Goal: Task Accomplishment & Management: Complete application form

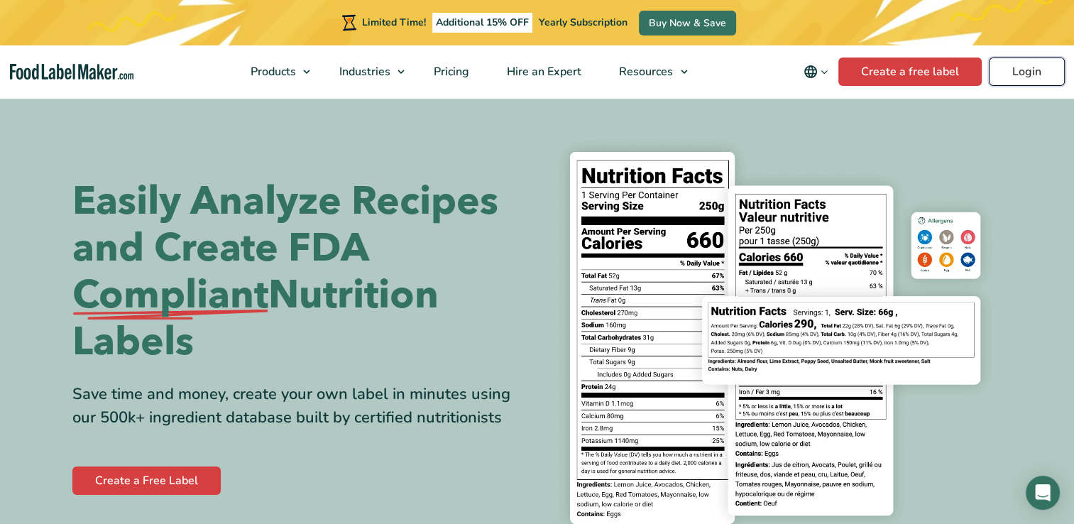
click at [1021, 66] on link "Login" at bounding box center [1027, 71] width 76 height 28
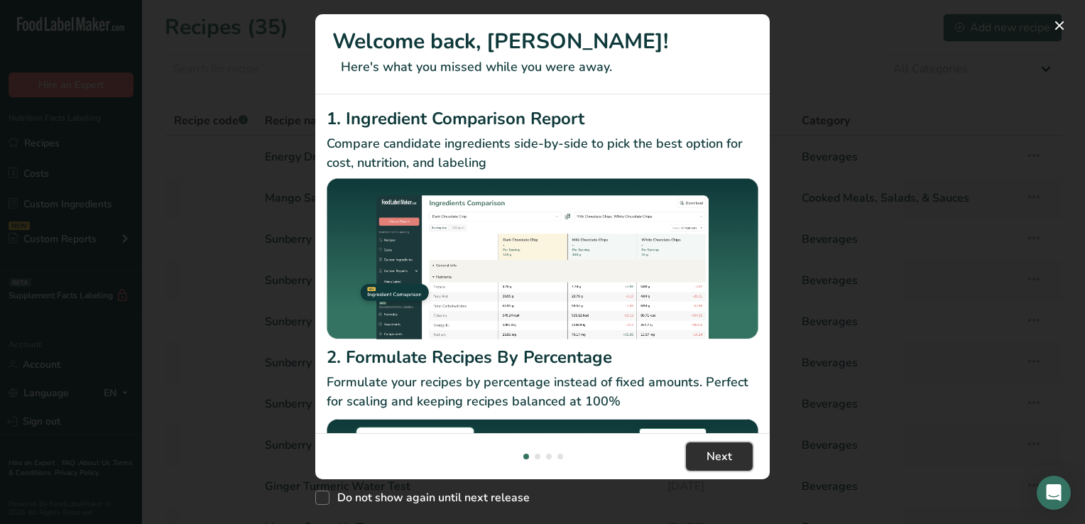
click at [737, 456] on button "Next" at bounding box center [719, 456] width 67 height 28
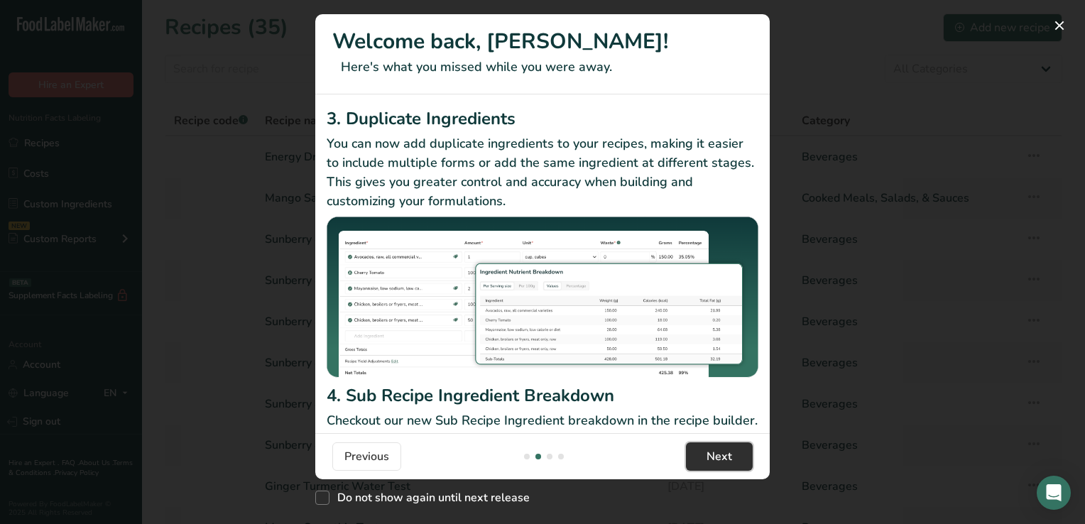
click at [737, 456] on button "Next" at bounding box center [719, 456] width 67 height 28
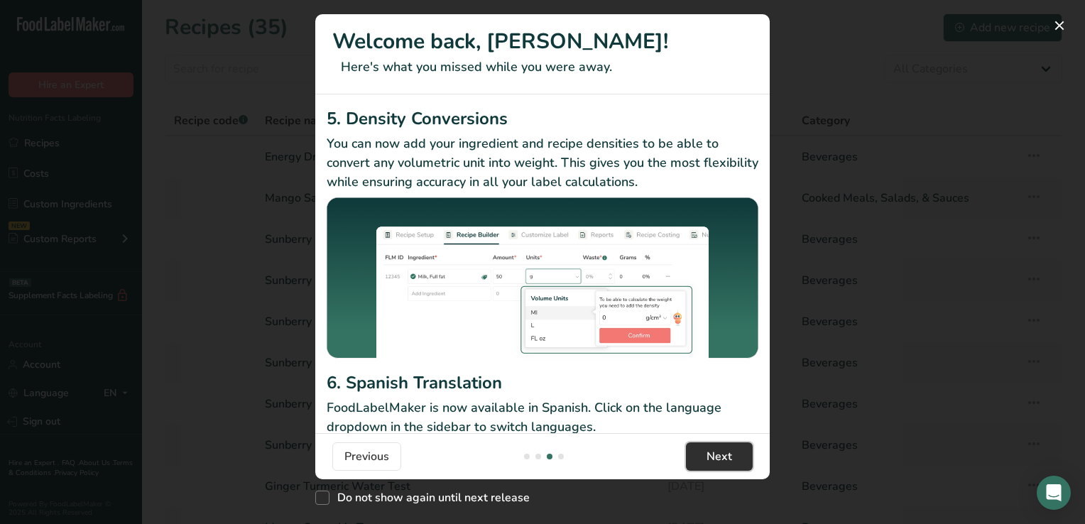
click at [737, 456] on button "Next" at bounding box center [719, 456] width 67 height 28
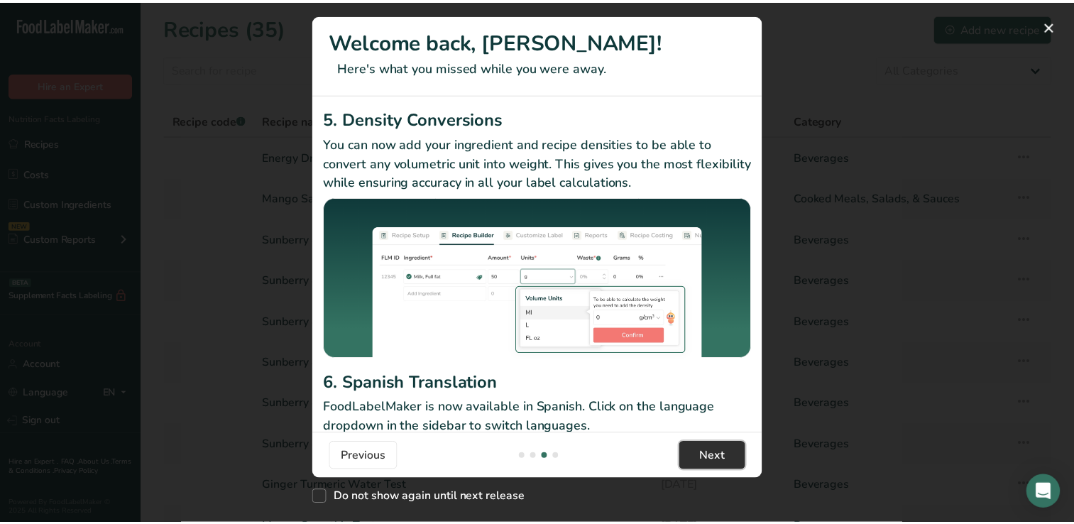
scroll to position [0, 1363]
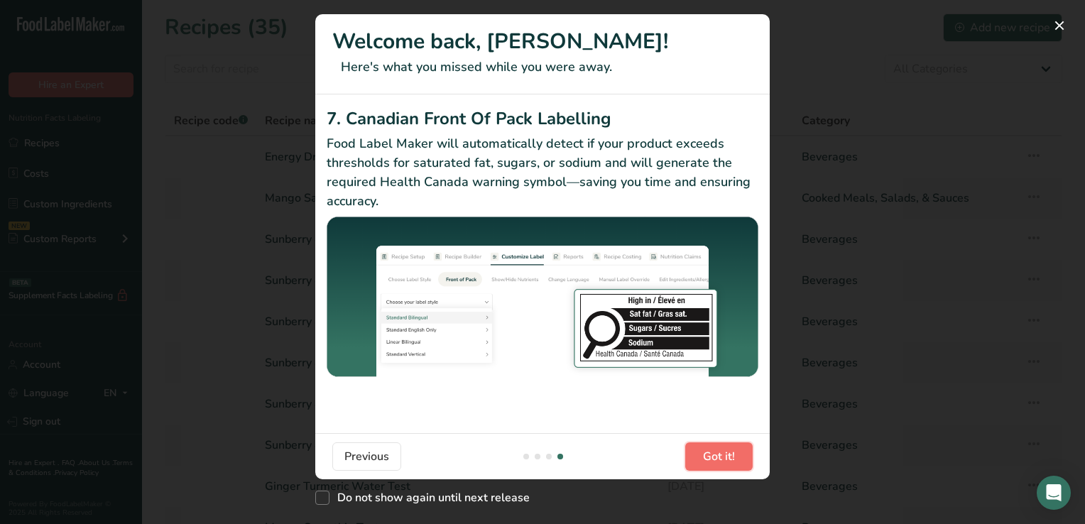
click at [737, 456] on button "Got it!" at bounding box center [718, 456] width 67 height 28
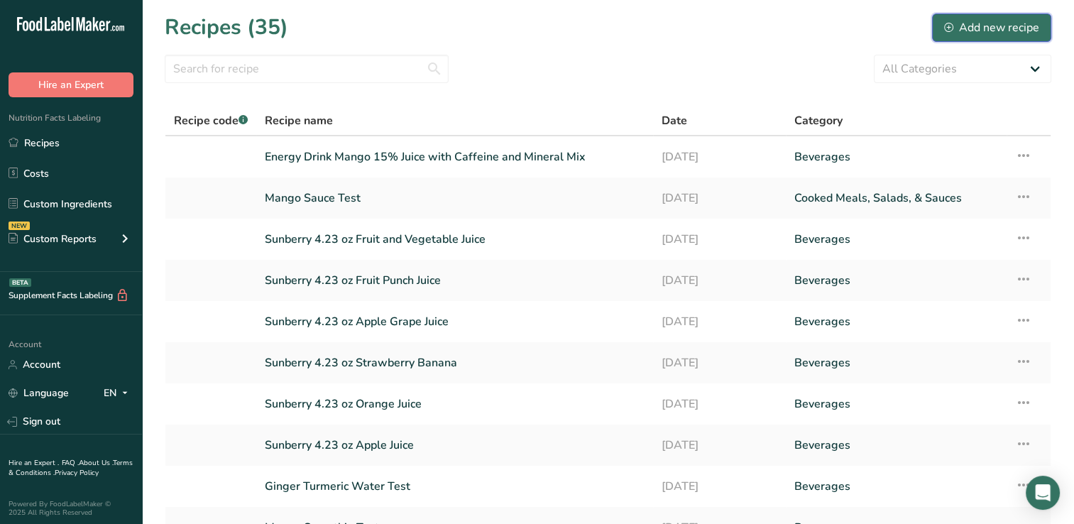
click at [1006, 26] on div "Add new recipe" at bounding box center [991, 27] width 95 height 17
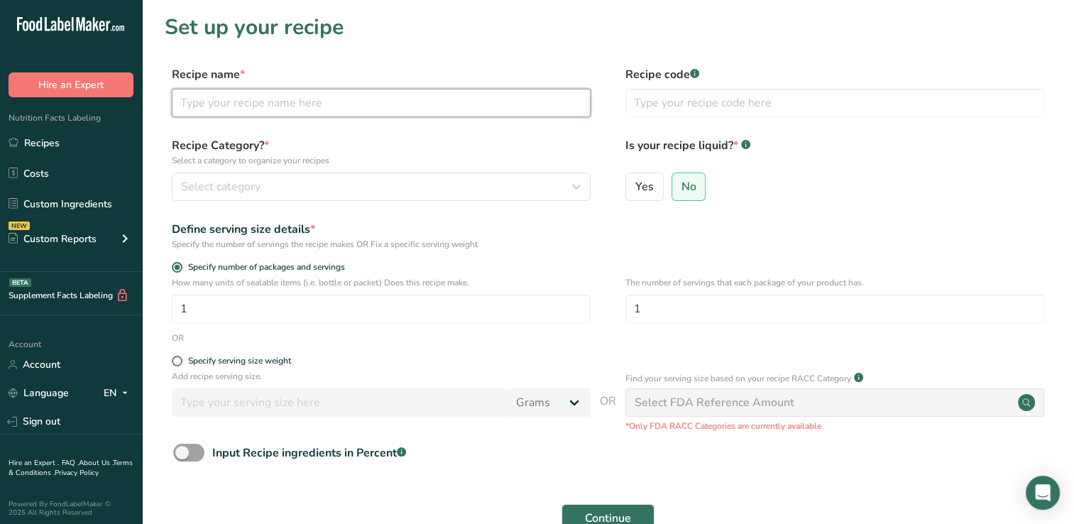
click at [205, 104] on input "text" at bounding box center [381, 103] width 419 height 28
click at [370, 141] on label "Recipe Category? * Select a category to organize your recipes" at bounding box center [381, 152] width 419 height 30
click at [250, 103] on input "Mango Soda" at bounding box center [381, 103] width 419 height 28
type input "Mango Soda 15% Juice"
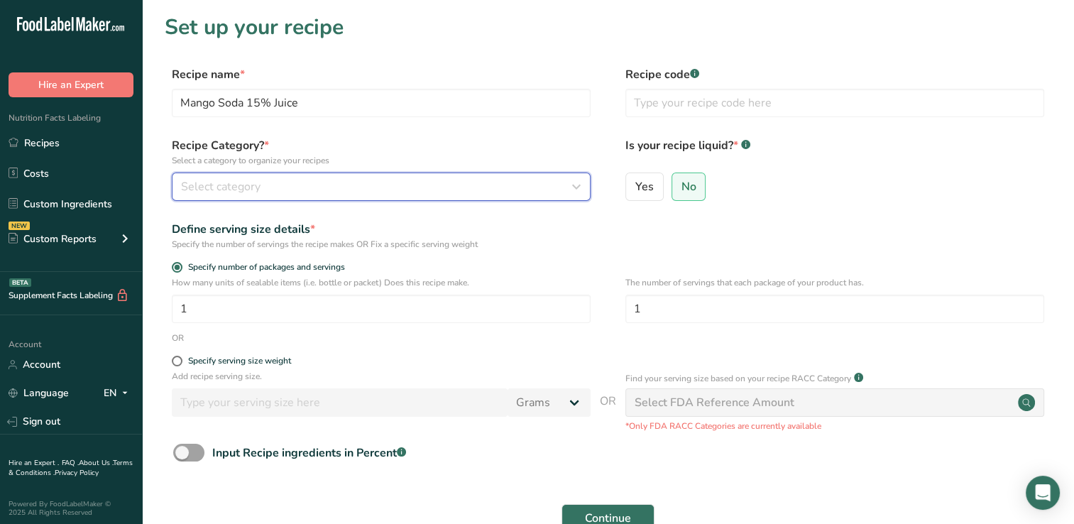
click at [234, 188] on span "Select category" at bounding box center [220, 186] width 79 height 17
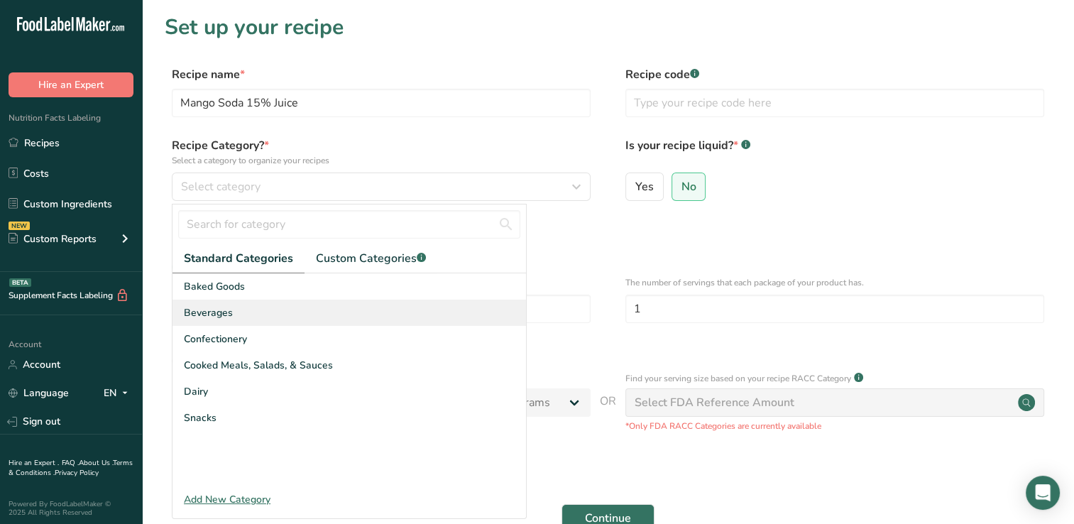
click at [214, 315] on span "Beverages" at bounding box center [208, 312] width 49 height 15
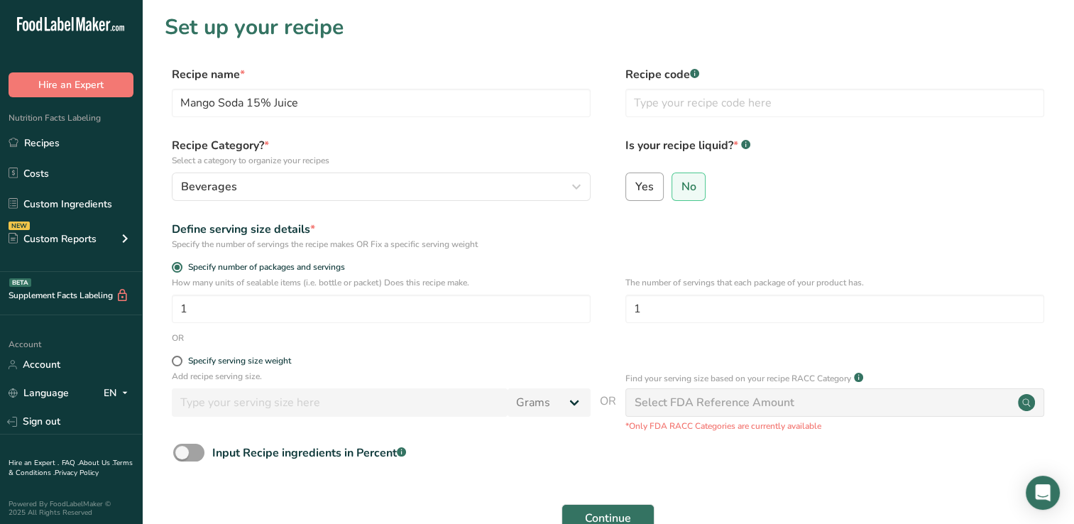
click at [651, 185] on span "Yes" at bounding box center [644, 187] width 18 height 14
click at [635, 185] on input "Yes" at bounding box center [630, 186] width 9 height 9
radio input "true"
radio input "false"
select select "22"
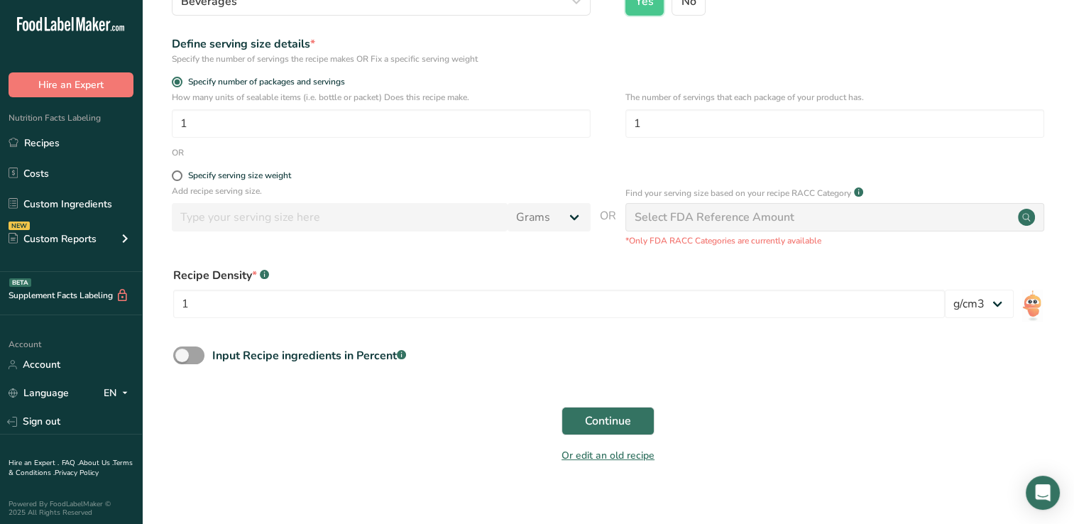
scroll to position [194, 0]
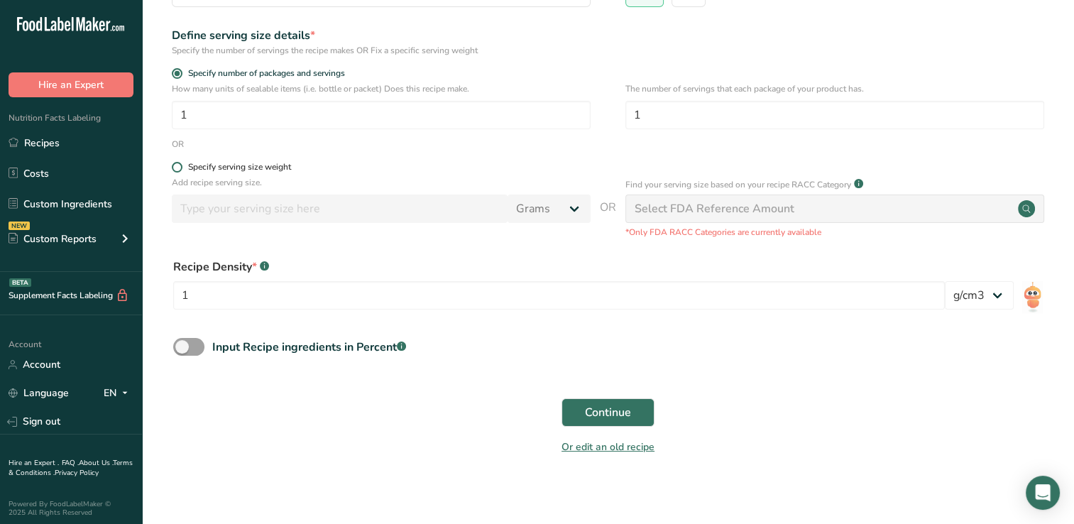
click at [175, 166] on span at bounding box center [177, 167] width 11 height 11
click at [175, 166] on input "Specify serving size weight" at bounding box center [176, 167] width 9 height 9
radio input "true"
radio input "false"
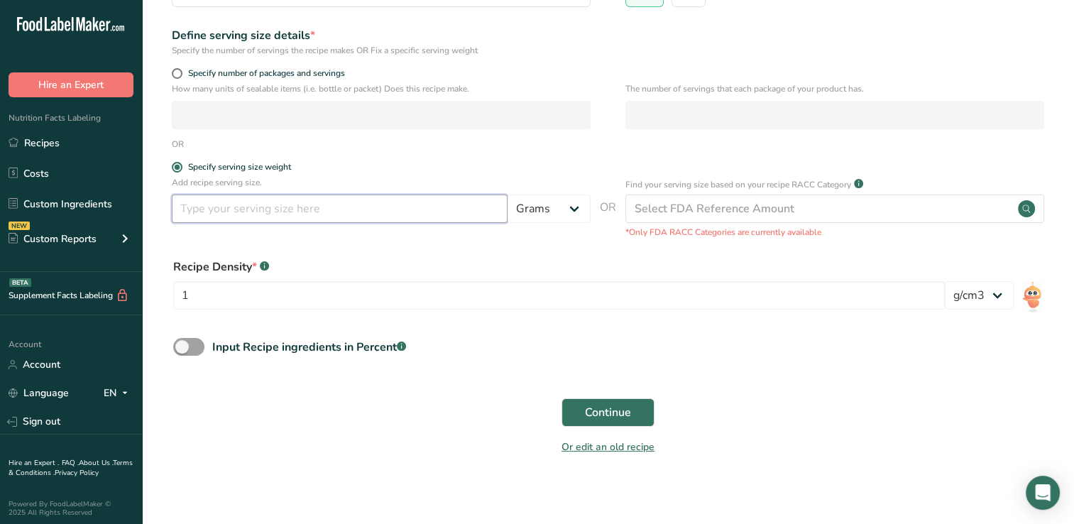
click at [187, 207] on input "number" at bounding box center [340, 208] width 336 height 28
type input "355"
click at [572, 209] on select "Grams kg mg mcg lb oz l mL fl oz tbsp tsp cup qt gallon" at bounding box center [548, 208] width 83 height 28
select select "17"
click at [507, 194] on select "Grams kg mg mcg lb oz l mL fl oz tbsp tsp cup qt gallon" at bounding box center [548, 208] width 83 height 28
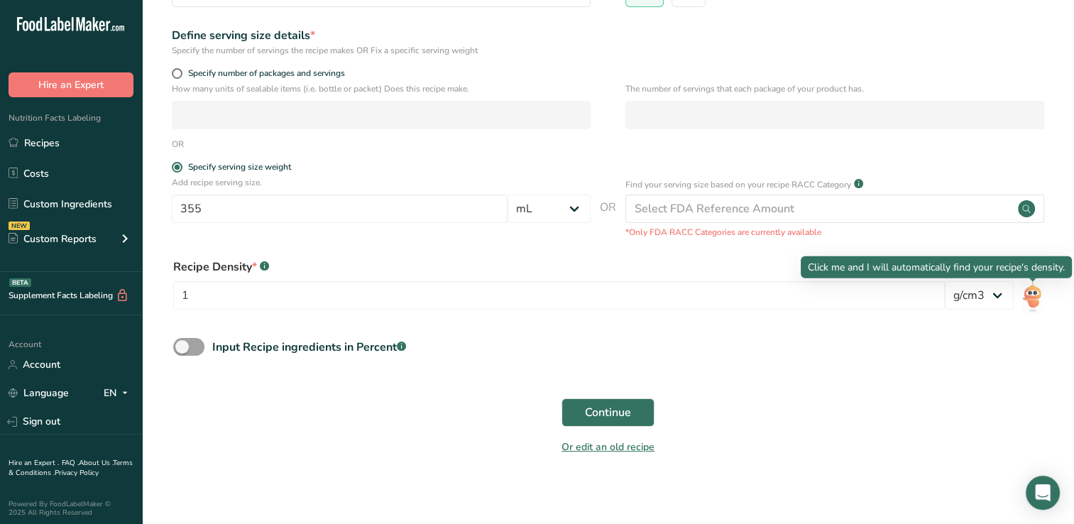
click at [1036, 297] on img at bounding box center [1032, 297] width 21 height 32
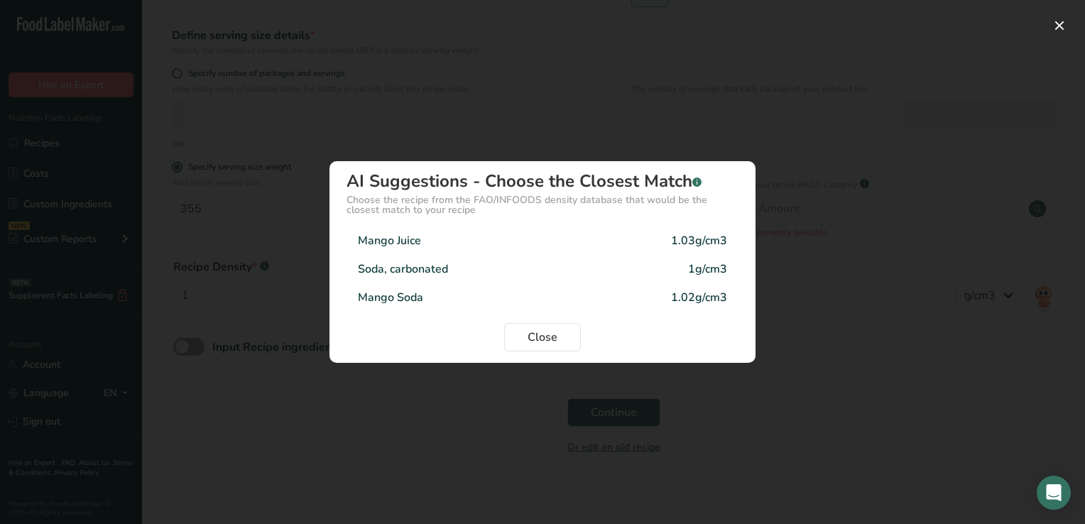
click at [418, 297] on div "Mango Soda" at bounding box center [390, 297] width 65 height 17
type input "1.02"
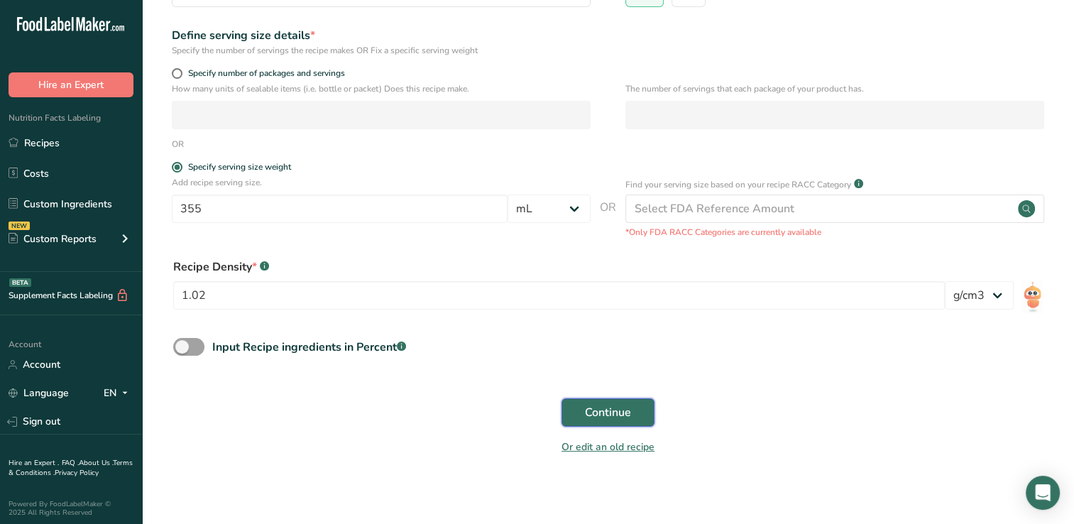
click at [603, 412] on span "Continue" at bounding box center [608, 412] width 46 height 17
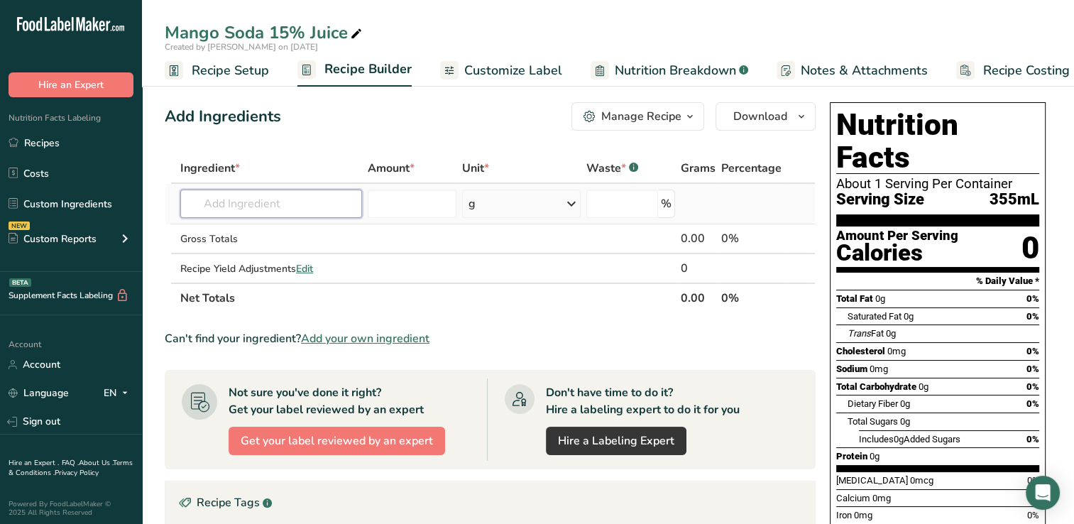
click at [219, 202] on input "text" at bounding box center [271, 204] width 182 height 28
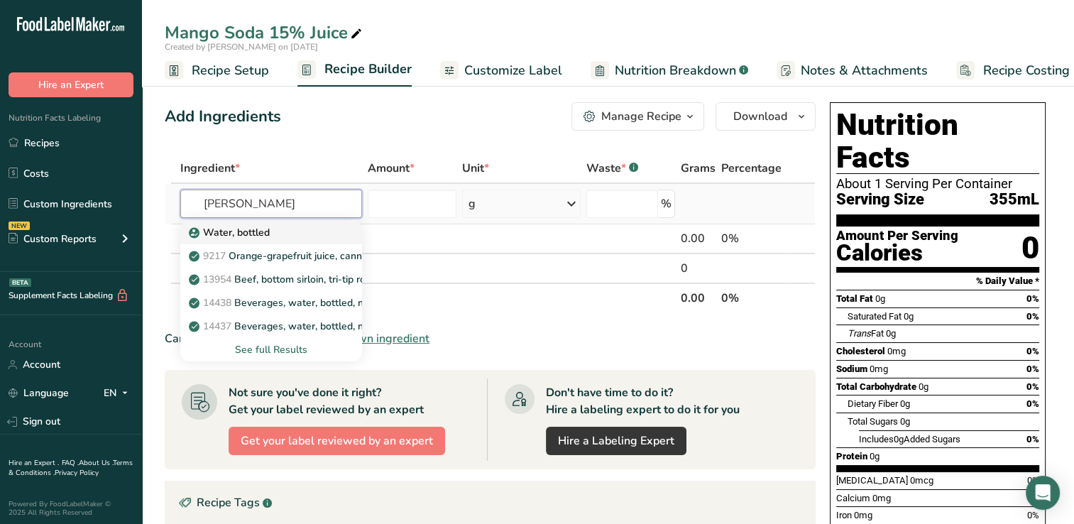
type input "bott"
click at [250, 231] on p "Water, bottled" at bounding box center [231, 232] width 78 height 15
type input "Water, bottled"
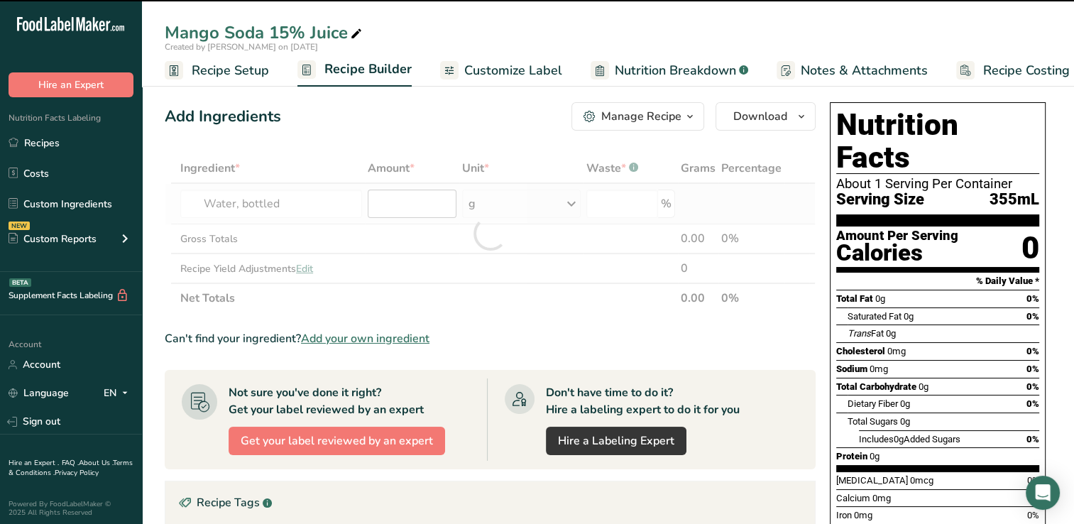
type input "0"
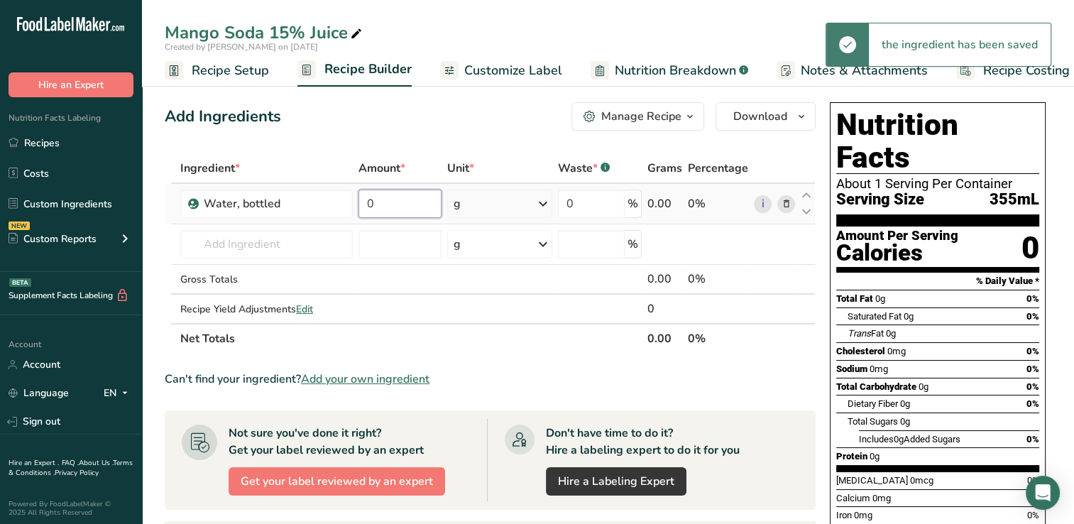
click at [388, 203] on input "0" at bounding box center [399, 204] width 82 height 28
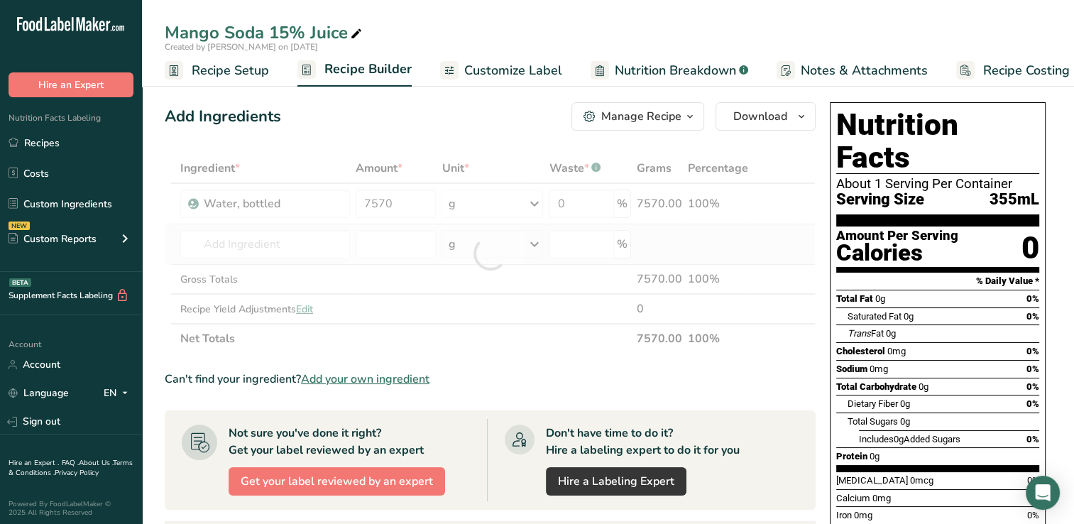
click at [681, 234] on div "Ingredient * Amount * Unit * Waste * .a-a{fill:#347362;}.b-a{fill:#fff;} Grams …" at bounding box center [490, 253] width 651 height 200
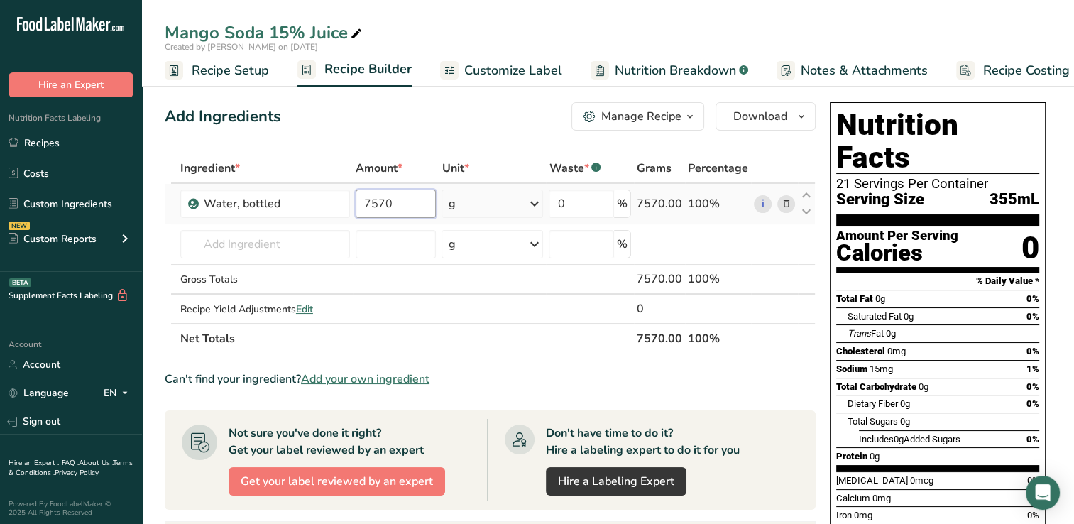
click at [397, 204] on input "7570" at bounding box center [396, 204] width 81 height 28
type input "7"
type input "2"
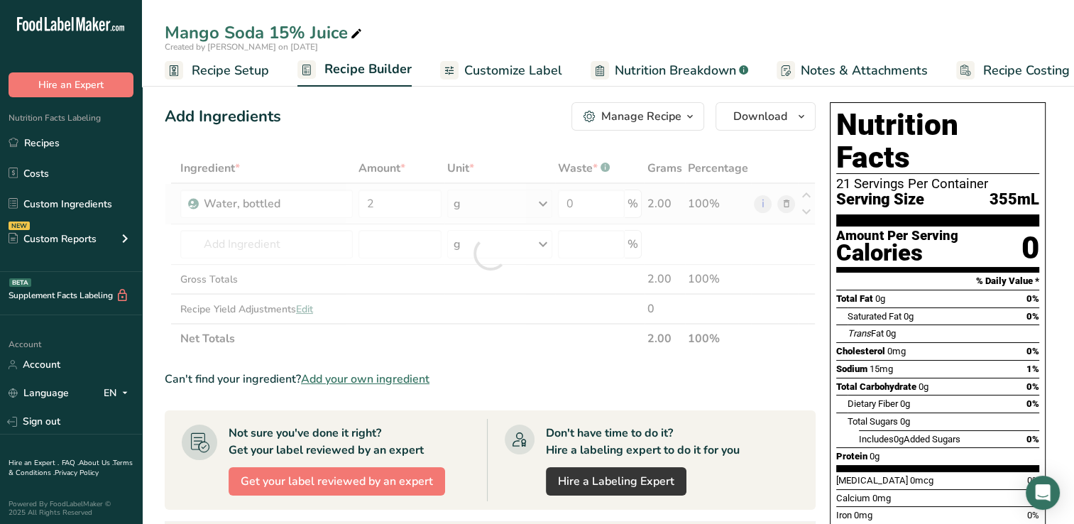
click at [543, 203] on div "Ingredient * Amount * Unit * Waste * .a-a{fill:#347362;}.b-a{fill:#fff;} Grams …" at bounding box center [490, 253] width 651 height 200
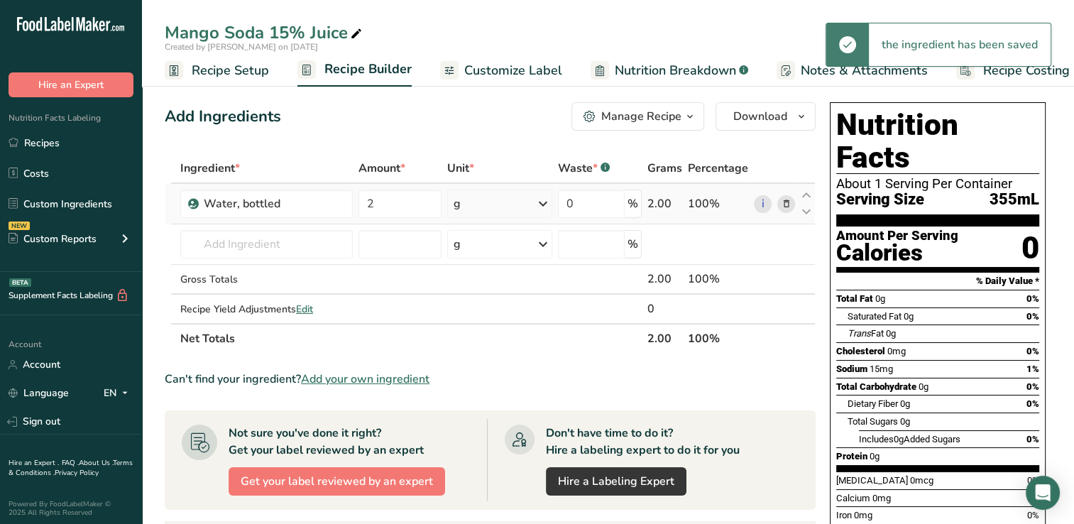
click at [543, 203] on icon at bounding box center [542, 204] width 17 height 26
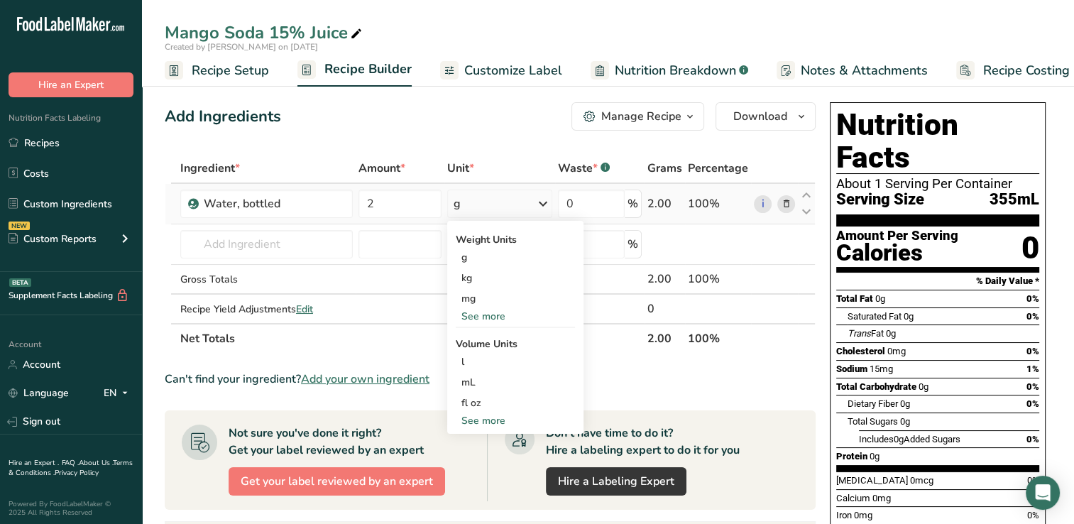
click at [471, 416] on div "See more" at bounding box center [515, 420] width 119 height 15
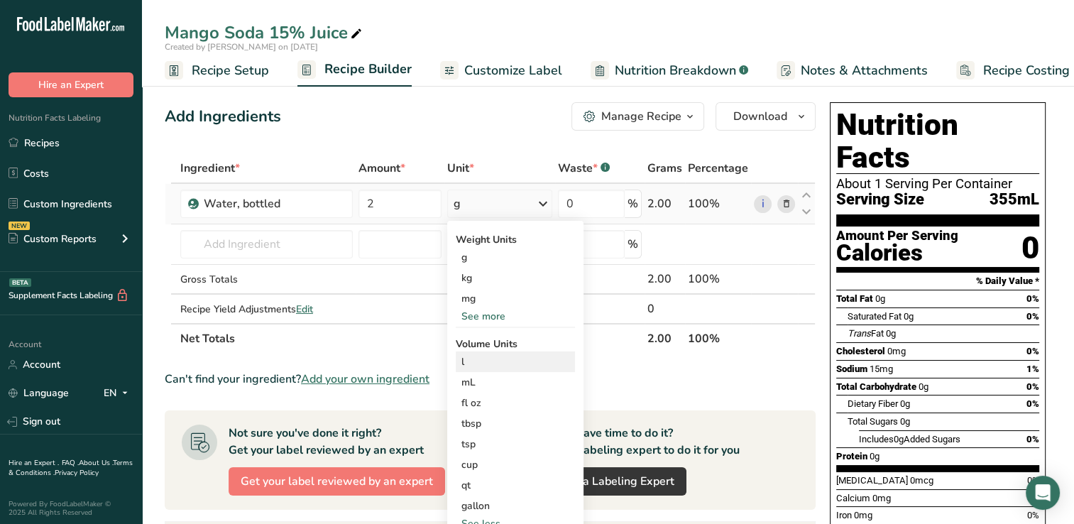
click at [463, 360] on div "l" at bounding box center [515, 361] width 108 height 15
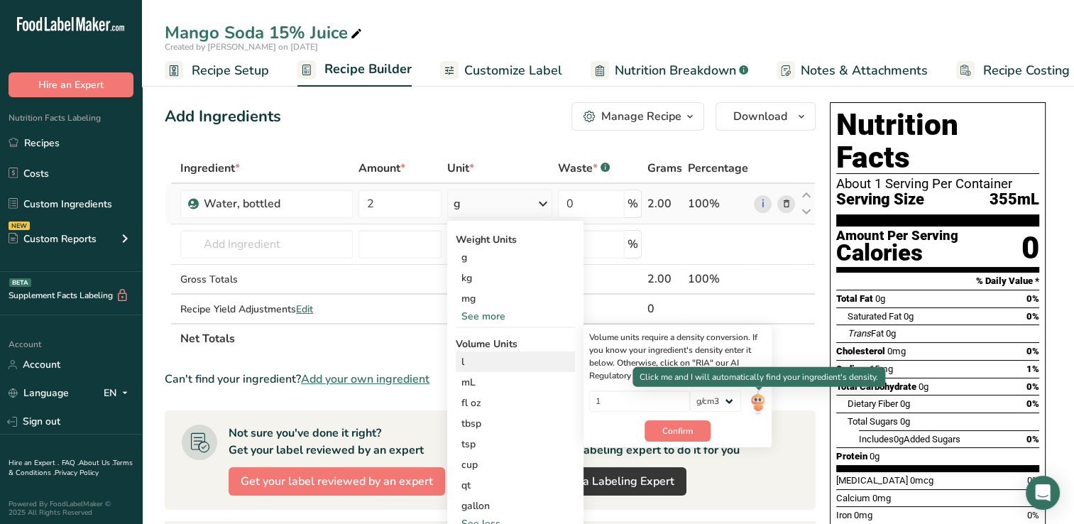
click at [758, 400] on img at bounding box center [758, 402] width 16 height 25
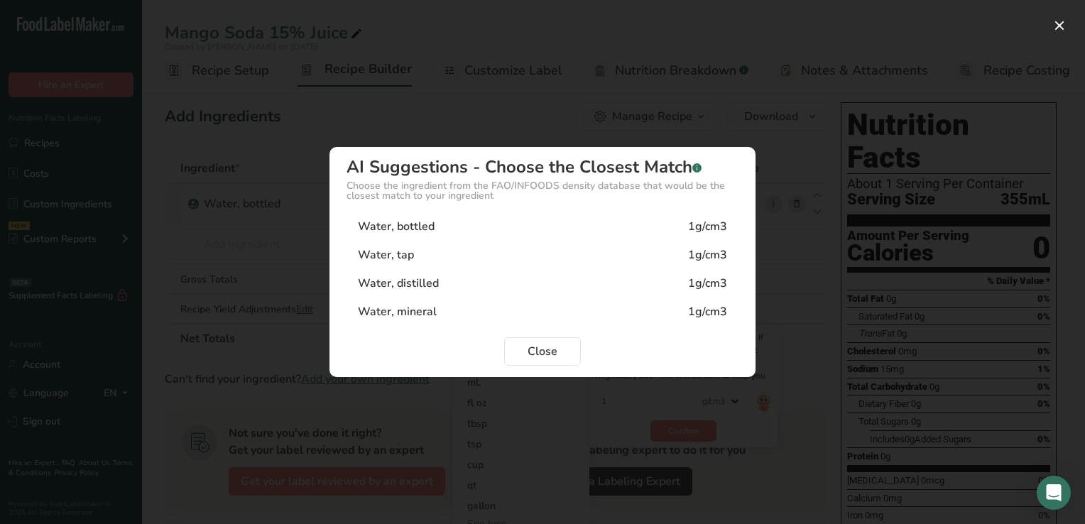
click at [415, 224] on div "Water, bottled" at bounding box center [396, 226] width 77 height 17
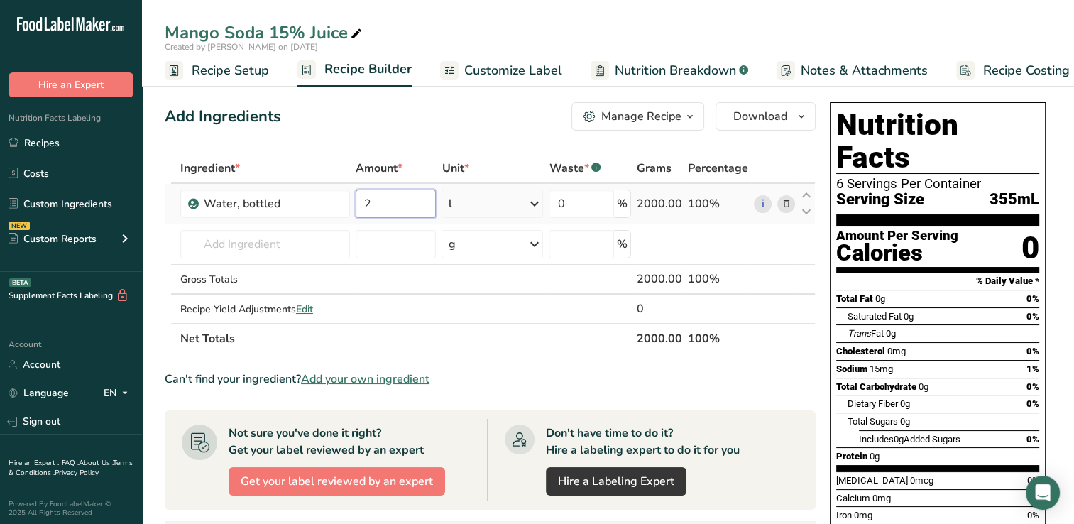
click at [378, 201] on input "2" at bounding box center [396, 204] width 81 height 28
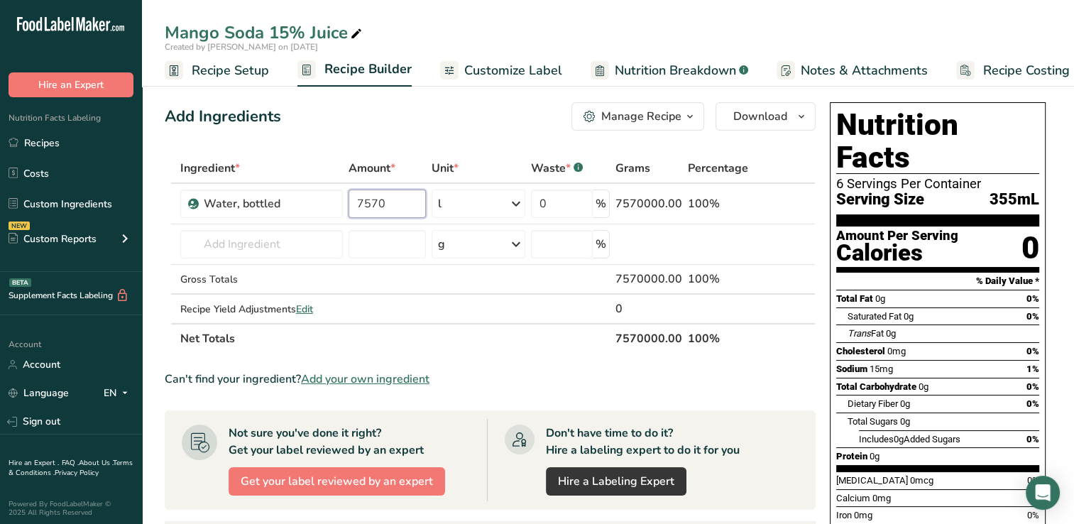
type input "7570"
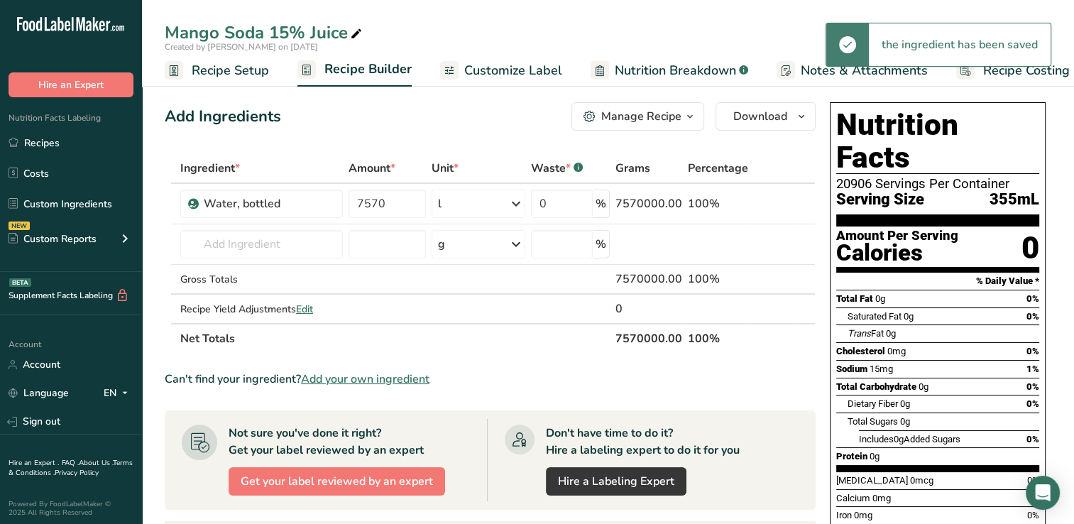
drag, startPoint x: 518, startPoint y: 202, endPoint x: 454, endPoint y: 204, distance: 63.9
click at [454, 204] on div "l" at bounding box center [479, 204] width 94 height 28
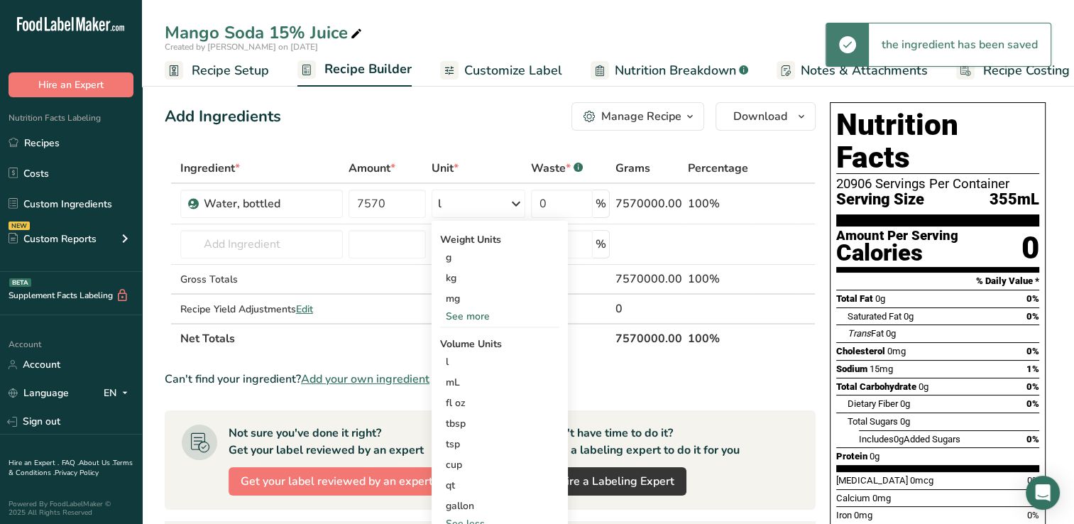
click at [518, 202] on icon at bounding box center [515, 204] width 17 height 26
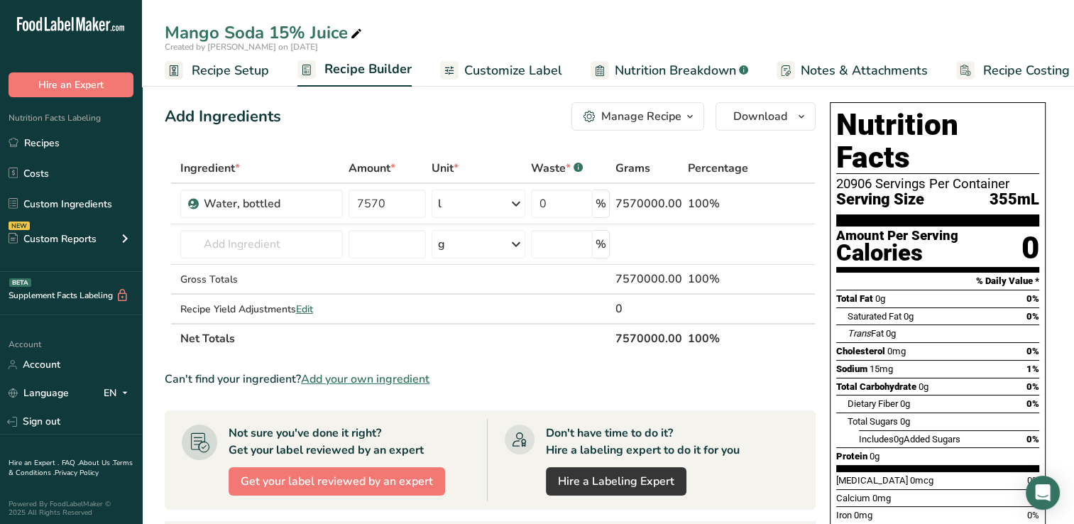
click at [519, 199] on icon at bounding box center [515, 204] width 17 height 26
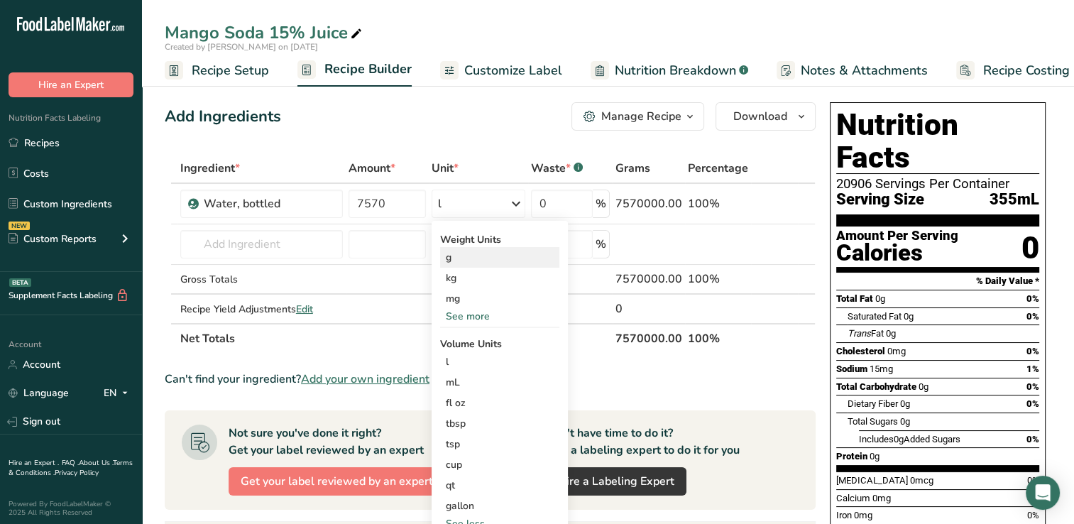
click at [452, 255] on div "g" at bounding box center [499, 257] width 119 height 21
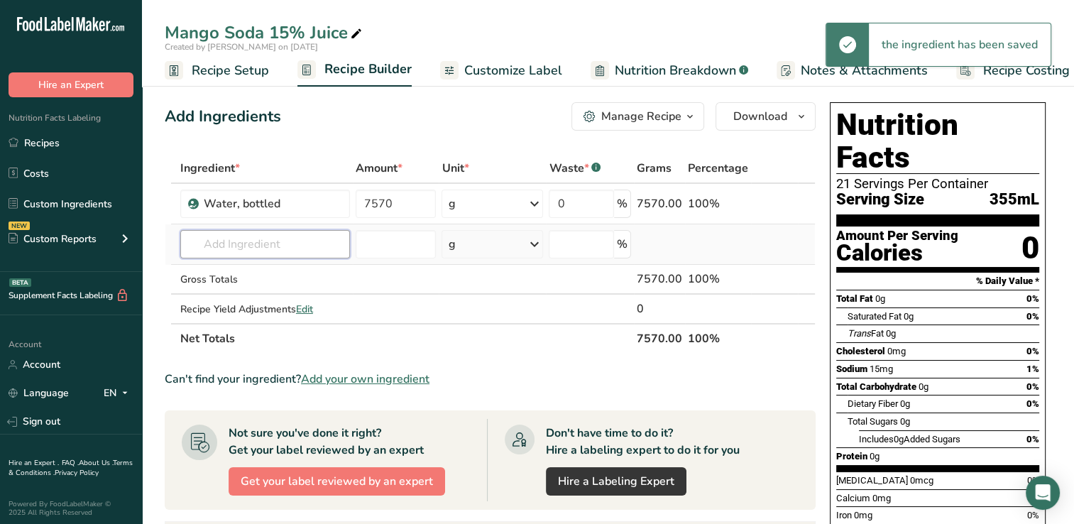
click at [208, 246] on input "text" at bounding box center [265, 244] width 170 height 28
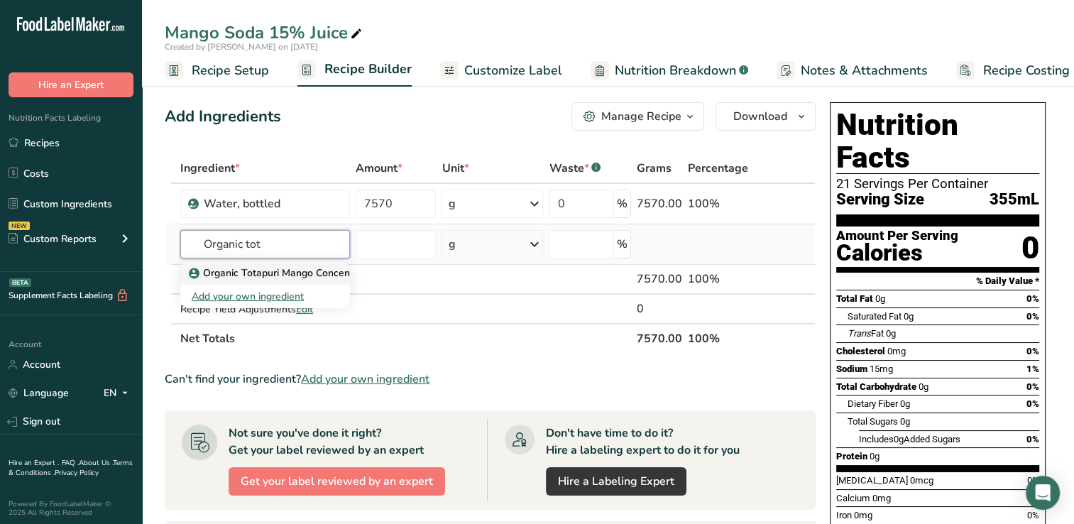
type input "Organic tot"
click at [319, 271] on p "Organic Totapuri Mango Concentrate" at bounding box center [282, 272] width 180 height 15
type input "Organic Totapuri Mango Concentrate"
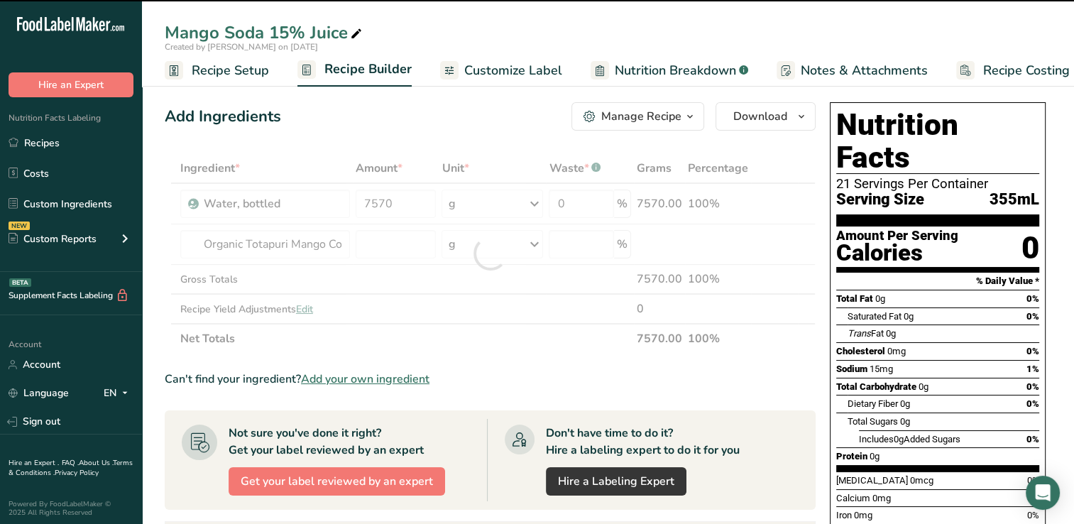
type input "0"
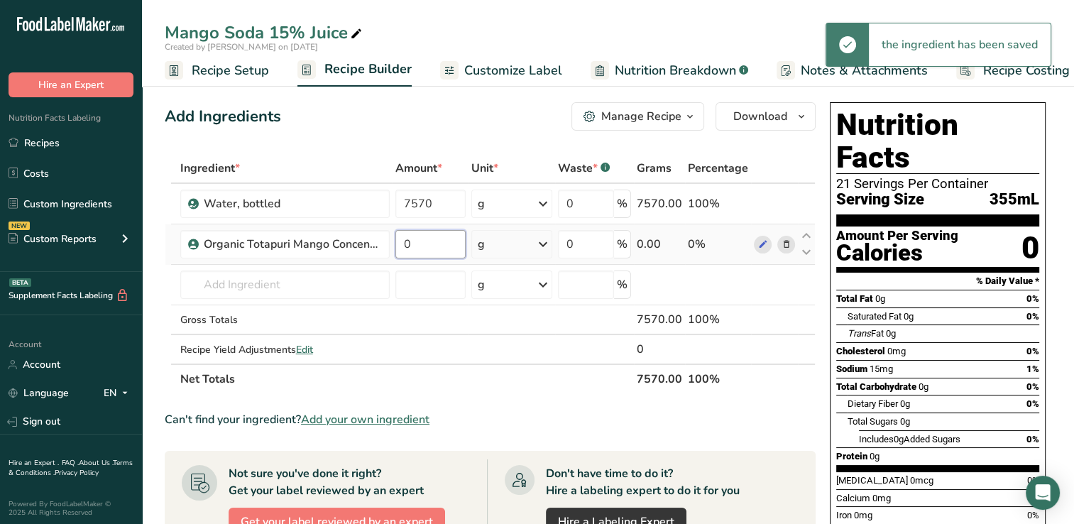
click at [427, 246] on input "0" at bounding box center [430, 244] width 71 height 28
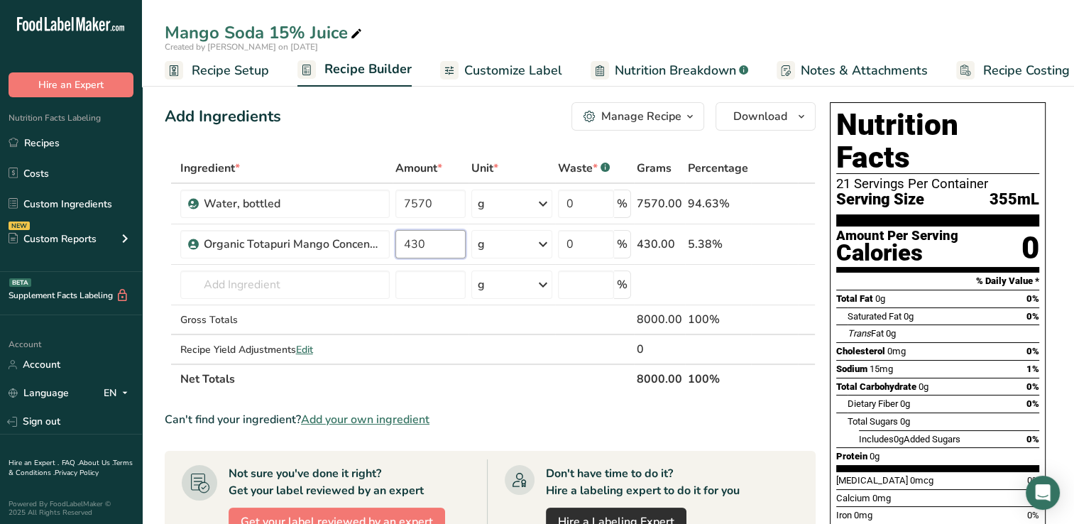
type input "430"
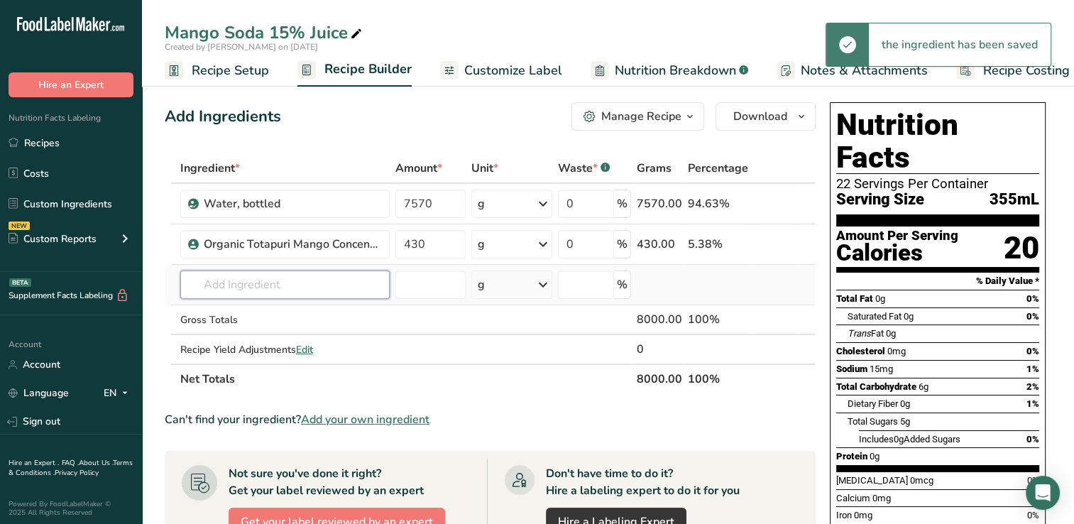
click at [221, 282] on div "Ingredient * Amount * Unit * Waste * .a-a{fill:#347362;}.b-a{fill:#fff;} Grams …" at bounding box center [490, 273] width 651 height 241
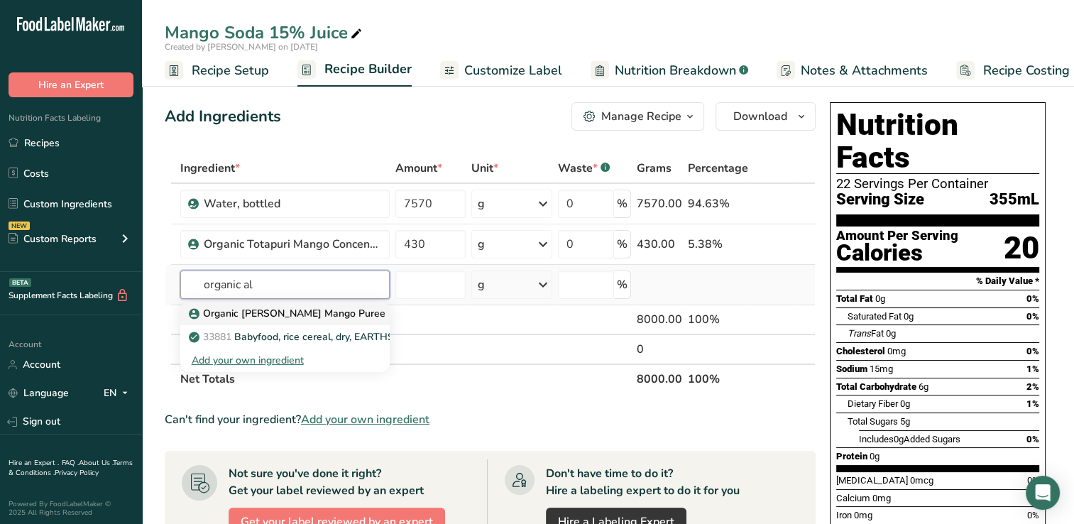
type input "organic al"
click at [265, 312] on p "Organic Alphonso Mango Puree" at bounding box center [289, 313] width 194 height 15
type input "Organic Alphonso Mango Puree"
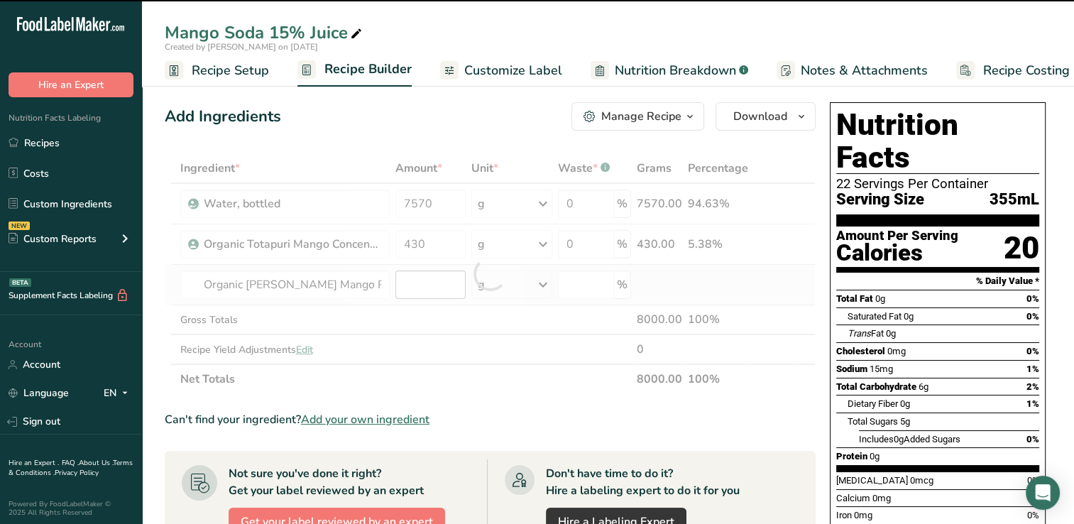
type input "0"
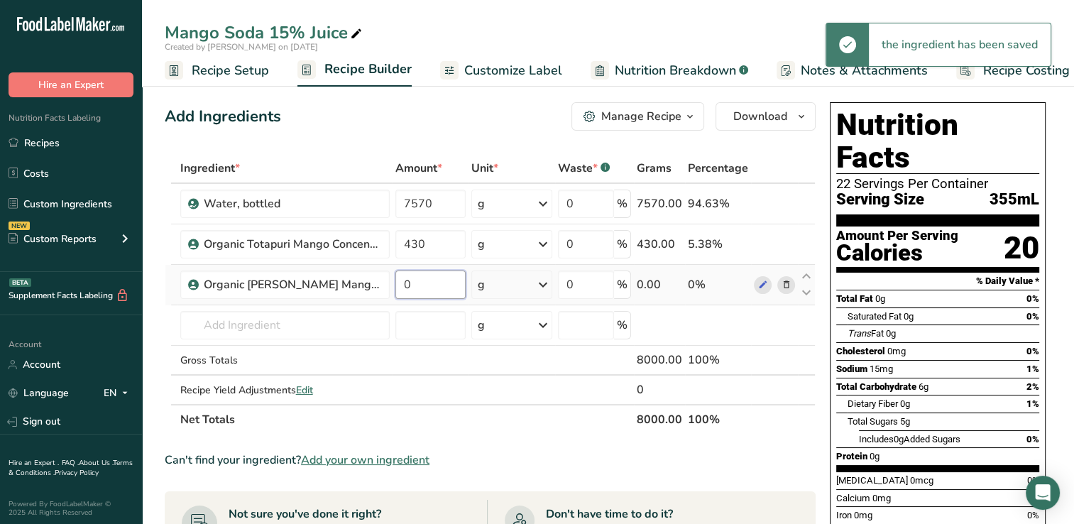
click at [410, 280] on input "0" at bounding box center [430, 284] width 71 height 28
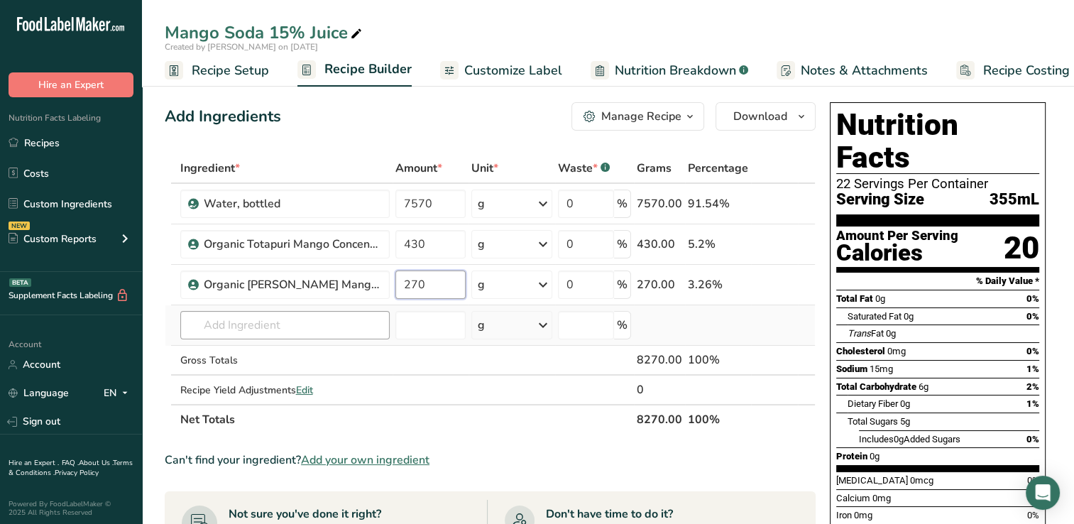
type input "270"
click at [207, 325] on div "Ingredient * Amount * Unit * Waste * .a-a{fill:#347362;}.b-a{fill:#fff;} Grams …" at bounding box center [490, 293] width 651 height 281
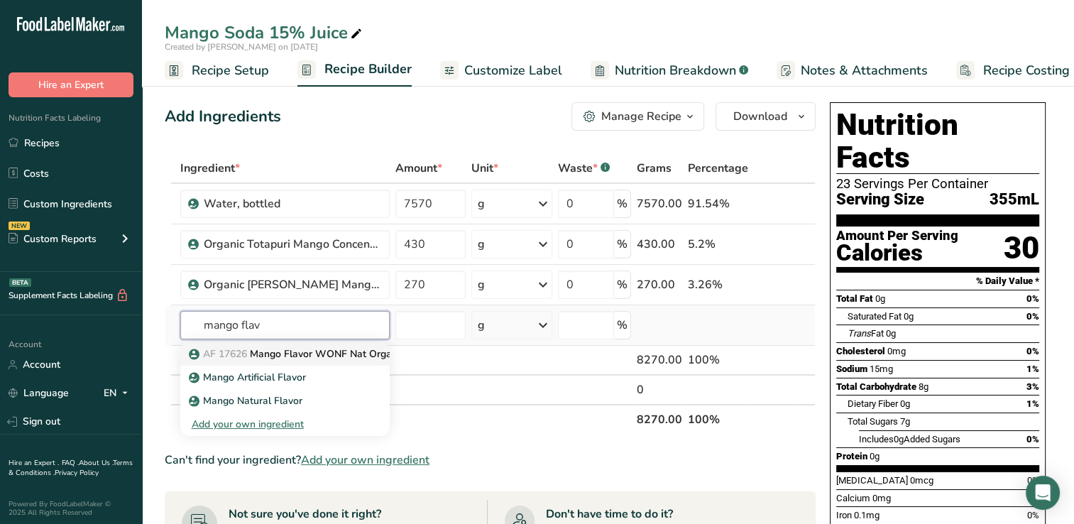
type input "mango flav"
click at [281, 353] on p "AF 17626 Mango Flavor WONF Nat Organic" at bounding box center [298, 353] width 213 height 15
type input "Mango Flavor WONF Nat Organic"
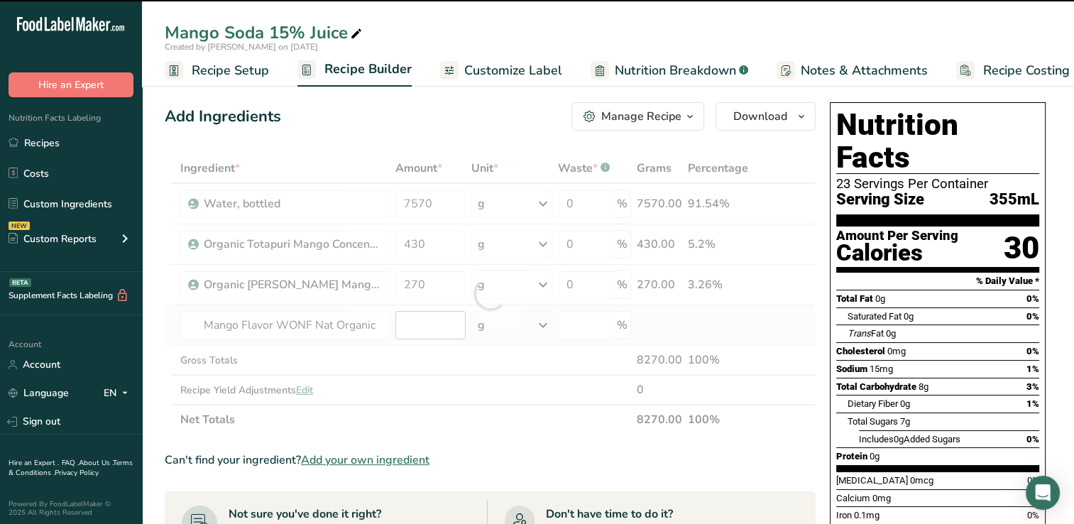
type input "0"
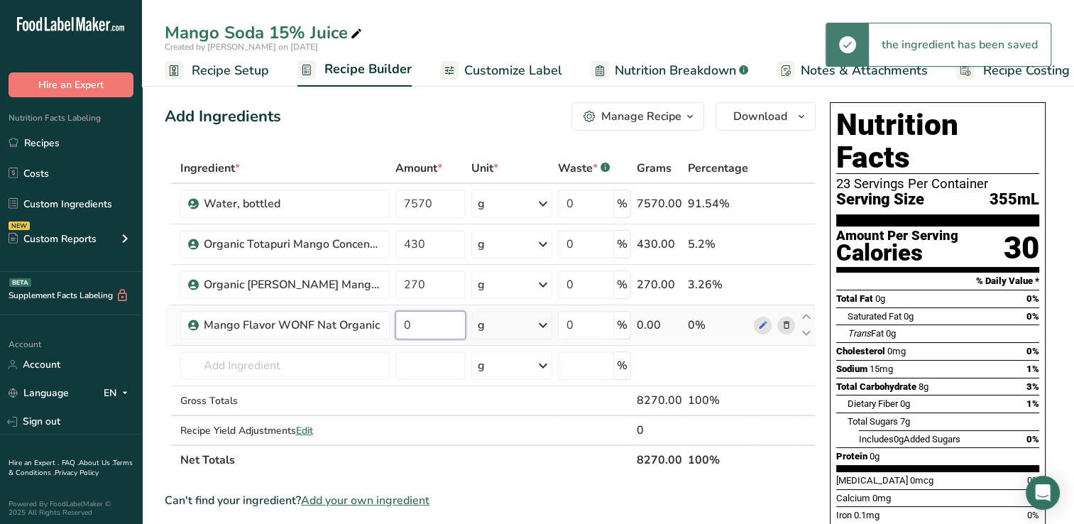
click at [412, 323] on input "0" at bounding box center [430, 325] width 71 height 28
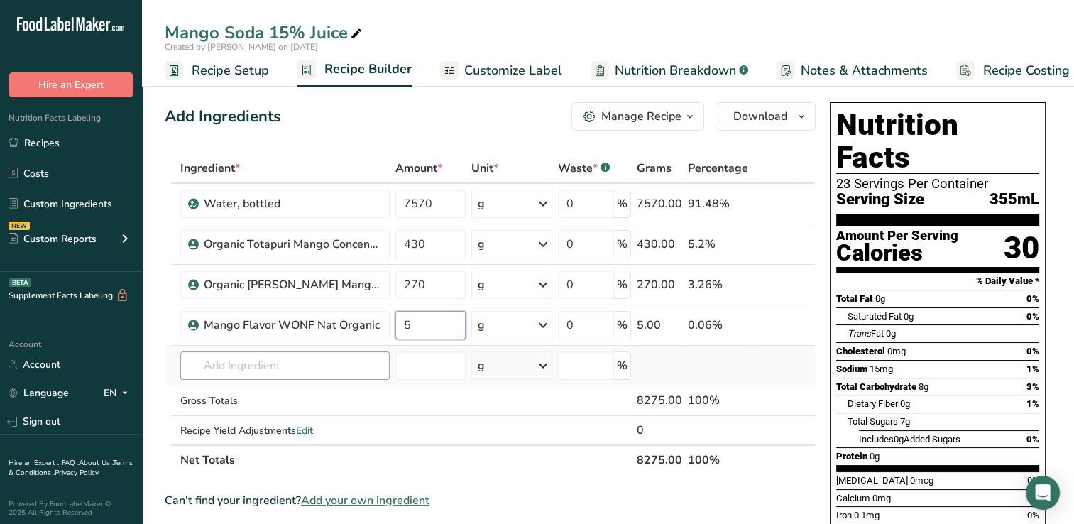
type input "5"
click at [212, 368] on div "Ingredient * Amount * Unit * Waste * .a-a{fill:#347362;}.b-a{fill:#fff;} Grams …" at bounding box center [490, 314] width 651 height 322
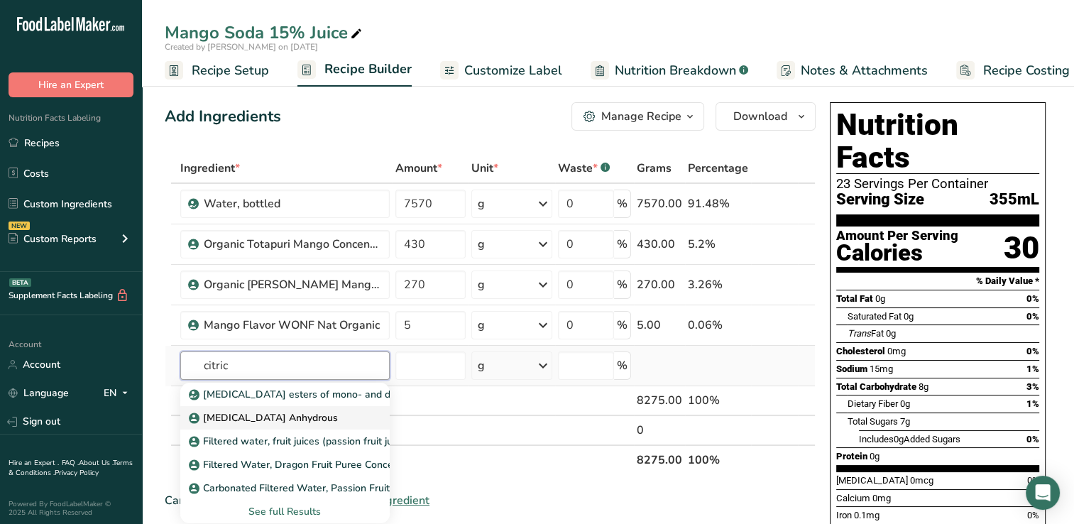
type input "citric"
click at [272, 414] on p "Citric Acid Anhydrous" at bounding box center [265, 417] width 146 height 15
type input "Citric Acid Anhydrous"
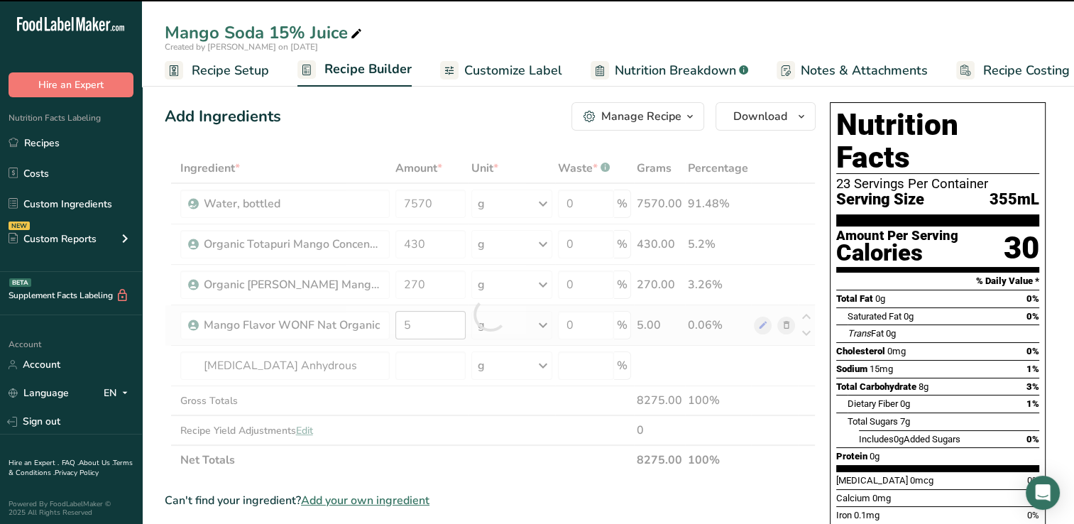
type input "0"
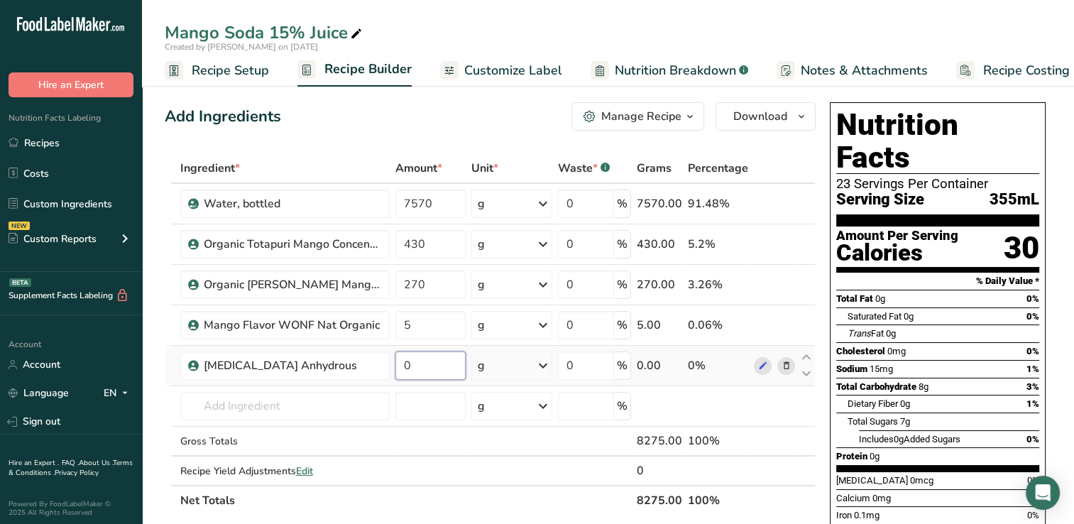
click at [419, 368] on input "0" at bounding box center [430, 365] width 71 height 28
type input "36"
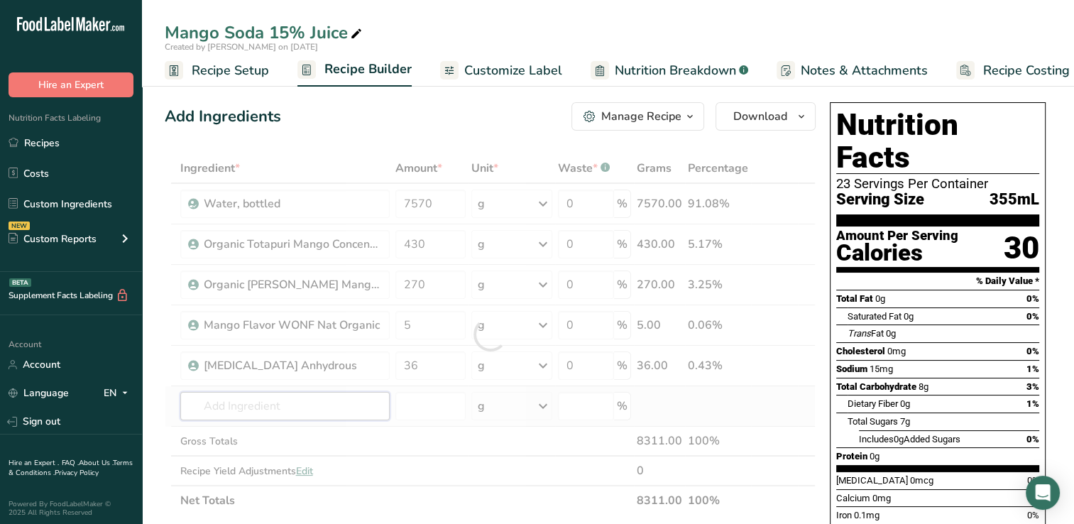
click at [224, 407] on div "Ingredient * Amount * Unit * Waste * .a-a{fill:#347362;}.b-a{fill:#fff;} Grams …" at bounding box center [490, 334] width 651 height 362
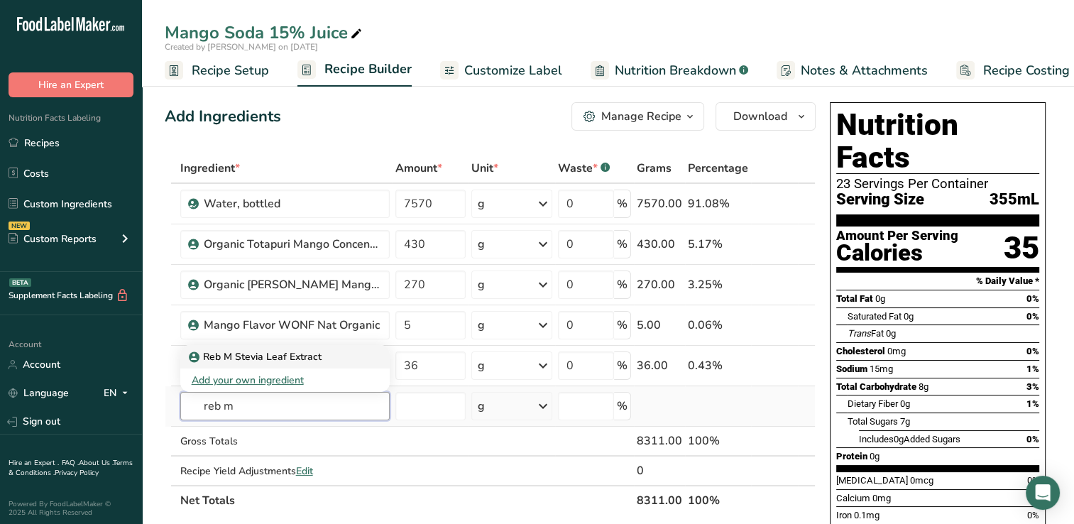
type input "reb m"
click at [244, 356] on p "Reb M Stevia Leaf Extract" at bounding box center [257, 356] width 130 height 15
type input "Reb M Stevia Leaf Extract"
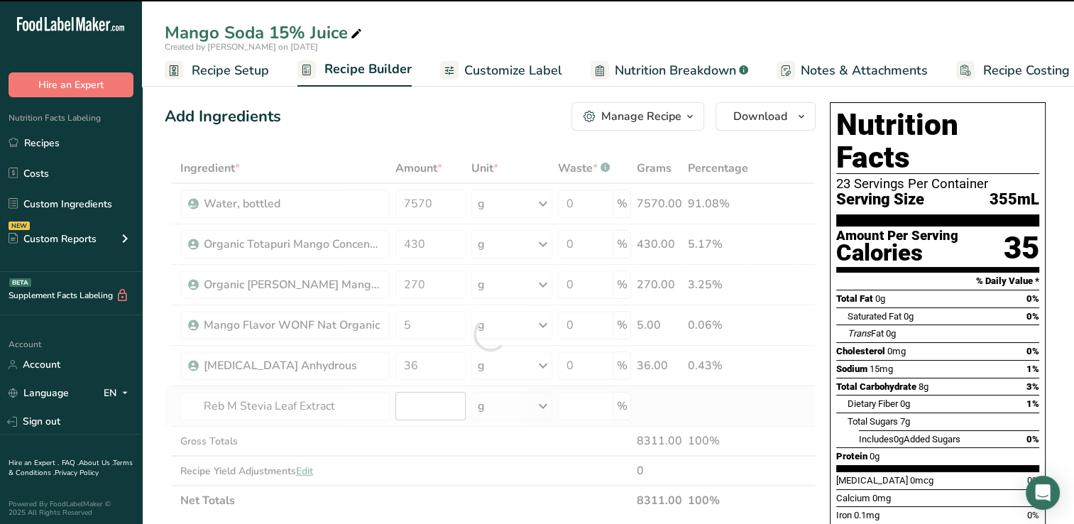
type input "0"
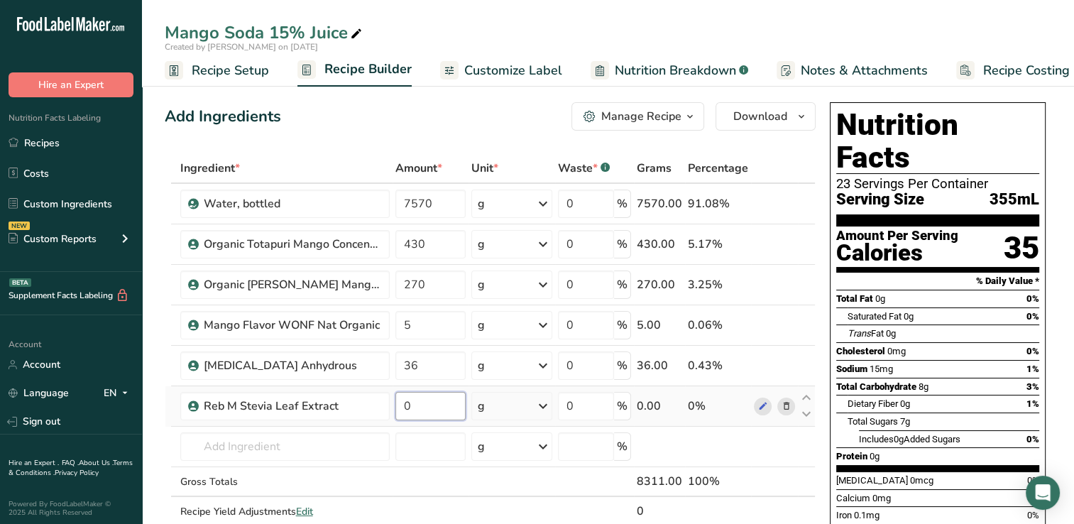
click at [415, 402] on input "0" at bounding box center [430, 406] width 71 height 28
type input "3.23"
click at [746, 448] on div "Ingredient * Amount * Unit * Waste * .a-a{fill:#347362;}.b-a{fill:#fff;} Grams …" at bounding box center [490, 354] width 651 height 402
click at [488, 67] on span "Customize Label" at bounding box center [513, 70] width 98 height 19
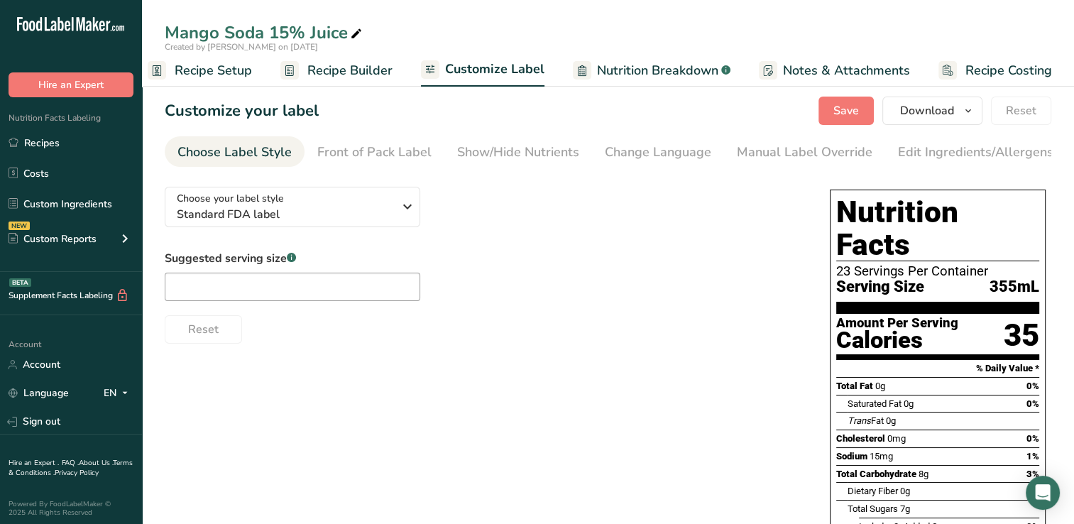
scroll to position [0, 18]
click at [522, 149] on div "Show/Hide Nutrients" at bounding box center [518, 152] width 122 height 19
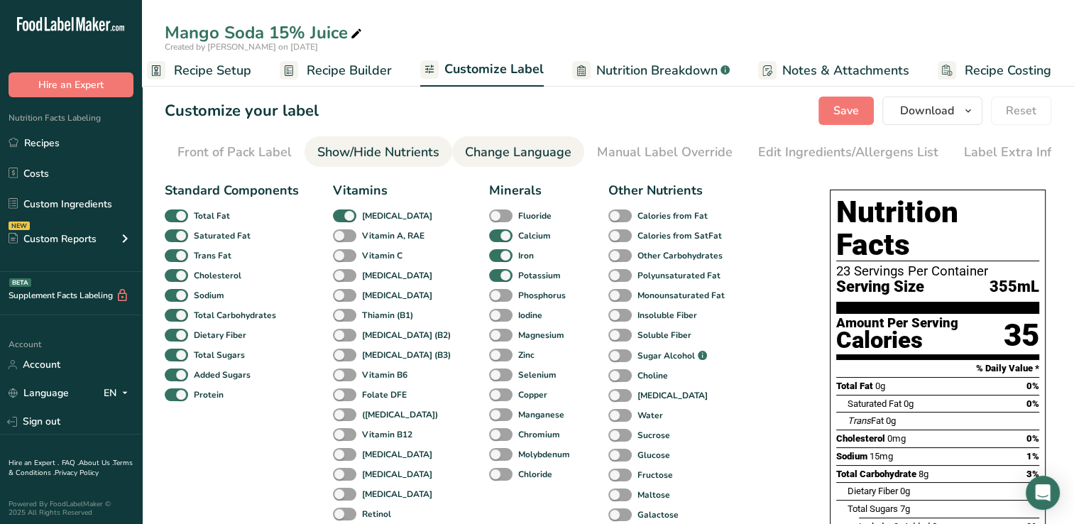
scroll to position [0, 145]
click at [337, 254] on span at bounding box center [344, 255] width 23 height 13
click at [337, 254] on input "Vitamin C" at bounding box center [337, 255] width 9 height 9
checkbox input "true"
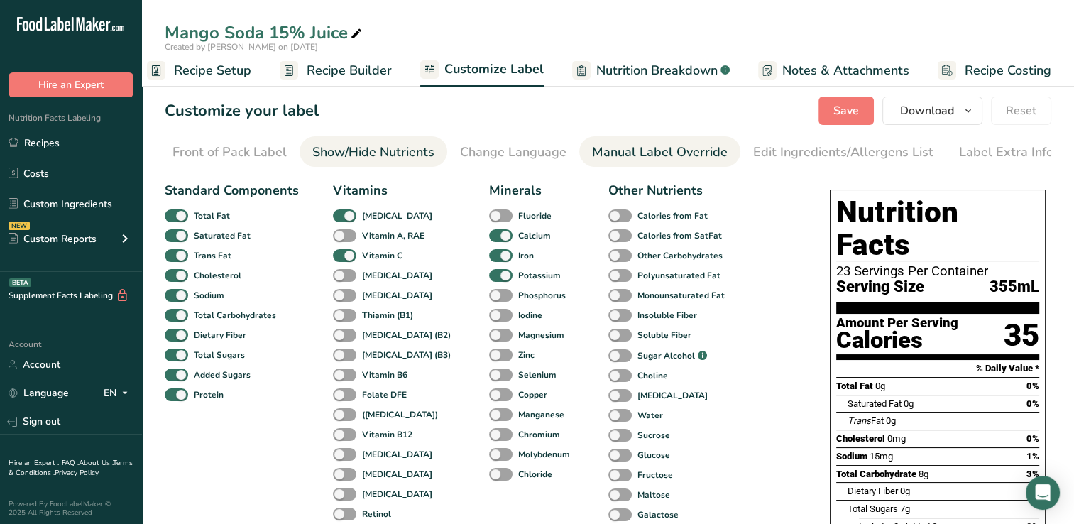
click at [663, 152] on div "Manual Label Override" at bounding box center [660, 152] width 136 height 19
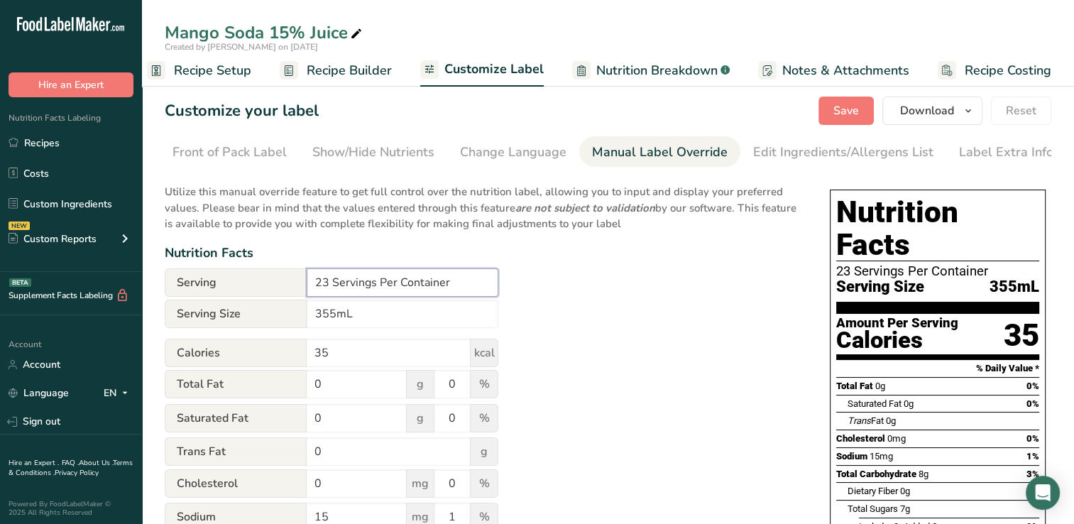
click at [329, 285] on input "23 Servings Per Container" at bounding box center [403, 282] width 192 height 28
click at [368, 285] on input "1 Servings Per Container" at bounding box center [403, 282] width 192 height 28
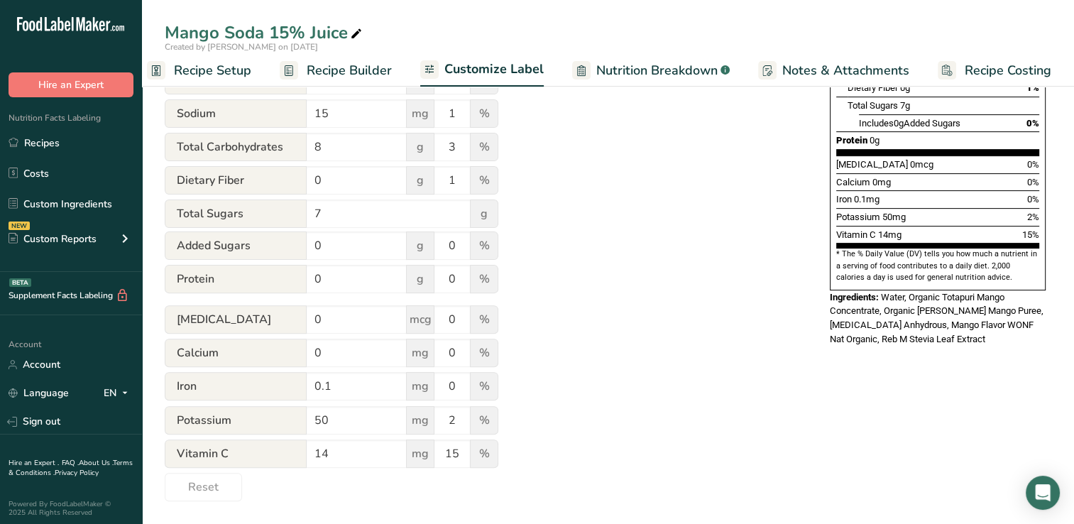
scroll to position [0, 0]
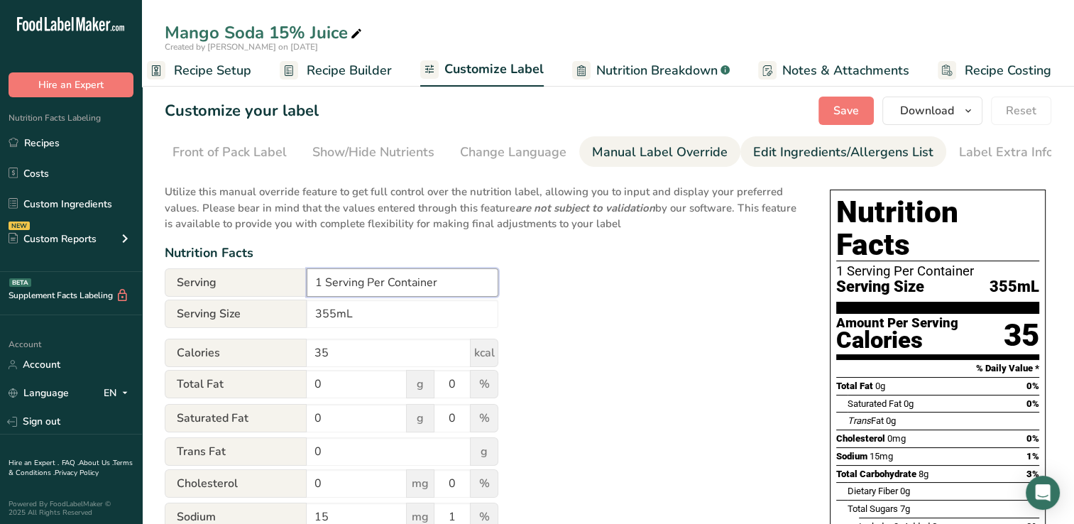
type input "1 Serving Per Container"
click at [857, 150] on div "Edit Ingredients/Allergens List" at bounding box center [843, 152] width 180 height 19
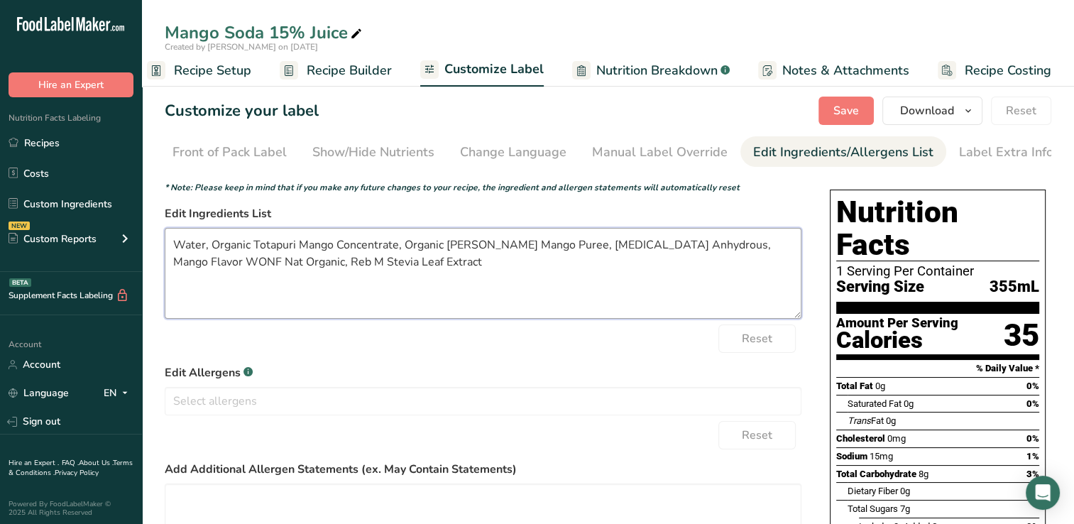
click at [175, 248] on textarea "Water, Organic Totapuri Mango Concentrate, Organic Alphonso Mango Puree, Citric…" at bounding box center [483, 273] width 637 height 91
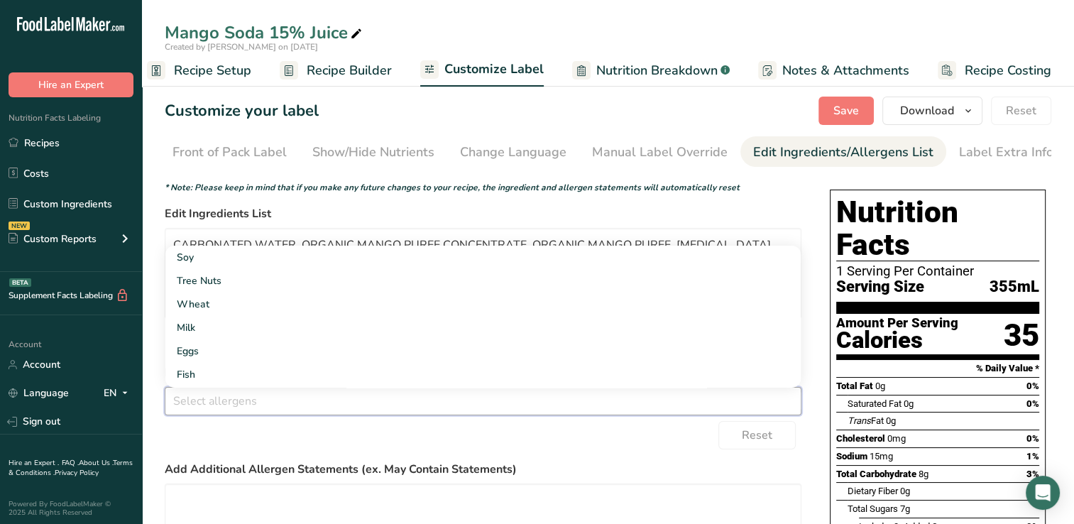
click at [774, 205] on form "* Note: Please keep in mind that if you make any future changes to your recipe,…" at bounding box center [483, 410] width 637 height 459
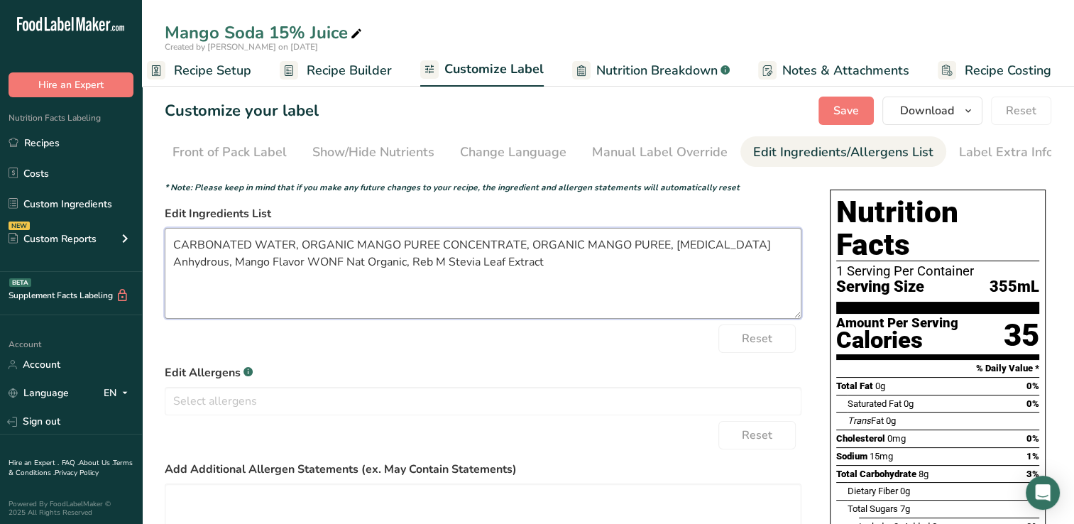
click at [672, 248] on textarea "CARBONATED WATER, ORGANIC MANGO PUREE CONCENTRATE, ORGANIC MANGO PUREE, Citric …" at bounding box center [483, 273] width 637 height 91
type textarea "CARBONATED WATER, ORGANIC MANGO PUREE CONCENTRATE, ORGANIC MANGO PUREE, CITRIC …"
click at [673, 362] on form "* Note: Please keep in mind that if you make any future changes to your recipe,…" at bounding box center [483, 410] width 637 height 459
click at [862, 108] on button "Save" at bounding box center [845, 111] width 55 height 28
click at [62, 143] on link "Recipes" at bounding box center [71, 142] width 142 height 27
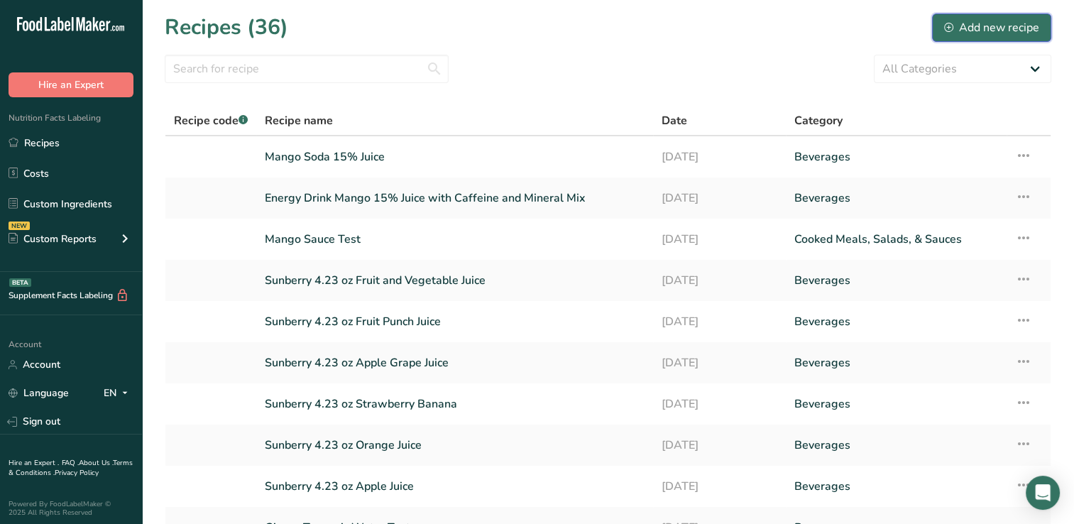
click at [997, 23] on div "Add new recipe" at bounding box center [991, 27] width 95 height 17
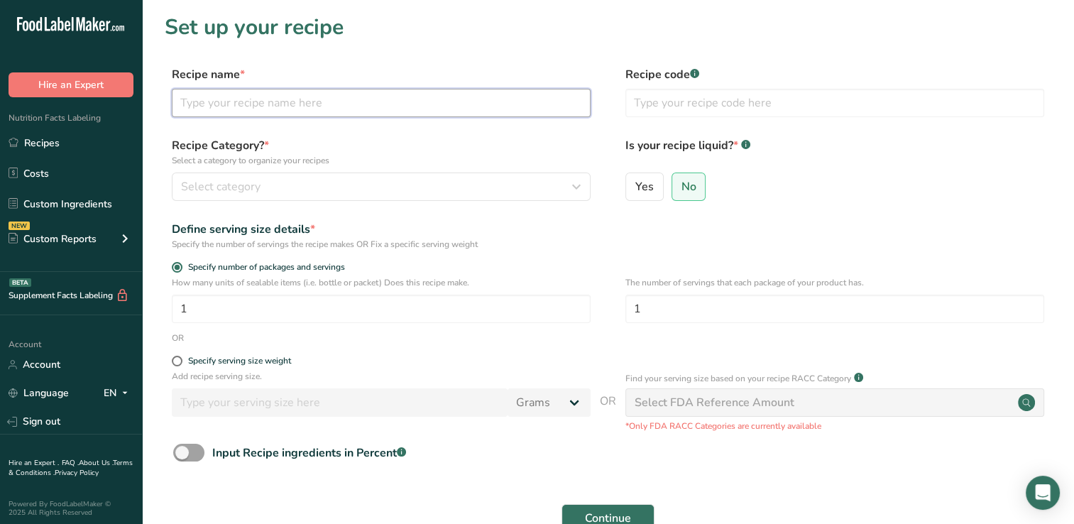
click at [185, 104] on input "text" at bounding box center [381, 103] width 419 height 28
type input "p"
type input "POG SODA 15% JUICE"
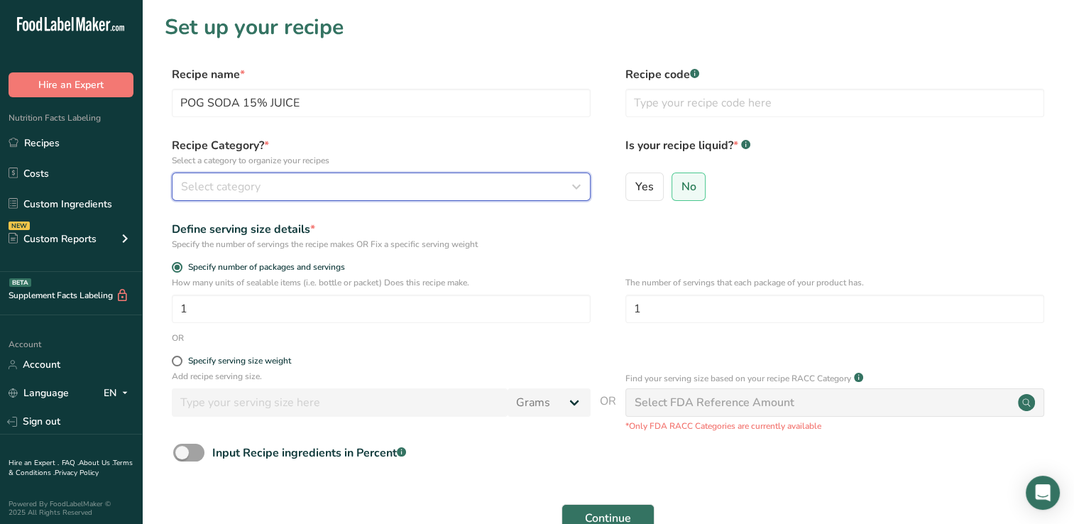
click at [577, 188] on icon "button" at bounding box center [576, 187] width 17 height 26
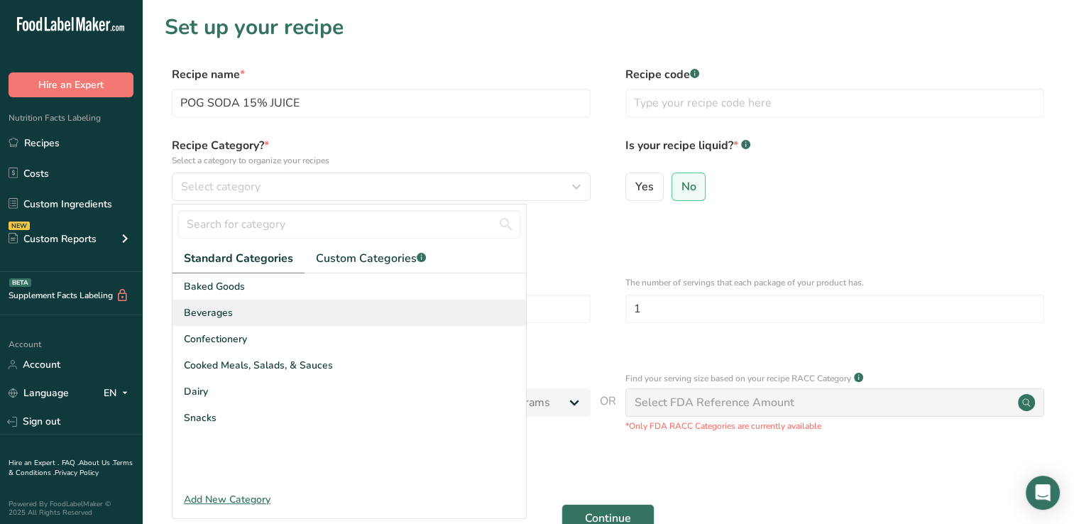
click at [229, 311] on span "Beverages" at bounding box center [208, 312] width 49 height 15
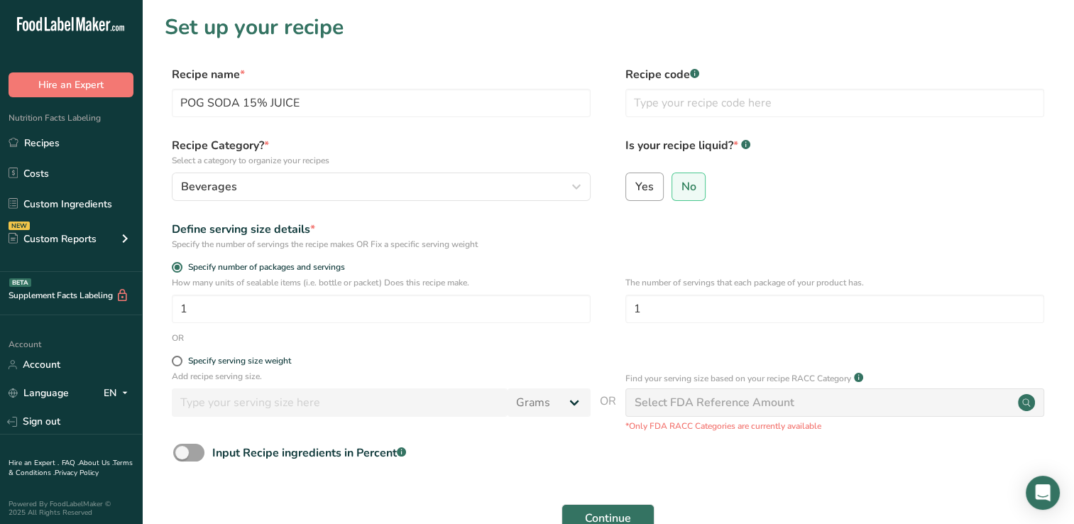
click at [652, 186] on span "Yes" at bounding box center [644, 187] width 18 height 14
click at [635, 186] on input "Yes" at bounding box center [630, 186] width 9 height 9
radio input "true"
radio input "false"
select select "22"
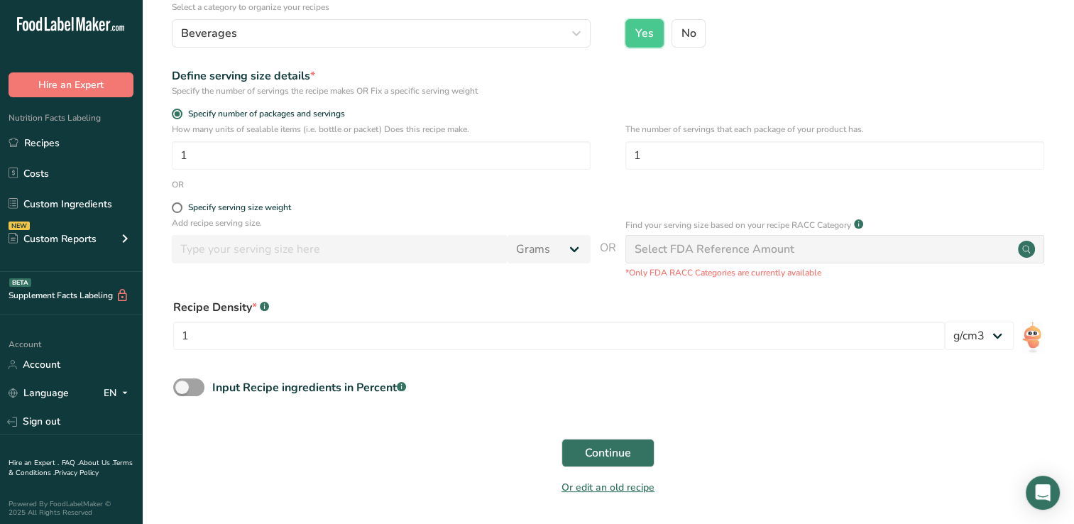
scroll to position [161, 0]
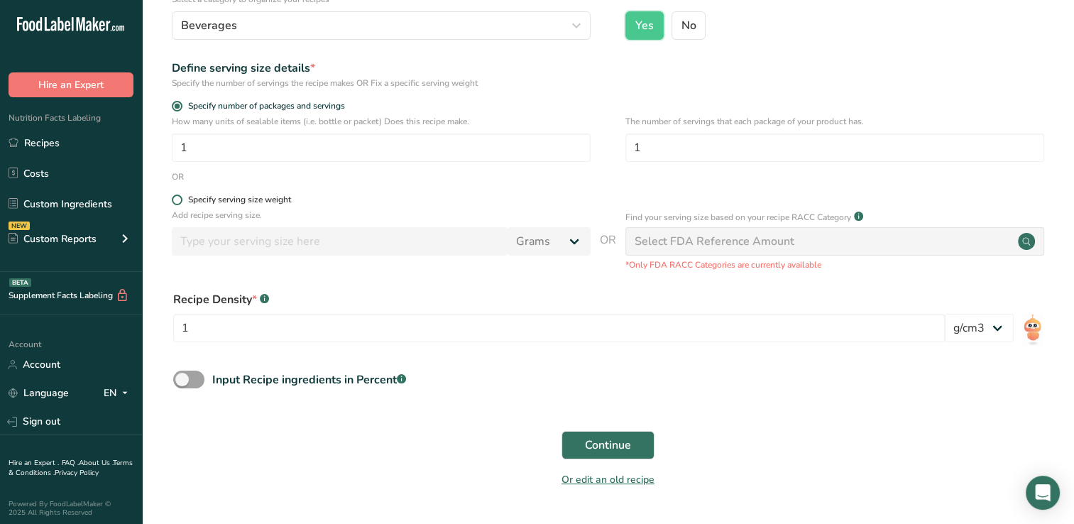
click at [176, 199] on span at bounding box center [177, 199] width 11 height 11
click at [176, 199] on input "Specify serving size weight" at bounding box center [176, 199] width 9 height 9
radio input "true"
radio input "false"
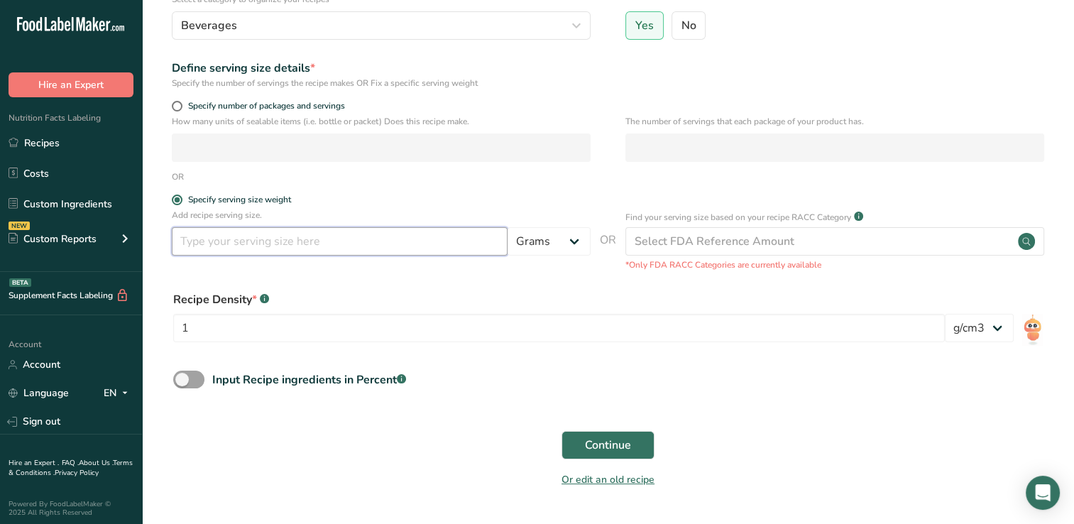
click at [185, 245] on input "number" at bounding box center [340, 241] width 336 height 28
type input "355"
click at [576, 243] on select "Grams kg mg mcg lb oz l mL fl oz tbsp tsp cup qt gallon" at bounding box center [548, 241] width 83 height 28
select select "17"
click at [507, 227] on select "Grams kg mg mcg lb oz l mL fl oz tbsp tsp cup qt gallon" at bounding box center [548, 241] width 83 height 28
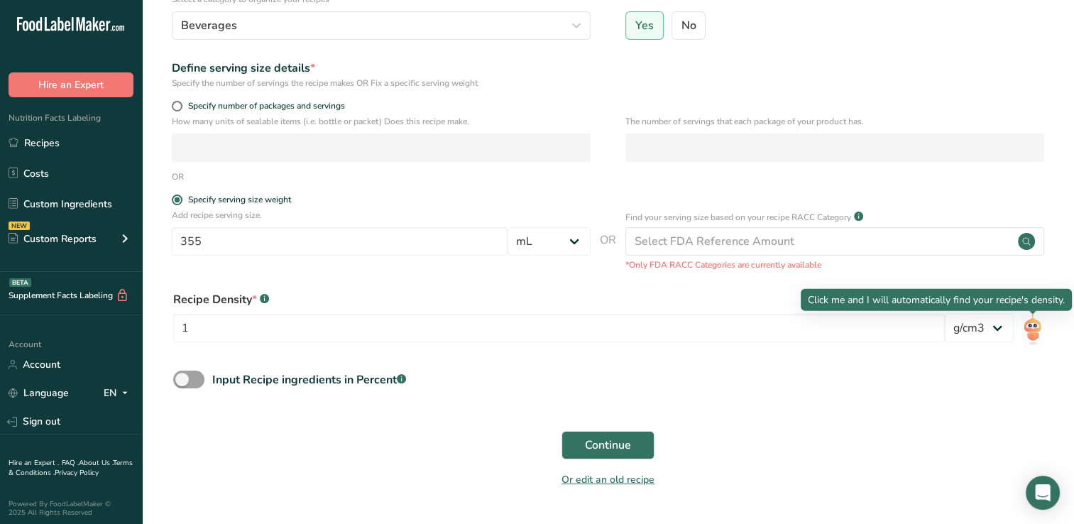
click at [1034, 331] on img at bounding box center [1032, 330] width 21 height 32
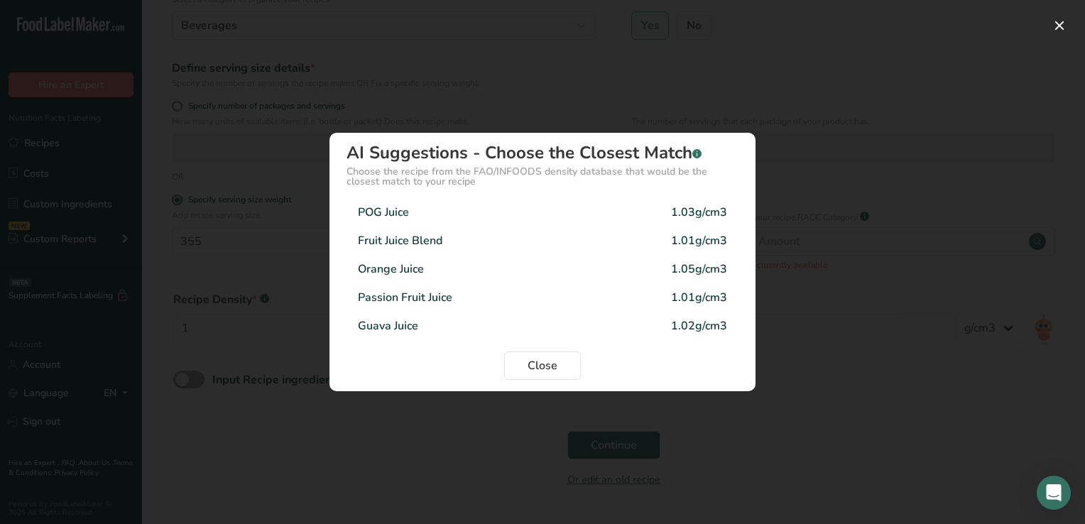
click at [415, 297] on div "Passion Fruit Juice" at bounding box center [405, 297] width 94 height 17
type input "1.01"
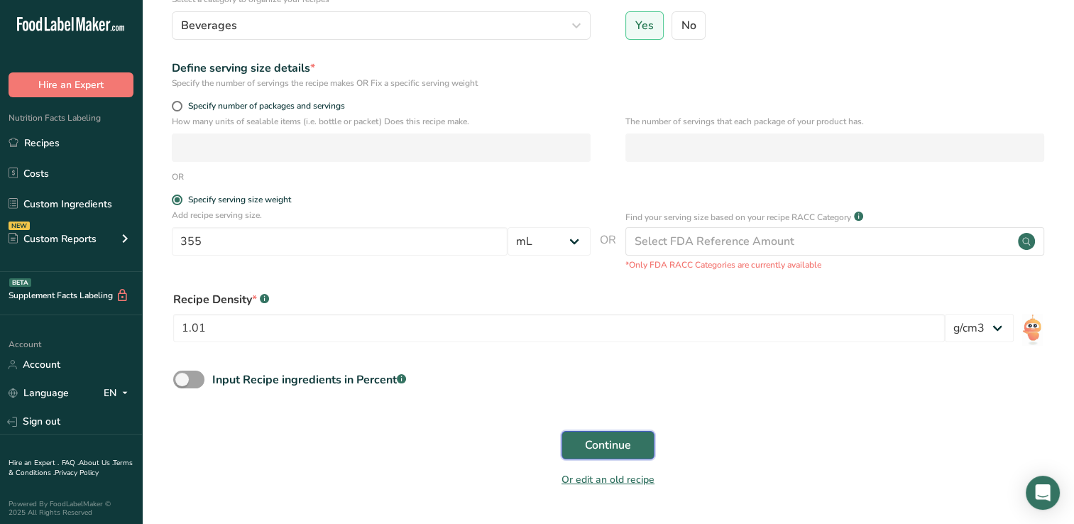
click at [616, 443] on span "Continue" at bounding box center [608, 445] width 46 height 17
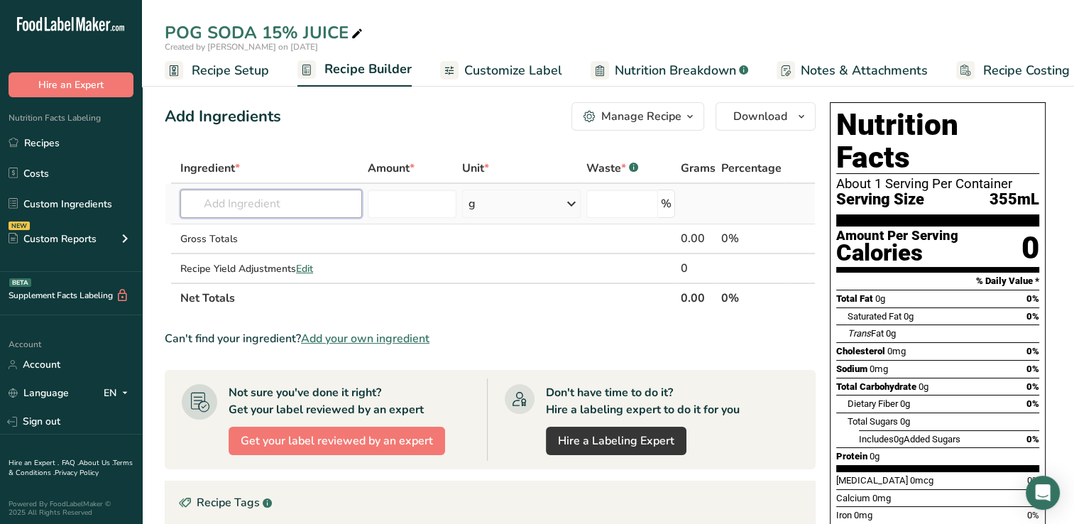
click at [221, 211] on input "text" at bounding box center [271, 204] width 182 height 28
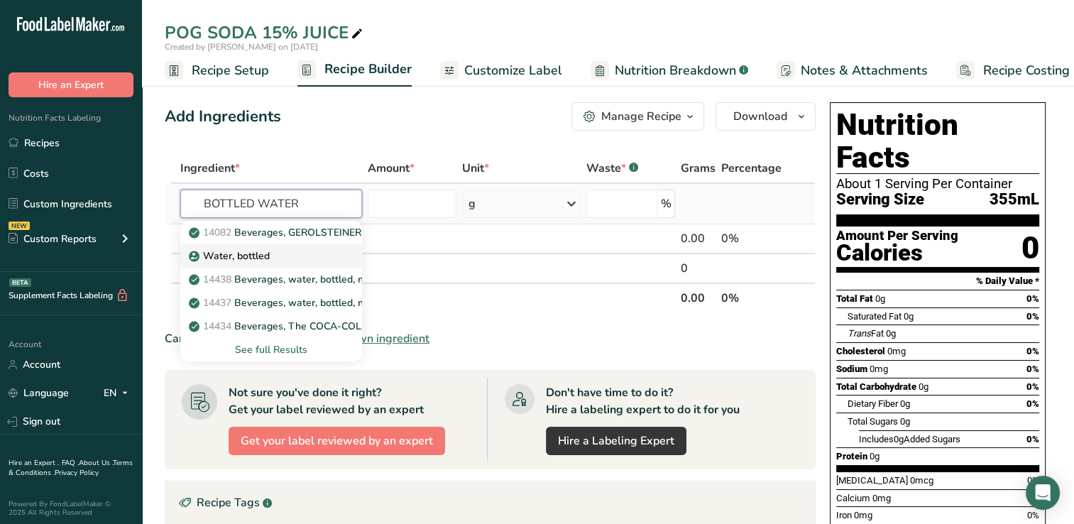
type input "BOTTLED WATER"
click at [228, 256] on p "Water, bottled" at bounding box center [231, 255] width 78 height 15
type input "Water, bottled"
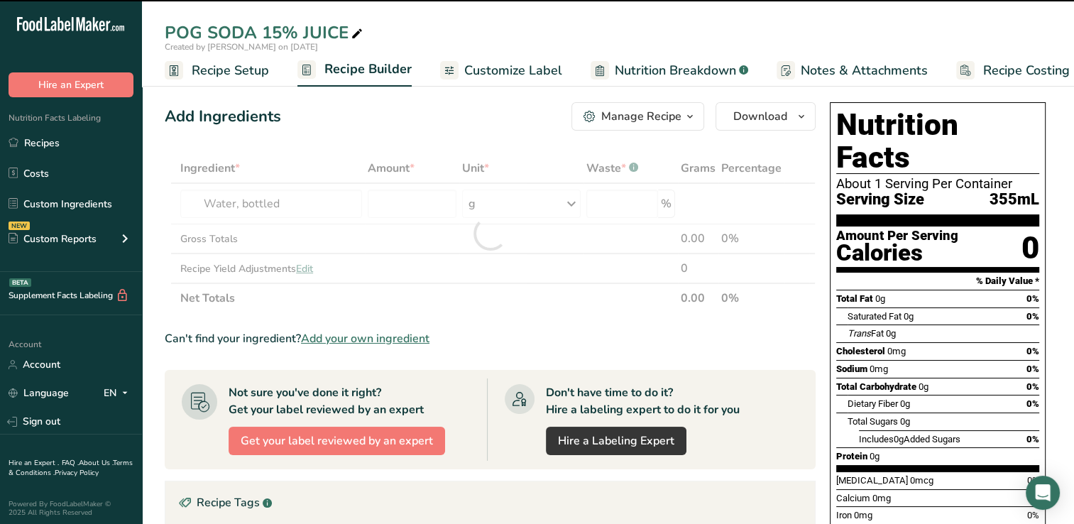
type input "0"
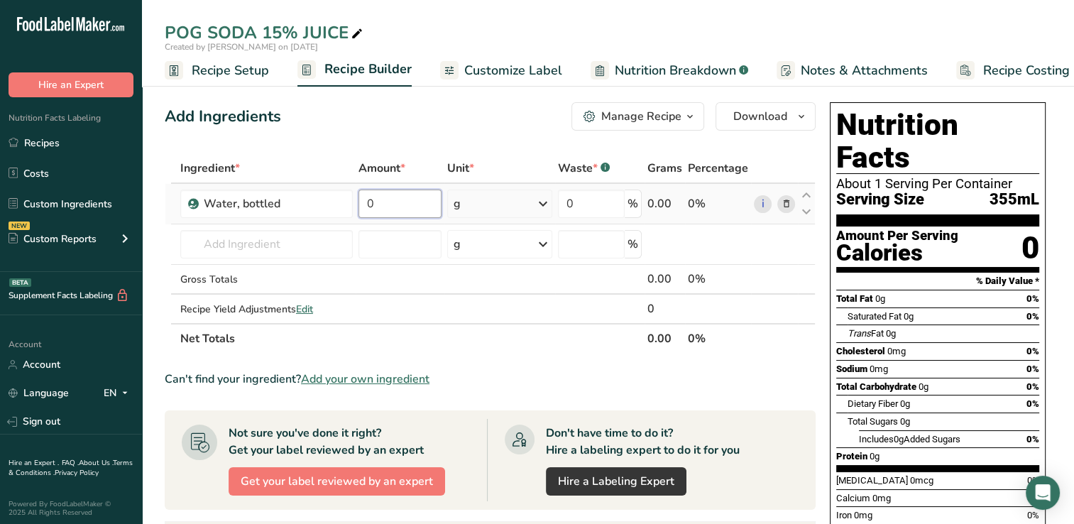
click at [395, 204] on input "0" at bounding box center [399, 204] width 82 height 28
type input "7570"
click at [685, 237] on div "Ingredient * Amount * Unit * Waste * .a-a{fill:#347362;}.b-a{fill:#fff;} Grams …" at bounding box center [490, 253] width 651 height 200
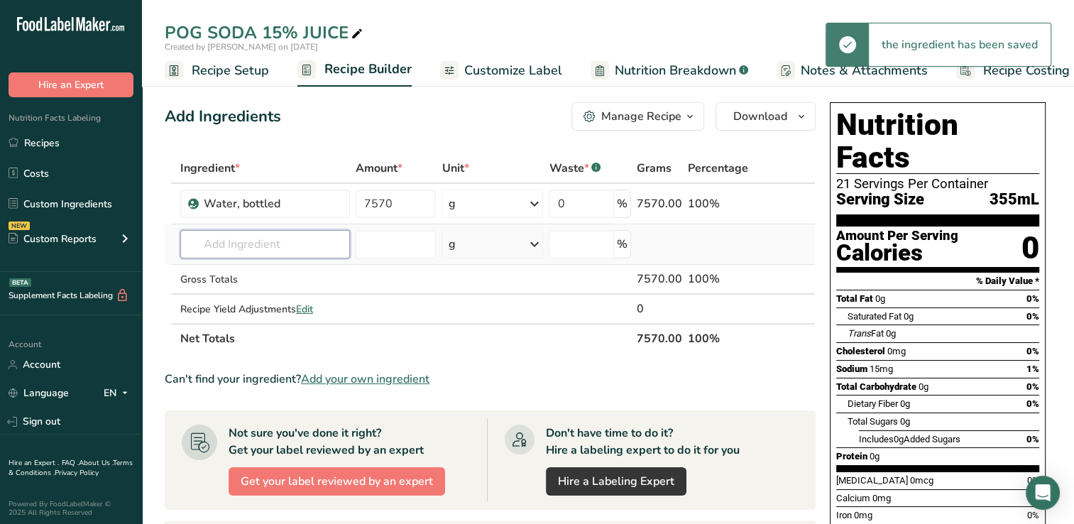
click at [207, 245] on input "text" at bounding box center [265, 244] width 170 height 28
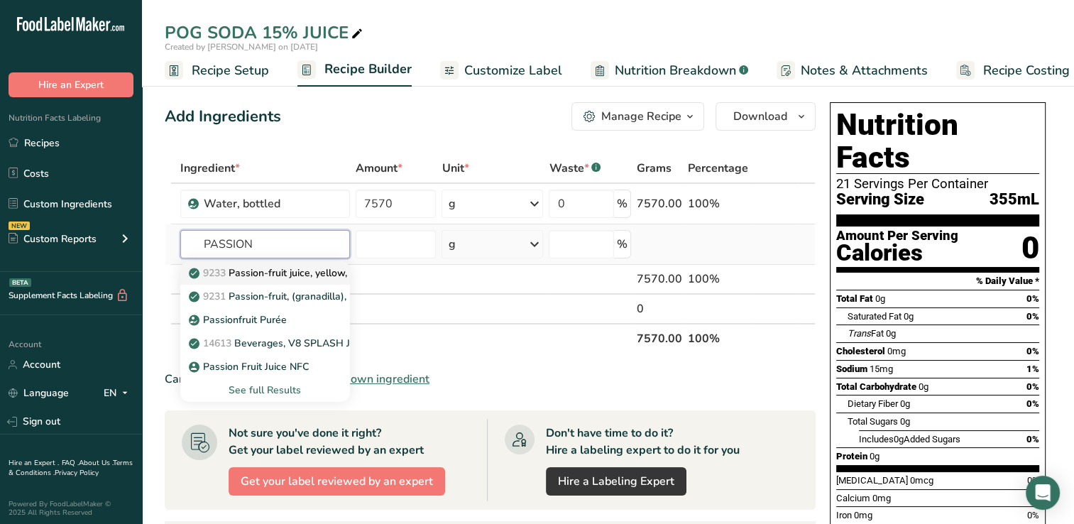
type input "PASSION"
click at [326, 271] on p "9233 Passion-fruit juice, yellow, raw" at bounding box center [280, 272] width 176 height 15
type input "Passion-fruit juice, yellow, raw"
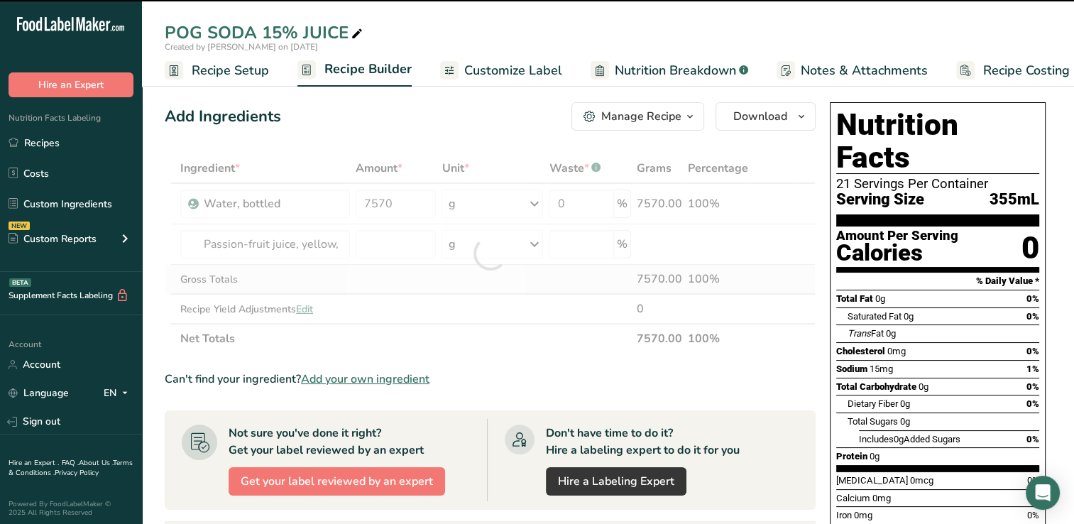
type input "0"
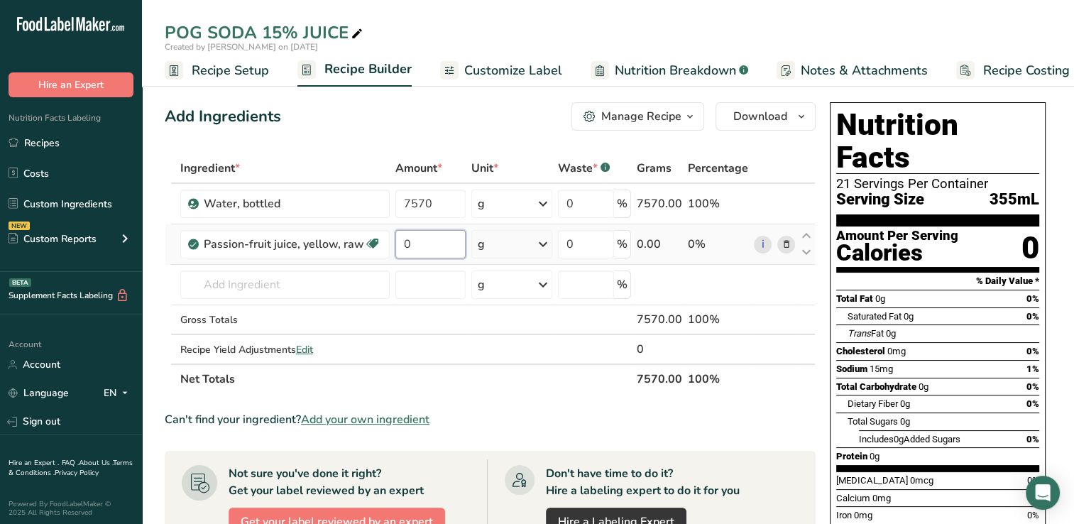
click at [417, 246] on input "0" at bounding box center [430, 244] width 71 height 28
type input "6"
type input "599"
click at [680, 291] on div "Ingredient * Amount * Unit * Waste * .a-a{fill:#347362;}.b-a{fill:#fff;} Grams …" at bounding box center [490, 273] width 651 height 241
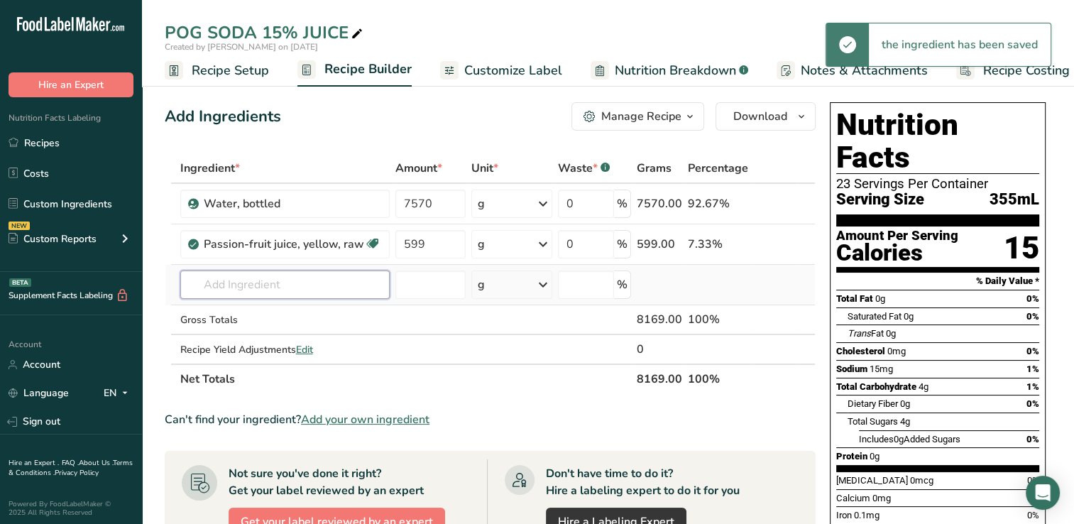
click at [199, 285] on input "text" at bounding box center [284, 284] width 209 height 28
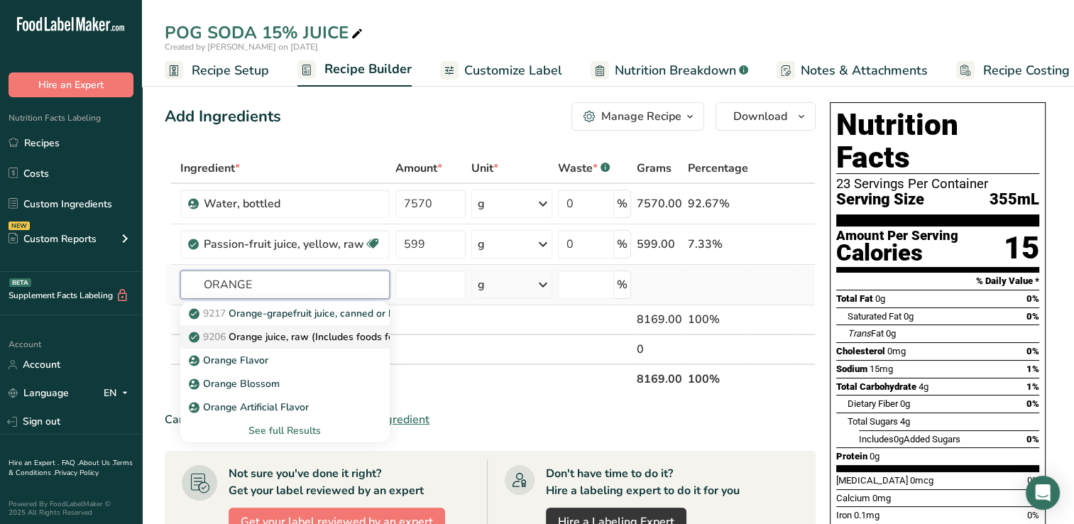
type input "ORANGE"
click at [256, 333] on p "9206 Orange juice, raw (Includes foods for USDA's Food Distribution Program)" at bounding box center [377, 336] width 371 height 15
type input "Orange juice, raw (Includes foods for USDA's Food Distribution Program)"
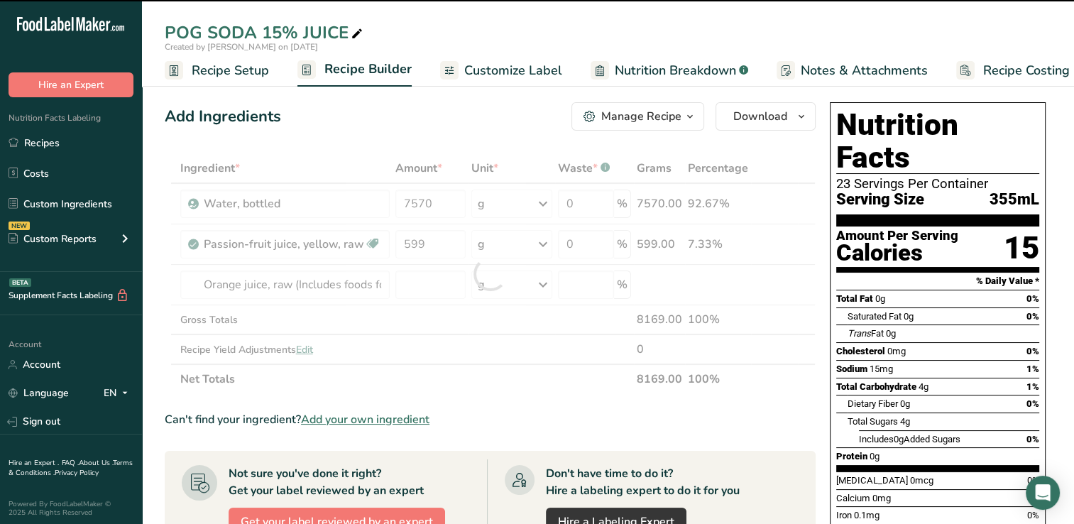
type input "0"
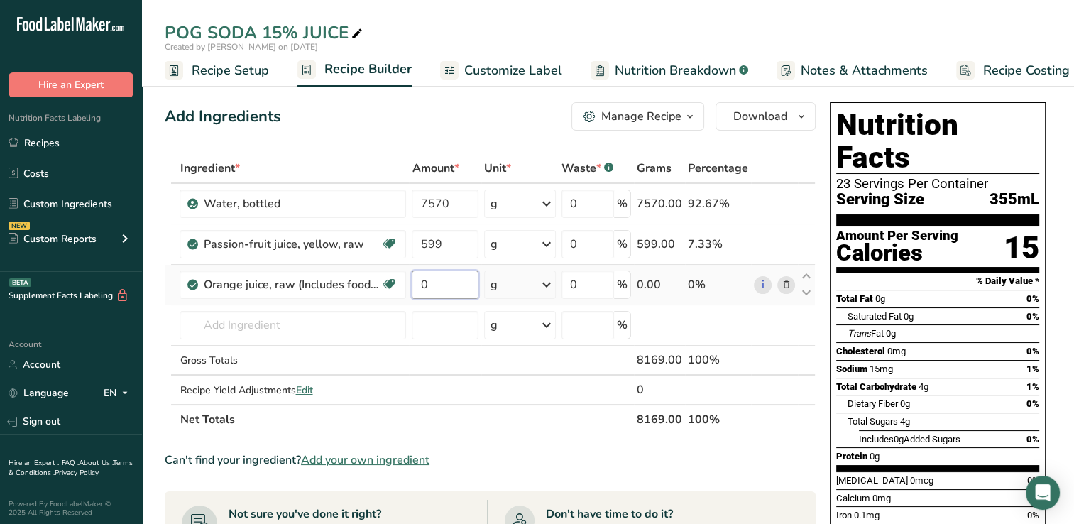
click at [440, 286] on input "0" at bounding box center [445, 284] width 67 height 28
type input "559"
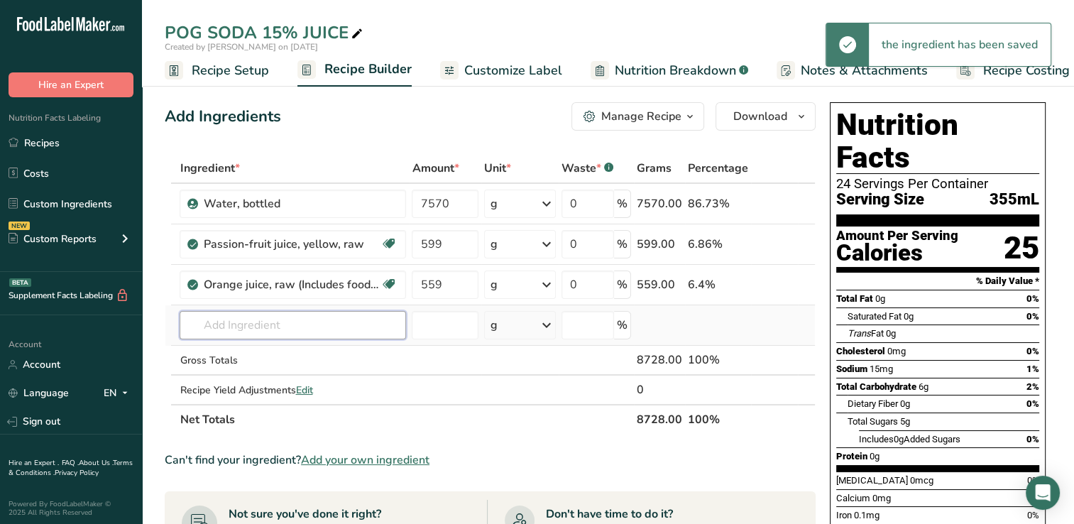
drag, startPoint x: 503, startPoint y: 314, endPoint x: 204, endPoint y: 325, distance: 299.0
click at [204, 325] on input "text" at bounding box center [293, 325] width 226 height 28
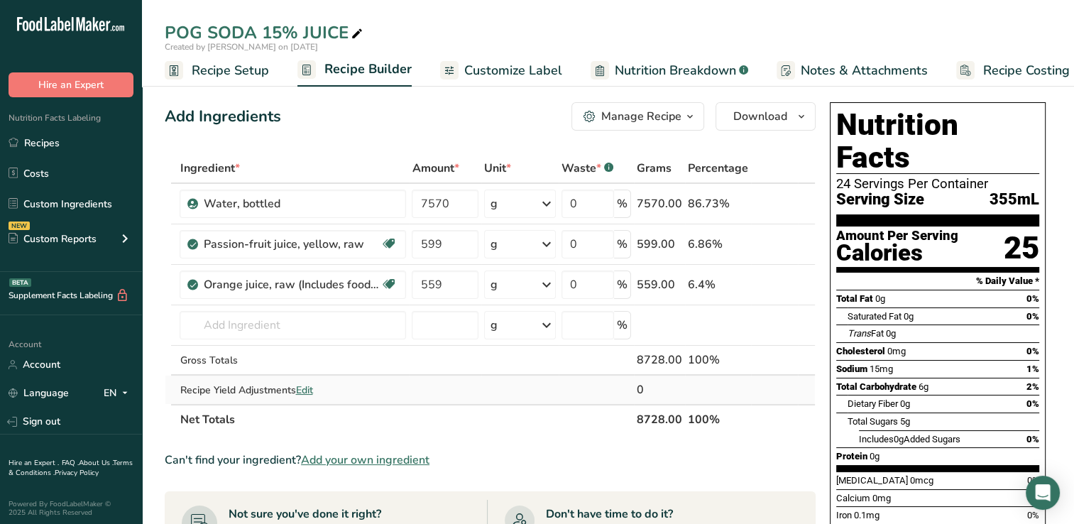
click at [468, 393] on td at bounding box center [445, 389] width 72 height 28
click at [203, 332] on input "text" at bounding box center [293, 325] width 226 height 28
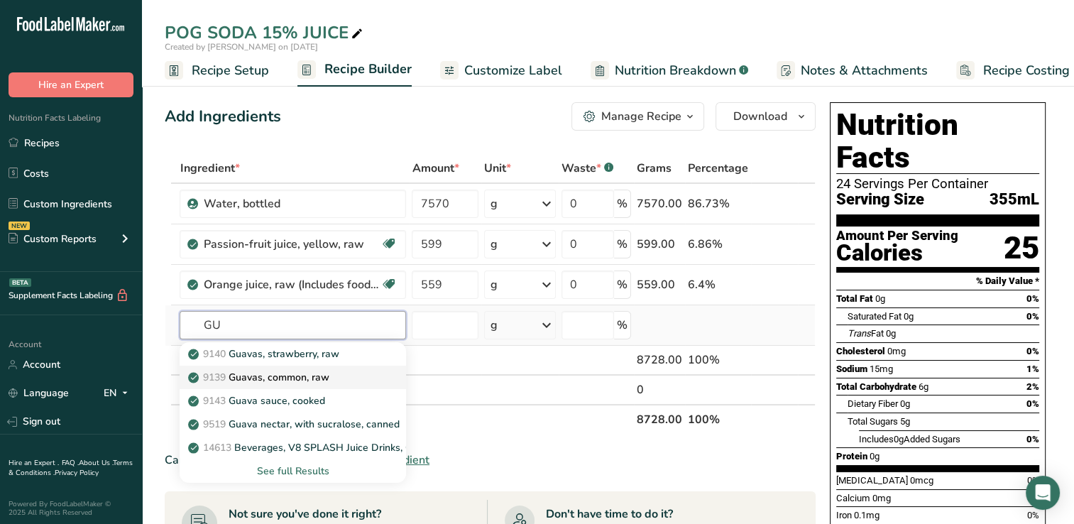
type input "G"
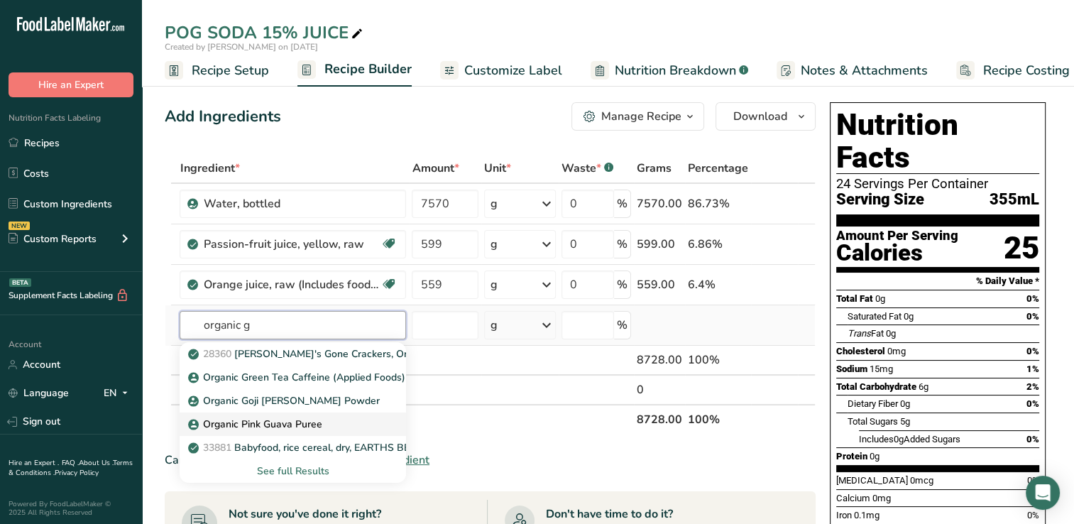
type input "organic g"
click at [290, 421] on p "Organic Pink Guava Puree" at bounding box center [256, 424] width 131 height 15
type input "Organic Pink Guava Puree"
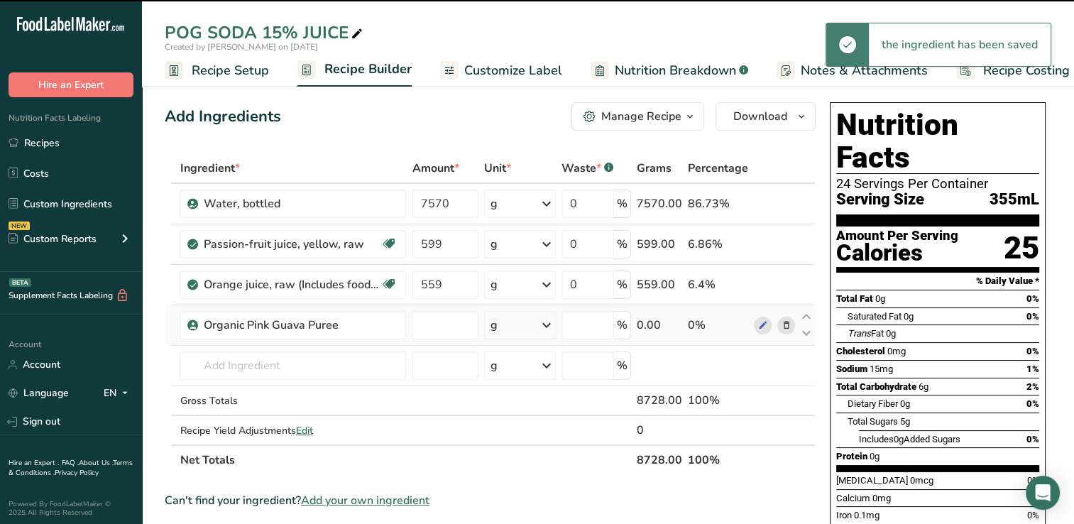
type input "0"
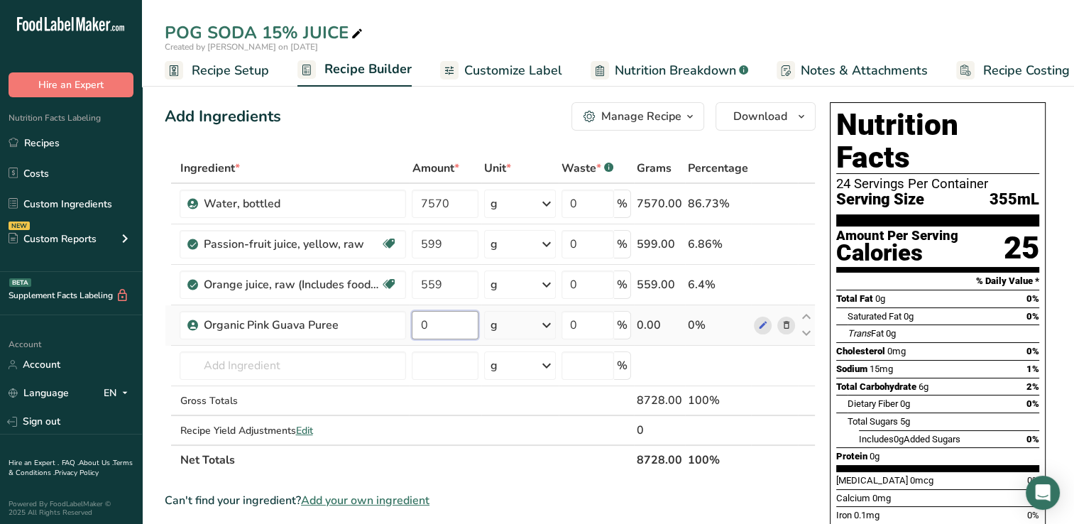
click at [434, 325] on input "0" at bounding box center [445, 325] width 67 height 28
type input "366"
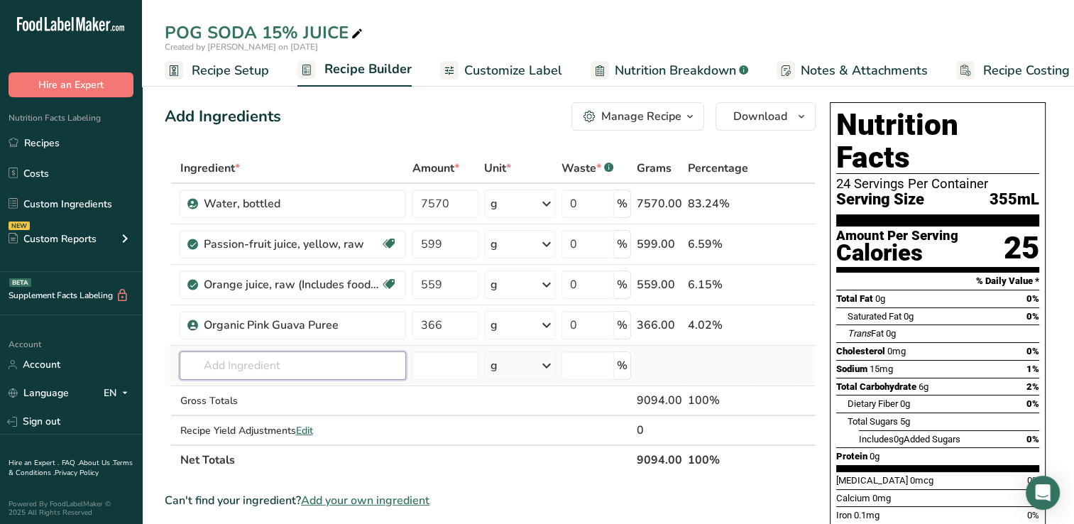
click at [326, 371] on div "Ingredient * Amount * Unit * Waste * .a-a{fill:#347362;}.b-a{fill:#fff;} Grams …" at bounding box center [490, 314] width 651 height 322
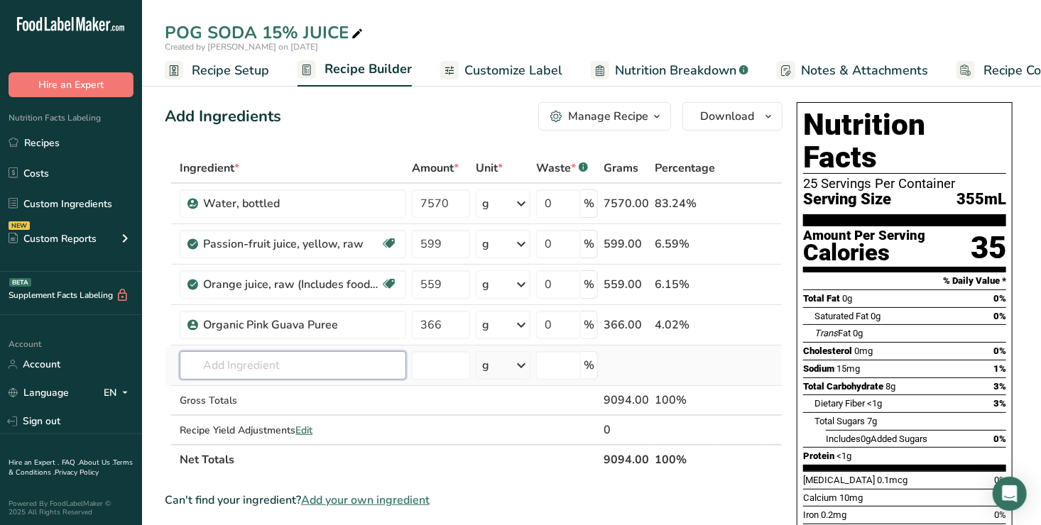
click at [276, 362] on input "text" at bounding box center [293, 365] width 226 height 28
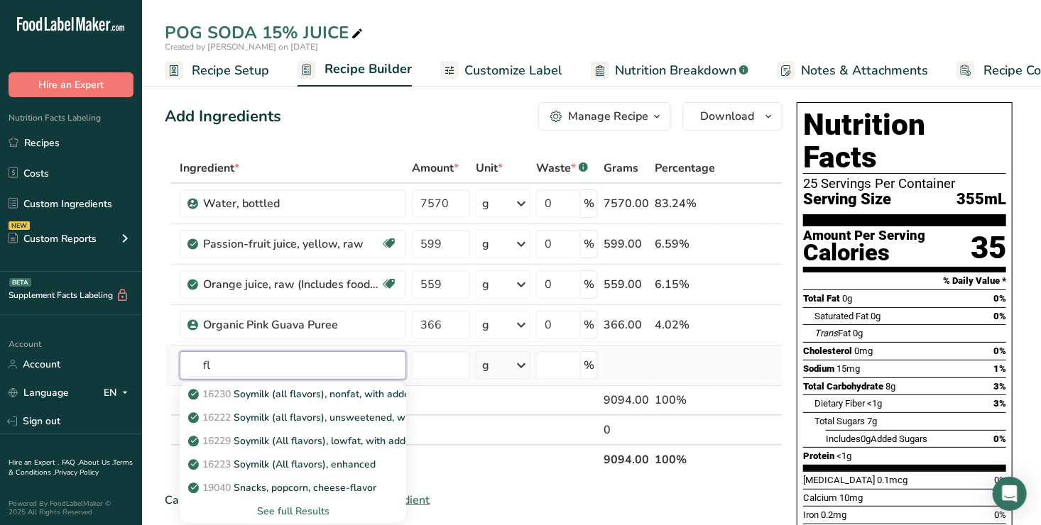
type input "f"
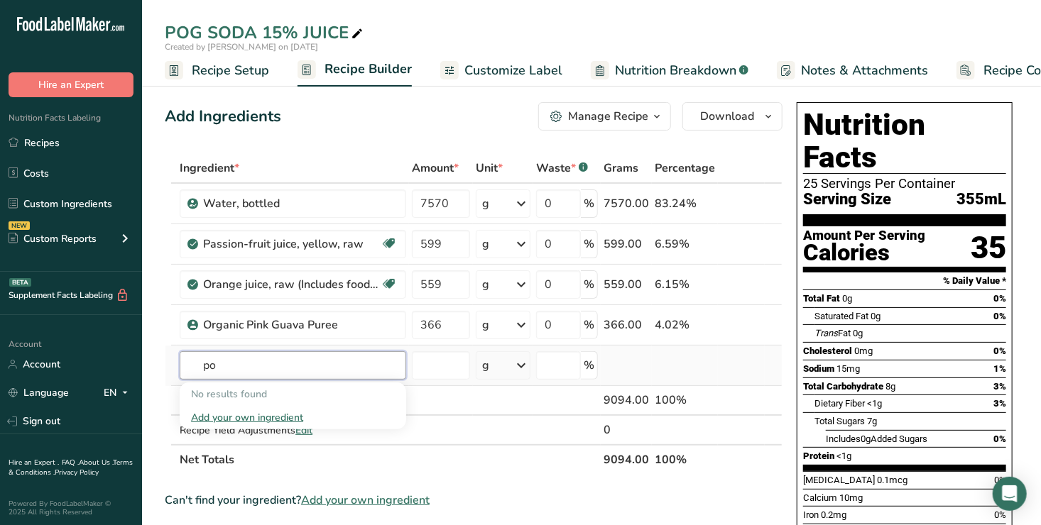
type input "p"
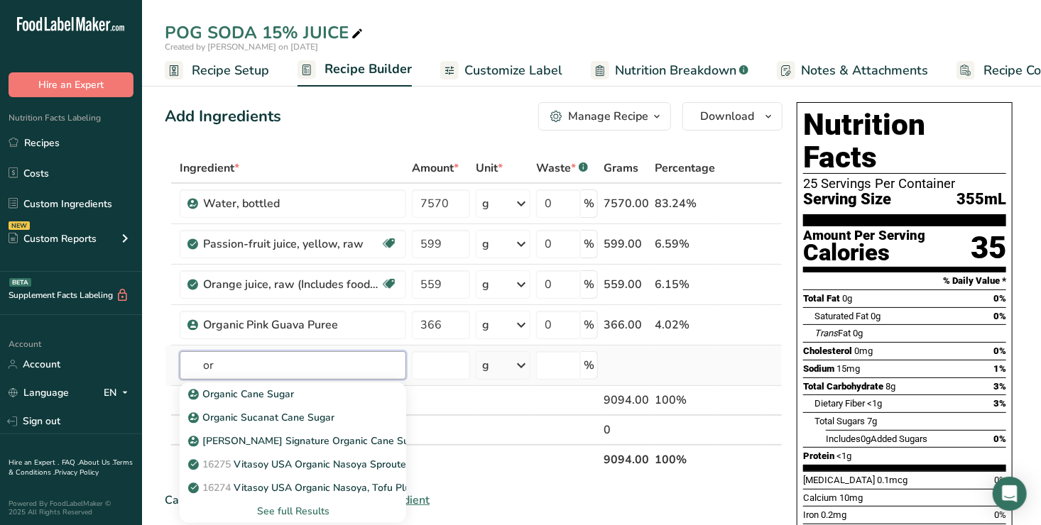
type input "o"
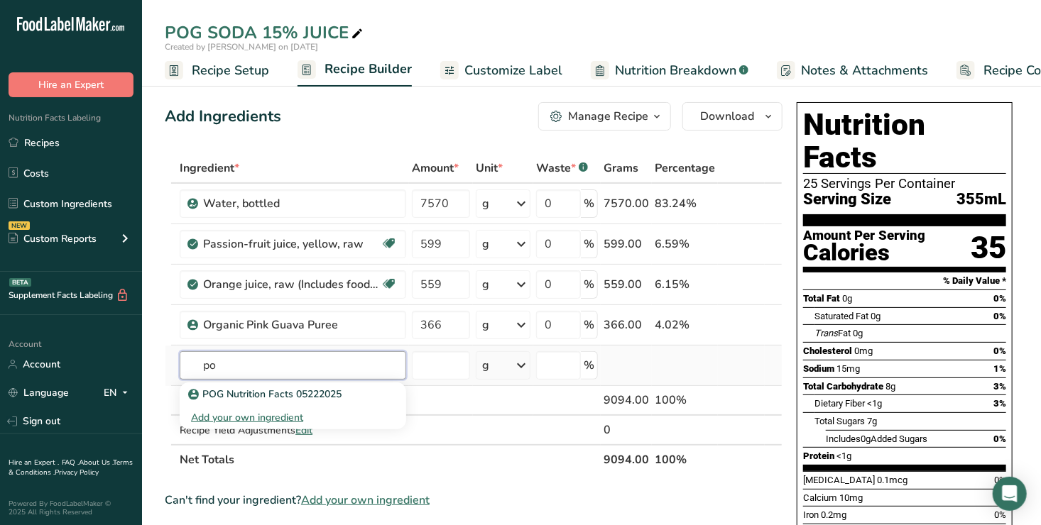
type input "p"
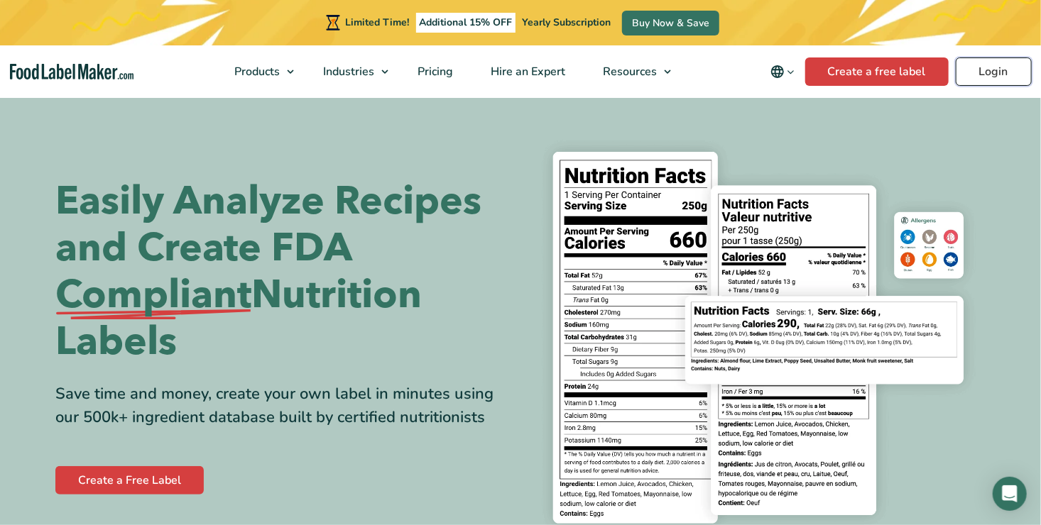
click at [1004, 70] on link "Login" at bounding box center [993, 71] width 76 height 28
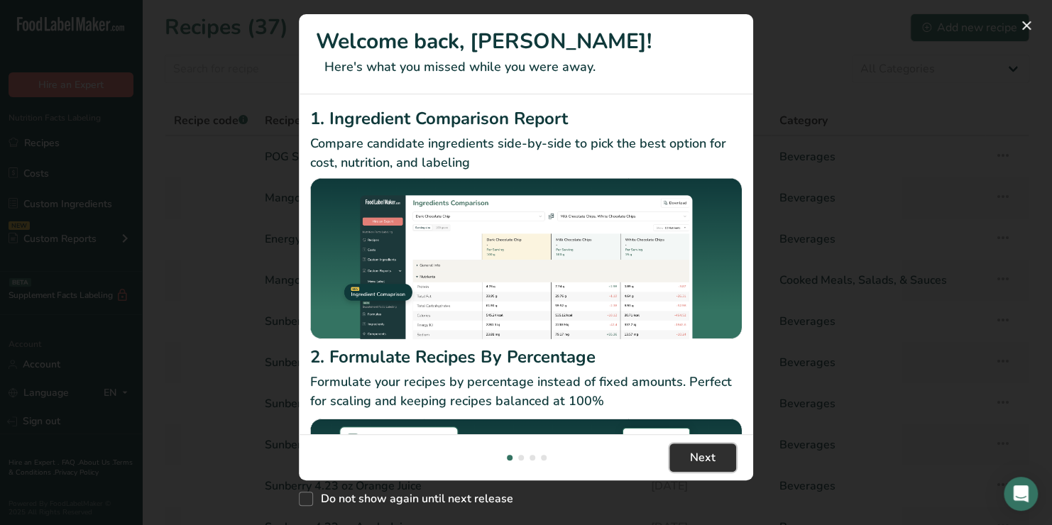
click at [708, 452] on span "Next" at bounding box center [703, 457] width 26 height 17
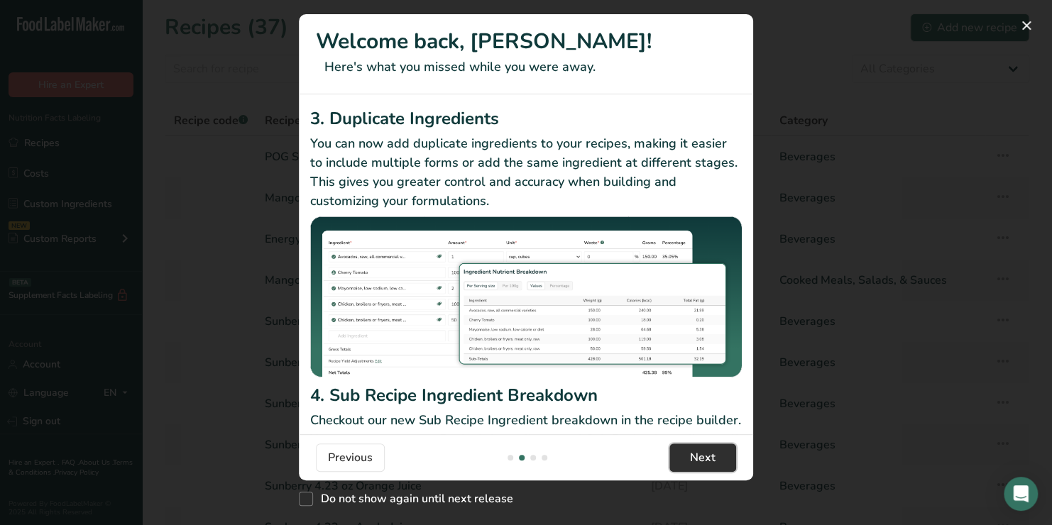
click at [708, 452] on span "Next" at bounding box center [703, 457] width 26 height 17
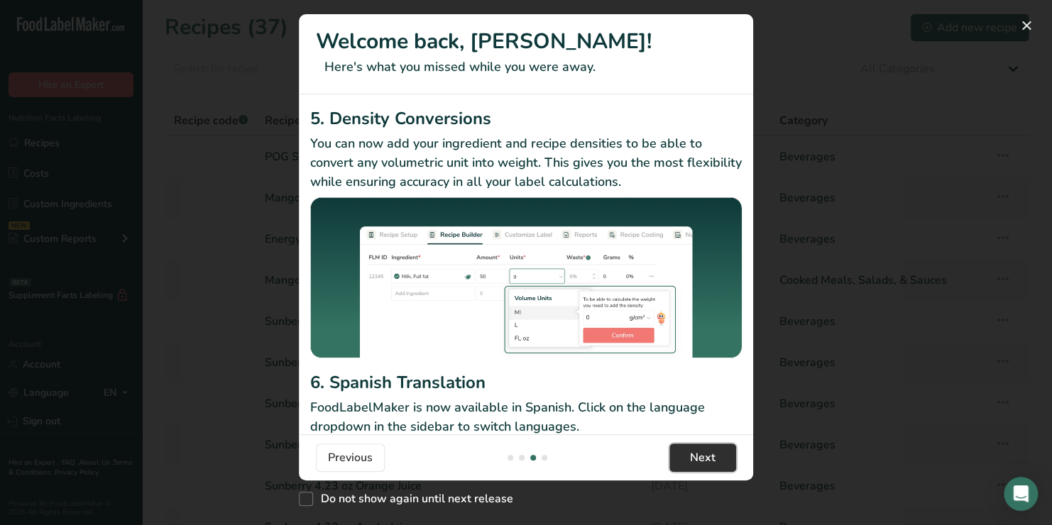
click at [708, 452] on span "Next" at bounding box center [703, 457] width 26 height 17
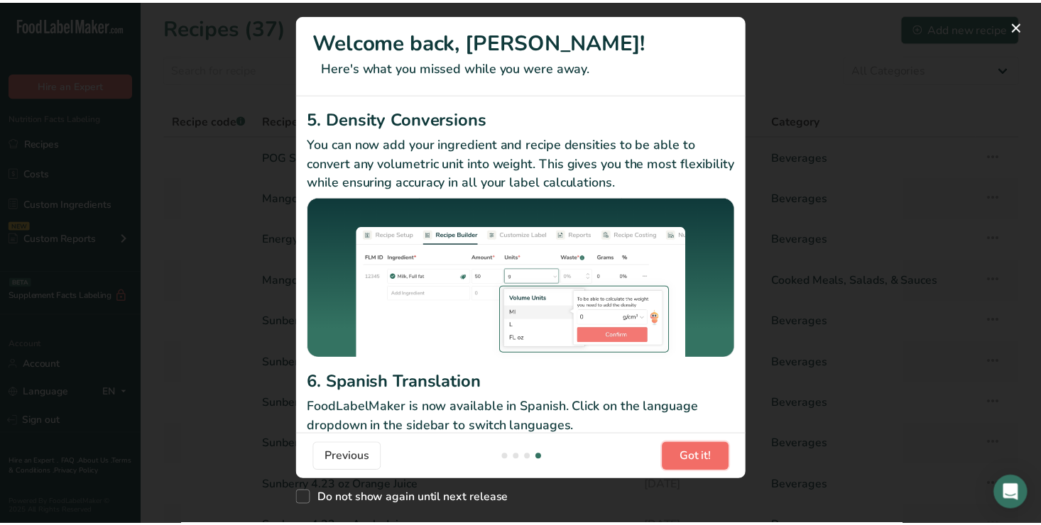
scroll to position [0, 1363]
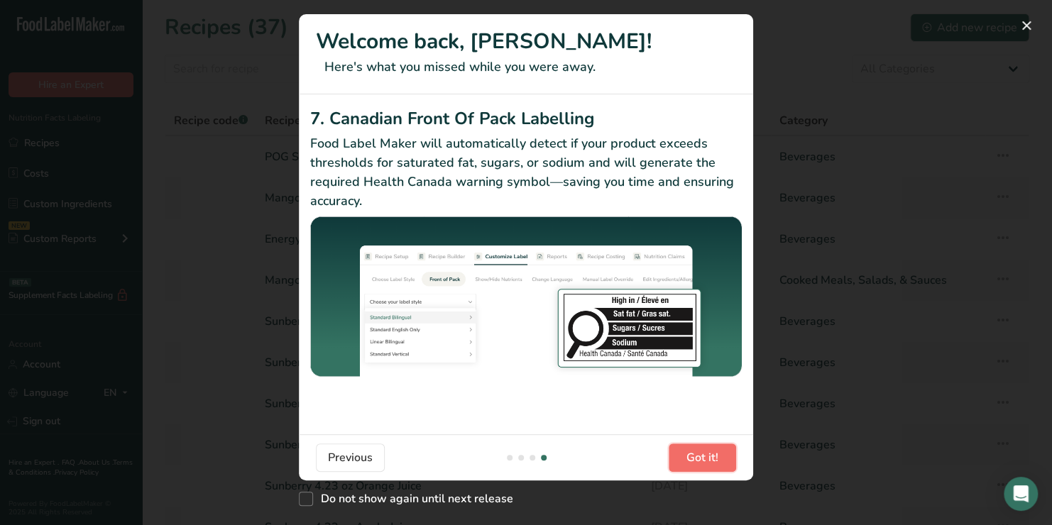
click at [708, 452] on span "Got it!" at bounding box center [702, 457] width 32 height 17
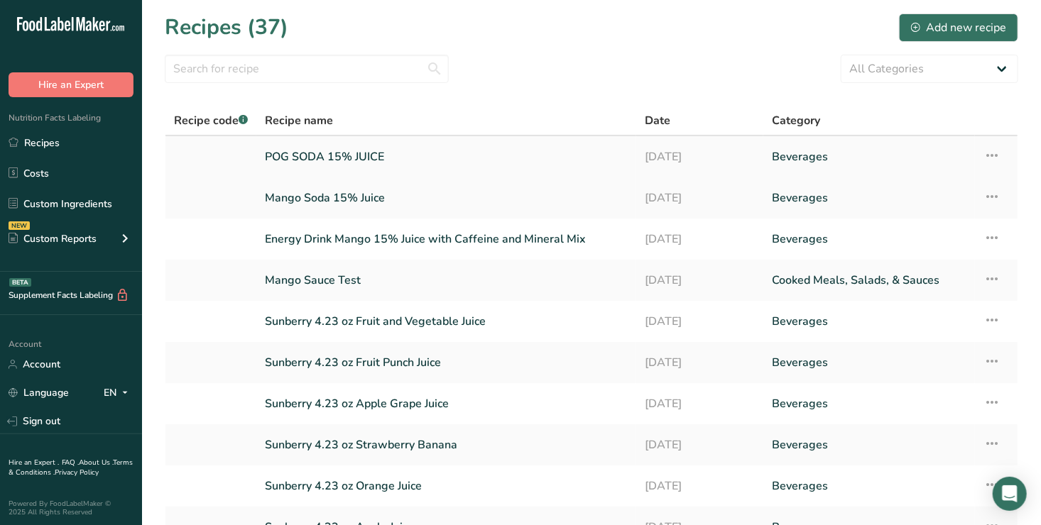
click at [349, 153] on link "POG SODA 15% JUICE" at bounding box center [446, 157] width 363 height 30
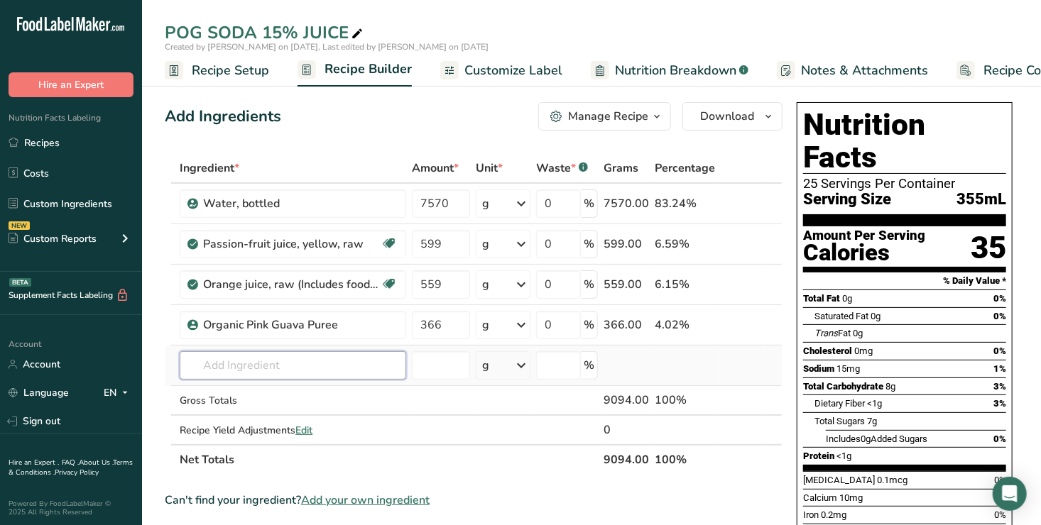
click at [228, 363] on input "text" at bounding box center [293, 365] width 226 height 28
type input "p"
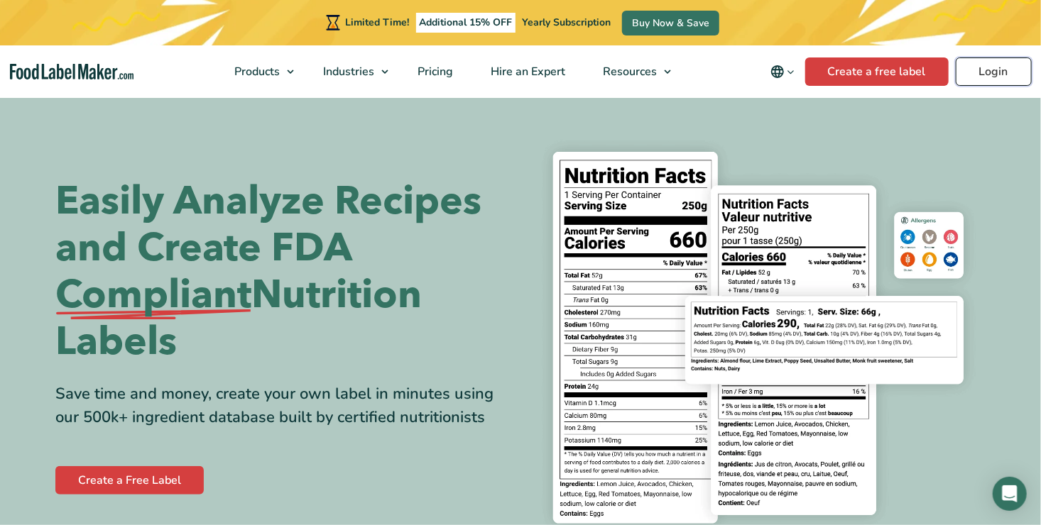
click at [989, 70] on link "Login" at bounding box center [993, 71] width 76 height 28
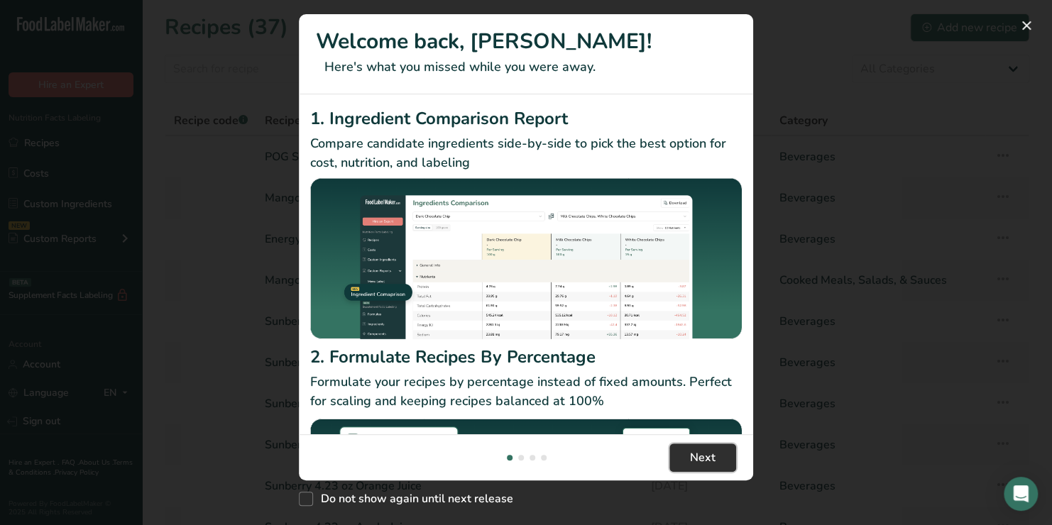
click at [713, 460] on span "Next" at bounding box center [703, 457] width 26 height 17
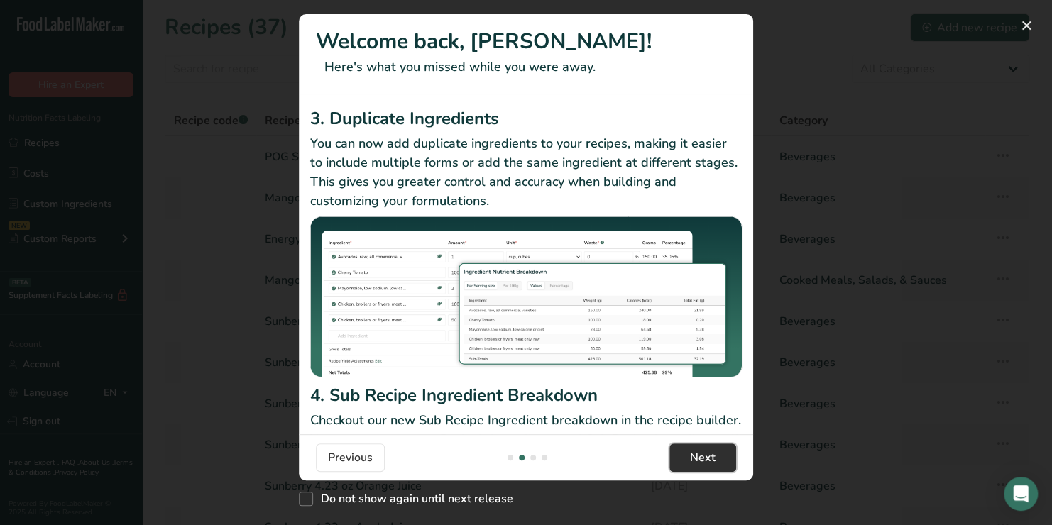
click at [713, 460] on span "Next" at bounding box center [703, 457] width 26 height 17
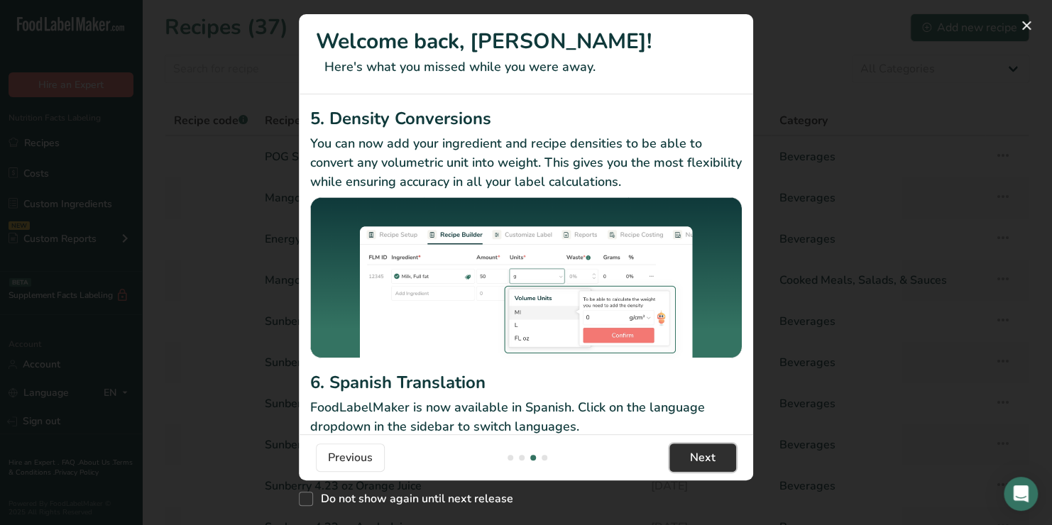
click at [713, 460] on span "Next" at bounding box center [703, 457] width 26 height 17
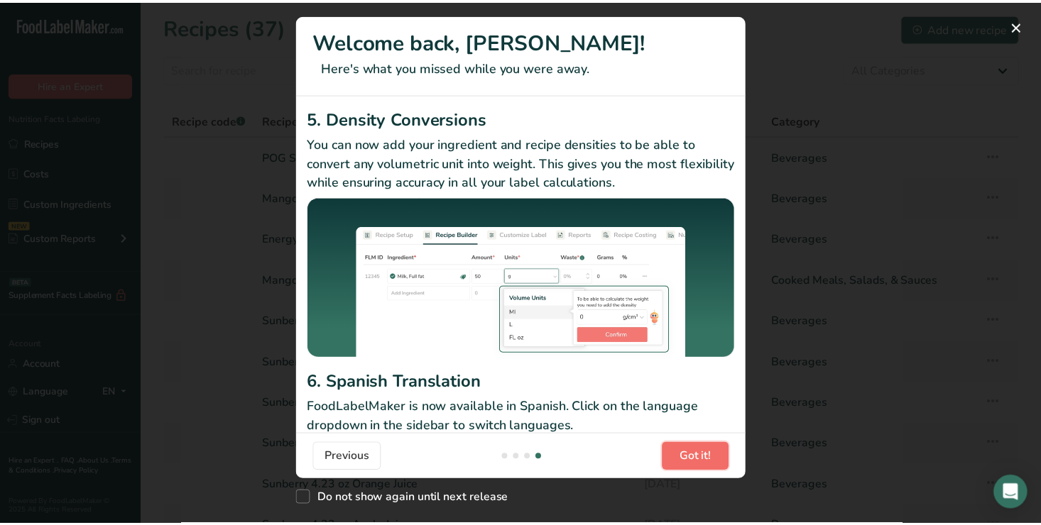
scroll to position [0, 1363]
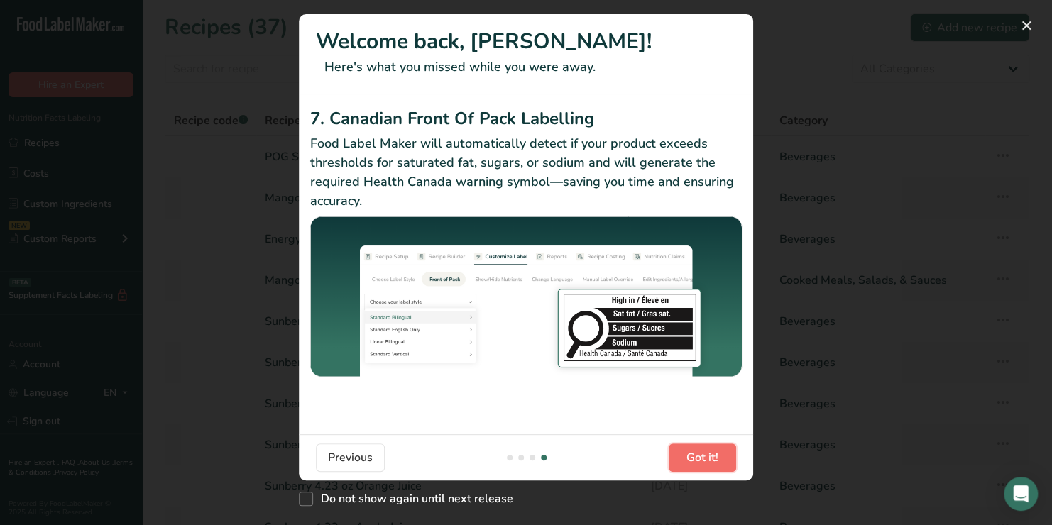
click at [713, 460] on span "Got it!" at bounding box center [702, 457] width 32 height 17
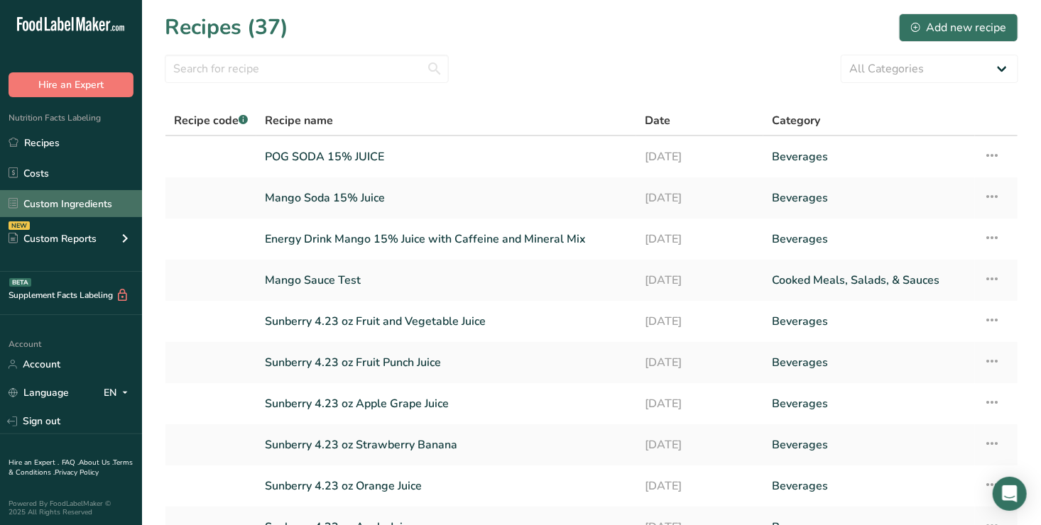
click at [81, 199] on link "Custom Ingredients" at bounding box center [71, 203] width 142 height 27
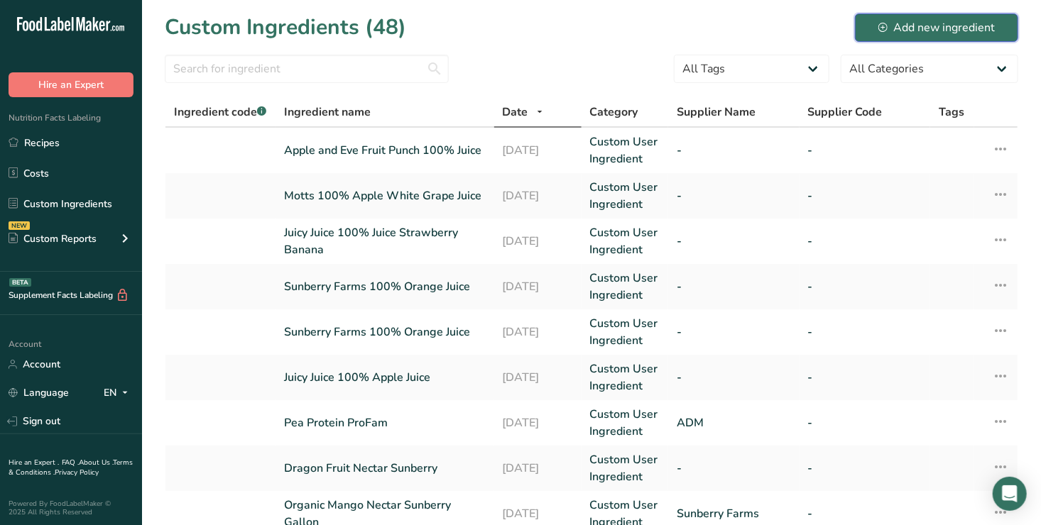
click at [932, 23] on div "Add new ingredient" at bounding box center [936, 27] width 116 height 17
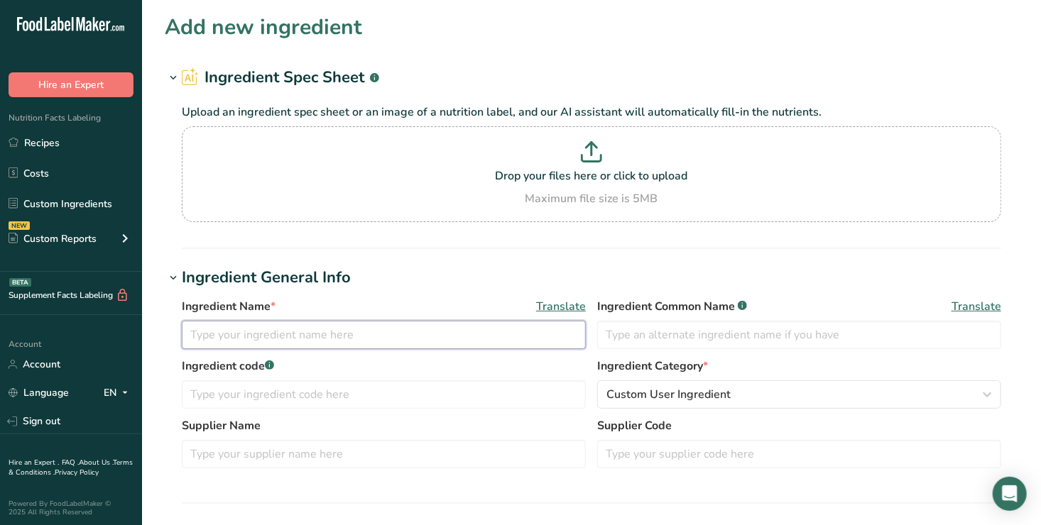
click at [202, 341] on input "text" at bounding box center [384, 335] width 404 height 28
type input "Passion Fruit Orange Guava FL WONF Nat"
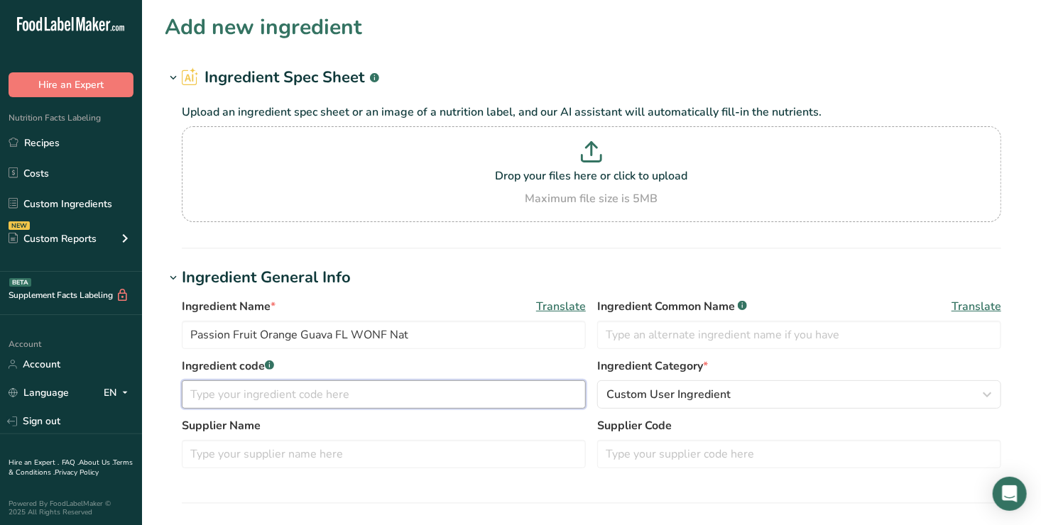
click at [199, 395] on input "text" at bounding box center [384, 394] width 404 height 28
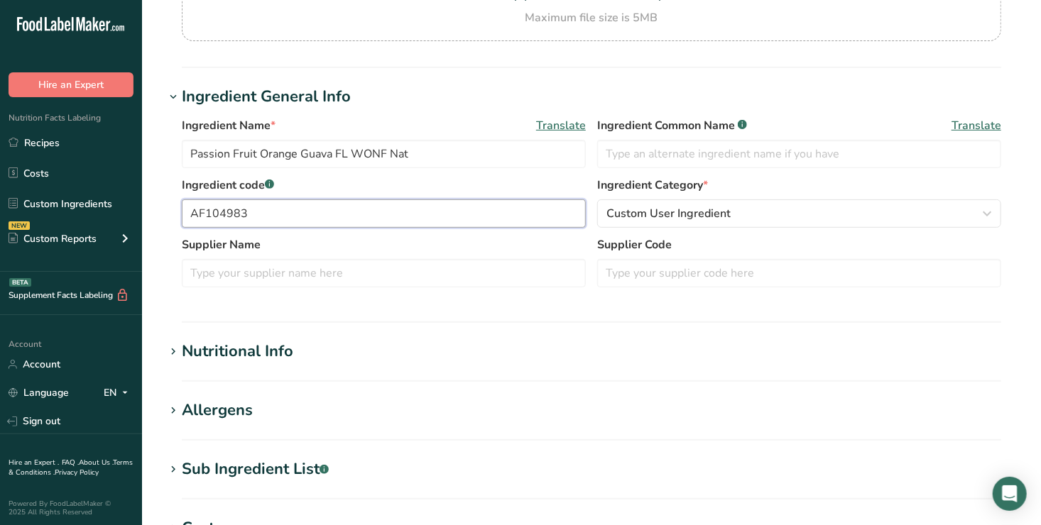
scroll to position [182, 0]
type input "AF104983"
click at [221, 345] on div "Nutritional Info" at bounding box center [237, 350] width 111 height 23
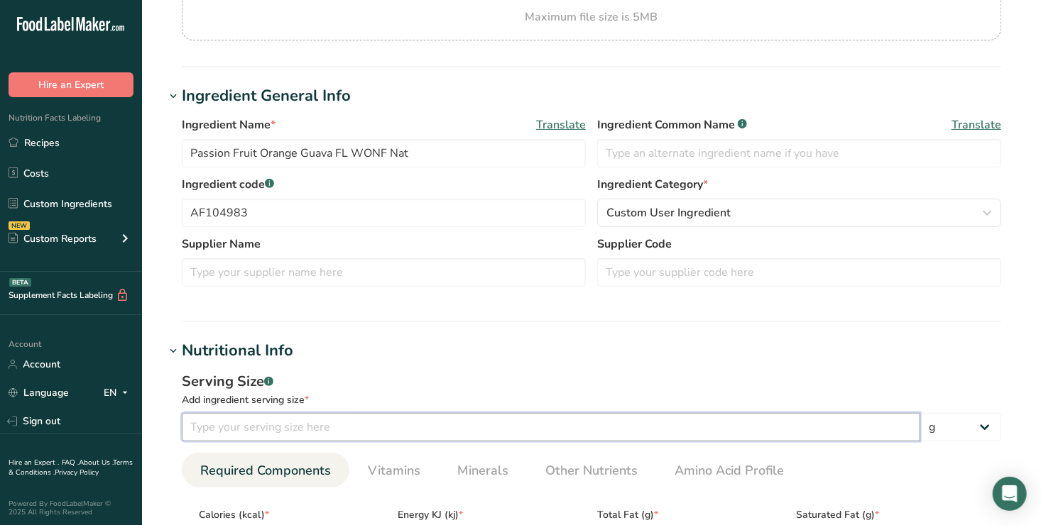
click at [202, 428] on input "number" at bounding box center [551, 427] width 738 height 28
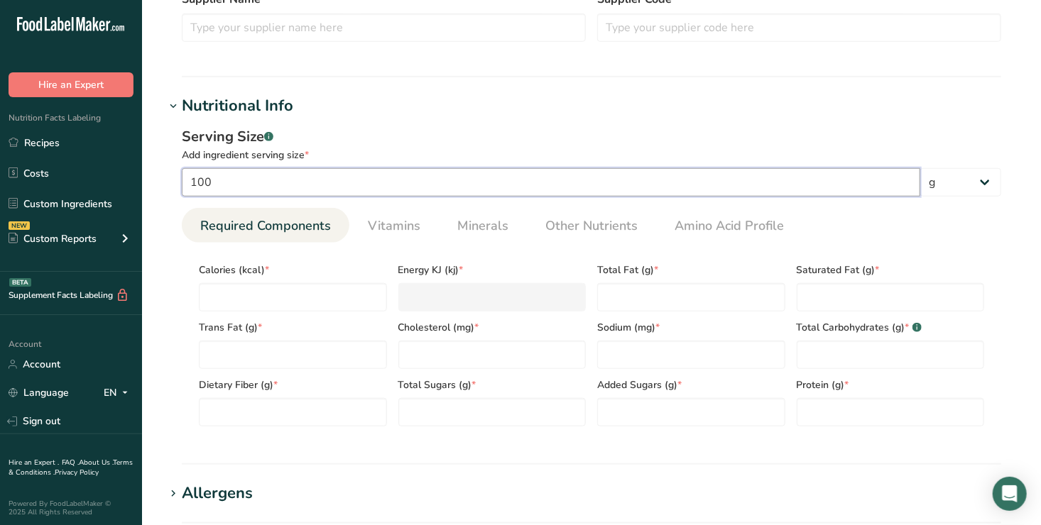
scroll to position [456, 0]
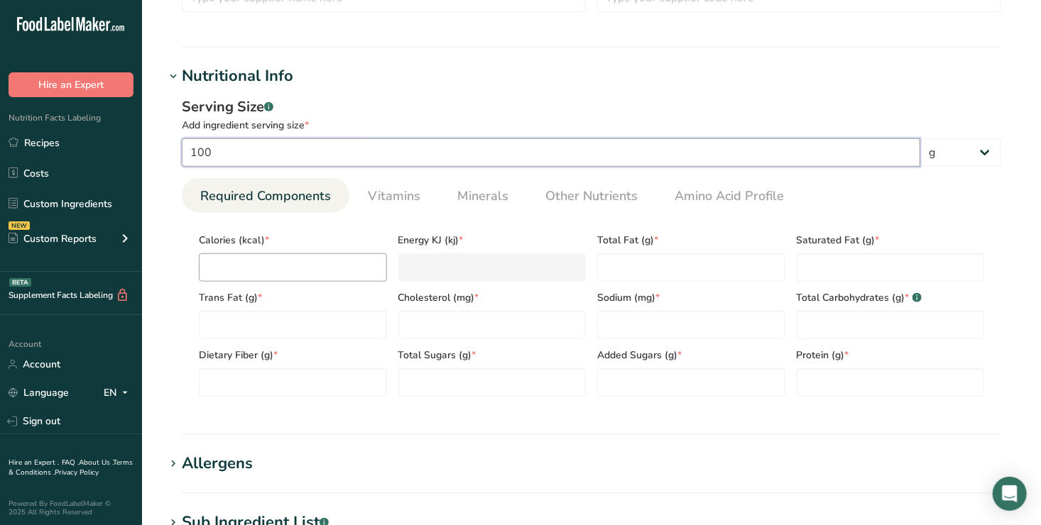
type input "100"
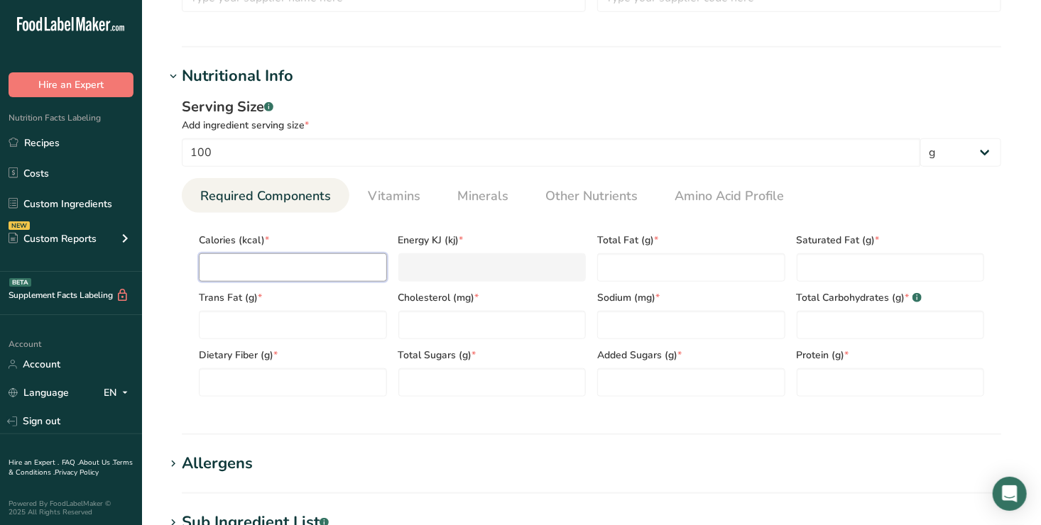
click at [246, 268] on input "number" at bounding box center [293, 267] width 188 height 28
type input "4"
type KJ "16.7"
type input "42"
type KJ "175.7"
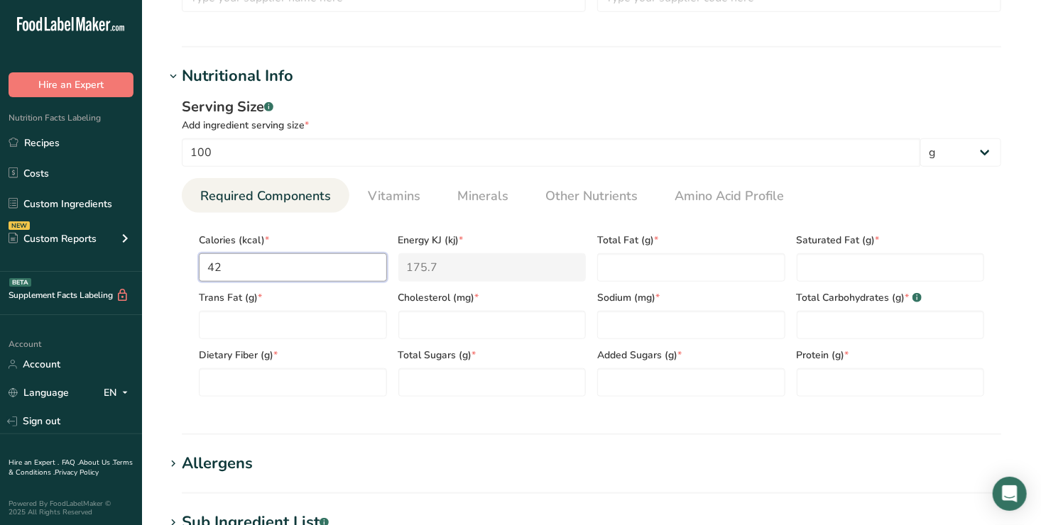
type input "422"
type KJ "1765.6"
type input "422"
drag, startPoint x: 622, startPoint y: 275, endPoint x: 615, endPoint y: 273, distance: 7.6
click at [615, 273] on Fat "number" at bounding box center [691, 267] width 188 height 28
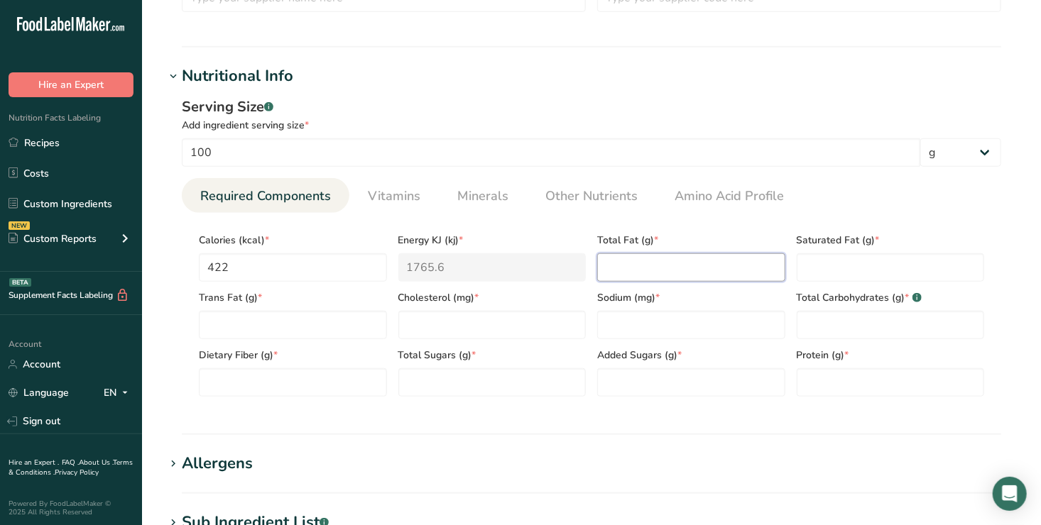
click at [615, 271] on Fat "number" at bounding box center [691, 267] width 188 height 28
type Fat "0"
click at [821, 269] on Fat "number" at bounding box center [890, 267] width 188 height 28
type Fat "0"
click at [202, 321] on Fat "number" at bounding box center [293, 325] width 188 height 28
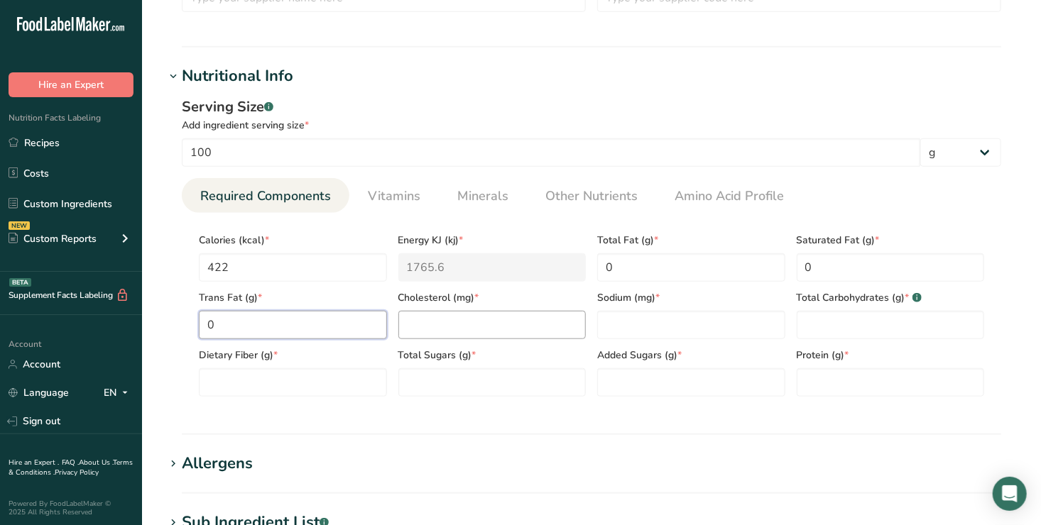
type Fat "0"
click at [413, 327] on input "number" at bounding box center [492, 325] width 188 height 28
type input "0"
click at [606, 322] on input "number" at bounding box center [691, 325] width 188 height 28
type input "0"
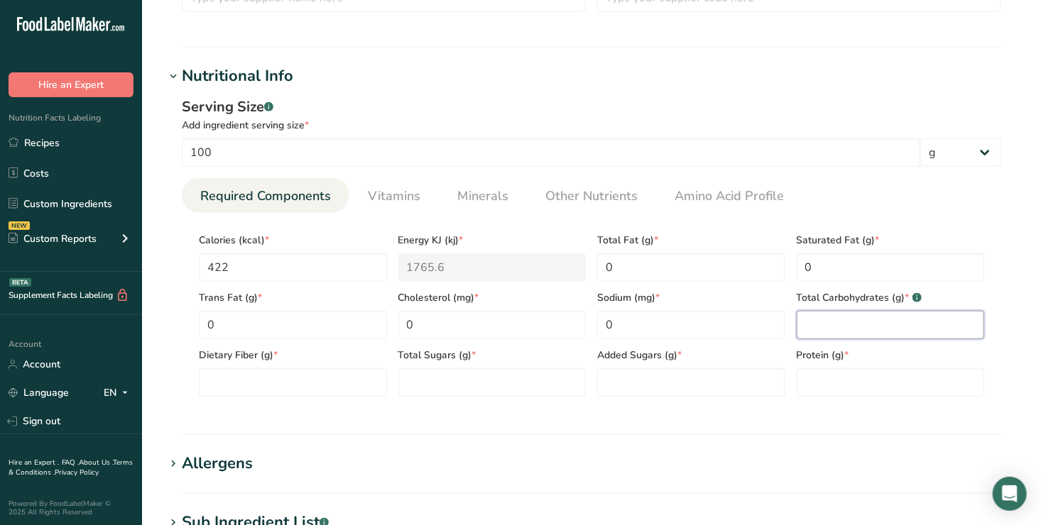
click at [839, 321] on Carbohydrates "number" at bounding box center [890, 325] width 188 height 28
type Carbohydrates "0"
click at [245, 380] on Fiber "number" at bounding box center [293, 382] width 188 height 28
type Fiber "0"
click at [415, 383] on Sugars "number" at bounding box center [492, 382] width 188 height 28
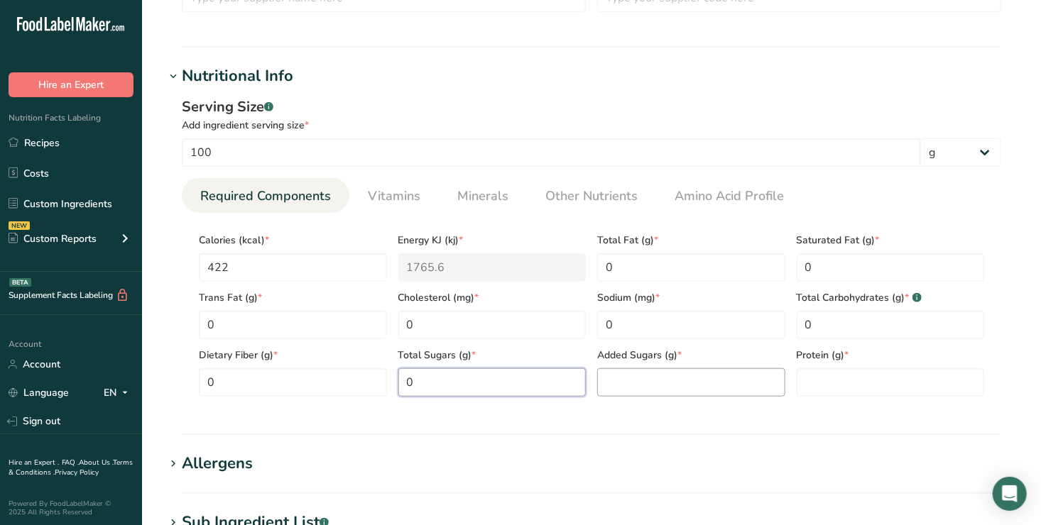
type Sugars "0"
click at [614, 383] on Sugars "number" at bounding box center [691, 382] width 188 height 28
type Sugars "0"
click at [813, 390] on input "number" at bounding box center [890, 382] width 188 height 28
type input "0"
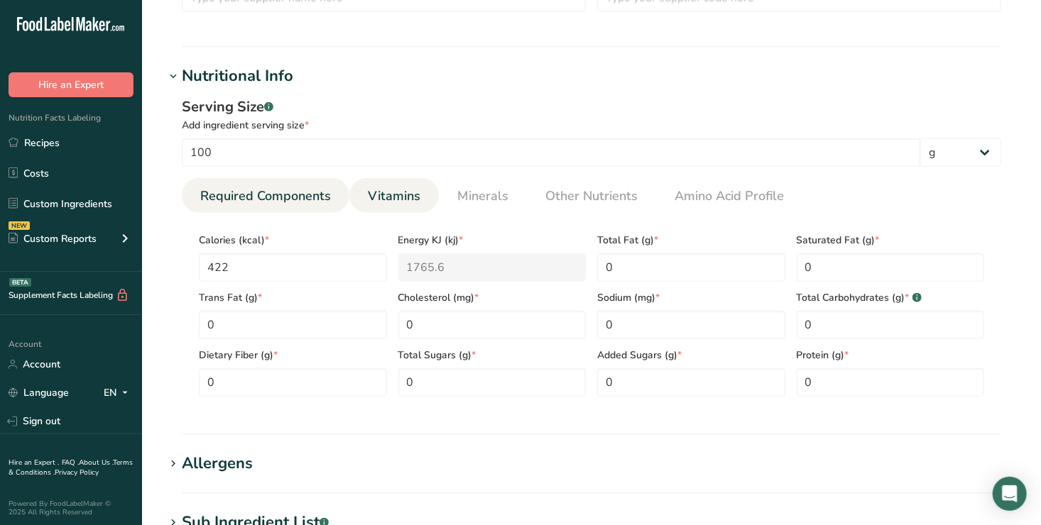
click at [392, 195] on span "Vitamins" at bounding box center [394, 196] width 53 height 19
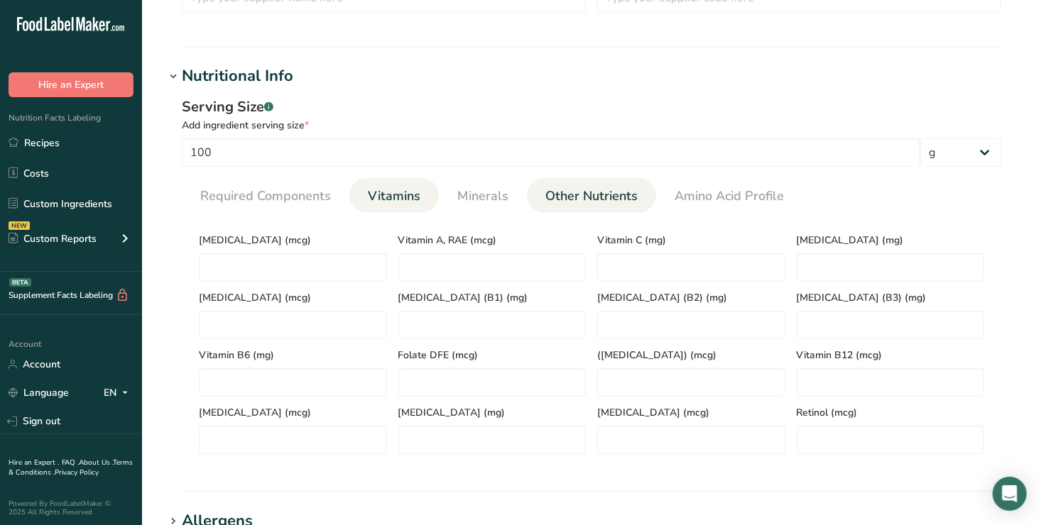
click at [575, 191] on span "Other Nutrients" at bounding box center [591, 196] width 92 height 19
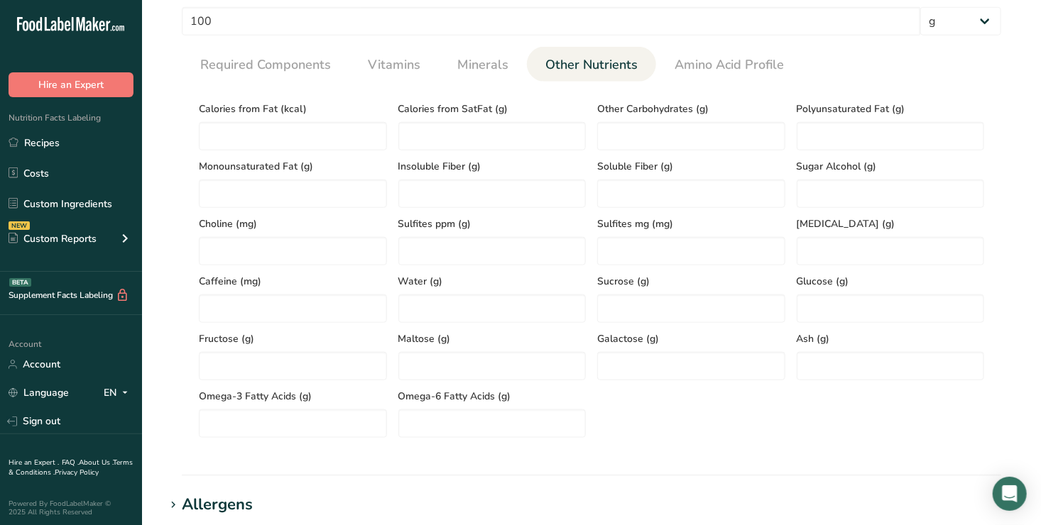
scroll to position [598, 0]
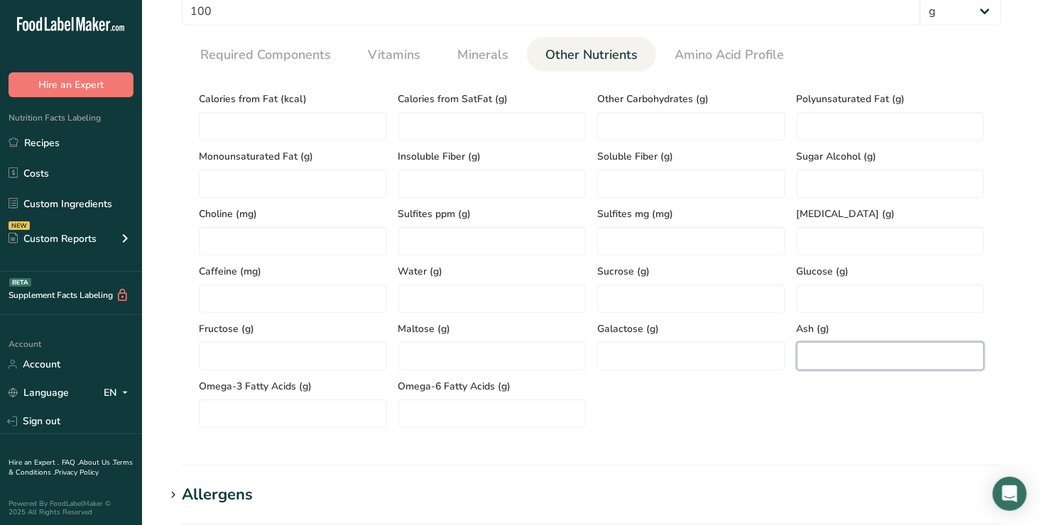
click at [828, 359] on input "number" at bounding box center [890, 356] width 188 height 28
type input "13.7"
click at [483, 49] on span "Minerals" at bounding box center [482, 54] width 51 height 19
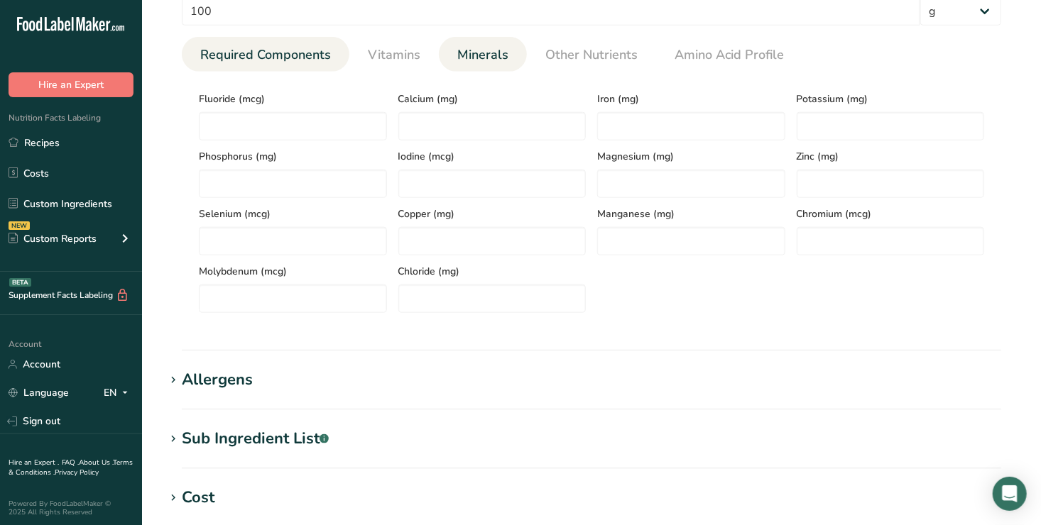
click at [286, 50] on span "Required Components" at bounding box center [265, 54] width 131 height 19
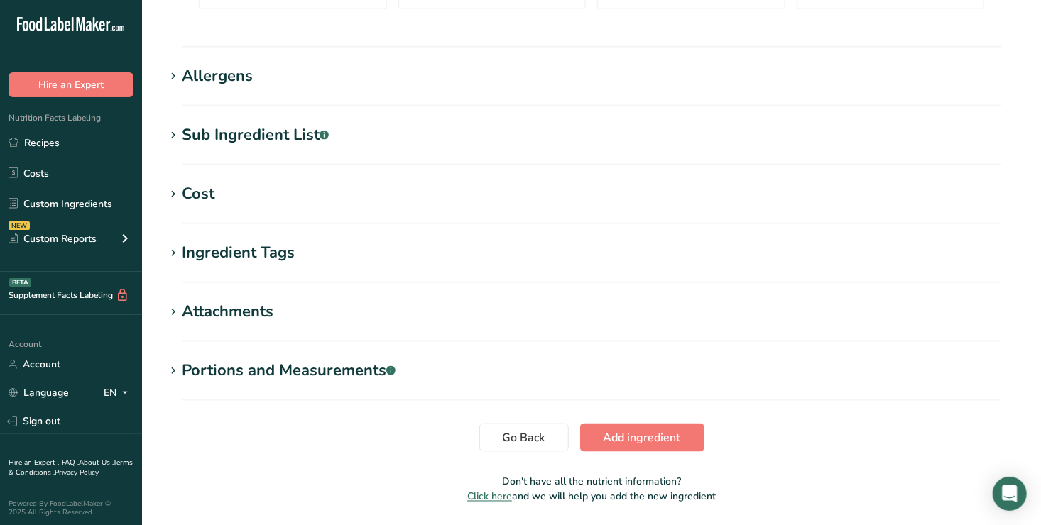
scroll to position [891, 0]
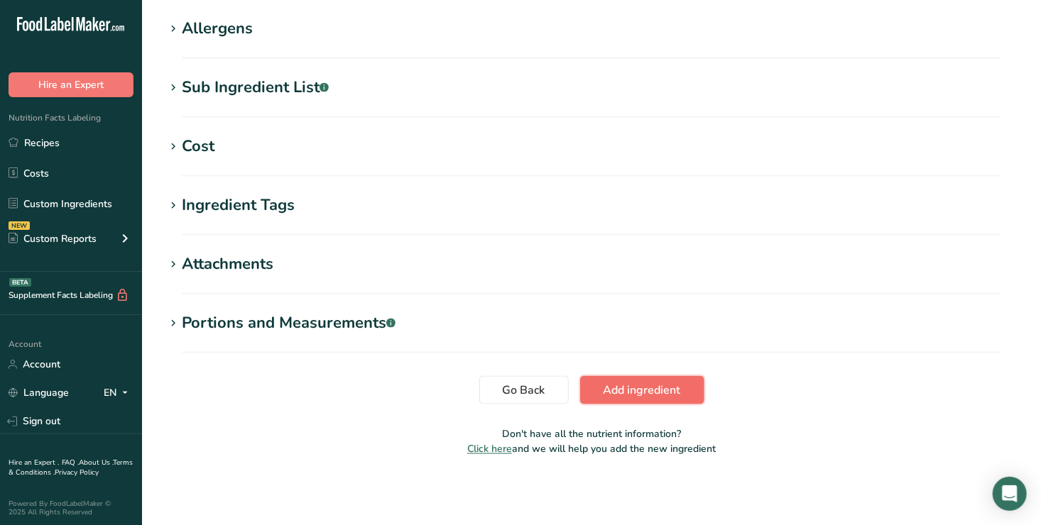
click at [668, 388] on span "Add ingredient" at bounding box center [641, 390] width 77 height 17
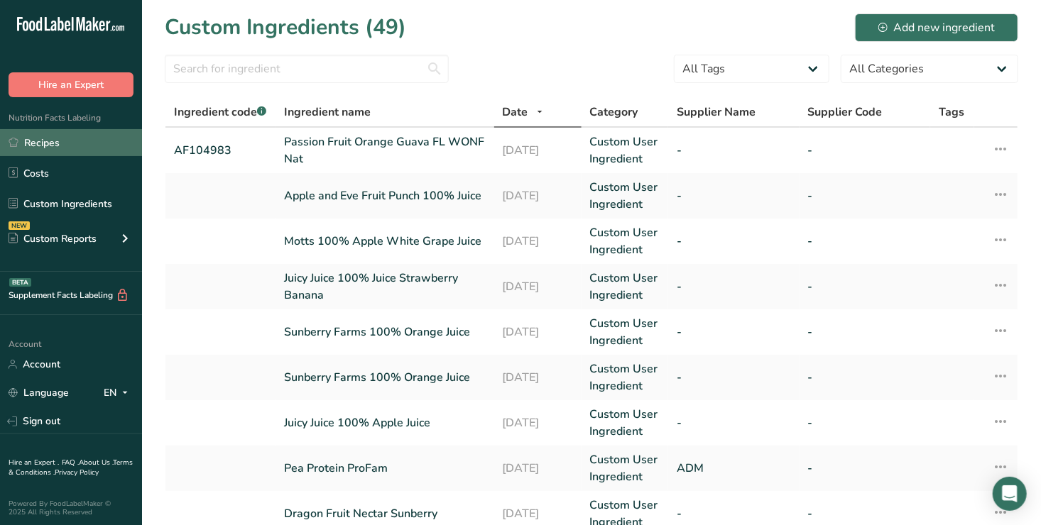
click at [49, 139] on link "Recipes" at bounding box center [71, 142] width 142 height 27
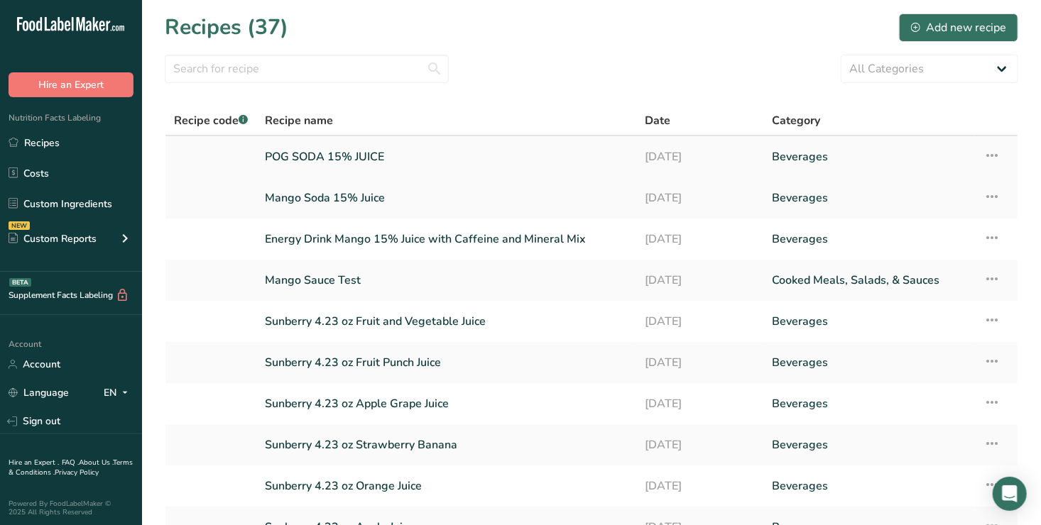
click at [341, 155] on link "POG SODA 15% JUICE" at bounding box center [446, 157] width 363 height 30
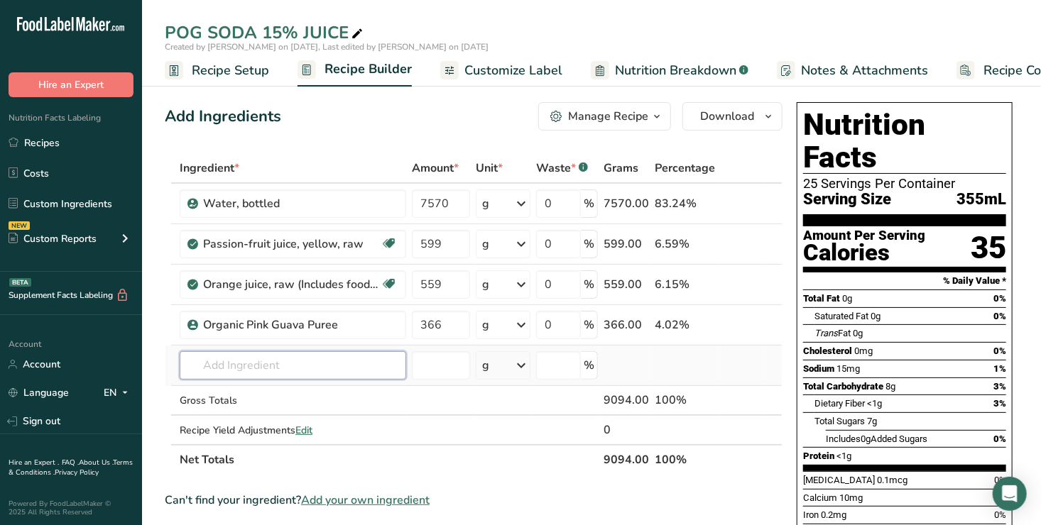
click at [217, 366] on input "text" at bounding box center [293, 365] width 226 height 28
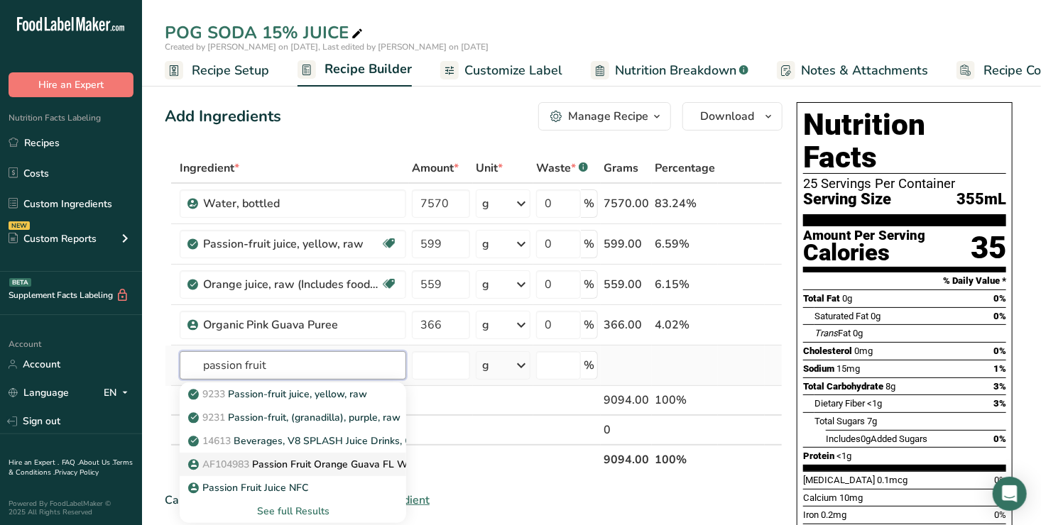
type input "passion fruit"
click at [343, 461] on p "AF104983 Passion Fruit Orange Guava FL WONF Nat" at bounding box center [319, 464] width 257 height 15
type input "Passion Fruit Orange Guava FL WONF Nat"
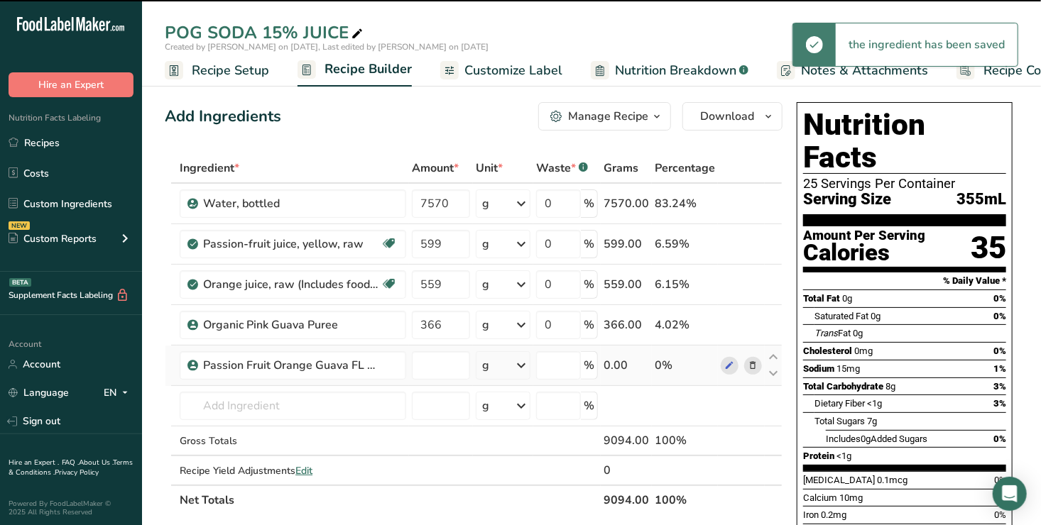
type input "0"
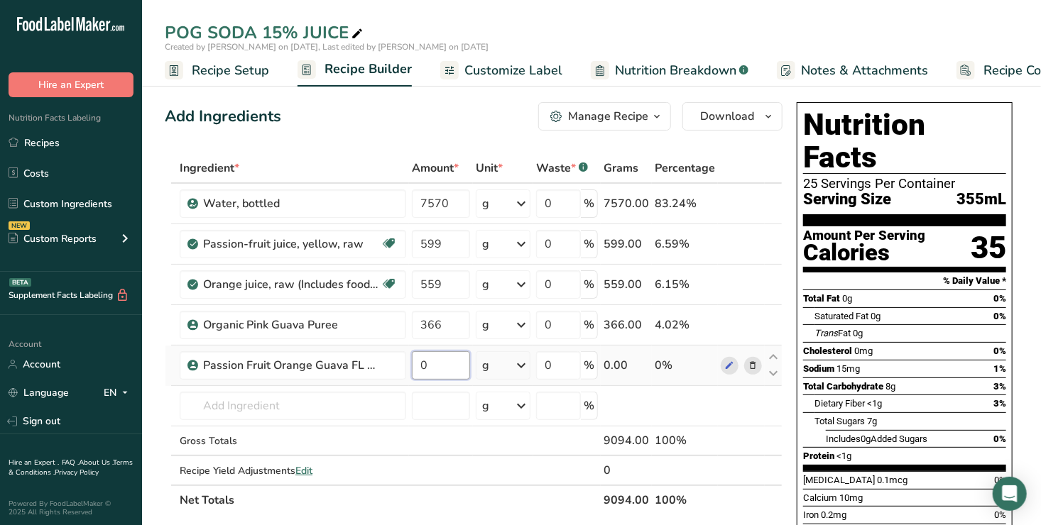
click at [435, 367] on input "0" at bounding box center [441, 365] width 58 height 28
type input "6"
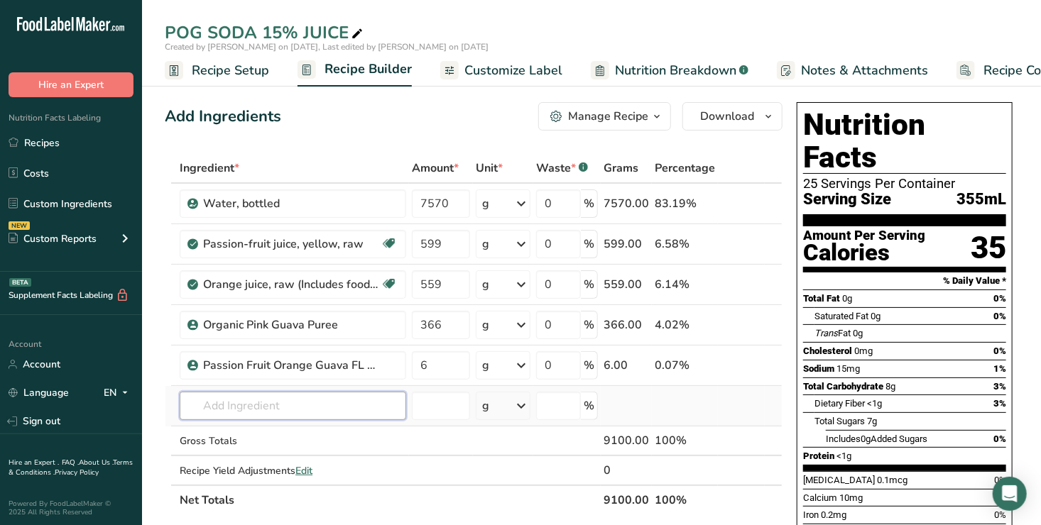
click at [209, 408] on div "Ingredient * Amount * Unit * Waste * .a-a{fill:#347362;}.b-a{fill:#fff;} Grams …" at bounding box center [474, 334] width 618 height 362
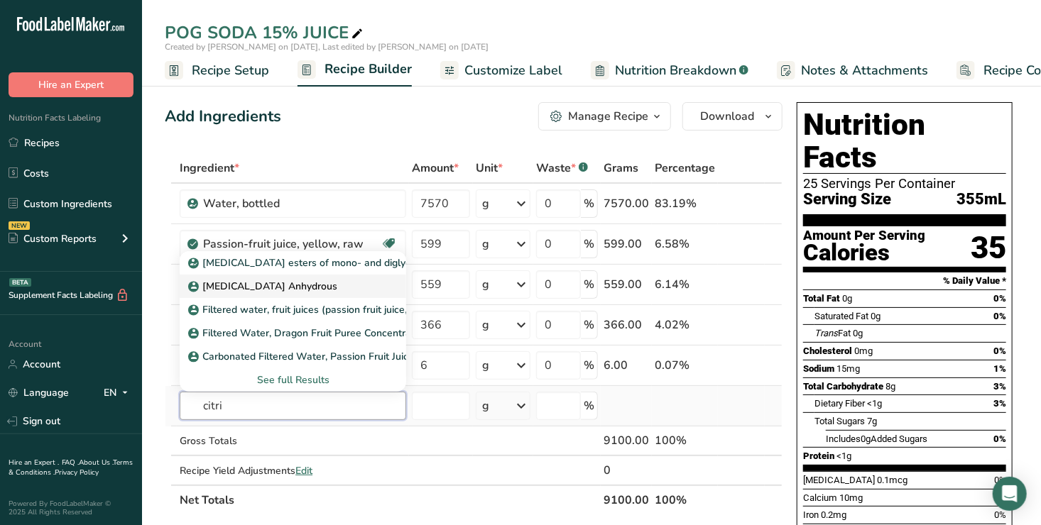
type input "citri"
click at [276, 282] on p "Citric Acid Anhydrous" at bounding box center [264, 286] width 146 height 15
type input "Citric Acid Anhydrous"
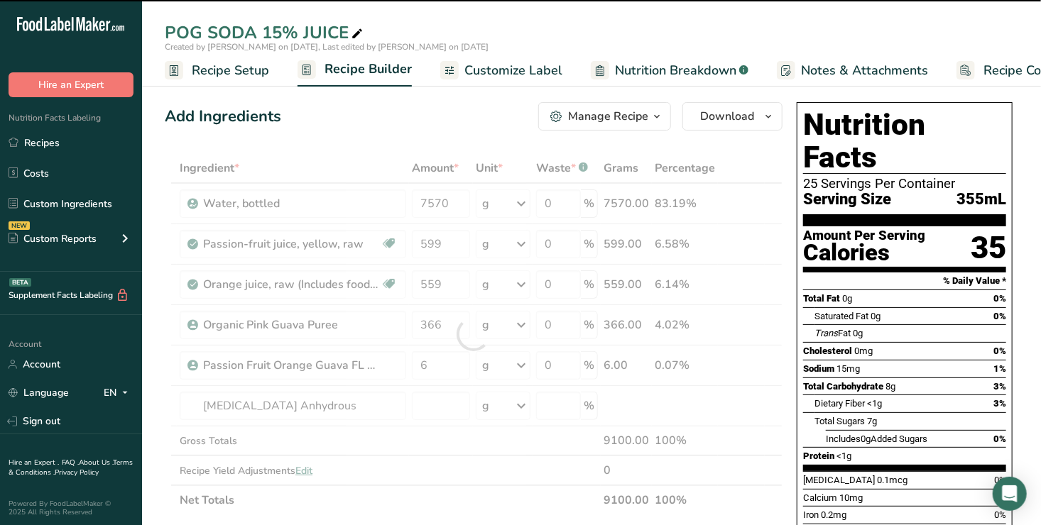
type input "0"
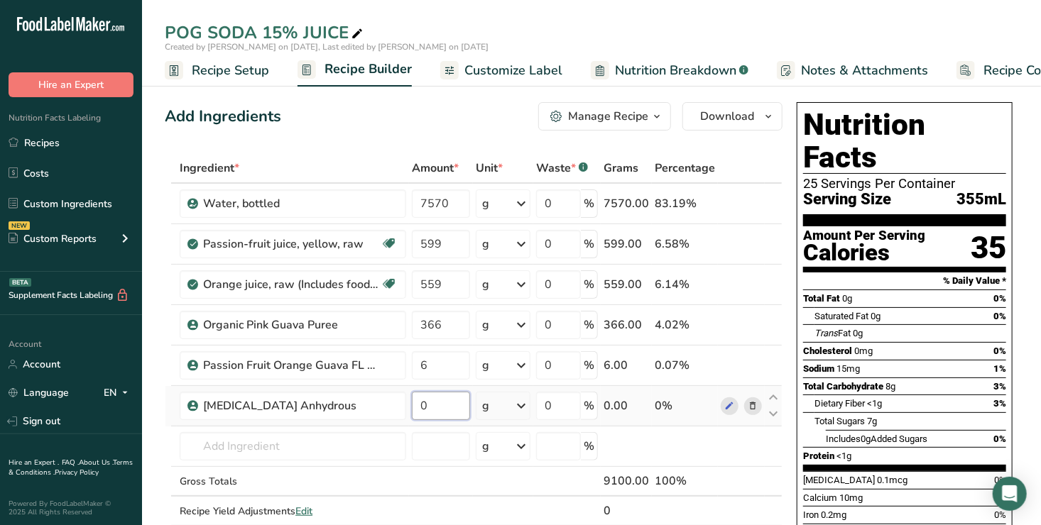
click at [432, 400] on input "0" at bounding box center [441, 406] width 58 height 28
type input "53"
click at [223, 448] on div "Ingredient * Amount * Unit * Waste * .a-a{fill:#347362;}.b-a{fill:#fff;} Grams …" at bounding box center [474, 354] width 618 height 402
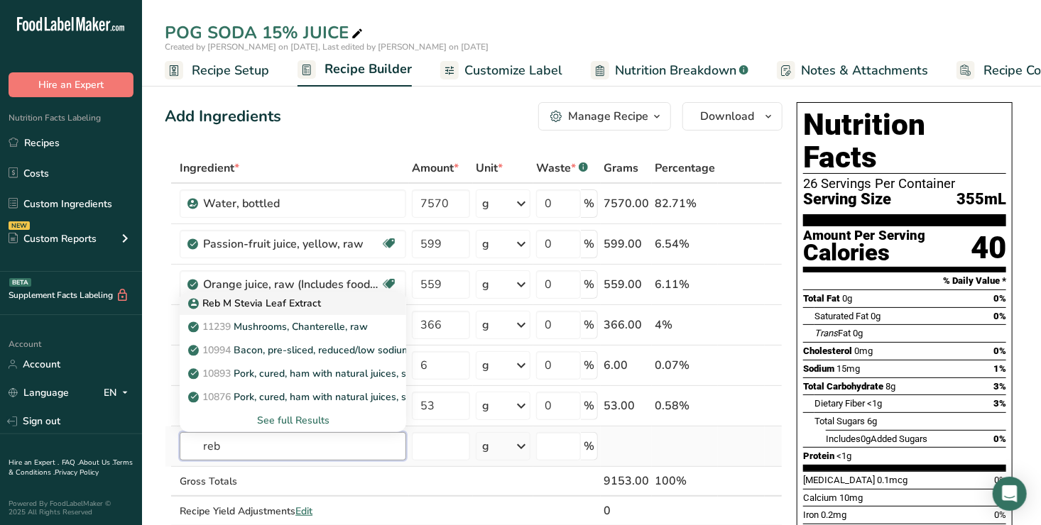
type input "reb"
click at [316, 302] on p "Reb M Stevia Leaf Extract" at bounding box center [256, 303] width 130 height 15
type input "Reb M Stevia Leaf Extract"
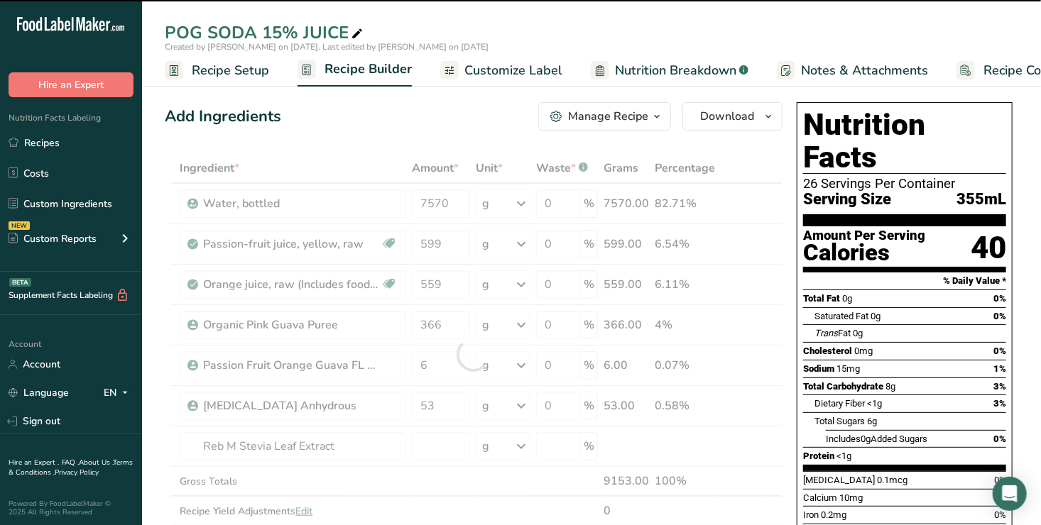
type input "0"
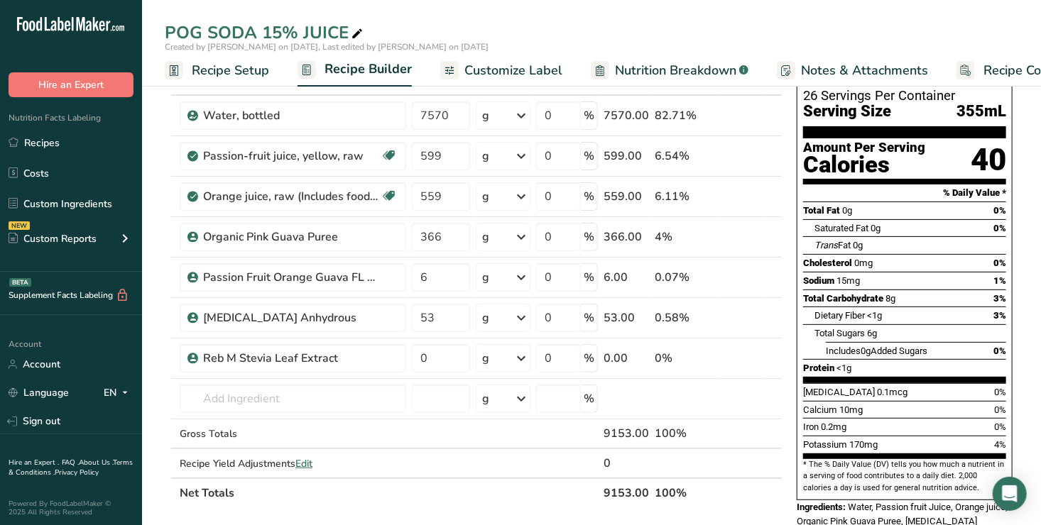
scroll to position [101, 0]
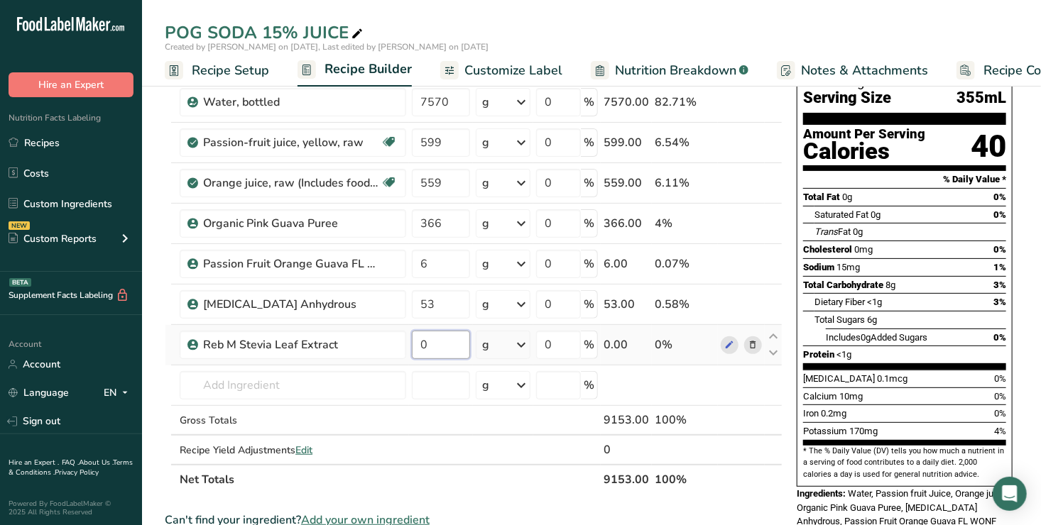
click at [435, 344] on input "0" at bounding box center [441, 345] width 58 height 28
type input "4.3"
click at [663, 383] on div "Ingredient * Amount * Unit * Waste * .a-a{fill:#347362;}.b-a{fill:#fff;} Grams …" at bounding box center [474, 273] width 618 height 443
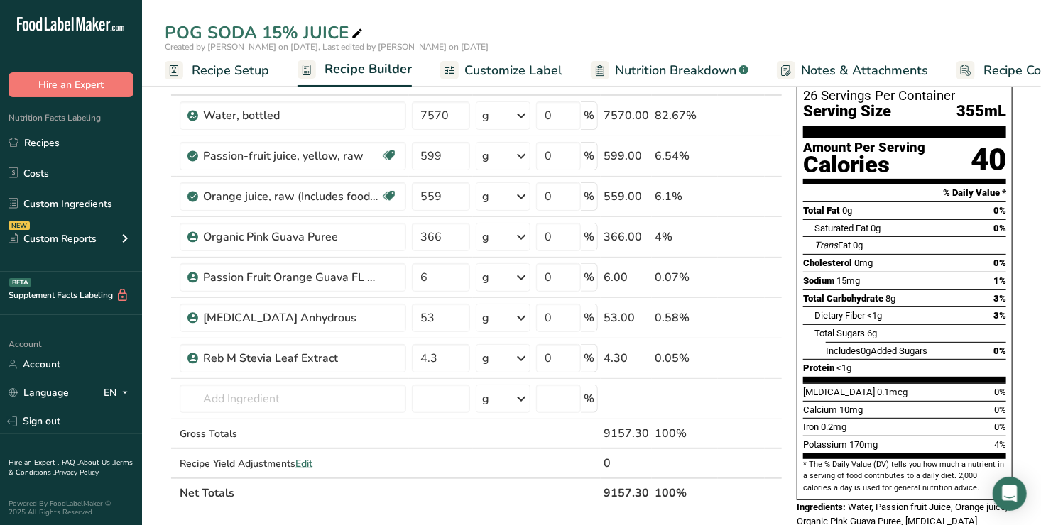
scroll to position [0, 0]
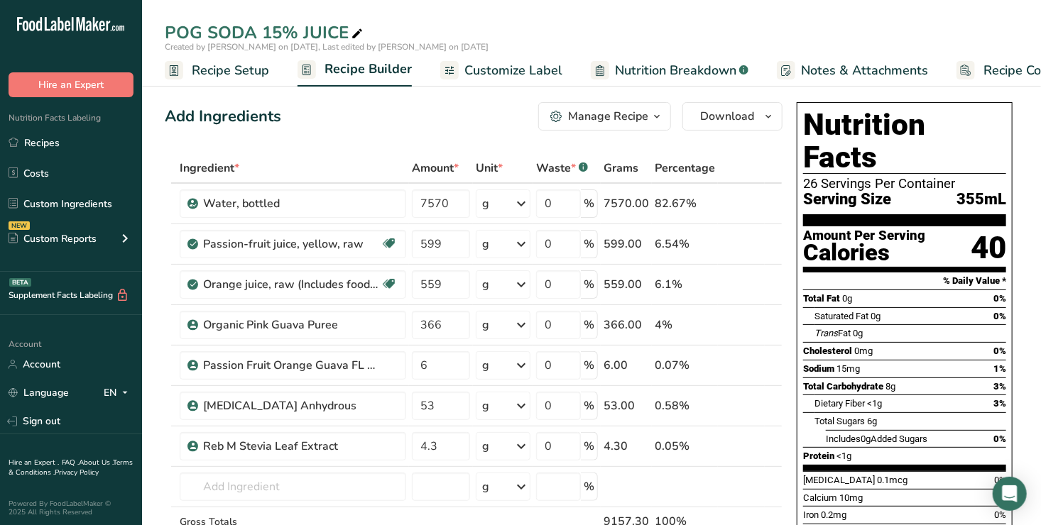
click at [521, 70] on span "Customize Label" at bounding box center [513, 70] width 98 height 19
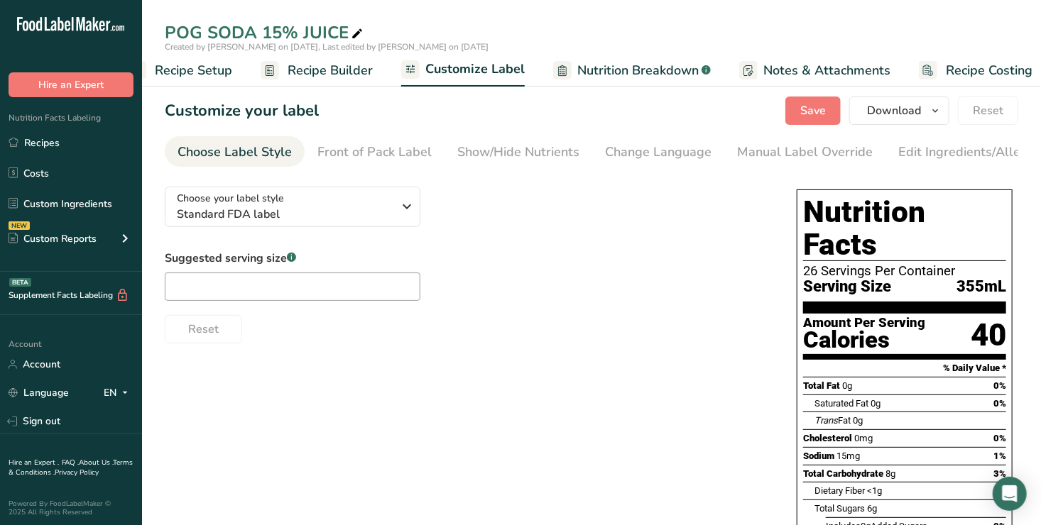
scroll to position [0, 51]
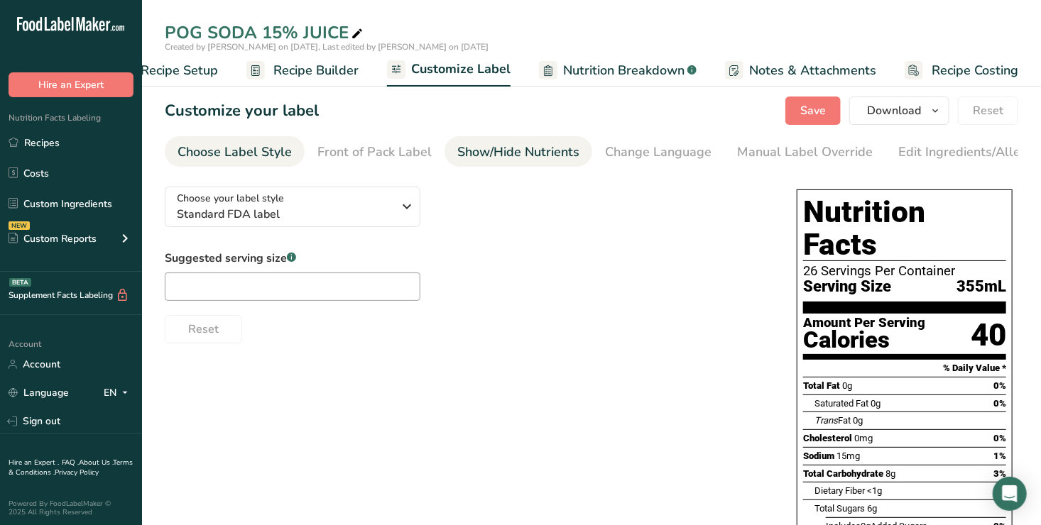
click at [507, 148] on div "Show/Hide Nutrients" at bounding box center [518, 152] width 122 height 19
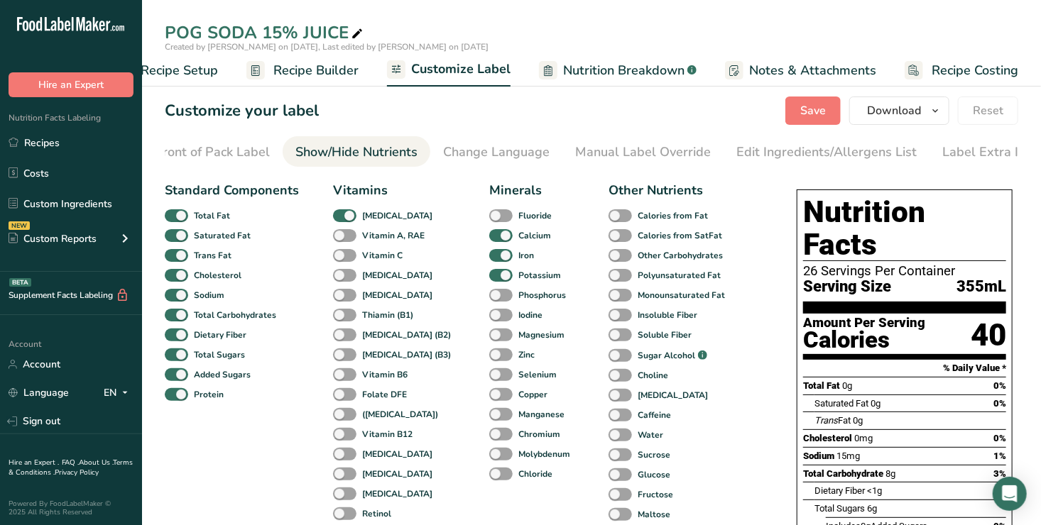
scroll to position [0, 177]
click at [341, 257] on span at bounding box center [344, 255] width 23 height 13
click at [341, 257] on input "Vitamin C" at bounding box center [337, 255] width 9 height 9
checkbox input "true"
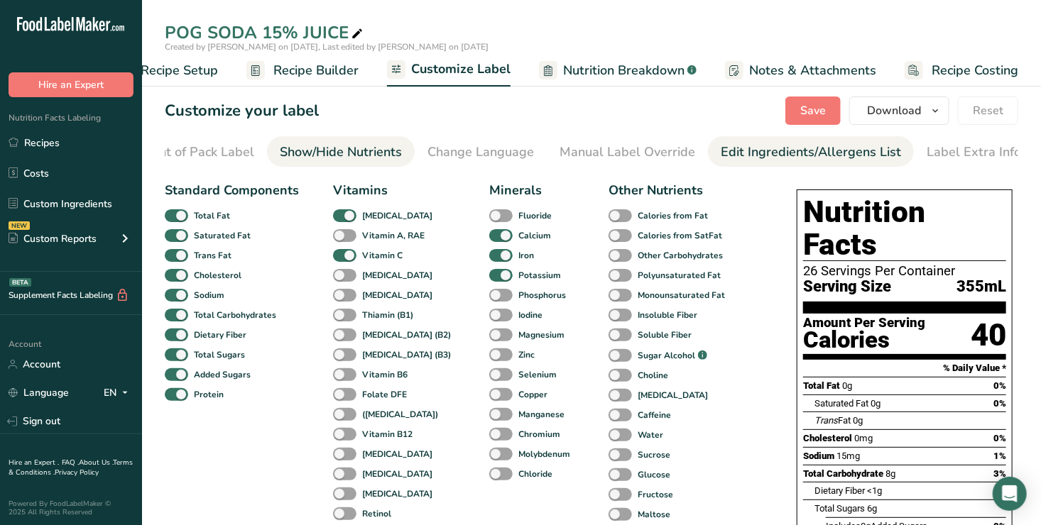
click at [771, 150] on div "Edit Ingredients/Allergens List" at bounding box center [810, 152] width 180 height 19
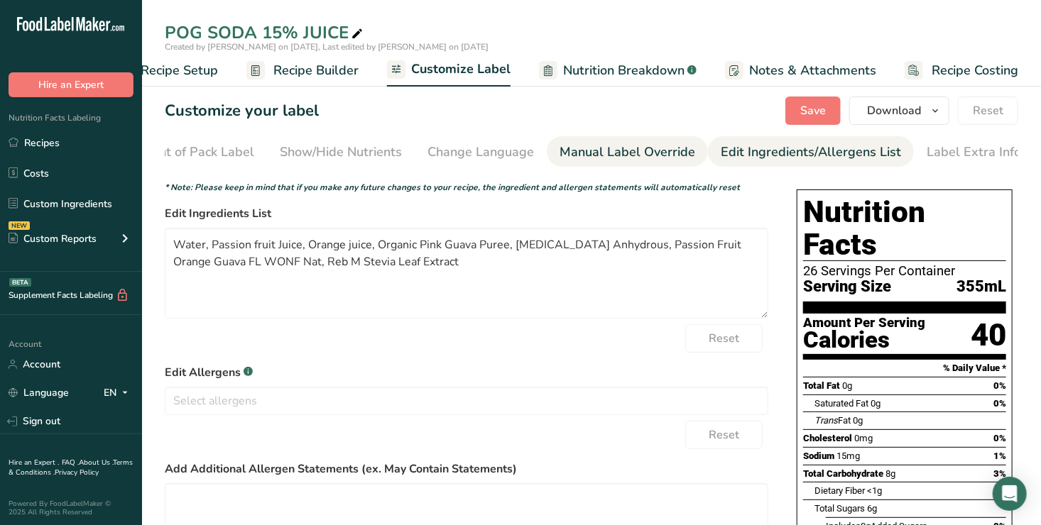
click at [604, 150] on div "Manual Label Override" at bounding box center [627, 152] width 136 height 19
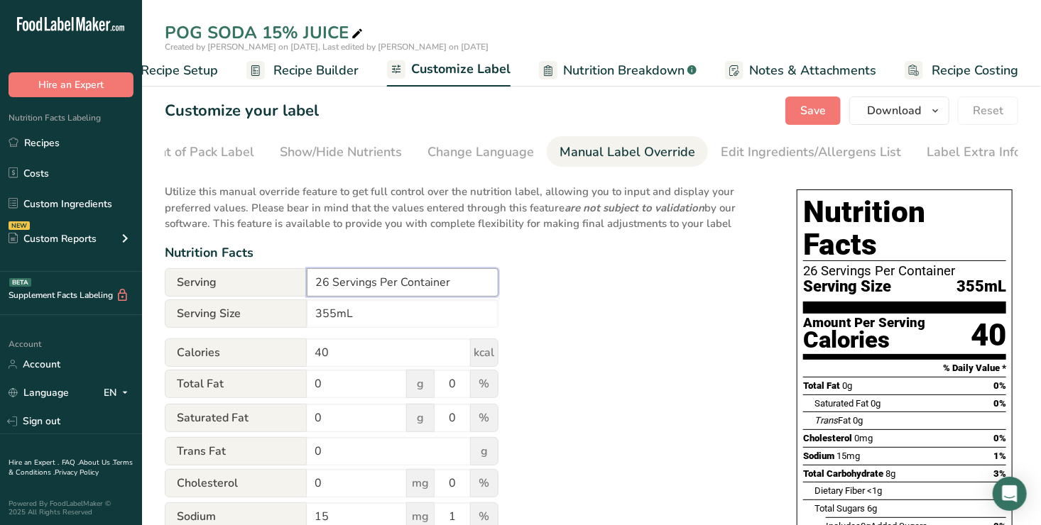
click at [329, 284] on input "26 Servings Per Container" at bounding box center [403, 282] width 192 height 28
click at [370, 285] on input "1 Servings Per Container" at bounding box center [403, 282] width 192 height 28
type input "1 Serving Per Container"
drag, startPoint x: 1044, startPoint y: 168, endPoint x: 774, endPoint y: 262, distance: 286.2
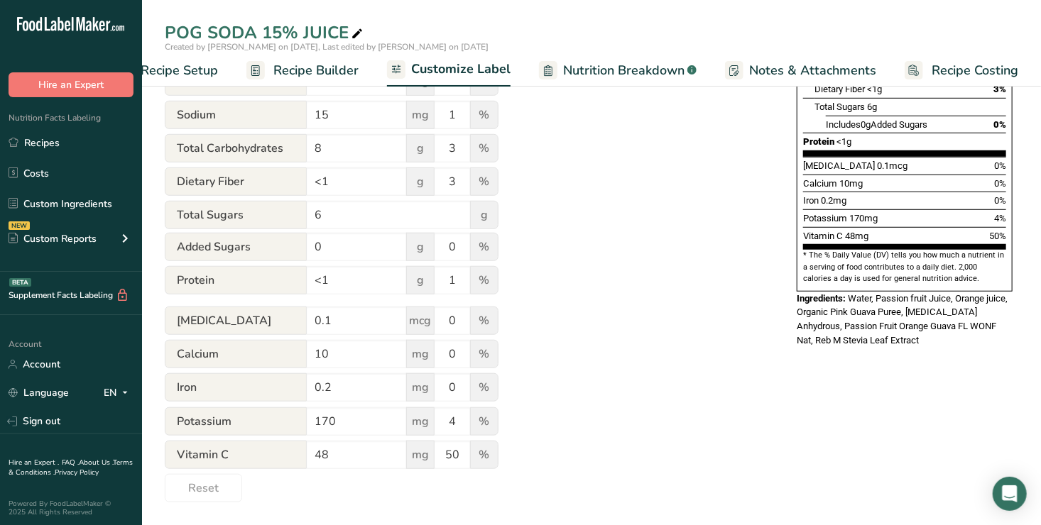
scroll to position [0, 0]
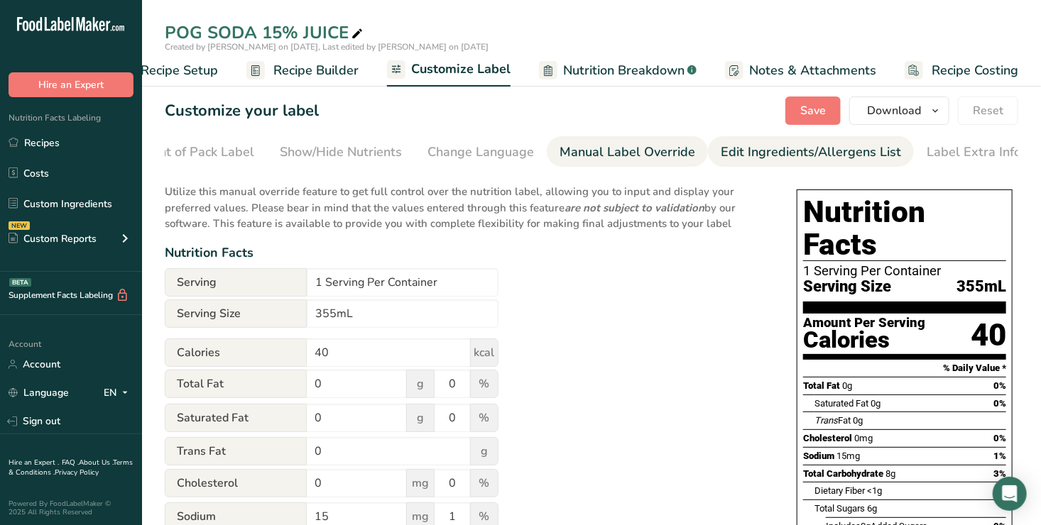
click at [767, 150] on div "Edit Ingredients/Allergens List" at bounding box center [810, 152] width 180 height 19
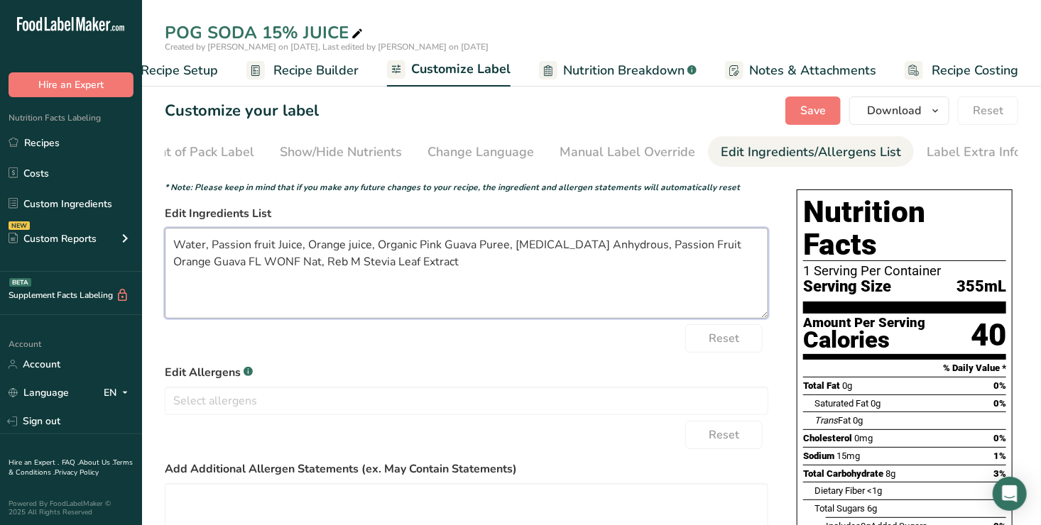
drag, startPoint x: 173, startPoint y: 246, endPoint x: 464, endPoint y: 292, distance: 294.6
drag, startPoint x: 464, startPoint y: 292, endPoint x: 344, endPoint y: 295, distance: 120.0
click at [344, 295] on textarea "Water, Passion fruit Juice, Orange juice, Organic Pink Guava Puree, Citric Acid…" at bounding box center [466, 273] width 603 height 91
click at [174, 245] on textarea "Water, Passion fruit Juice, Orange juice, Organic Pink Guava Puree, Citric Acid…" at bounding box center [466, 273] width 603 height 91
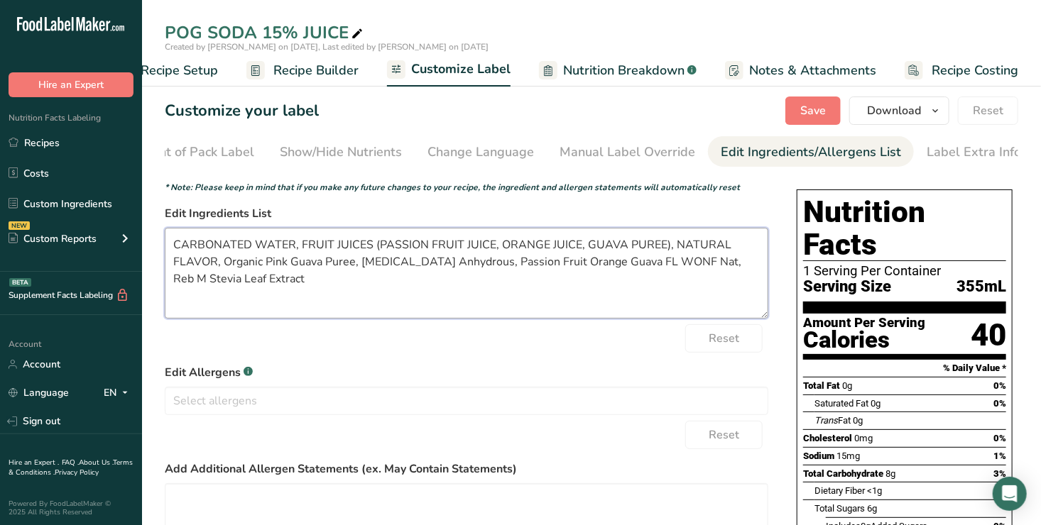
click at [671, 247] on textarea "CARBONATED WATER, FRUIT JUICES (PASSION FRUIT JUICE, ORANGE JUICE, GUAVA PUREE)…" at bounding box center [466, 273] width 603 height 91
click at [350, 265] on textarea "CARBONATED WATER, FRUIT JUICES (PASSION FRUIT JUICE, ORANGE JUICE, GUAVA PUREE)…" at bounding box center [466, 273] width 603 height 91
type textarea "CARBONATED WATER, FRUIT JUICES (PASSION FRUIT JUICE, ORANGE JUICE, GUAVA PUREE)…"
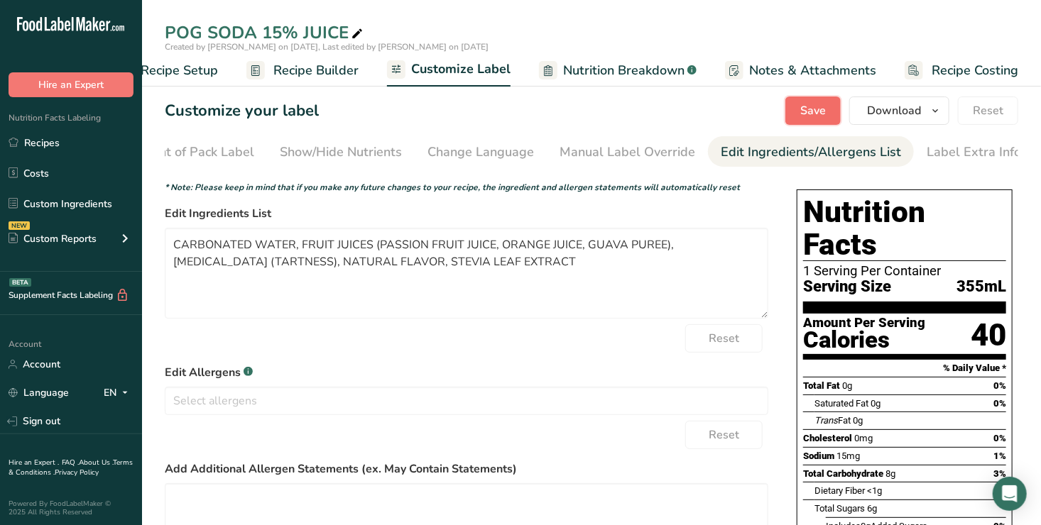
click at [819, 106] on span "Save" at bounding box center [813, 110] width 26 height 17
click at [813, 107] on span "Save" at bounding box center [813, 110] width 26 height 17
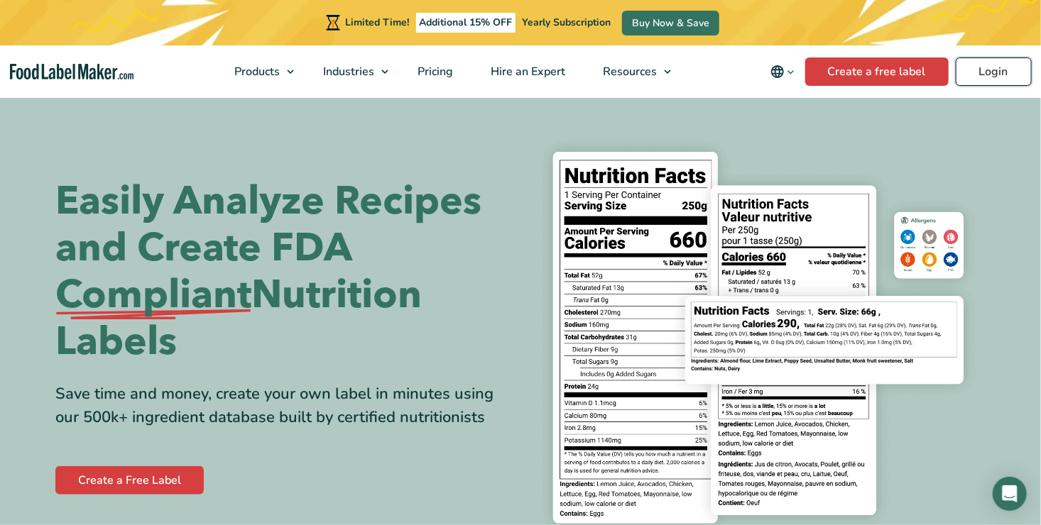
click at [1010, 68] on link "Login" at bounding box center [993, 71] width 76 height 28
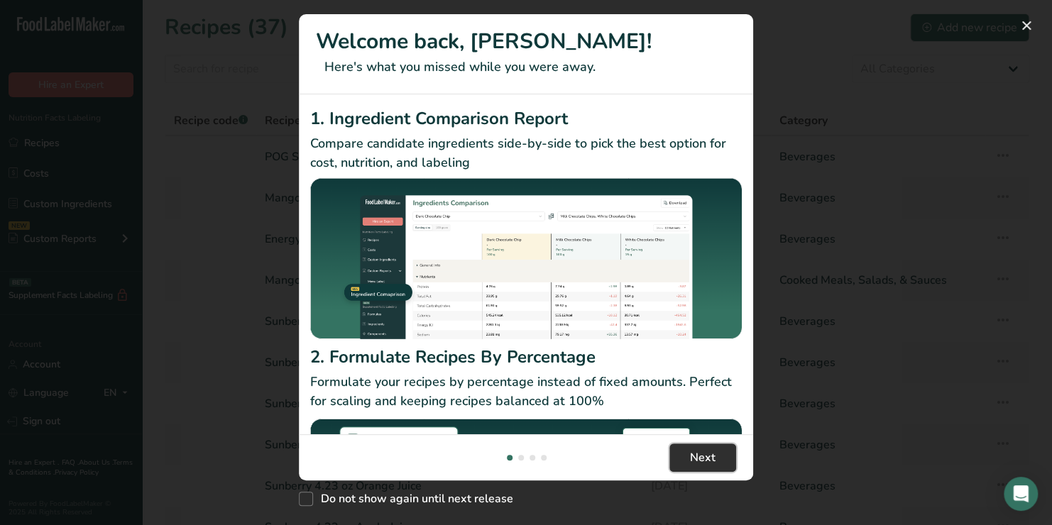
click at [703, 457] on span "Next" at bounding box center [703, 457] width 26 height 17
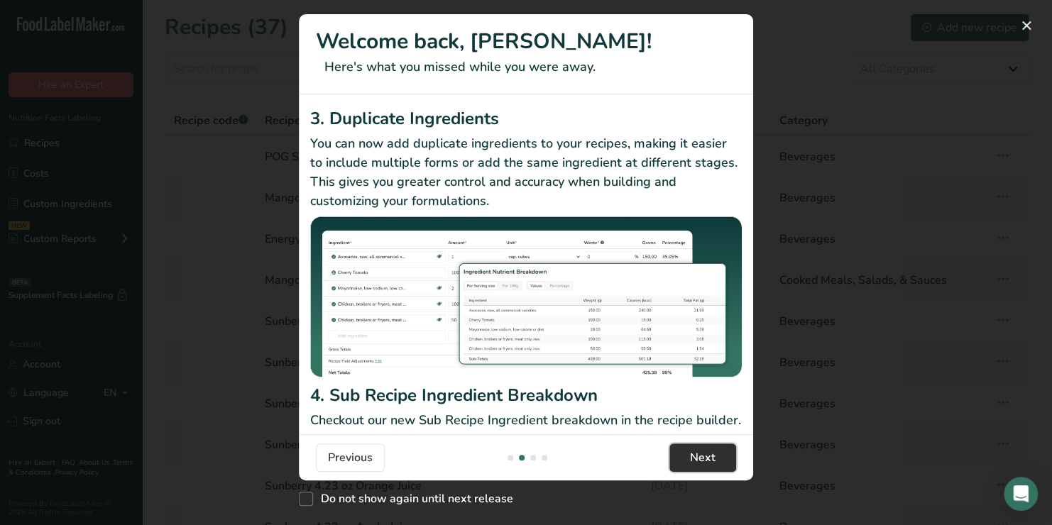
click at [703, 457] on span "Next" at bounding box center [703, 457] width 26 height 17
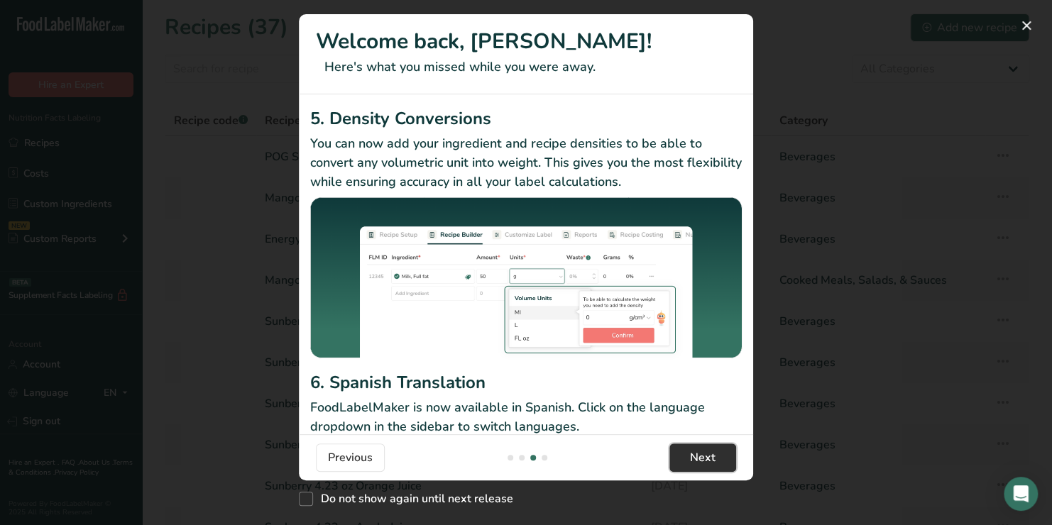
click at [703, 457] on span "Next" at bounding box center [703, 457] width 26 height 17
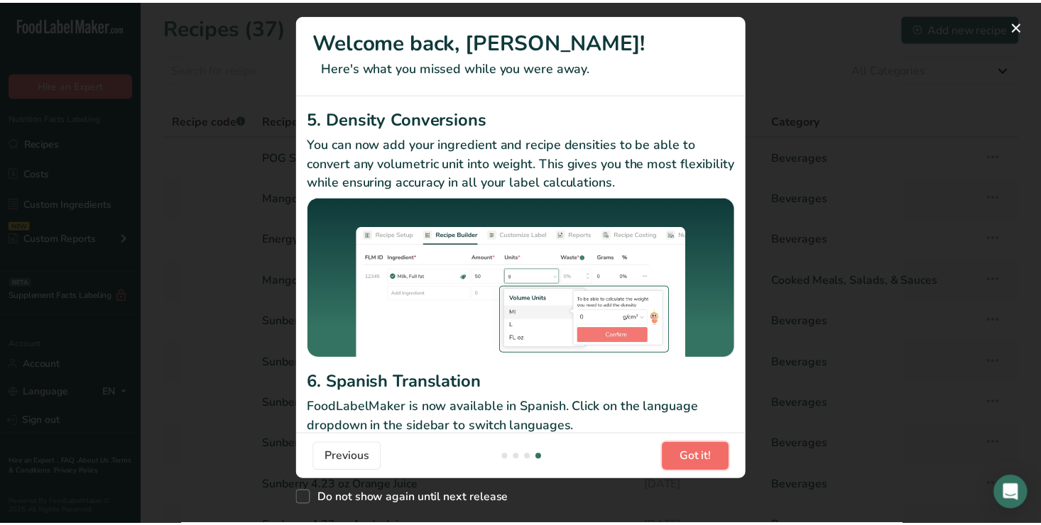
scroll to position [0, 1363]
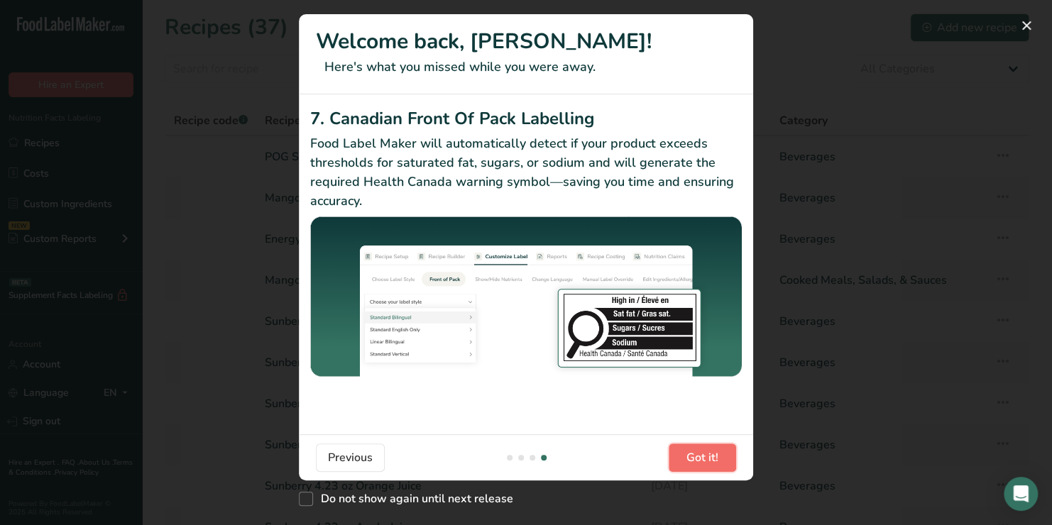
click at [703, 457] on span "Got it!" at bounding box center [702, 457] width 32 height 17
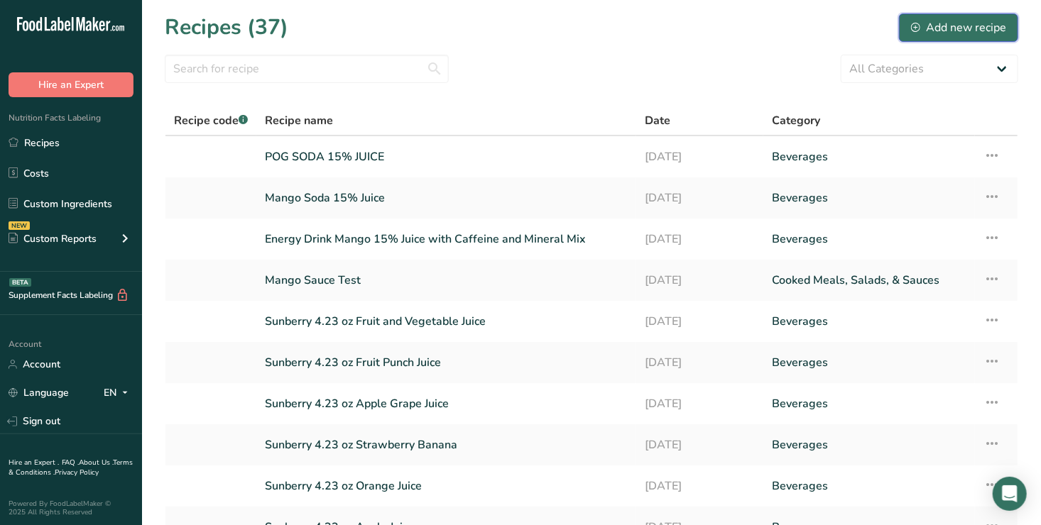
click at [987, 30] on div "Add new recipe" at bounding box center [958, 27] width 95 height 17
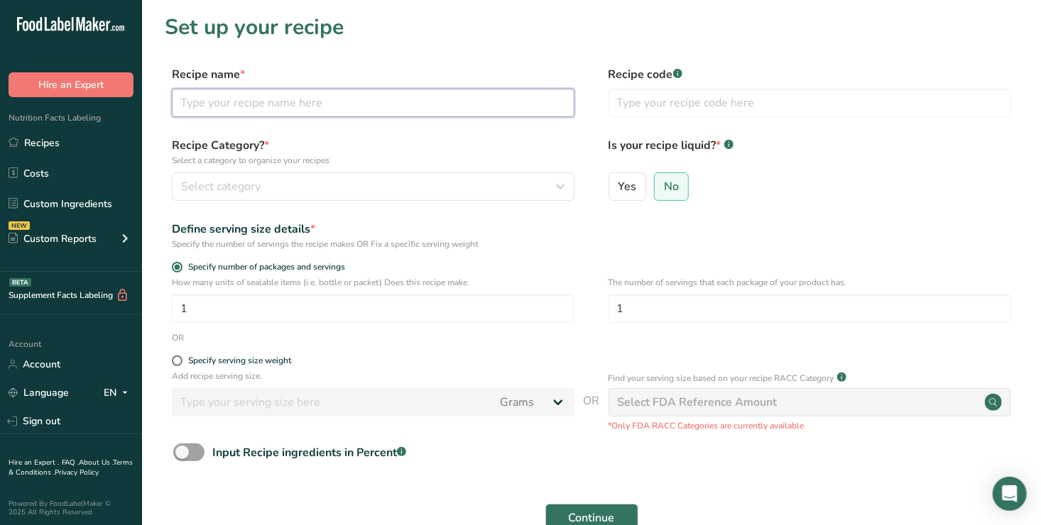
click at [190, 104] on input "text" at bounding box center [373, 103] width 402 height 28
type input "Dragon Fruit Soda 15% Juice"
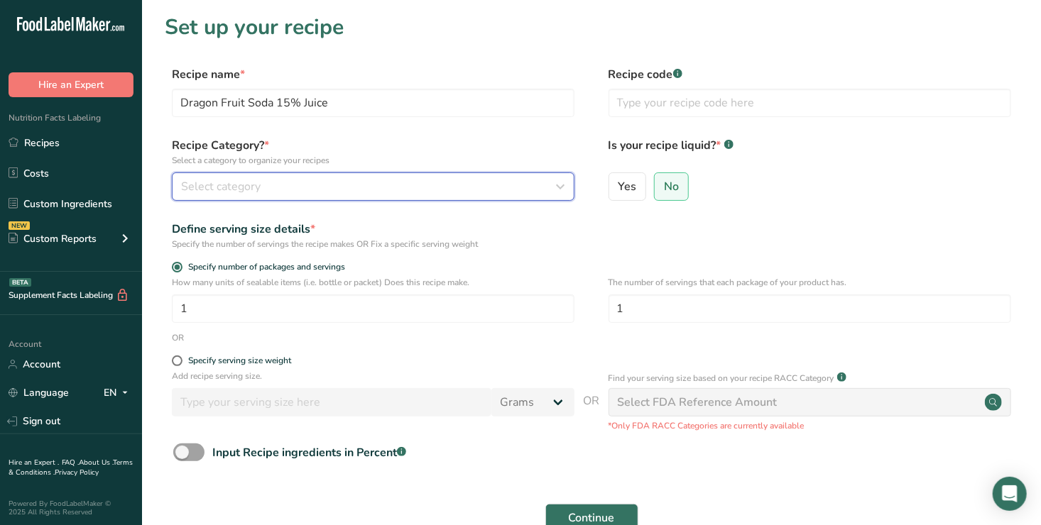
click at [208, 180] on span "Select category" at bounding box center [220, 186] width 79 height 17
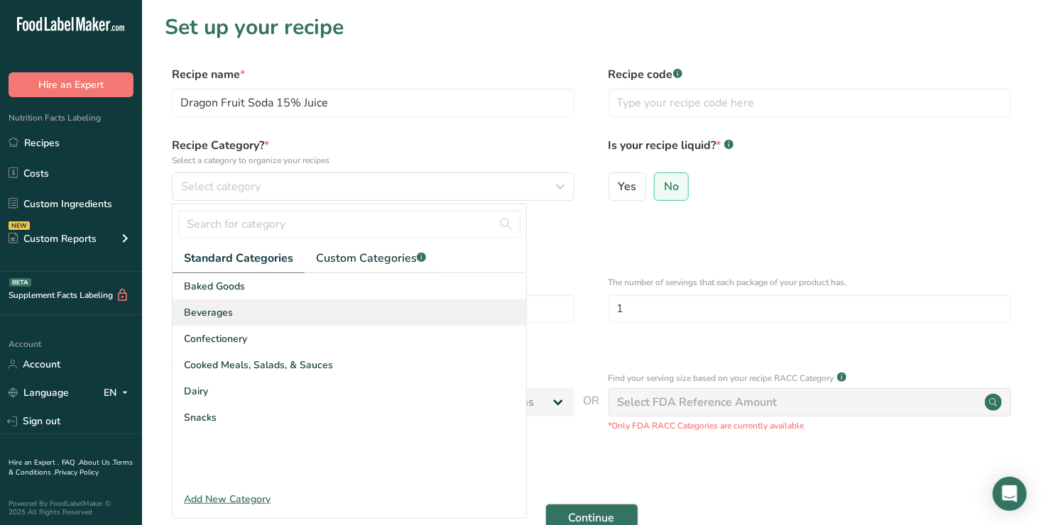
click at [205, 312] on span "Beverages" at bounding box center [208, 312] width 49 height 15
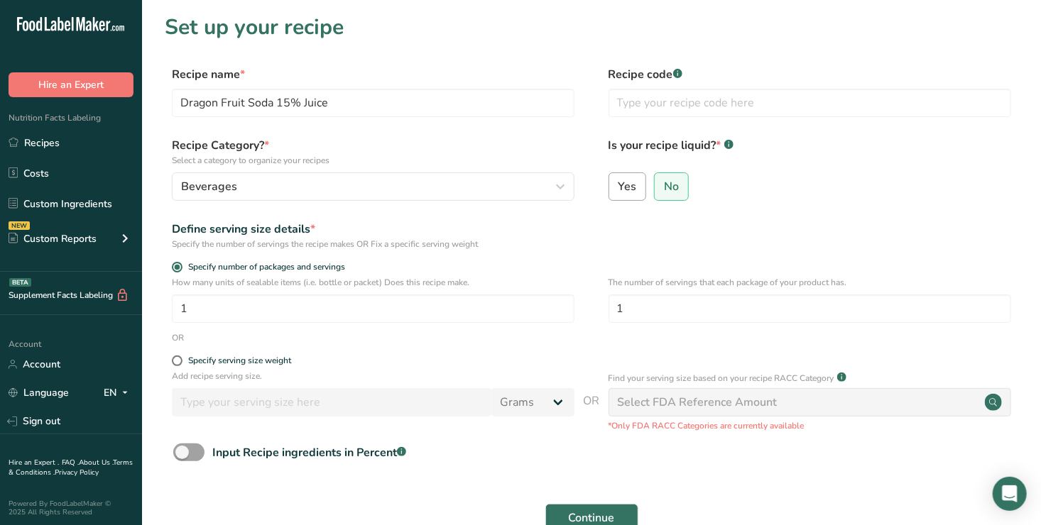
click at [629, 187] on span "Yes" at bounding box center [627, 187] width 18 height 14
click at [618, 187] on input "Yes" at bounding box center [613, 186] width 9 height 9
radio input "true"
radio input "false"
select select "22"
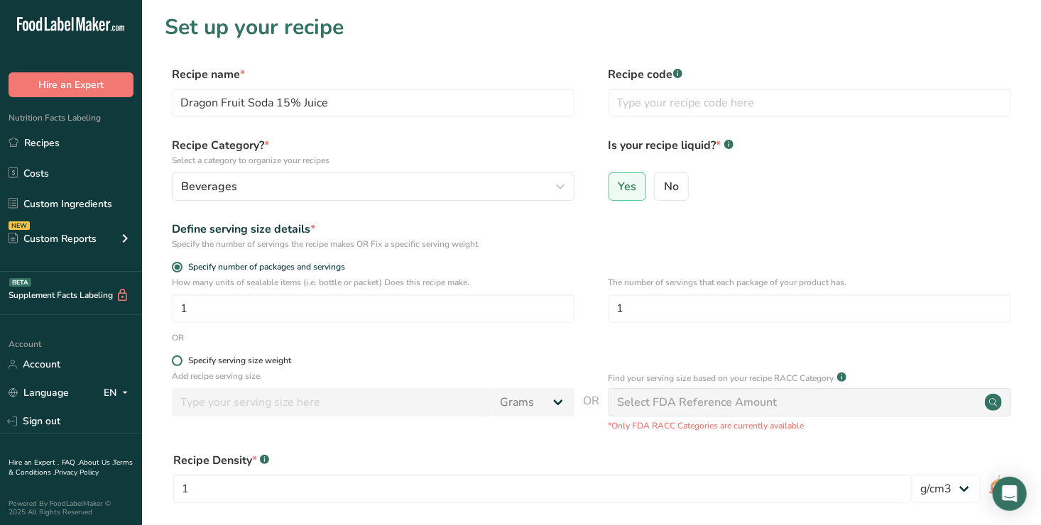
click at [176, 363] on span at bounding box center [177, 361] width 11 height 11
click at [176, 363] on input "Specify serving size weight" at bounding box center [176, 360] width 9 height 9
radio input "true"
radio input "false"
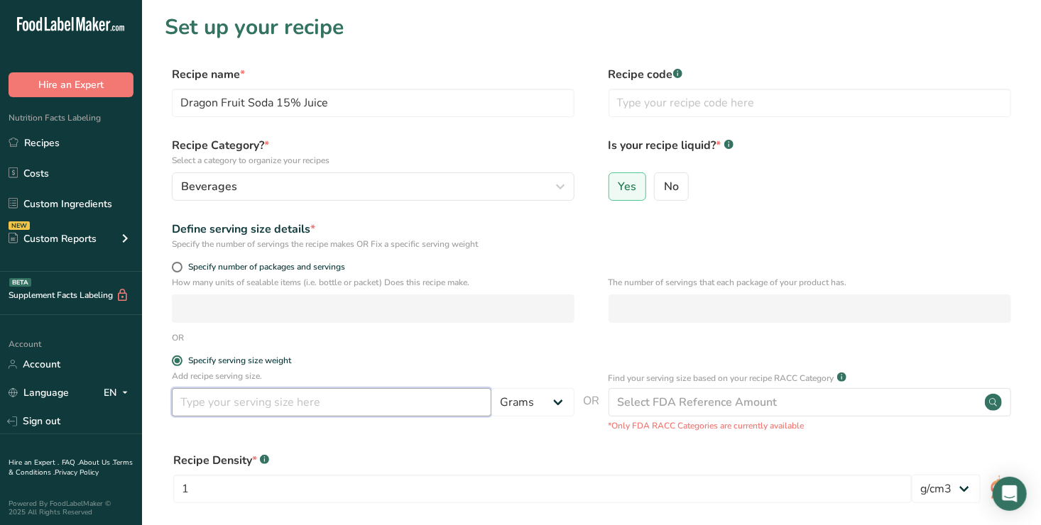
click at [190, 395] on input "number" at bounding box center [331, 402] width 319 height 28
type input "355"
click at [560, 401] on select "Grams kg mg mcg lb oz l mL fl oz tbsp tsp cup qt gallon" at bounding box center [532, 402] width 83 height 28
select select "17"
click at [491, 388] on select "Grams kg mg mcg lb oz l mL fl oz tbsp tsp cup qt gallon" at bounding box center [532, 402] width 83 height 28
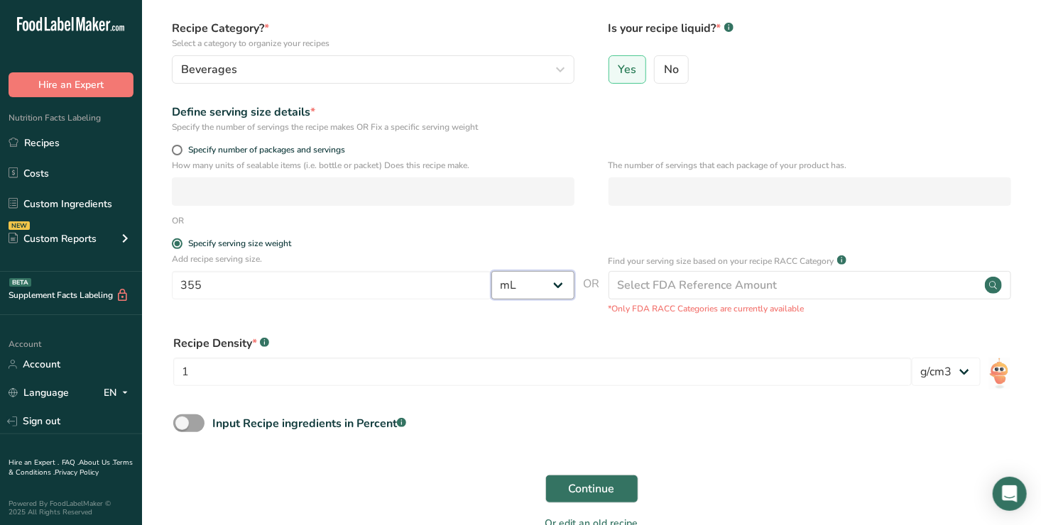
scroll to position [121, 0]
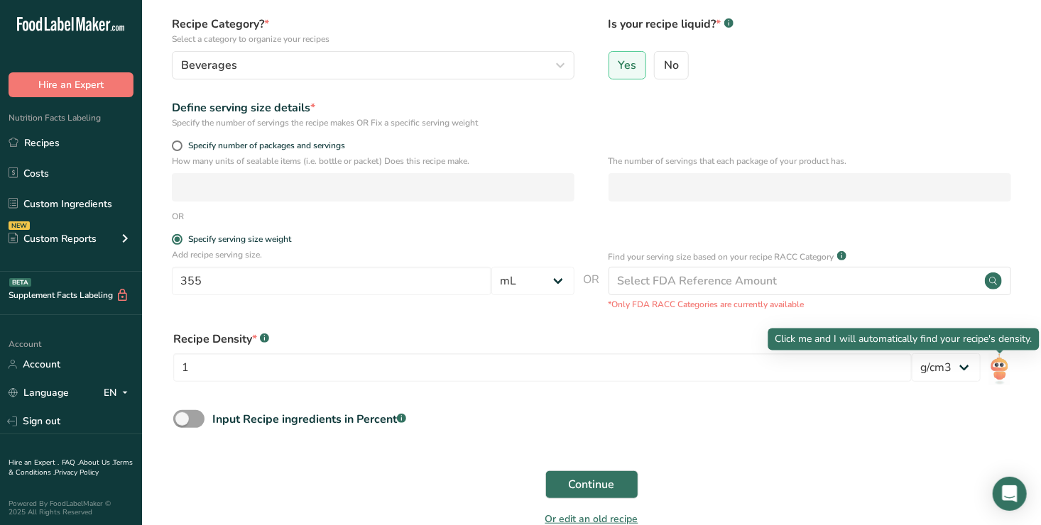
click at [1003, 370] on img at bounding box center [999, 369] width 21 height 32
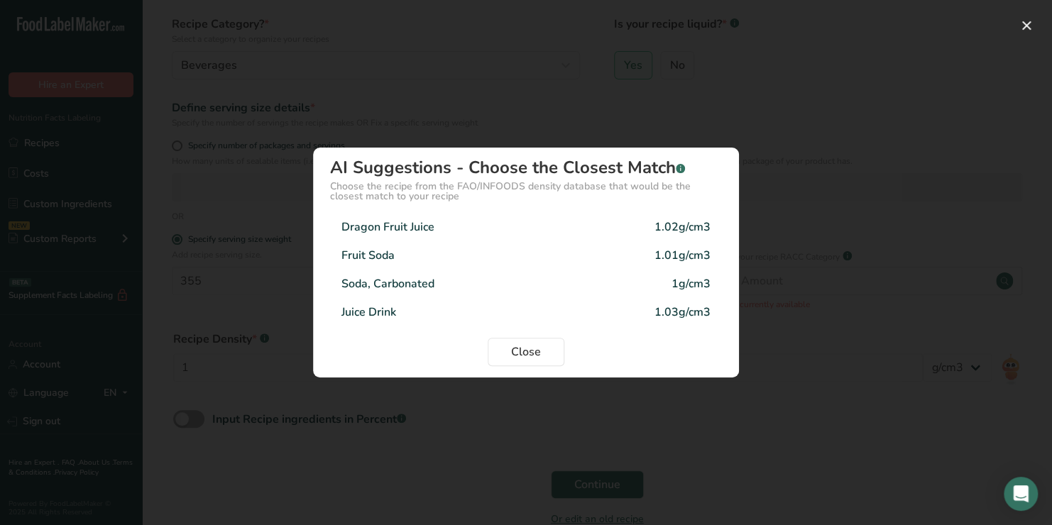
click at [367, 227] on div "Dragon Fruit Juice" at bounding box center [387, 227] width 93 height 17
type input "1.02"
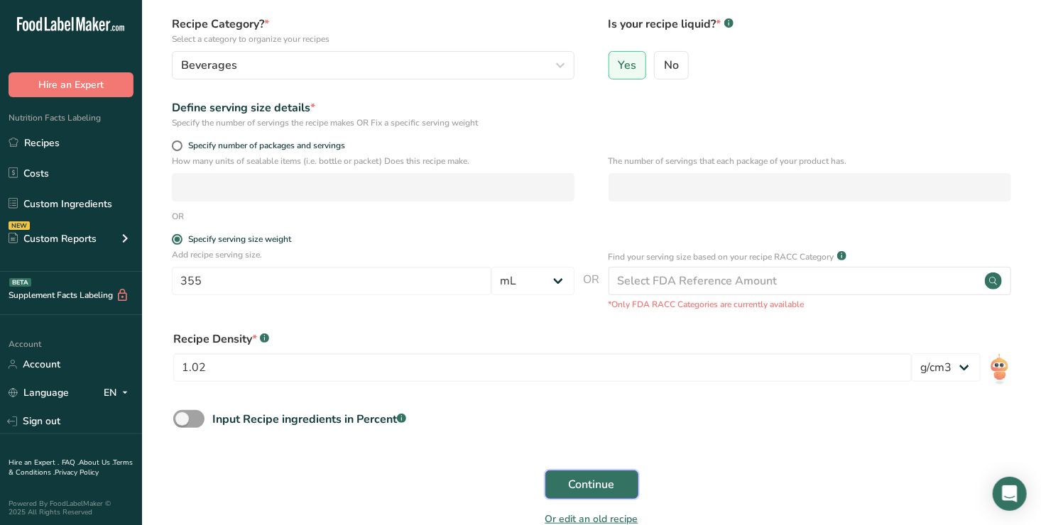
click at [586, 483] on span "Continue" at bounding box center [592, 484] width 46 height 17
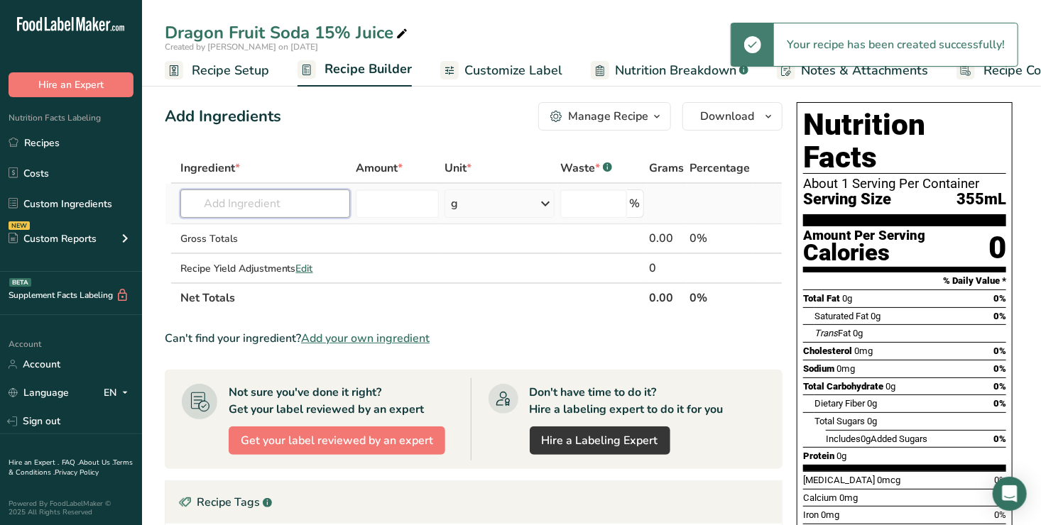
click at [215, 204] on input "text" at bounding box center [265, 204] width 170 height 28
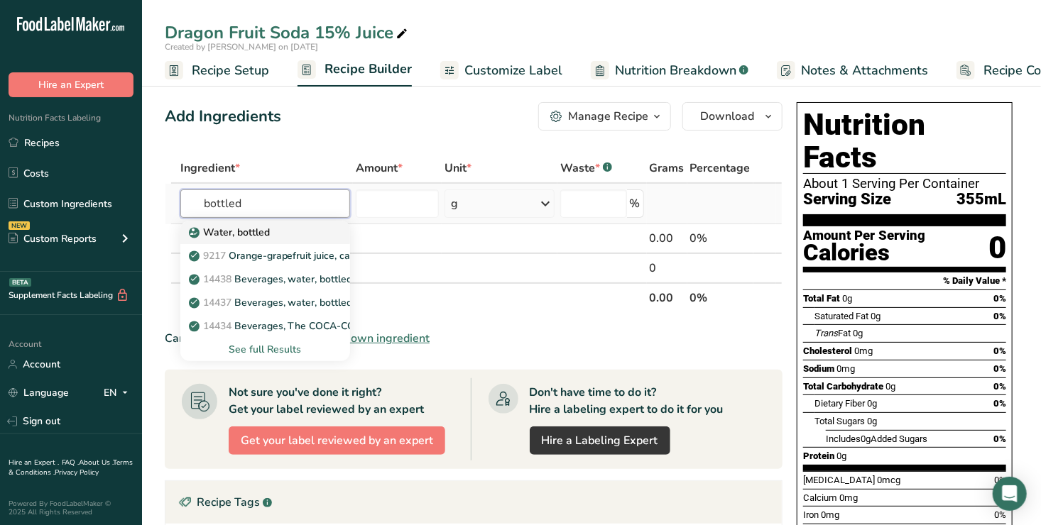
type input "bottled"
click at [244, 230] on p "Water, bottled" at bounding box center [231, 232] width 78 height 15
type input "Water, bottled"
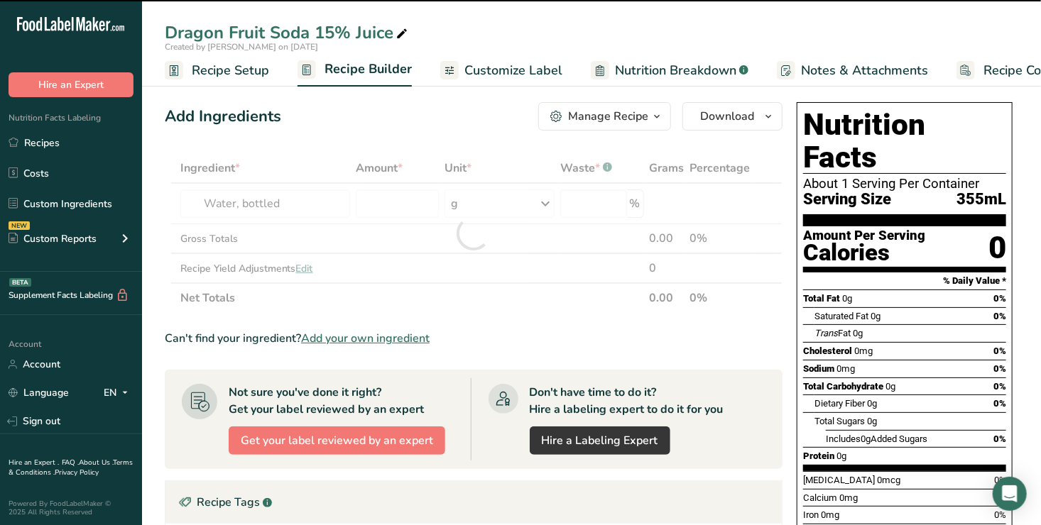
type input "0"
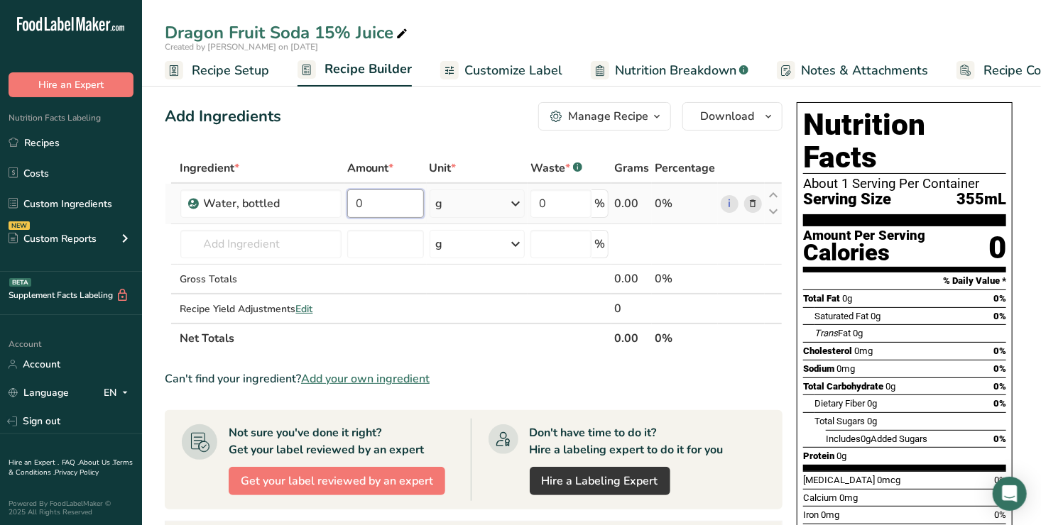
click at [381, 202] on input "0" at bounding box center [385, 204] width 77 height 28
type input "7570"
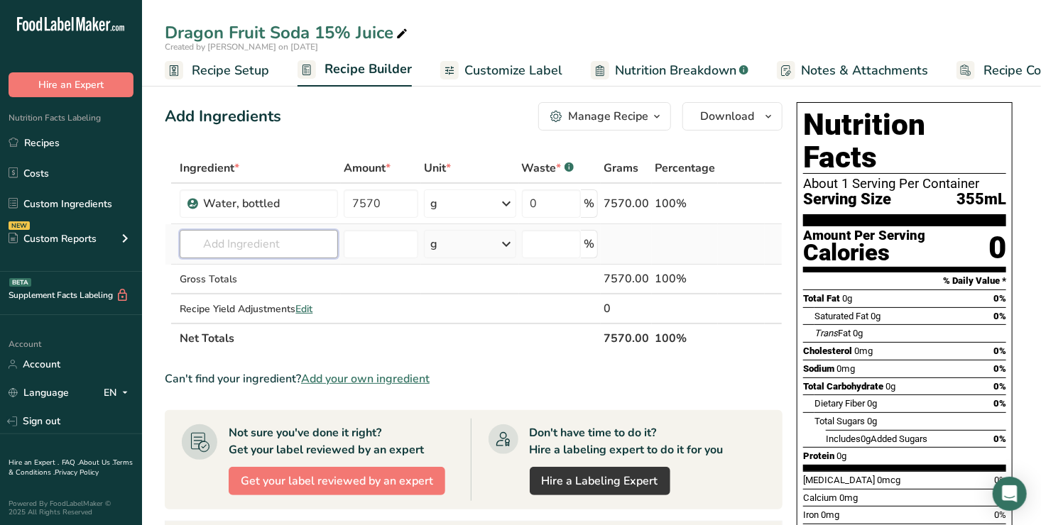
click at [213, 247] on div "Ingredient * Amount * Unit * Waste * .a-a{fill:#347362;}.b-a{fill:#fff;} Grams …" at bounding box center [474, 253] width 618 height 200
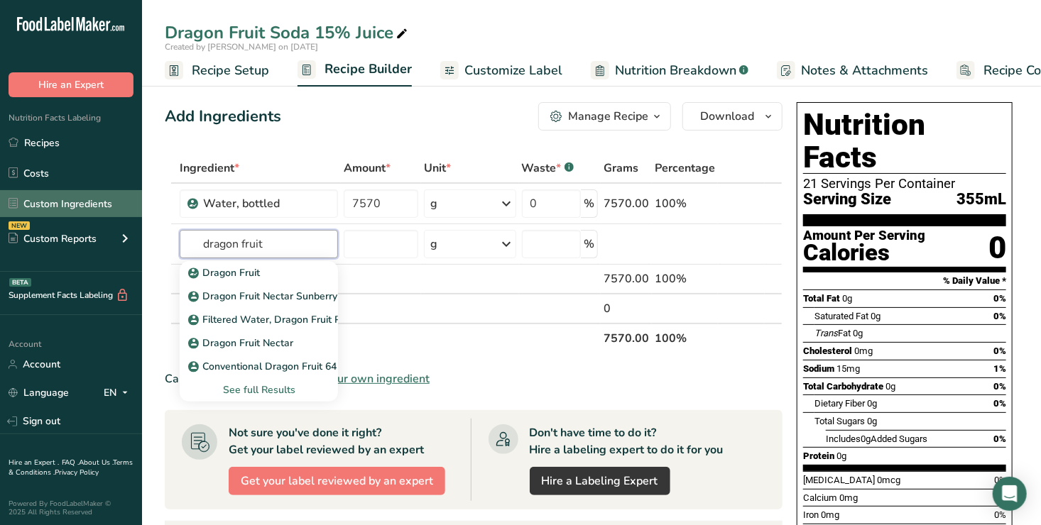
type input "dragon fruit"
click at [91, 204] on link "Custom Ingredients" at bounding box center [71, 203] width 142 height 27
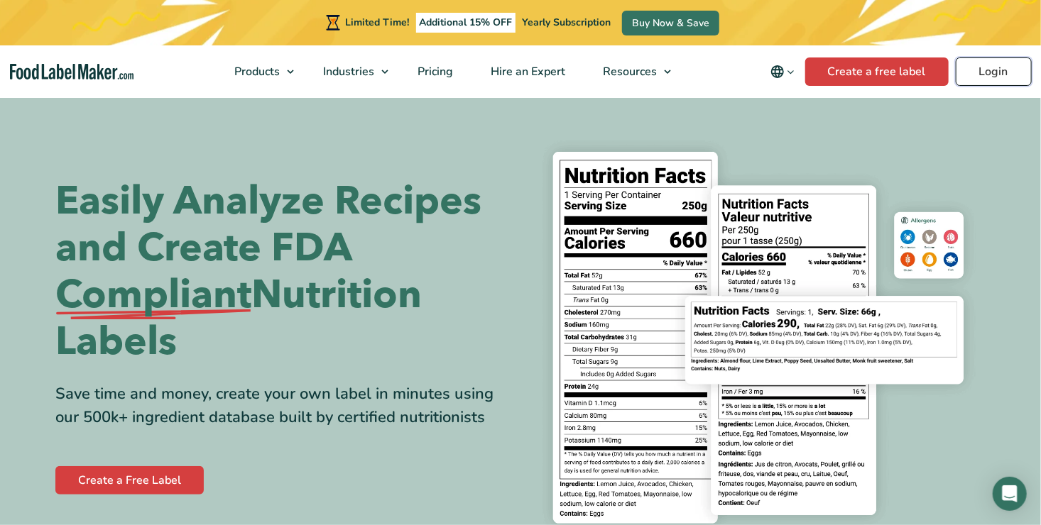
click at [992, 72] on link "Login" at bounding box center [993, 71] width 76 height 28
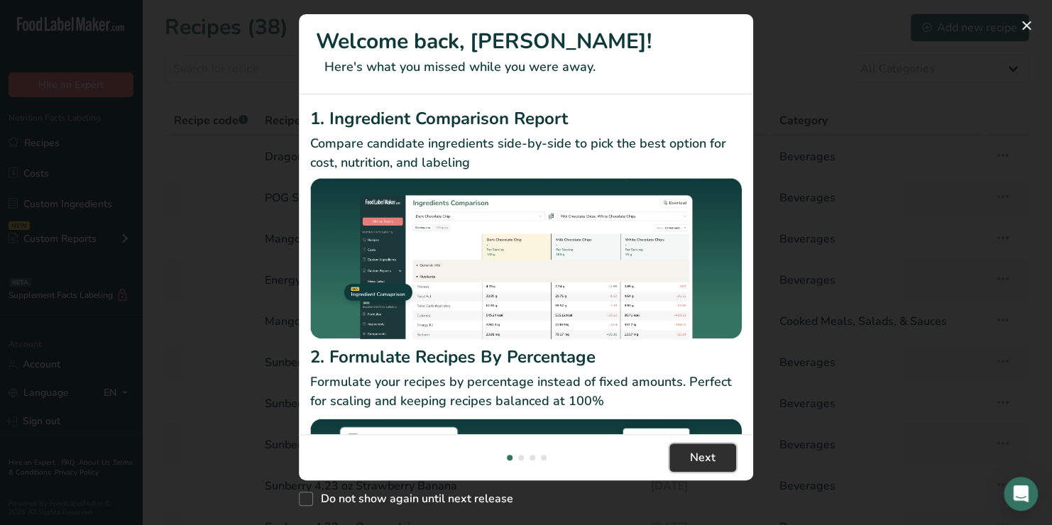
click at [696, 457] on span "Next" at bounding box center [703, 457] width 26 height 17
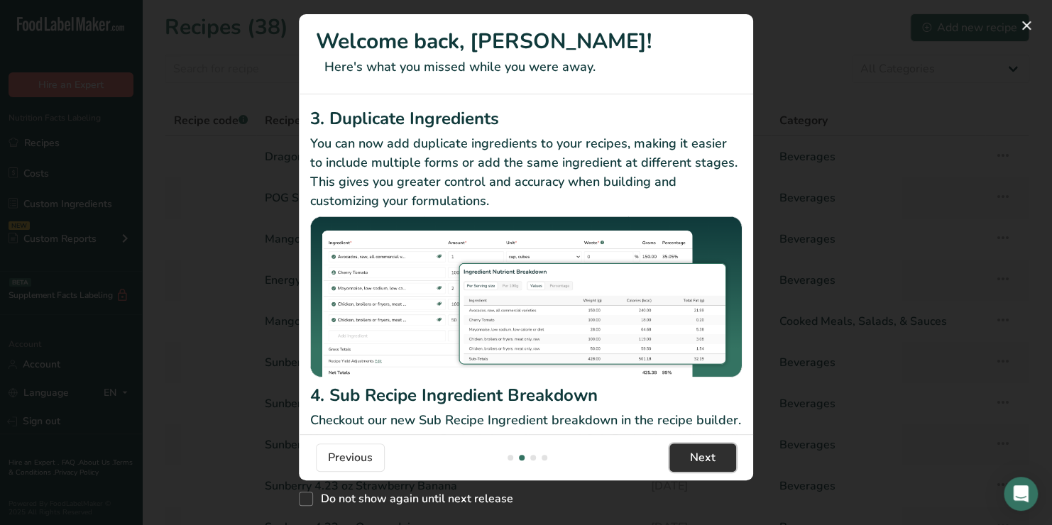
click at [696, 457] on span "Next" at bounding box center [703, 457] width 26 height 17
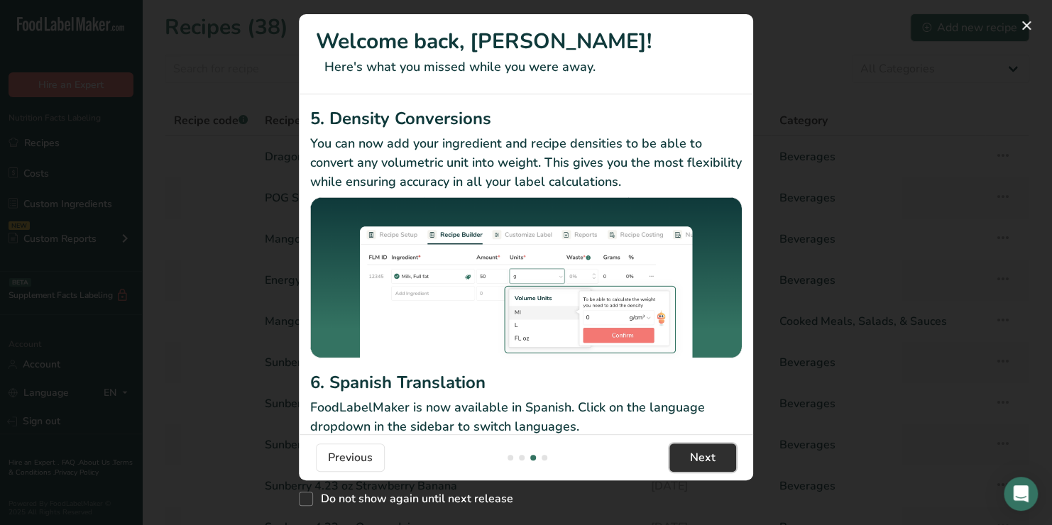
click at [696, 457] on span "Next" at bounding box center [703, 457] width 26 height 17
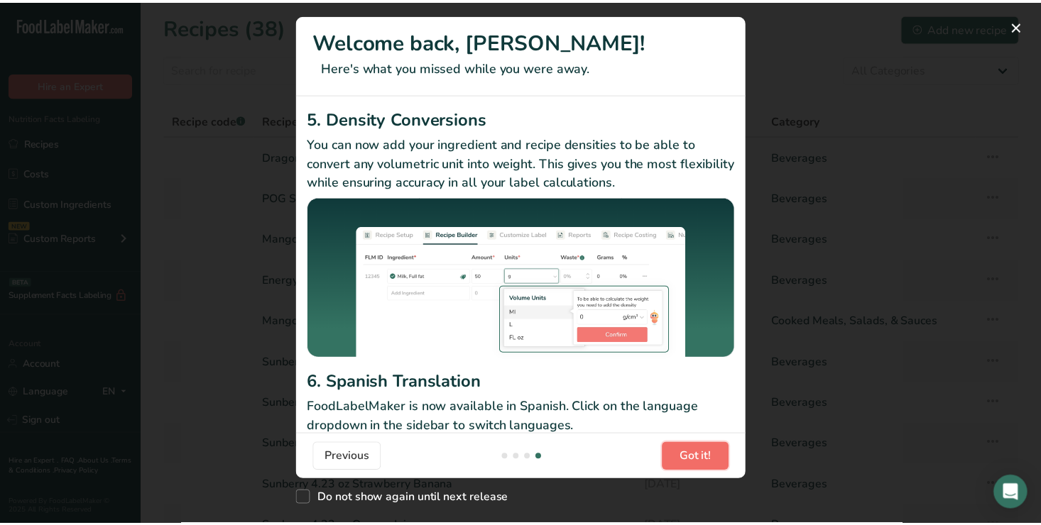
scroll to position [0, 1363]
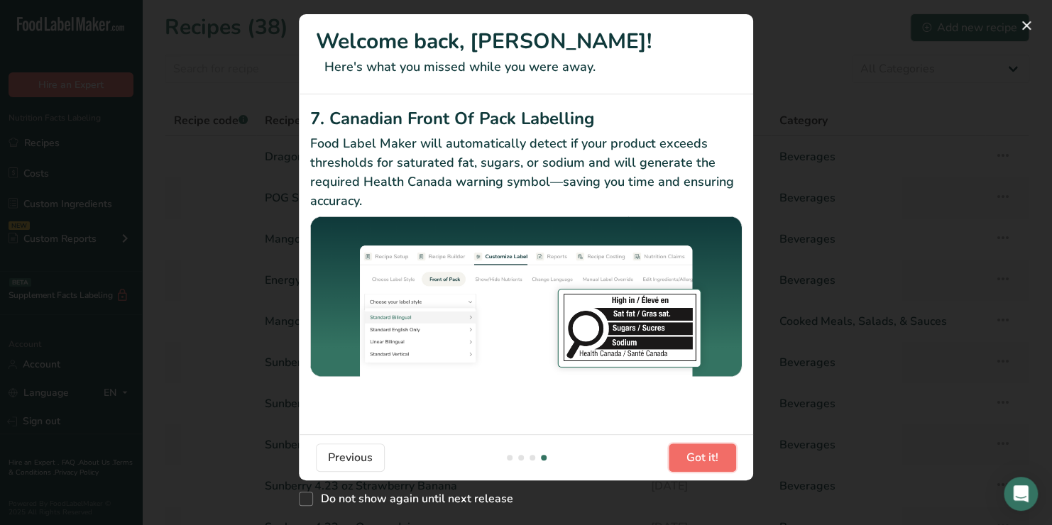
click at [696, 457] on span "Got it!" at bounding box center [702, 457] width 32 height 17
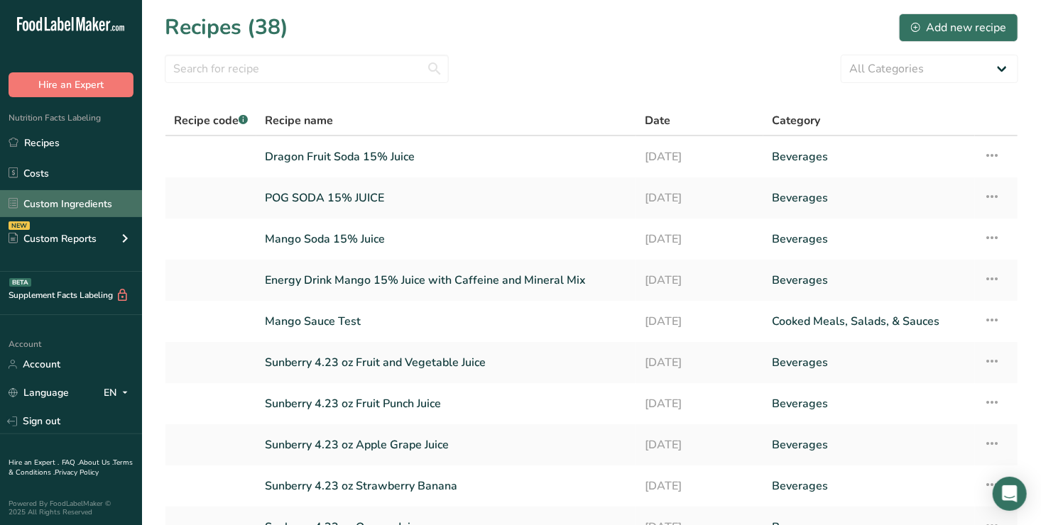
click at [81, 202] on link "Custom Ingredients" at bounding box center [71, 203] width 142 height 27
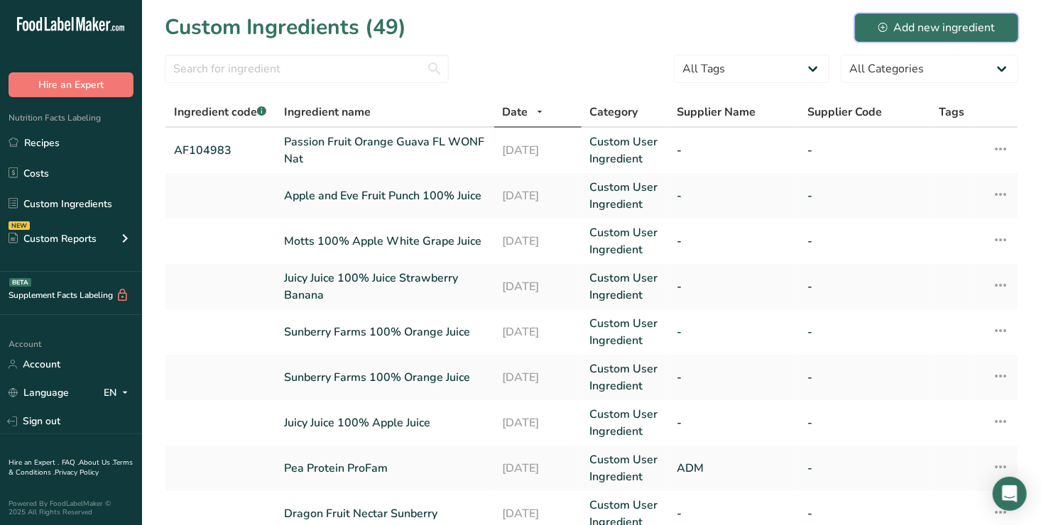
click at [940, 28] on div "Add new ingredient" at bounding box center [936, 27] width 116 height 17
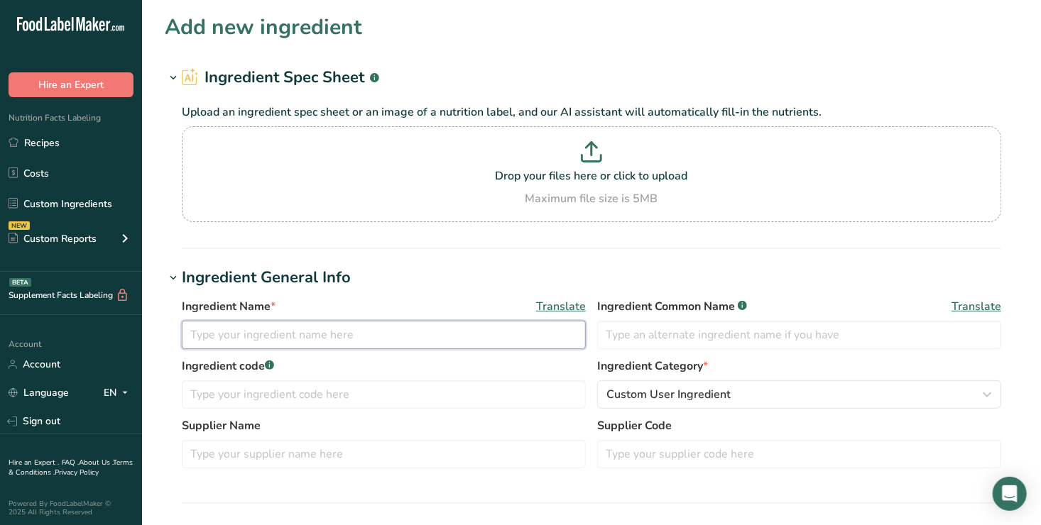
click at [204, 338] on input "text" at bounding box center [384, 335] width 404 height 28
click at [204, 338] on input "D" at bounding box center [384, 335] width 404 height 28
type input "Dragon Fruit FL Wonf Nat AF 105090"
click at [205, 449] on input "text" at bounding box center [384, 454] width 404 height 28
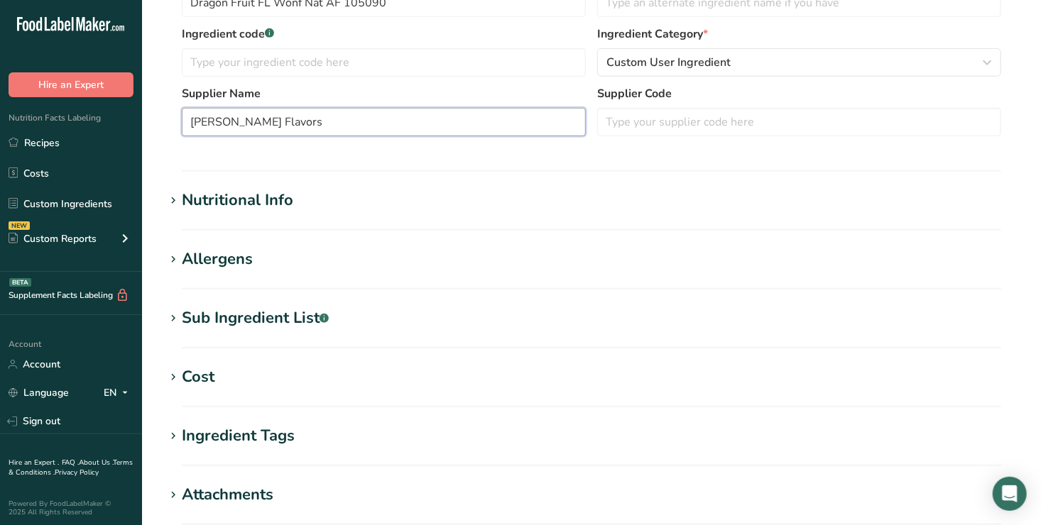
scroll to position [338, 0]
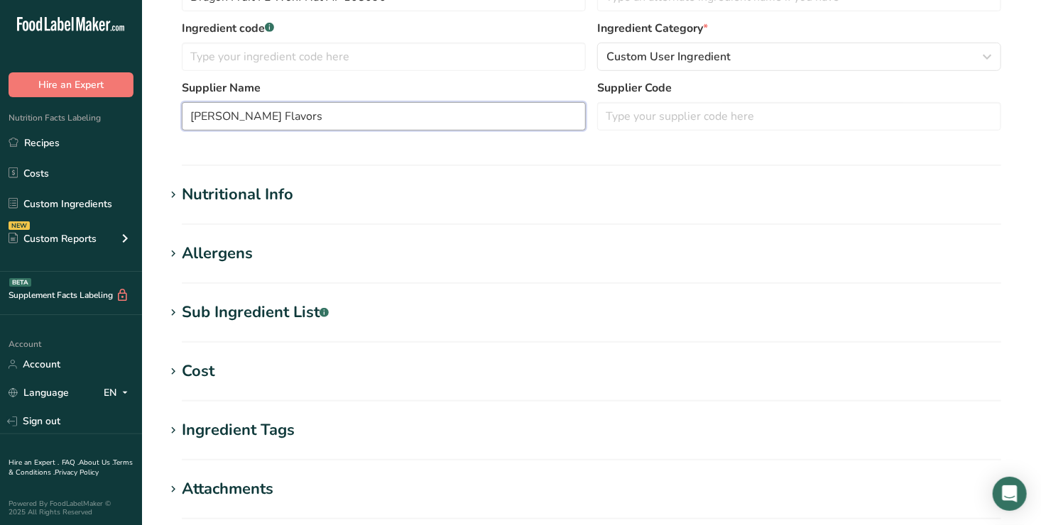
type input "[PERSON_NAME] Flavors"
click at [253, 193] on div "Nutritional Info" at bounding box center [237, 194] width 111 height 23
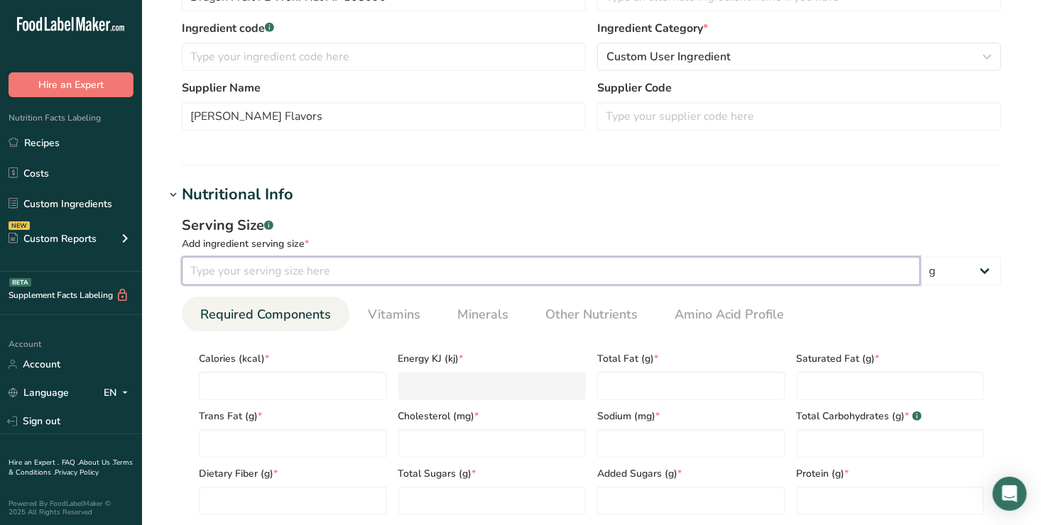
click at [200, 265] on input "number" at bounding box center [551, 271] width 738 height 28
type input "100"
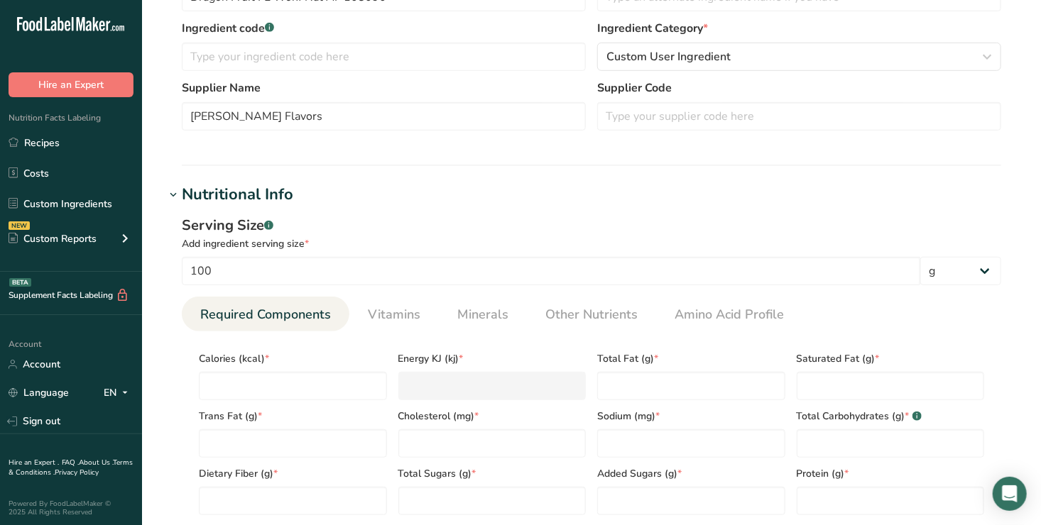
click at [575, 227] on div "Serving Size .a-a{fill:#347362;}.b-a{fill:#fff;}" at bounding box center [591, 225] width 819 height 21
click at [221, 380] on input "number" at bounding box center [293, 386] width 188 height 28
type input "3"
type KJ "12.6"
type input "37"
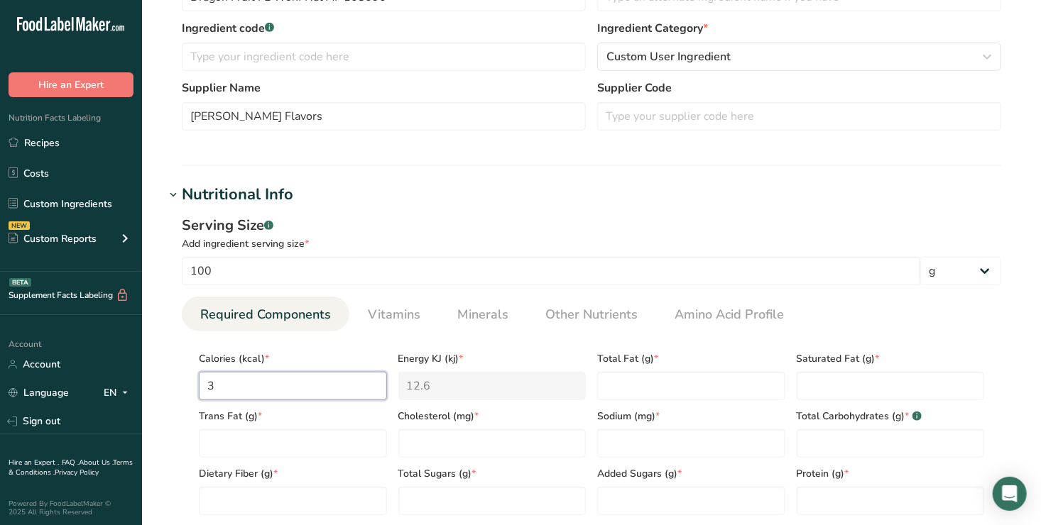
type KJ "154.8"
type input "374"
type KJ "1564.8"
type input "374"
click at [624, 389] on Fat "number" at bounding box center [691, 386] width 188 height 28
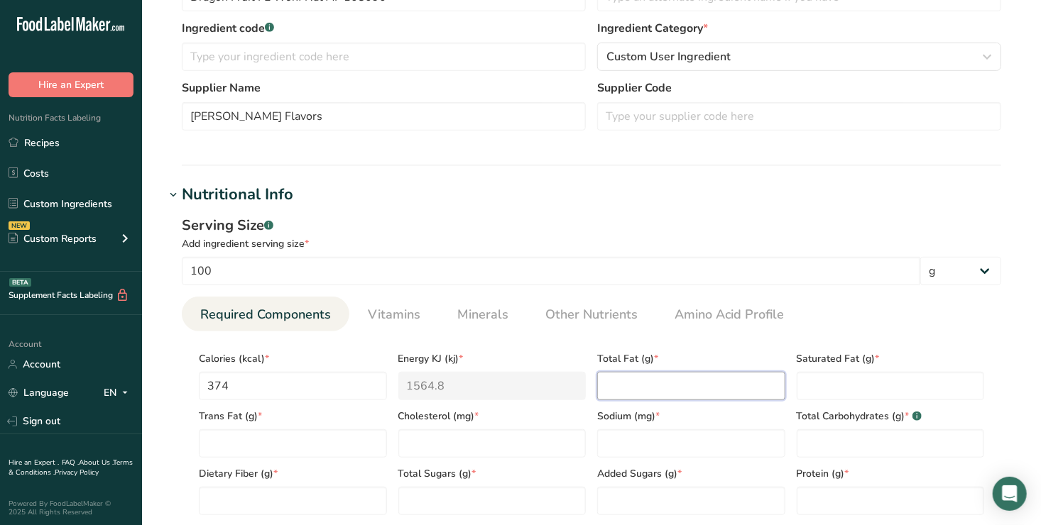
click at [608, 389] on Fat "number" at bounding box center [691, 386] width 188 height 28
type Fat "0"
click at [928, 338] on section "Calories (kcal) * 374 Energy KJ (kj) * 1564.8 Total Fat (g) * 0 Saturated Fat (…" at bounding box center [591, 428] width 819 height 195
click at [810, 385] on Fat "number" at bounding box center [890, 386] width 188 height 28
type Fat "0"
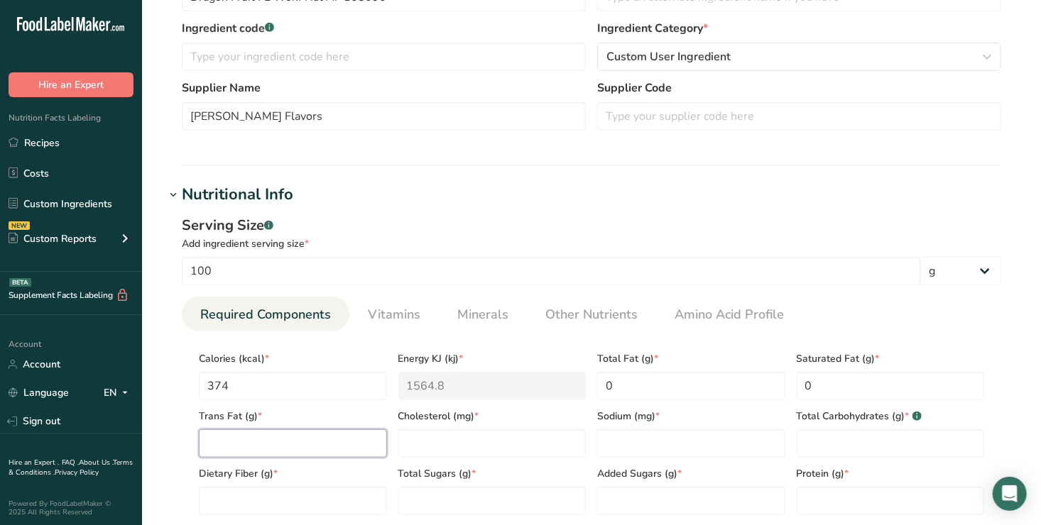
click at [229, 441] on Fat "number" at bounding box center [293, 443] width 188 height 28
type Fat "0"
click at [441, 443] on input "number" at bounding box center [492, 443] width 188 height 28
click at [422, 445] on input "number" at bounding box center [492, 443] width 188 height 28
type input "0"
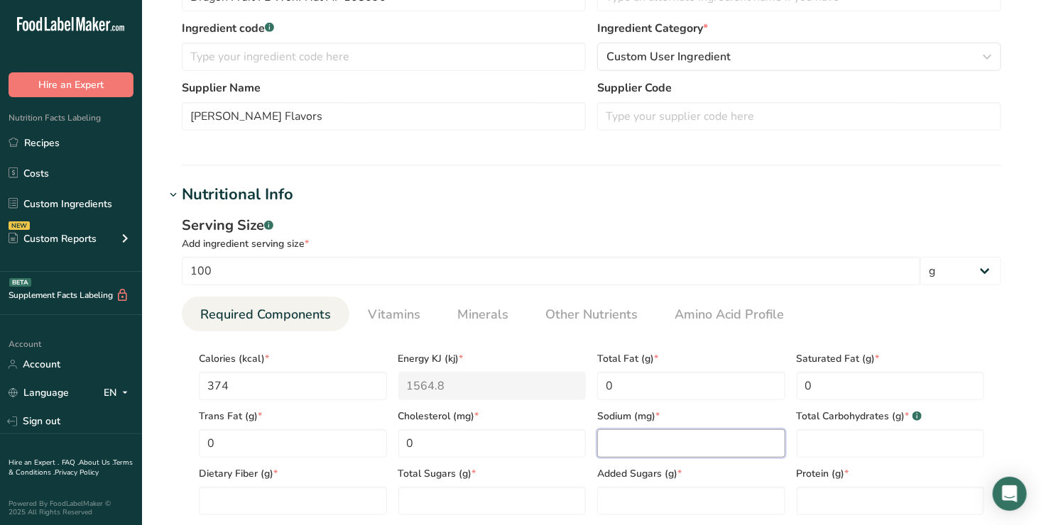
click at [614, 448] on input "number" at bounding box center [691, 443] width 188 height 28
type input "0.6"
click at [818, 446] on Carbohydrates "number" at bounding box center [890, 443] width 188 height 28
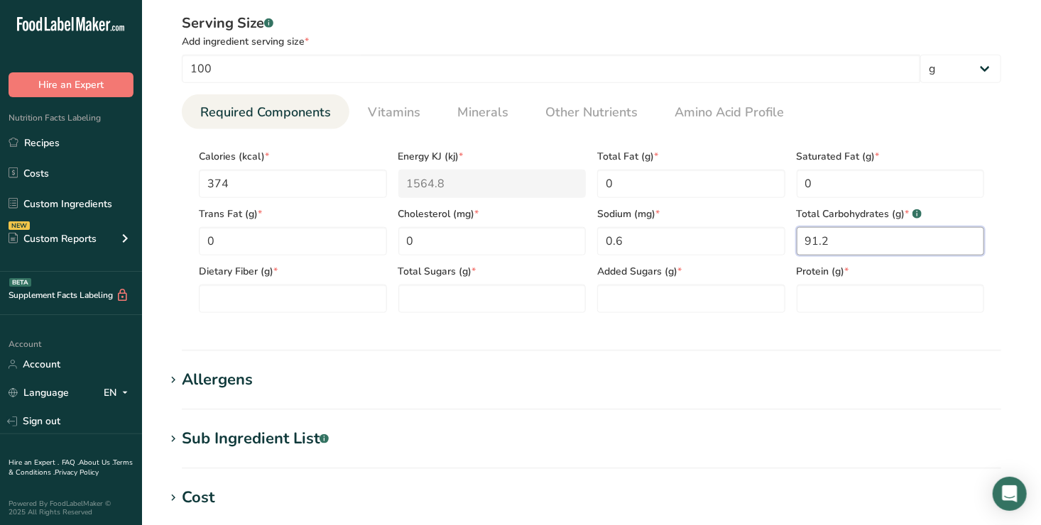
scroll to position [545, 0]
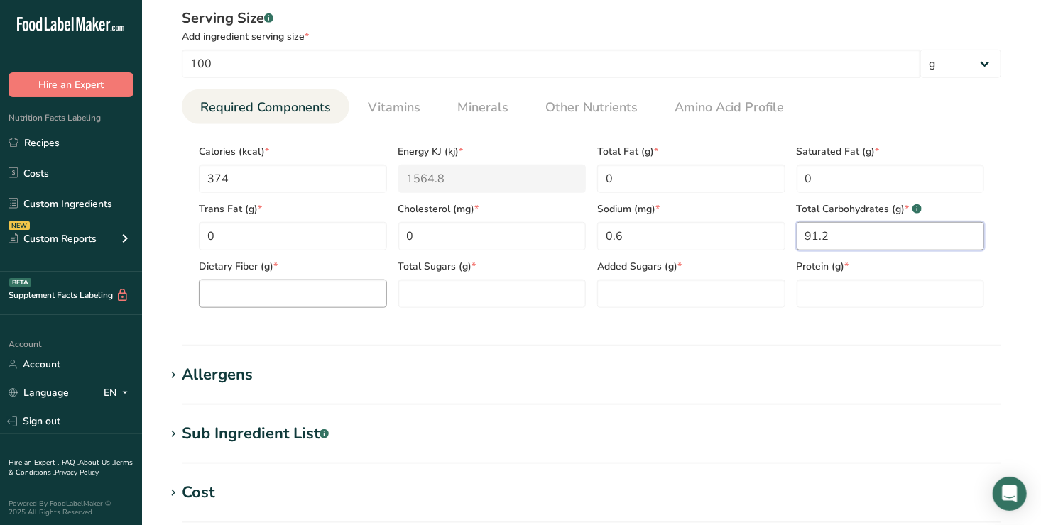
type Carbohydrates "91.2"
click at [207, 295] on Fiber "number" at bounding box center [293, 294] width 188 height 28
type Fiber "0.02"
click at [436, 294] on Sugars "number" at bounding box center [492, 294] width 188 height 28
type Sugars "0.96"
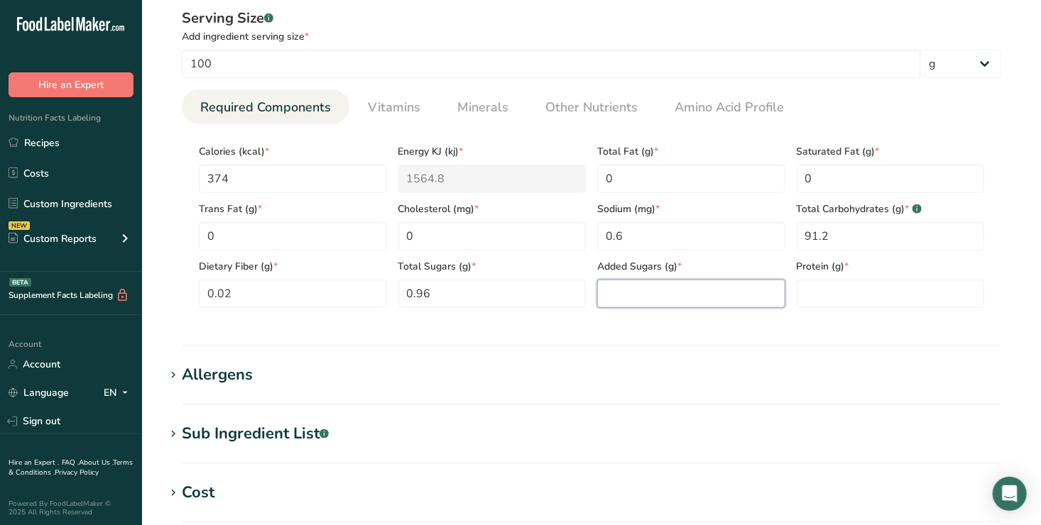
click at [637, 294] on Sugars "number" at bounding box center [691, 294] width 188 height 28
type Sugars "0"
click at [818, 290] on input "number" at bounding box center [890, 294] width 188 height 28
type input "0.05"
click at [438, 333] on section "Nutritional Info Serving Size .a-a{fill:#347362;}.b-a{fill:#fff;} Add ingredien…" at bounding box center [591, 161] width 853 height 371
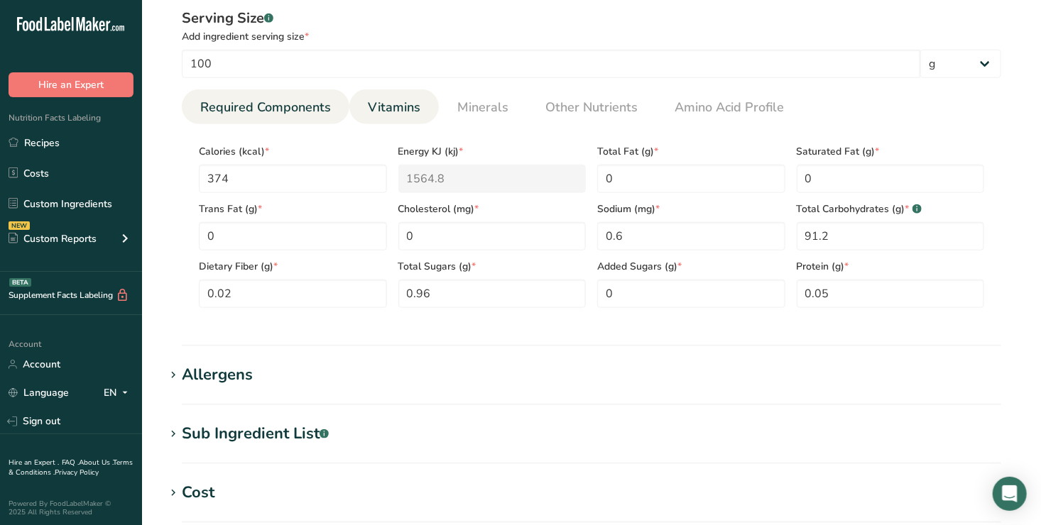
click at [392, 108] on span "Vitamins" at bounding box center [394, 107] width 53 height 19
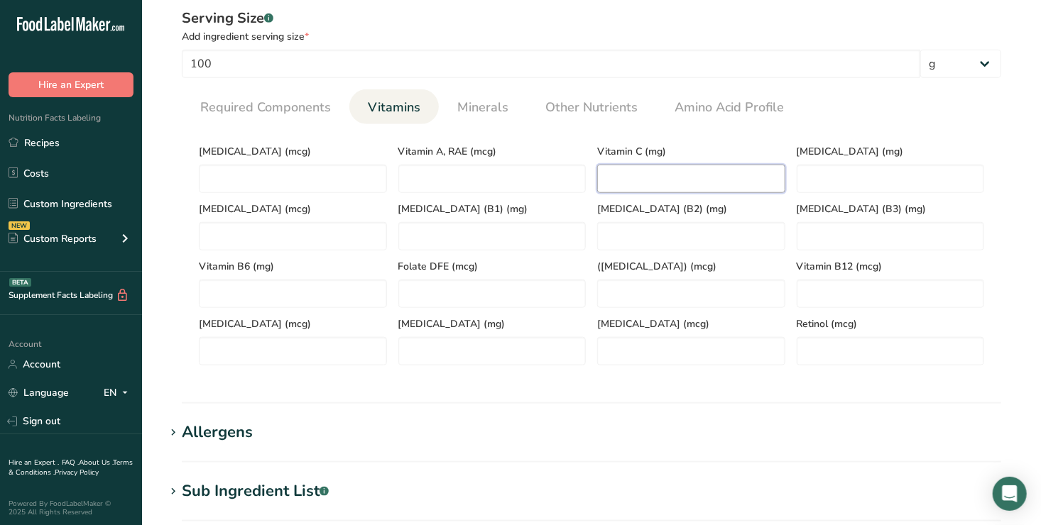
click at [610, 180] on C "number" at bounding box center [691, 179] width 188 height 28
type C "0"
click at [495, 104] on span "Minerals" at bounding box center [482, 107] width 51 height 19
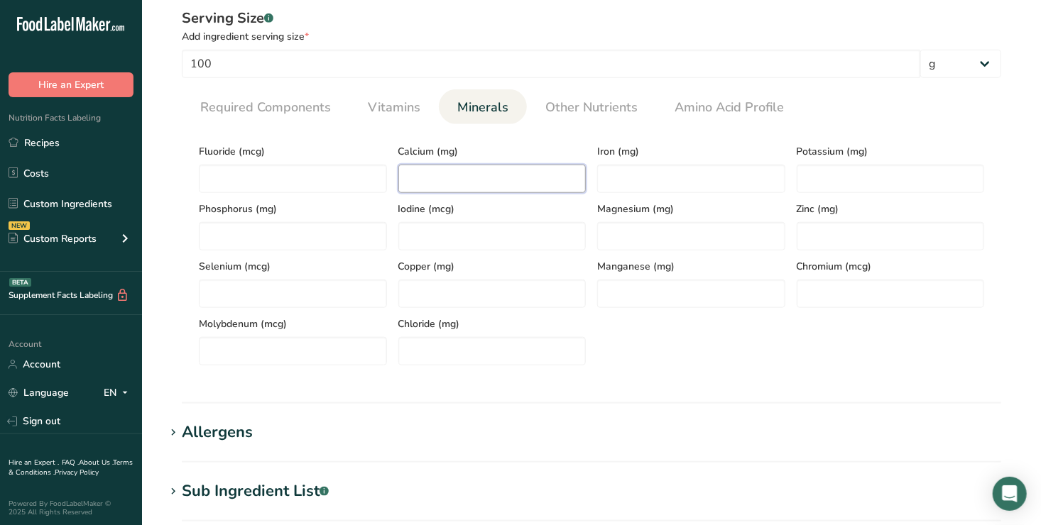
click at [432, 181] on input "number" at bounding box center [492, 179] width 188 height 28
type input "3.4"
click at [618, 240] on input "number" at bounding box center [691, 236] width 188 height 28
type input "2.2"
click at [216, 233] on input "number" at bounding box center [293, 236] width 188 height 28
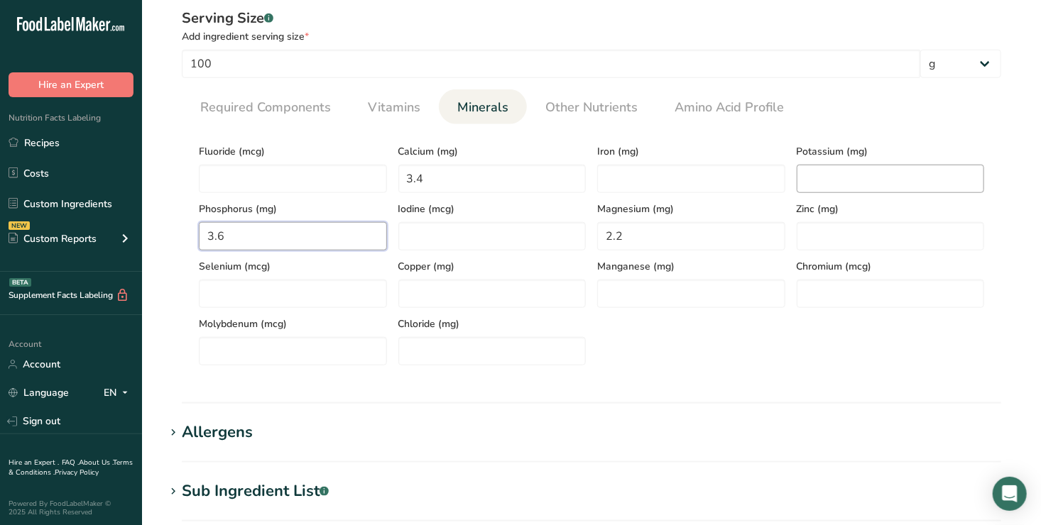
type input "3.6"
drag, startPoint x: 808, startPoint y: 182, endPoint x: 759, endPoint y: 120, distance: 78.8
click at [759, 120] on link "Amino Acid Profile" at bounding box center [729, 107] width 121 height 36
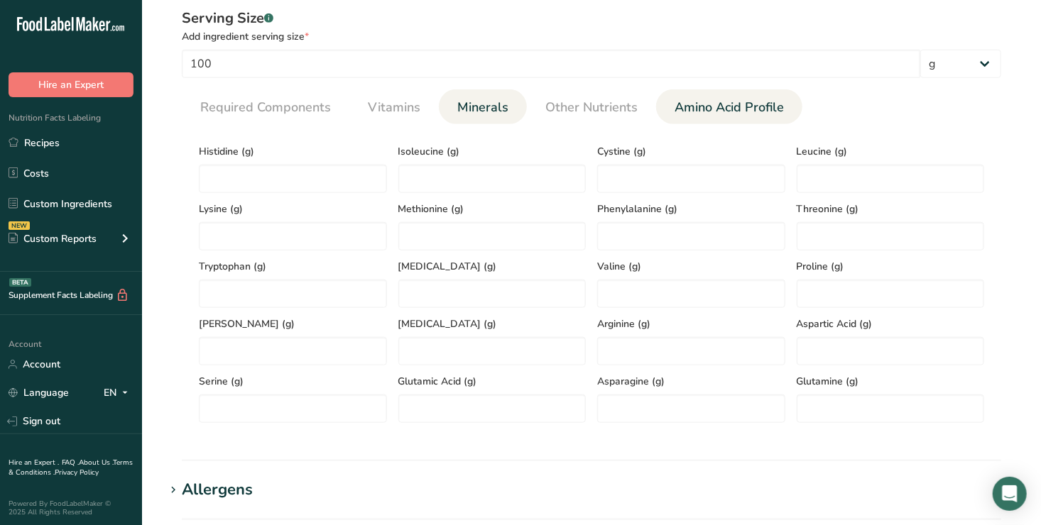
click at [473, 105] on span "Minerals" at bounding box center [482, 107] width 51 height 19
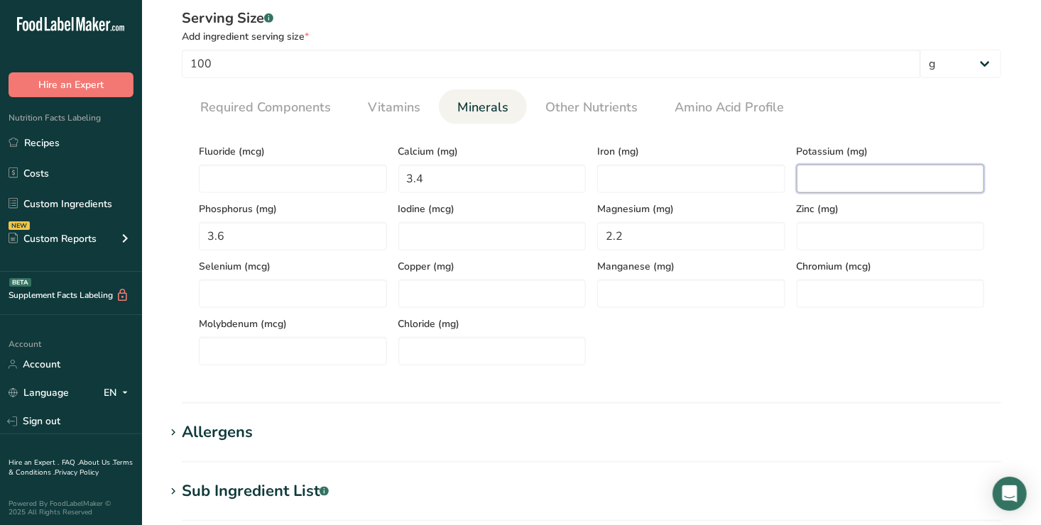
click at [811, 185] on input "number" at bounding box center [890, 179] width 188 height 28
type input "30"
click at [276, 106] on span "Required Components" at bounding box center [265, 107] width 131 height 19
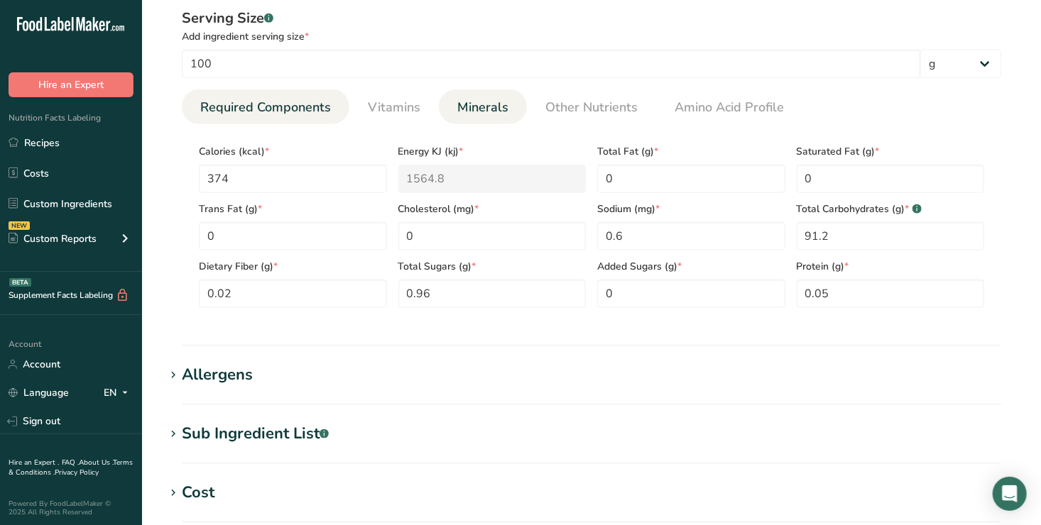
click at [490, 106] on span "Minerals" at bounding box center [482, 107] width 51 height 19
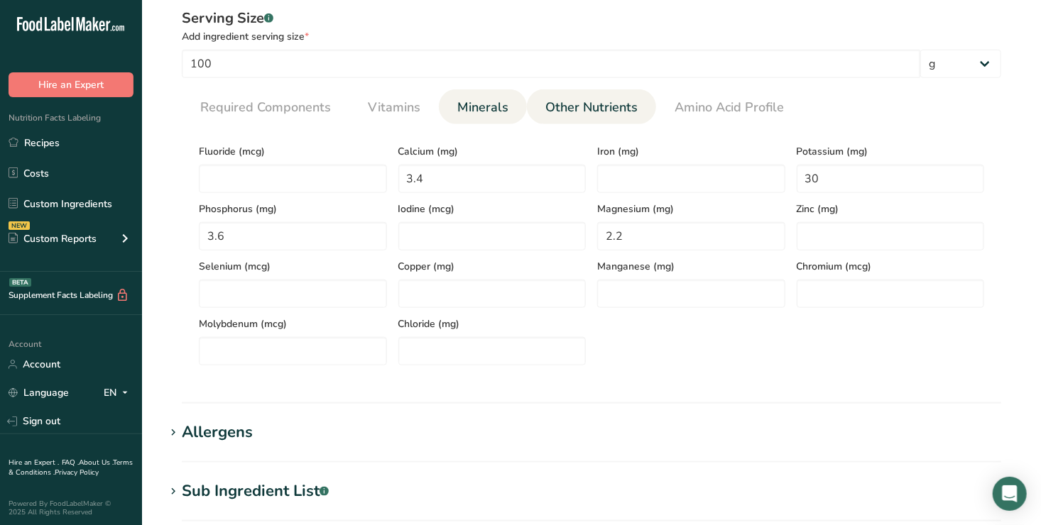
click at [578, 103] on span "Other Nutrients" at bounding box center [591, 107] width 92 height 19
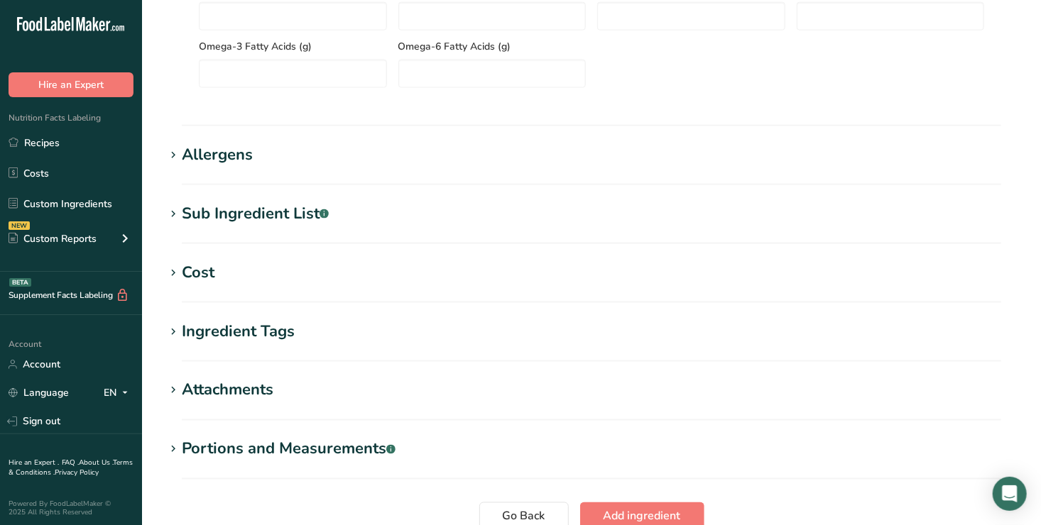
scroll to position [1064, 0]
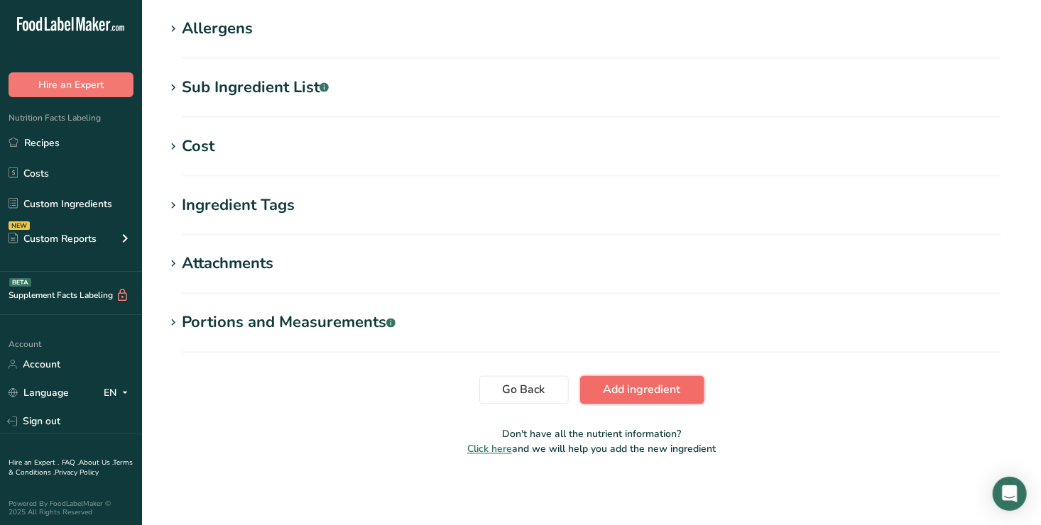
click at [634, 389] on span "Add ingredient" at bounding box center [641, 390] width 77 height 17
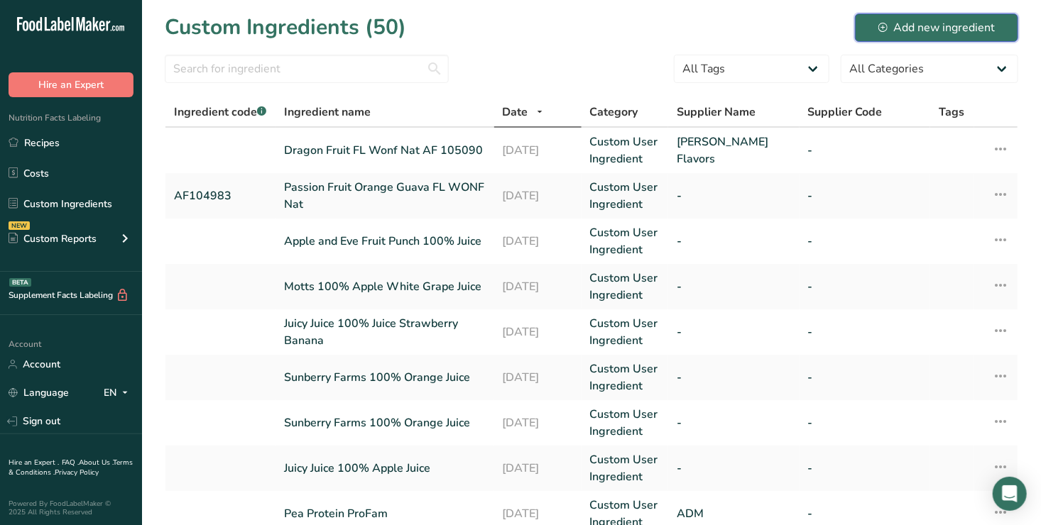
click at [943, 25] on div "Add new ingredient" at bounding box center [936, 27] width 116 height 17
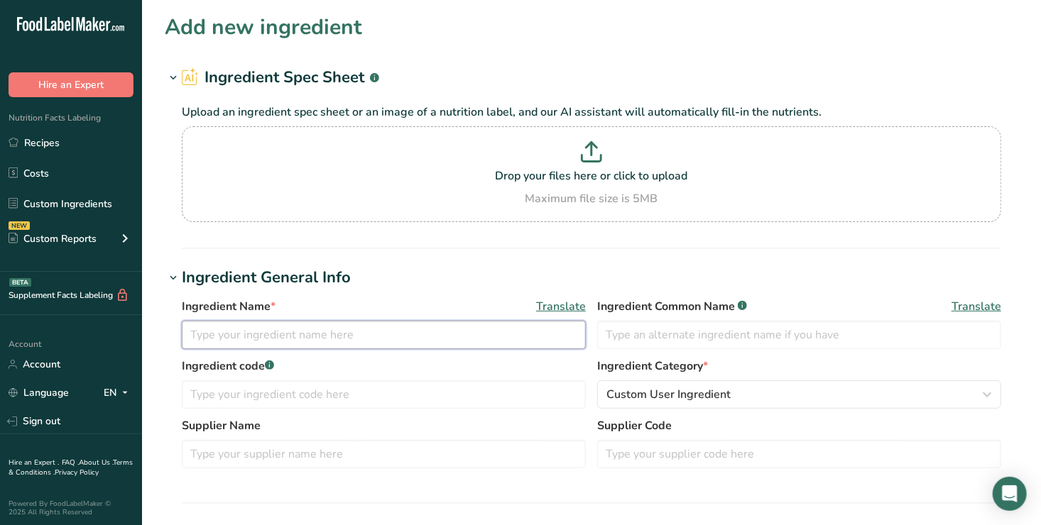
click at [207, 332] on input "text" at bounding box center [384, 335] width 404 height 28
type input "Dragon Fruit Flavor"
drag, startPoint x: 194, startPoint y: 451, endPoint x: 500, endPoint y: 425, distance: 307.7
click at [500, 425] on label "Supplier Name" at bounding box center [384, 425] width 404 height 17
click at [212, 454] on input "text" at bounding box center [384, 454] width 404 height 28
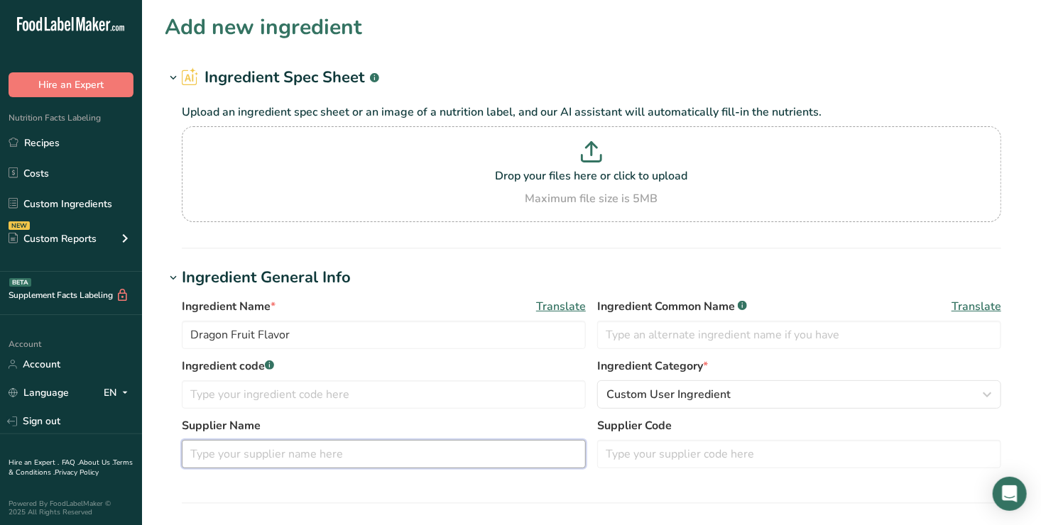
click at [212, 454] on input "text" at bounding box center [384, 454] width 404 height 28
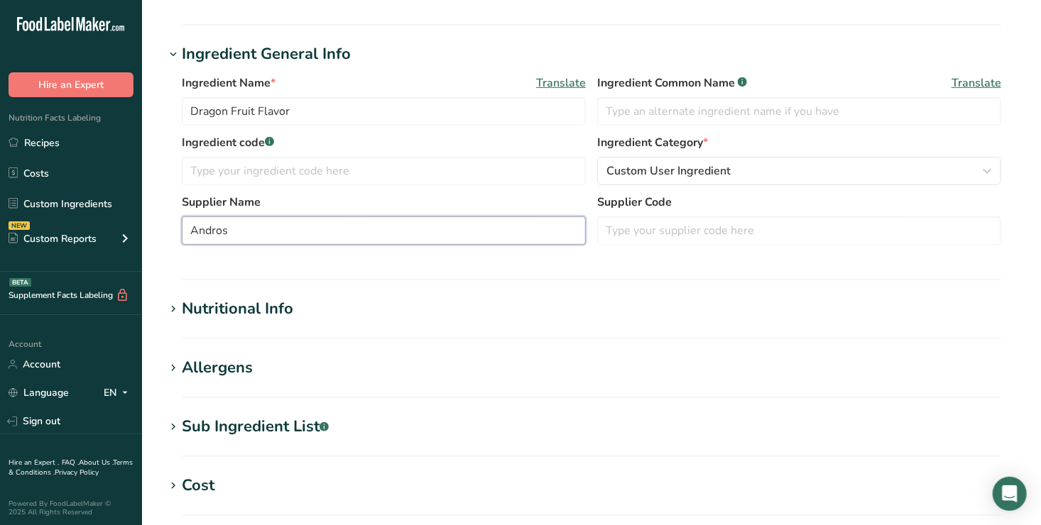
scroll to position [244, 0]
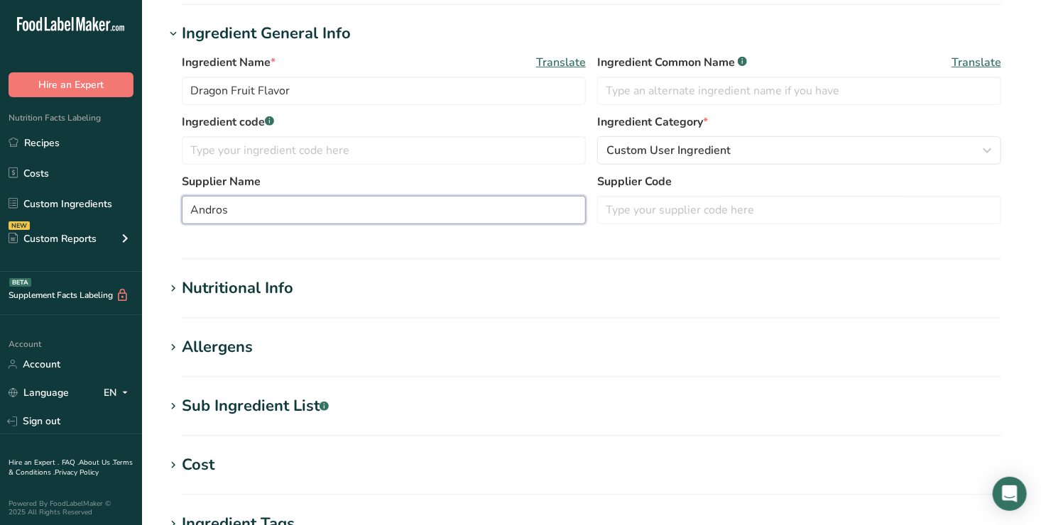
type input "Andros"
click at [268, 282] on div "Nutritional Info" at bounding box center [237, 288] width 111 height 23
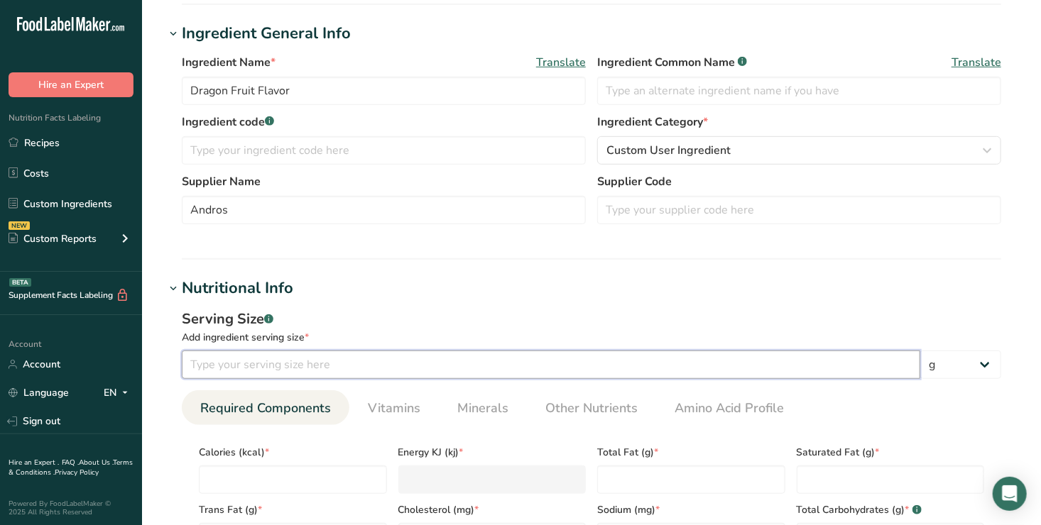
click at [213, 358] on input "number" at bounding box center [551, 365] width 738 height 28
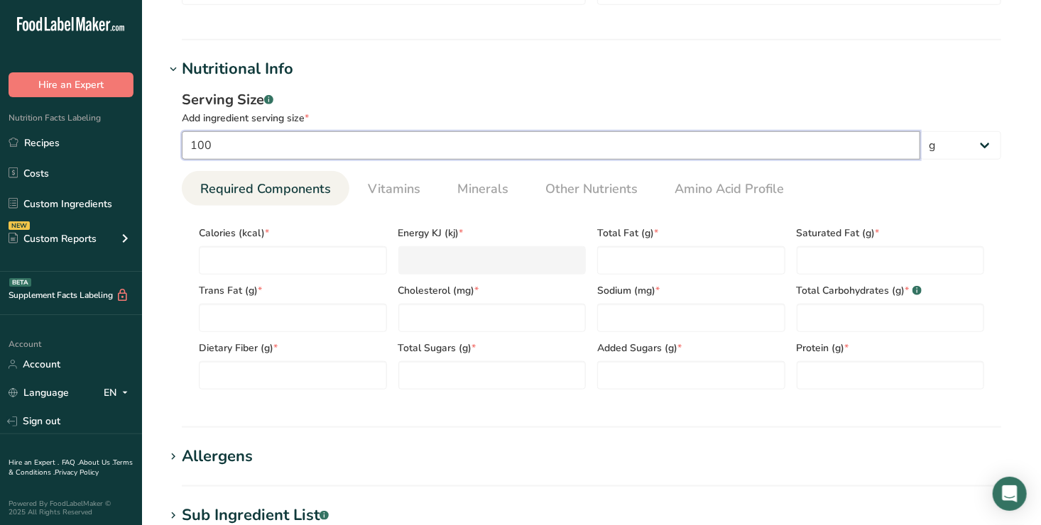
scroll to position [468, 0]
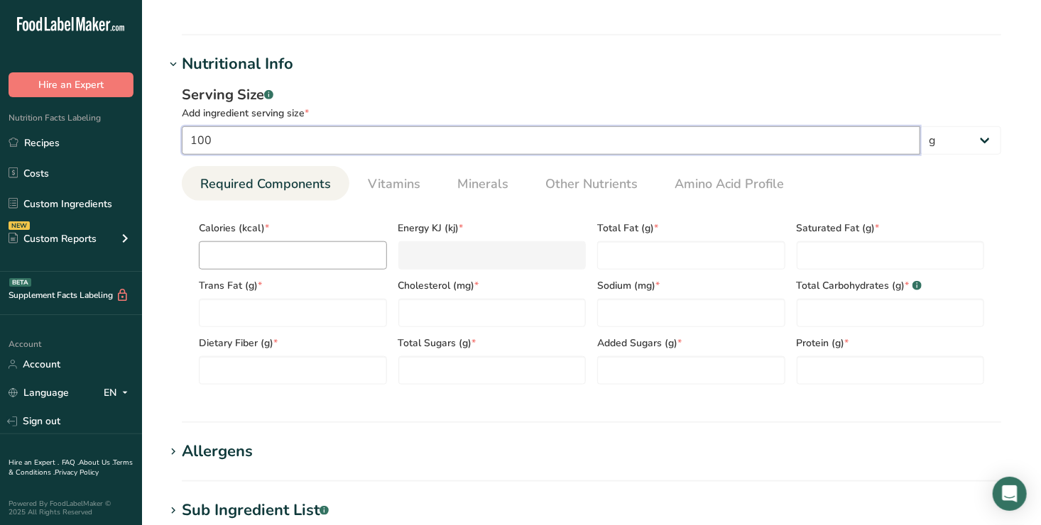
type input "100"
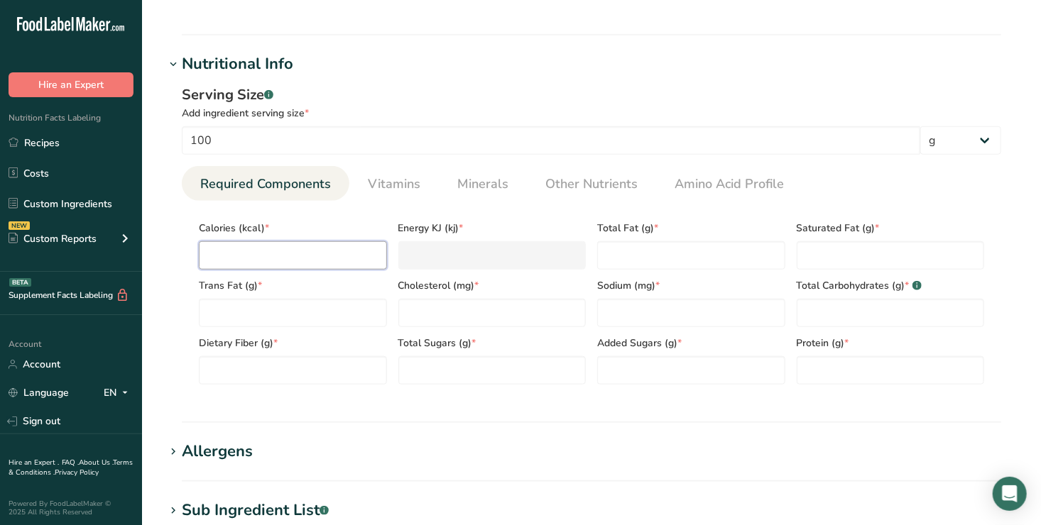
click at [253, 253] on input "number" at bounding box center [293, 255] width 188 height 28
type input "4"
type KJ "16.7"
type input "40"
type KJ "167.4"
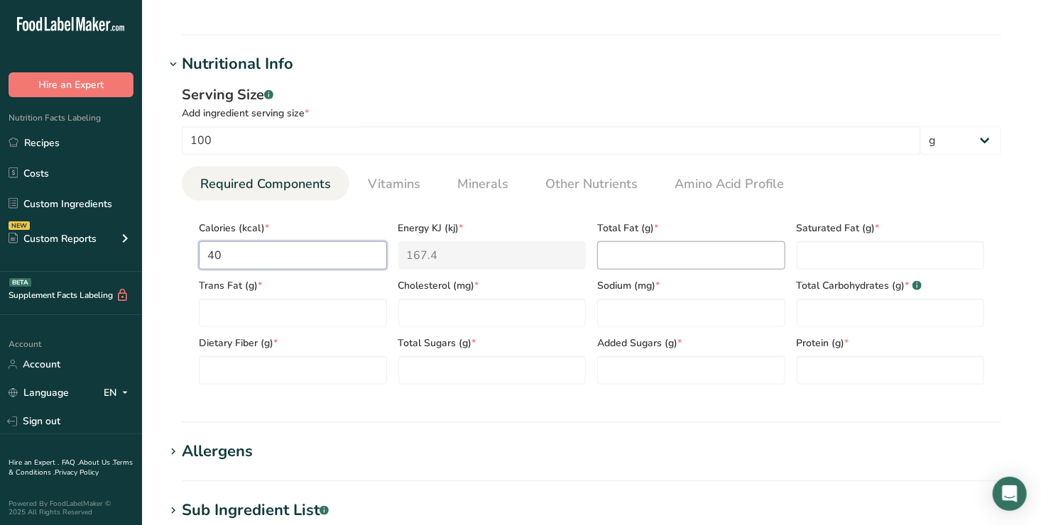
type input "40"
click at [630, 257] on Fat "number" at bounding box center [691, 255] width 188 height 28
type Fat "0"
click at [821, 256] on Fat "number" at bounding box center [890, 255] width 188 height 28
type Fat "0"
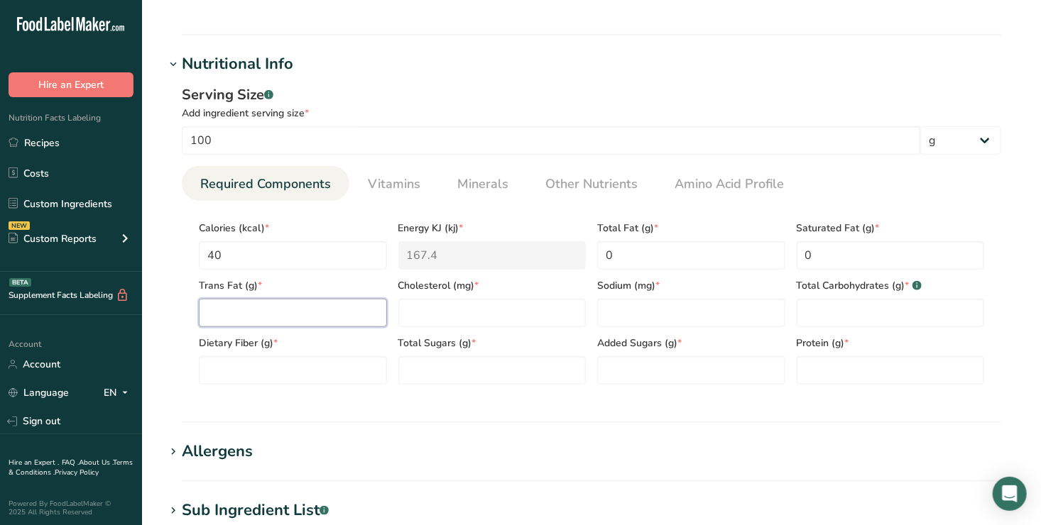
click at [222, 314] on Fat "number" at bounding box center [293, 313] width 188 height 28
type Fat "0"
click at [423, 307] on input "number" at bounding box center [492, 313] width 188 height 28
type input "0"
click at [617, 310] on input "number" at bounding box center [691, 313] width 188 height 28
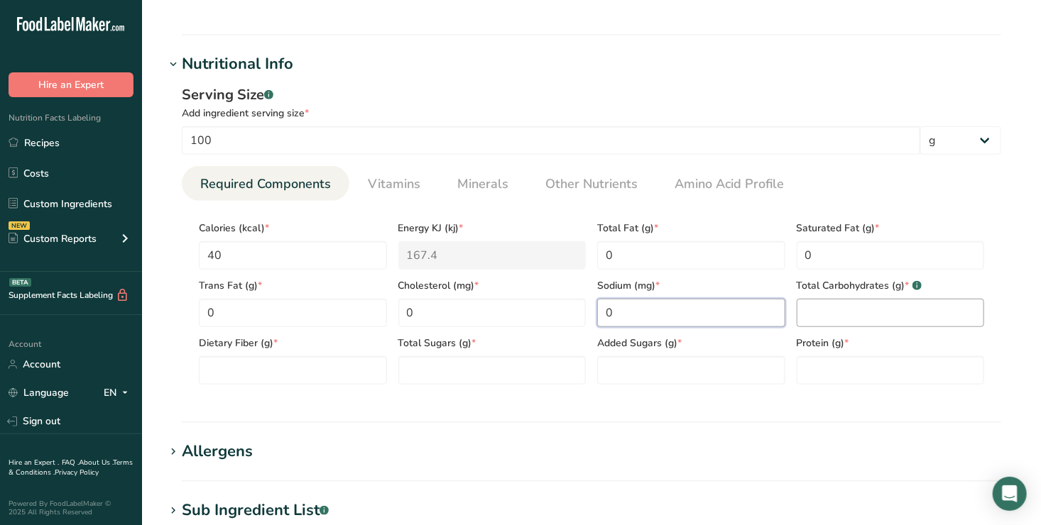
type input "0"
click at [821, 321] on Carbohydrates "number" at bounding box center [890, 313] width 188 height 28
type Carbohydrates "8.7"
click at [220, 363] on Fiber "number" at bounding box center [293, 370] width 188 height 28
type Fiber "1.8"
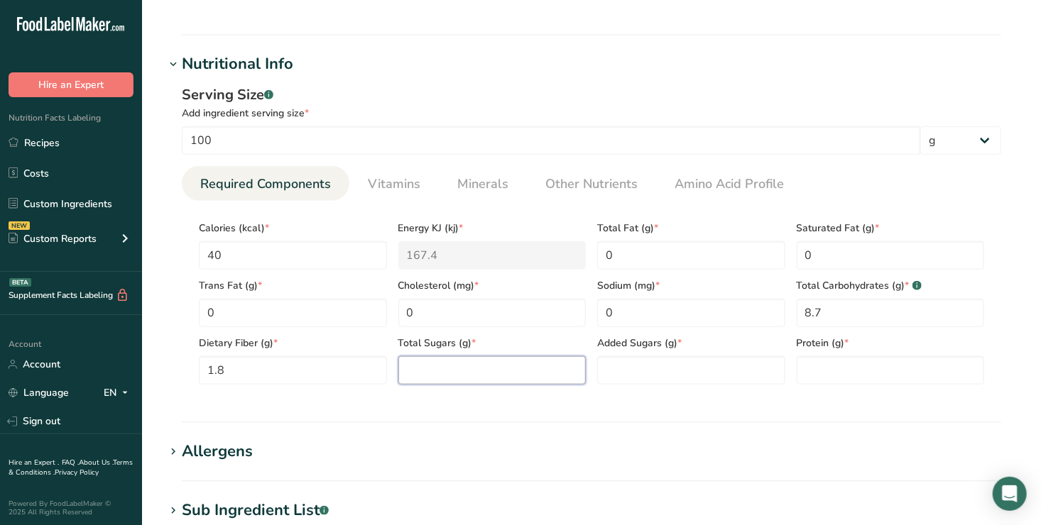
click at [421, 376] on Sugars "number" at bounding box center [492, 370] width 188 height 28
type Sugars "0"
drag, startPoint x: 616, startPoint y: 372, endPoint x: 607, endPoint y: 372, distance: 9.2
click at [607, 372] on Sugars "number" at bounding box center [691, 370] width 188 height 28
type Sugars "0"
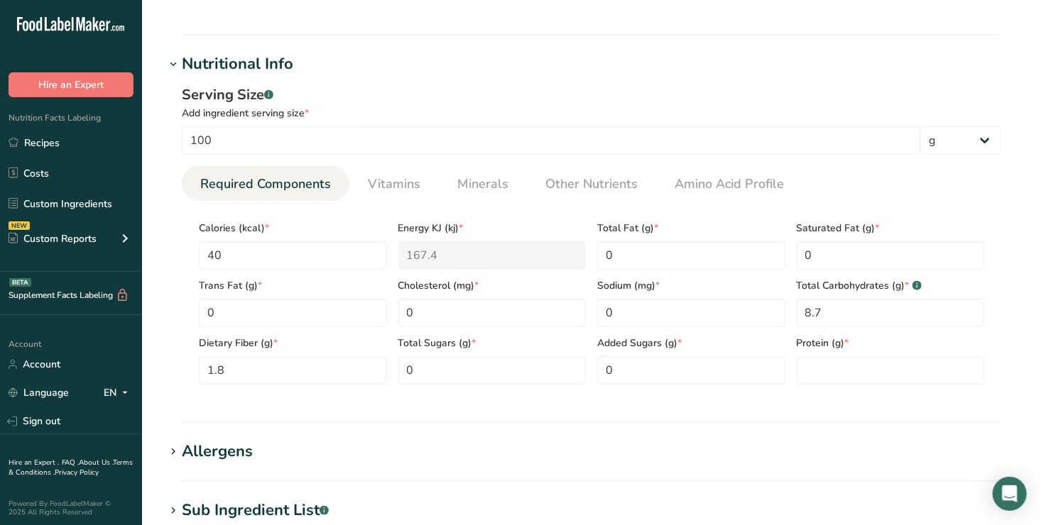
click at [903, 399] on div "Serving Size .a-a{fill:#347362;}.b-a{fill:#fff;} Add ingredient serving size * …" at bounding box center [591, 240] width 853 height 329
click at [824, 375] on input "number" at bounding box center [890, 370] width 188 height 28
type input "1.3"
click at [395, 182] on span "Vitamins" at bounding box center [394, 184] width 53 height 19
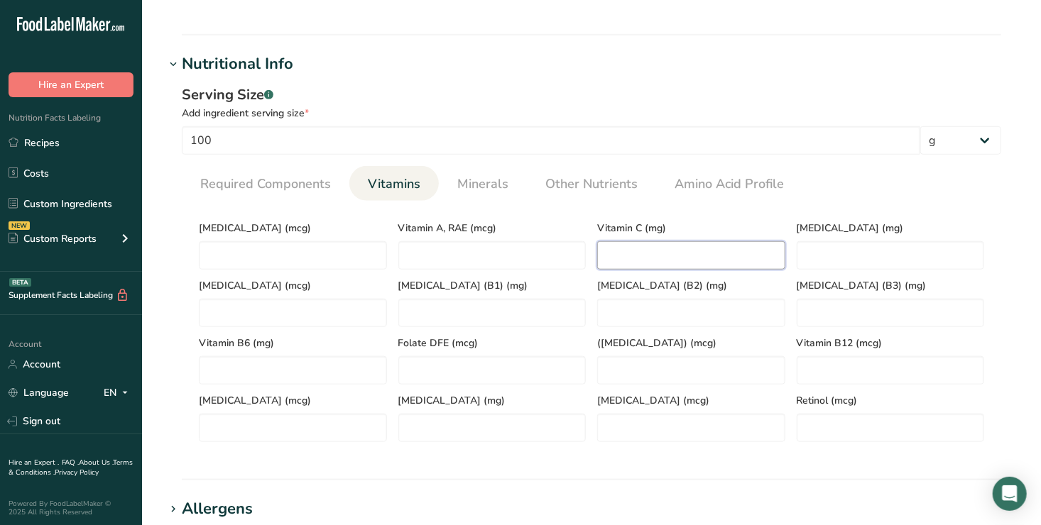
click at [624, 256] on C "number" at bounding box center [691, 255] width 188 height 28
type C "10"
click at [480, 185] on span "Minerals" at bounding box center [482, 184] width 51 height 19
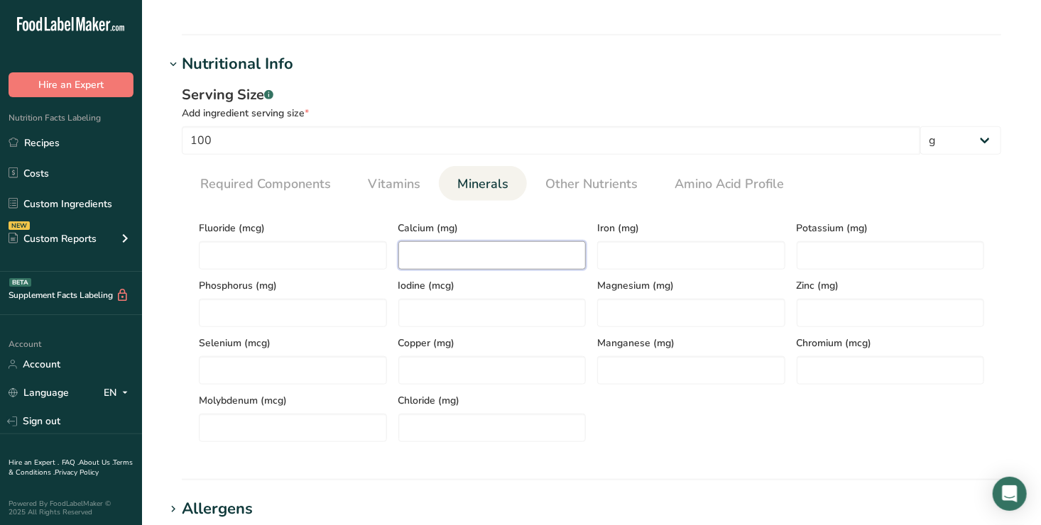
click at [427, 258] on input "number" at bounding box center [492, 255] width 188 height 28
type input "11"
click at [215, 319] on input "number" at bounding box center [293, 313] width 188 height 28
type input "11"
click at [612, 260] on input "number" at bounding box center [691, 255] width 188 height 28
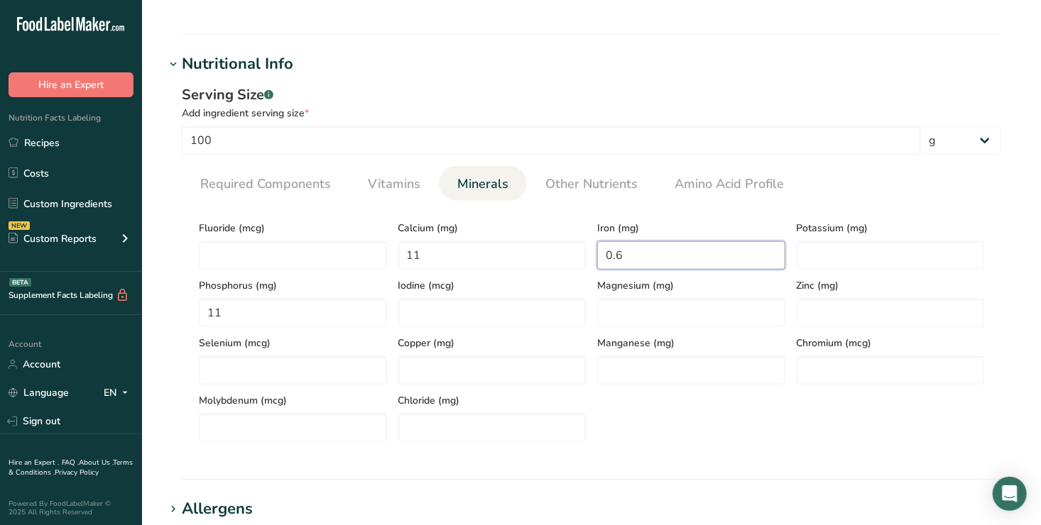
type input "0.6"
click at [651, 400] on div "Fluoride (mcg) Calcium (mg) 11 Iron (mg) 0.6 Potassium (mg) Phosphorus (mg) 11 …" at bounding box center [591, 327] width 796 height 230
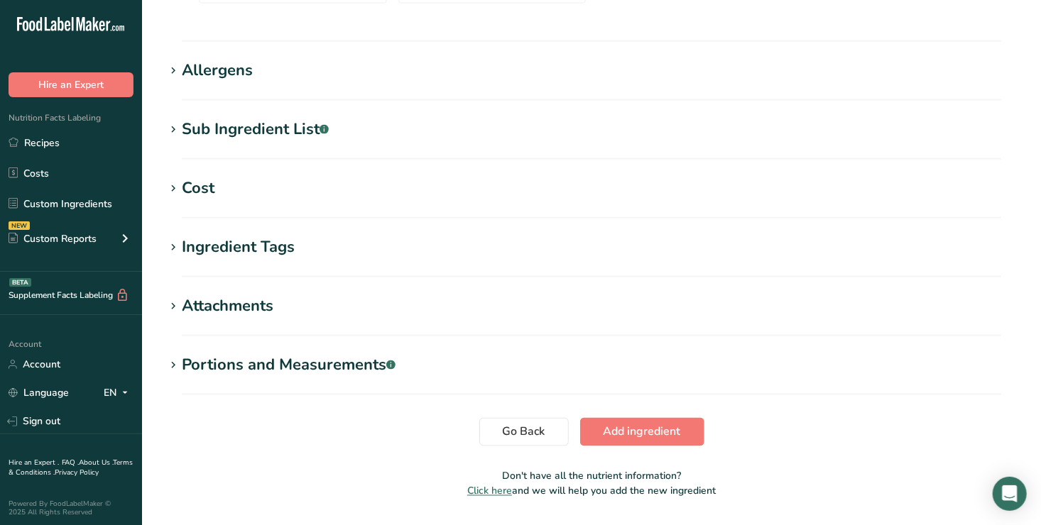
scroll to position [948, 0]
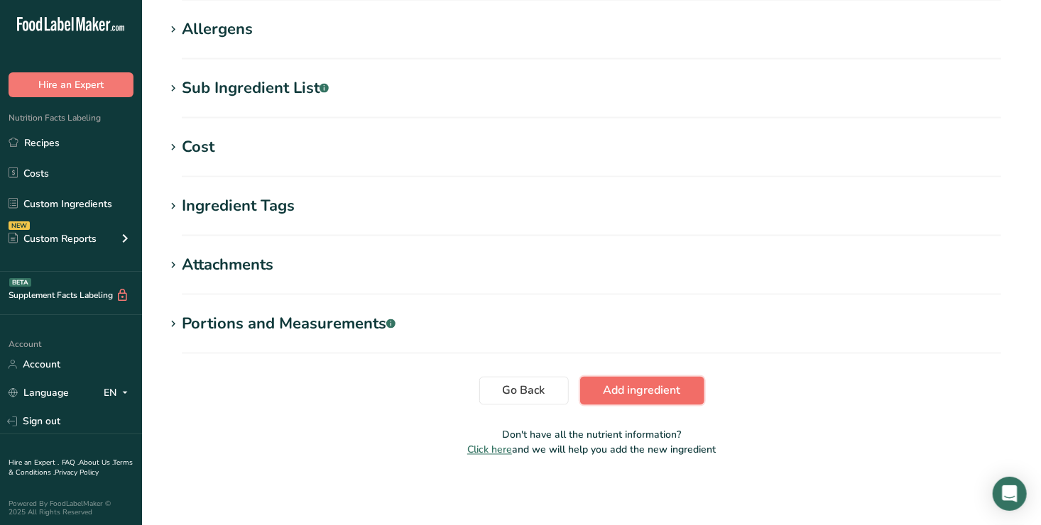
click at [679, 389] on span "Add ingredient" at bounding box center [641, 391] width 77 height 17
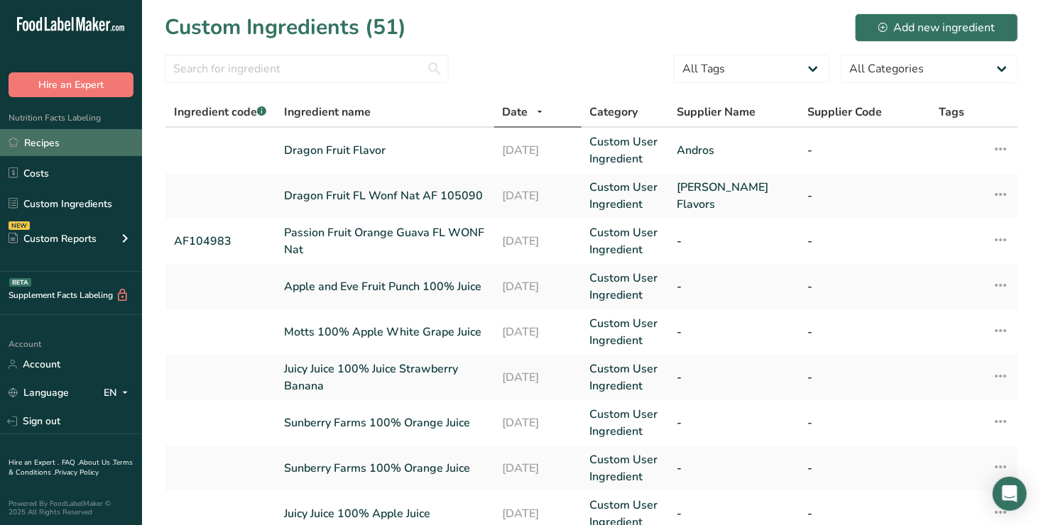
click at [55, 142] on link "Recipes" at bounding box center [71, 142] width 142 height 27
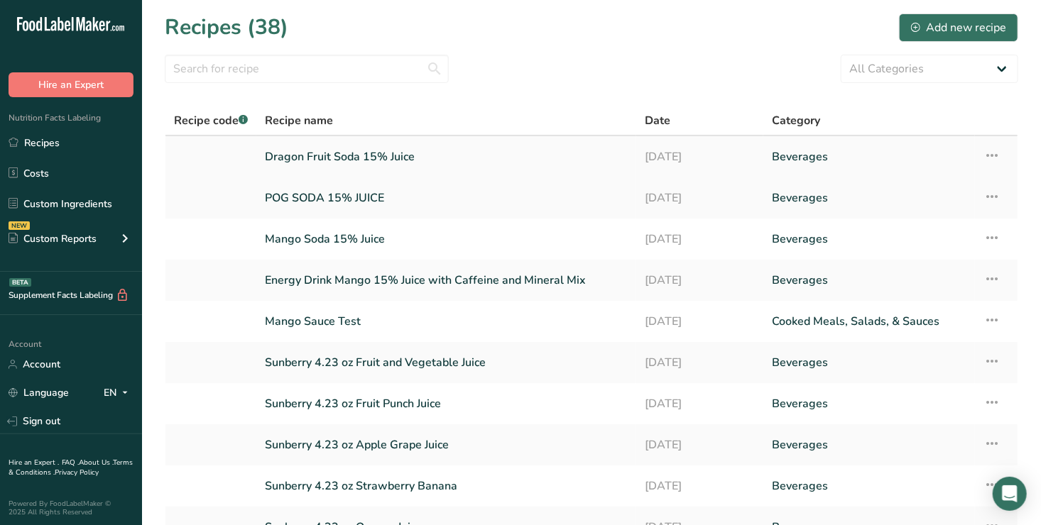
click at [364, 150] on link "Dragon Fruit Soda 15% Juice" at bounding box center [446, 157] width 363 height 30
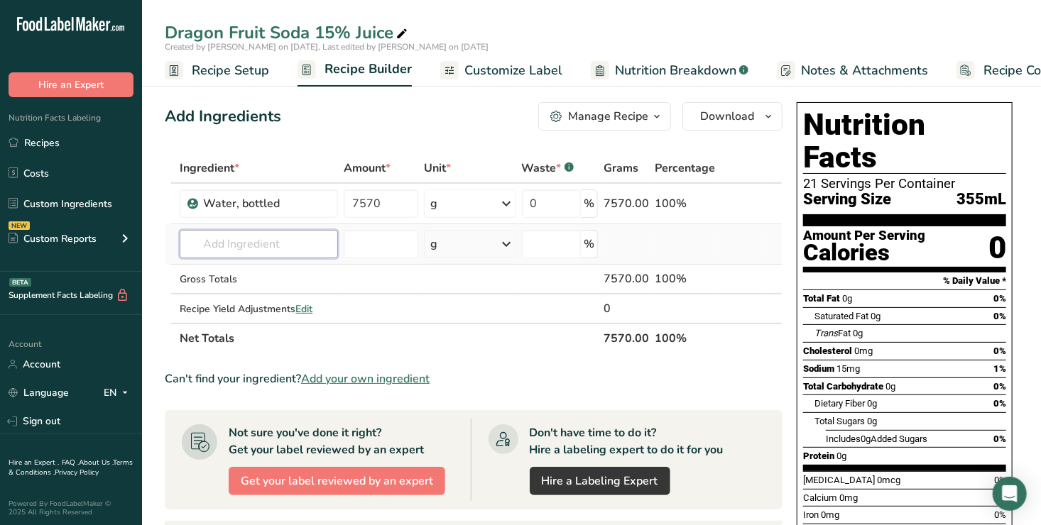
click at [213, 245] on input "text" at bounding box center [259, 244] width 158 height 28
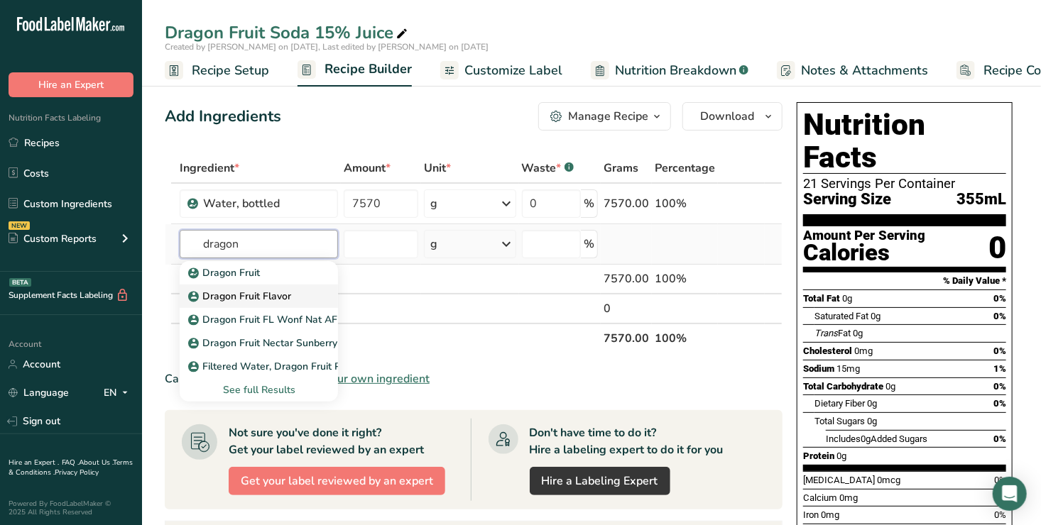
type input "dragon"
click at [299, 293] on div "Dragon Fruit Flavor" at bounding box center [247, 296] width 113 height 15
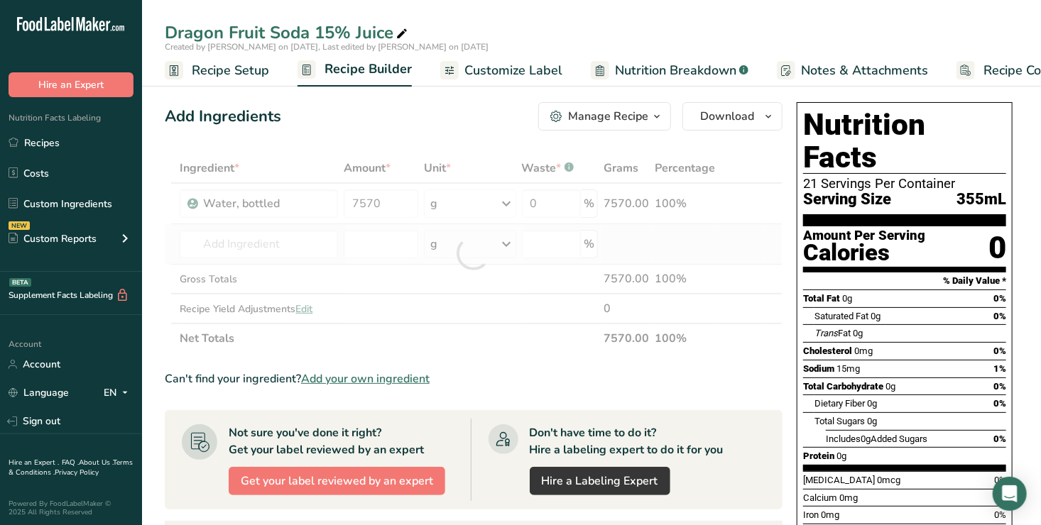
type input "Dragon Fruit Flavor"
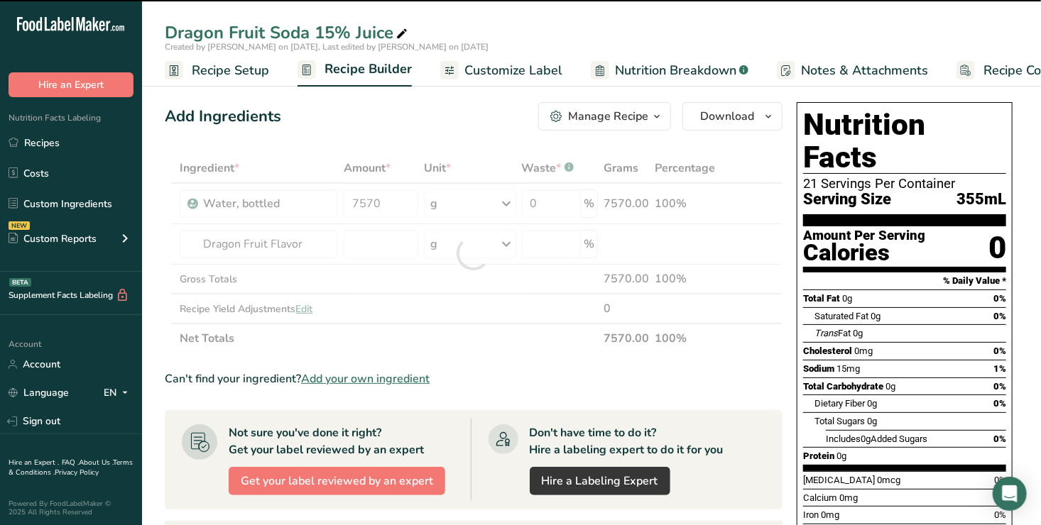
type input "0"
